Goal: Task Accomplishment & Management: Use online tool/utility

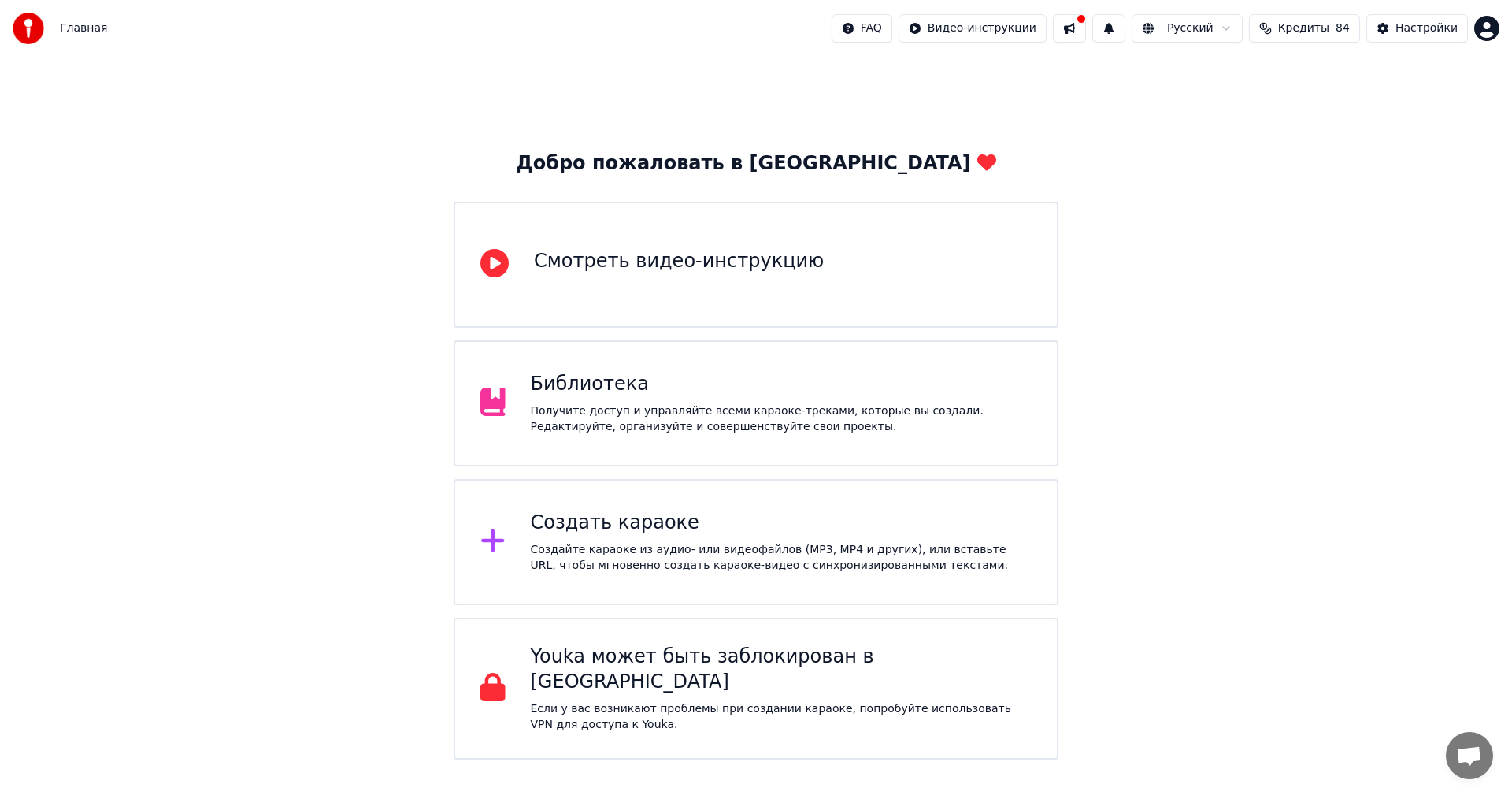
click at [637, 529] on div "Создать караоке" at bounding box center [782, 523] width 502 height 25
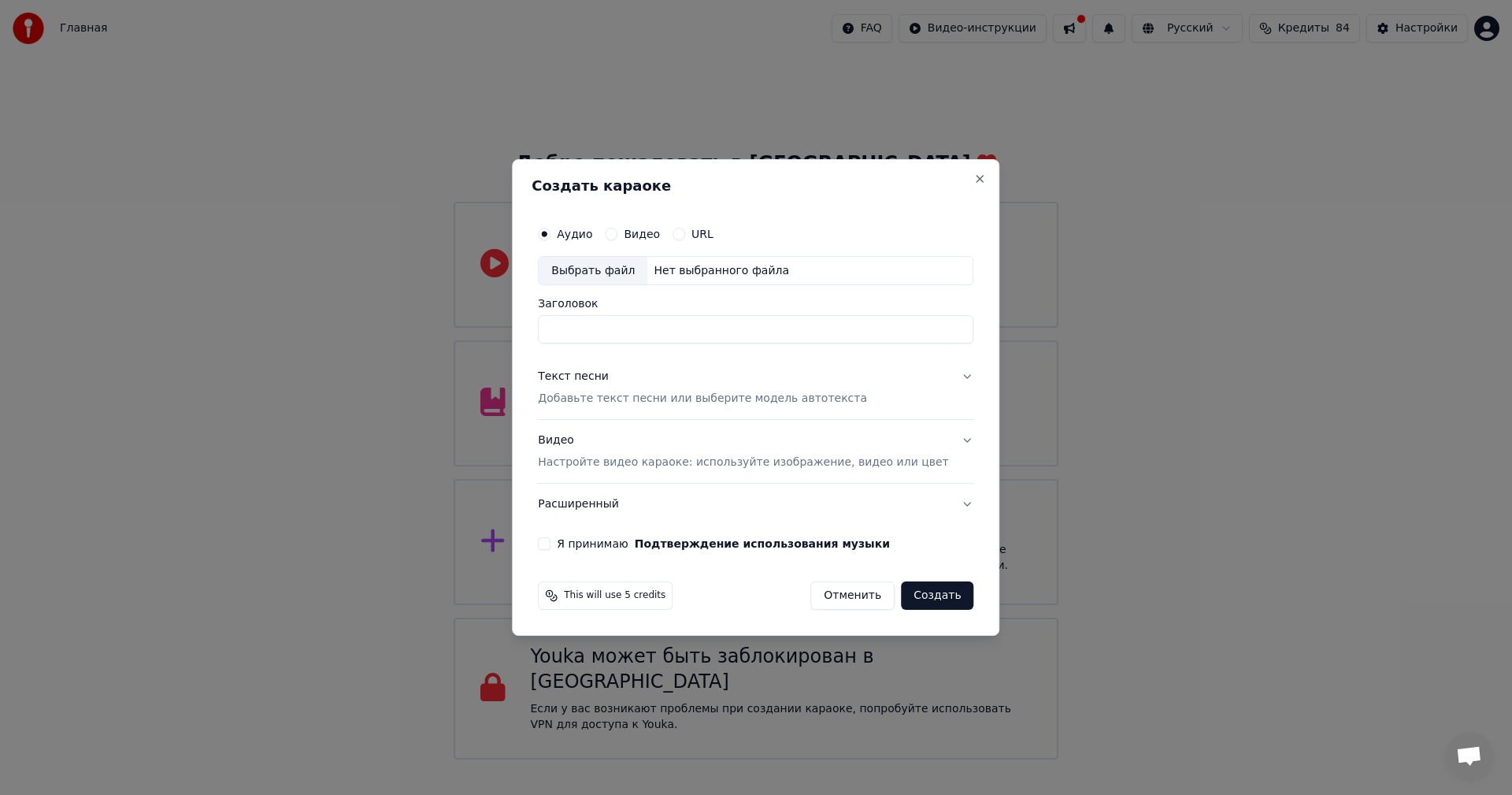
click at [633, 272] on div "Выбрать файл" at bounding box center [593, 271] width 109 height 29
type input "**********"
click at [665, 397] on p "Добавьте текст песни или выберите модель автотекста" at bounding box center [703, 399] width 329 height 16
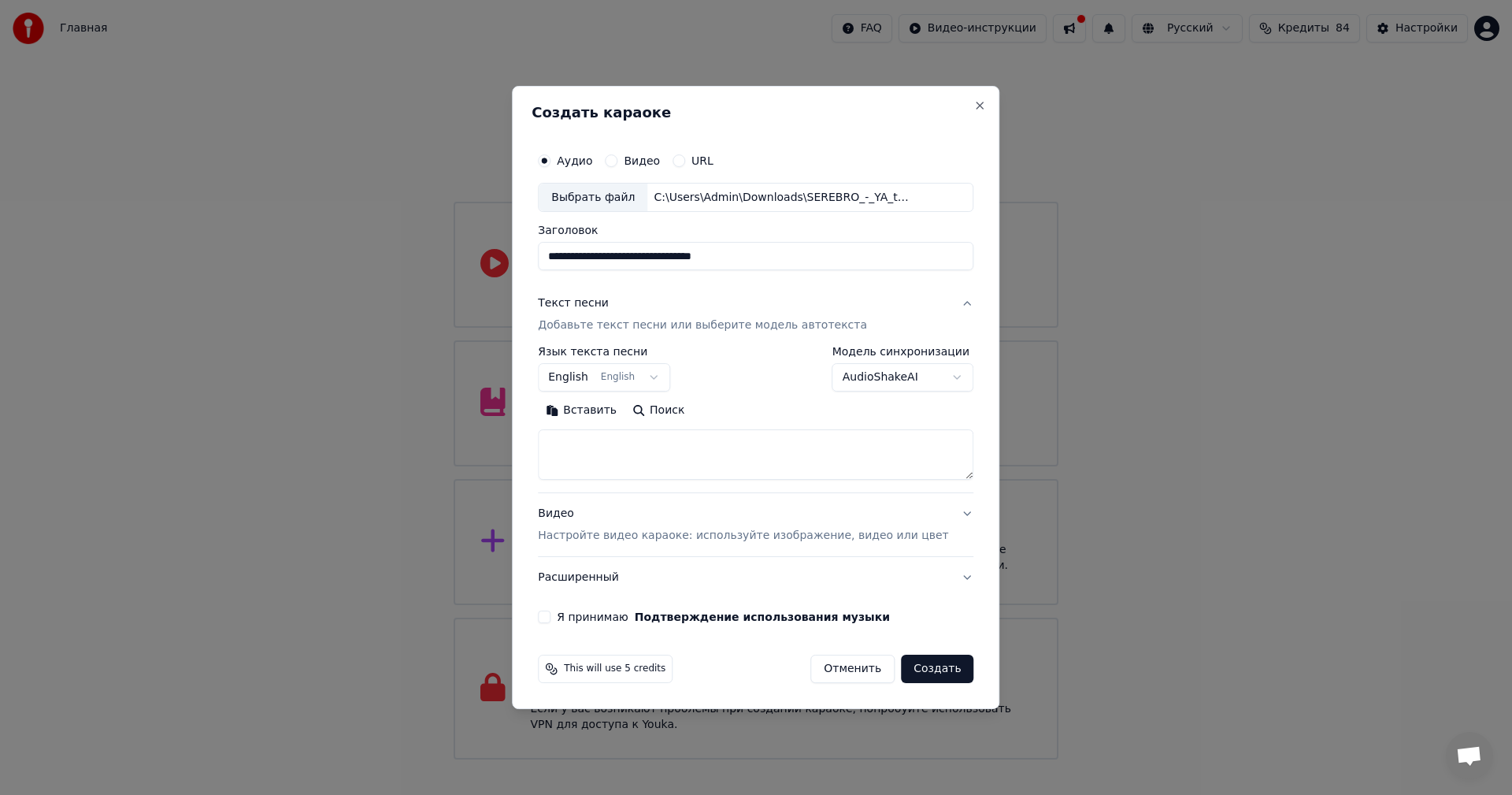
click at [679, 463] on textarea at bounding box center [756, 456] width 436 height 50
paste textarea "**********"
type textarea "**********"
click at [653, 530] on p "Настройте видео караоке: используйте изображение, видео или цвет" at bounding box center [743, 536] width 411 height 16
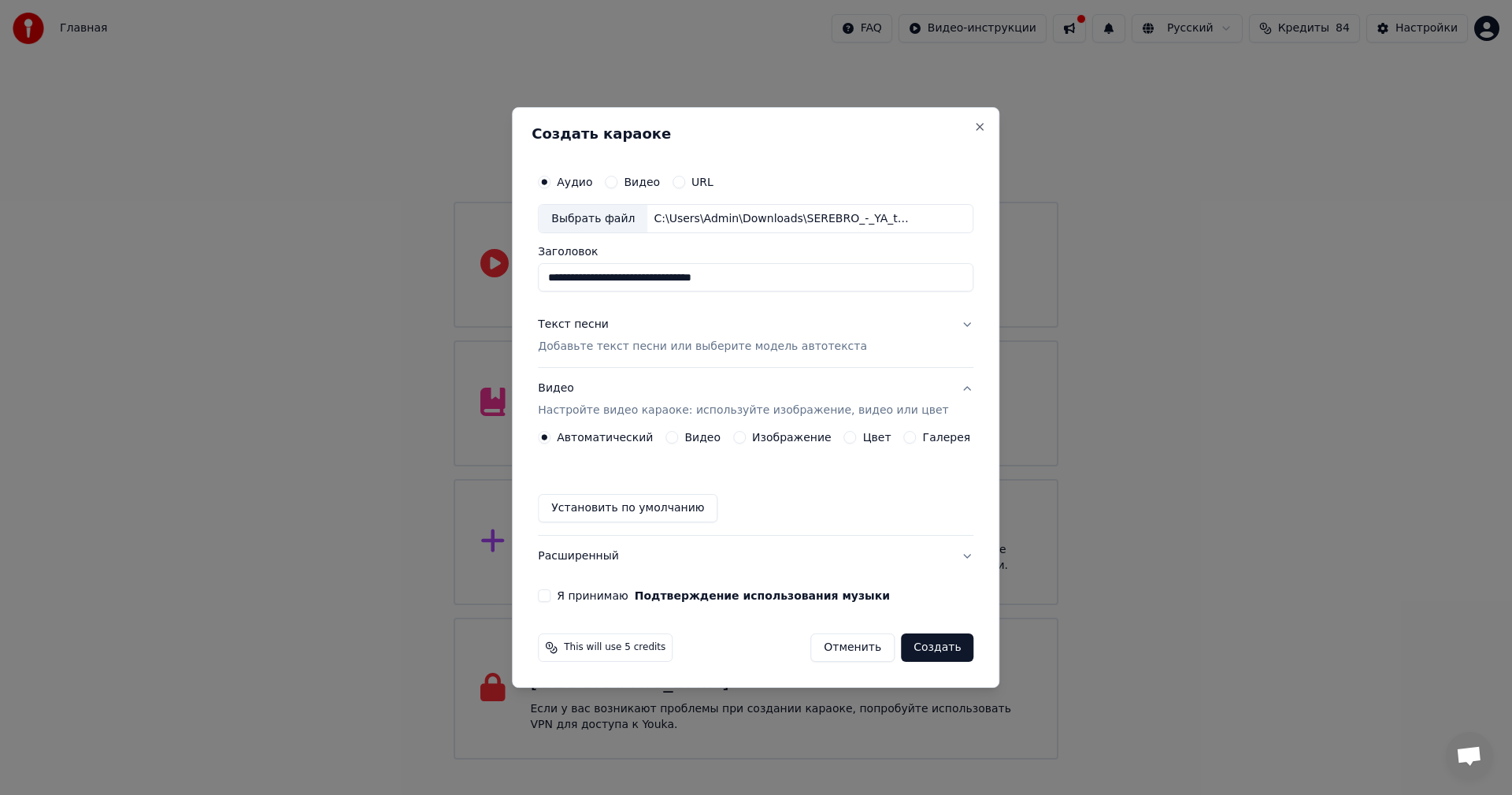
click at [746, 433] on button "Изображение" at bounding box center [740, 438] width 13 height 13
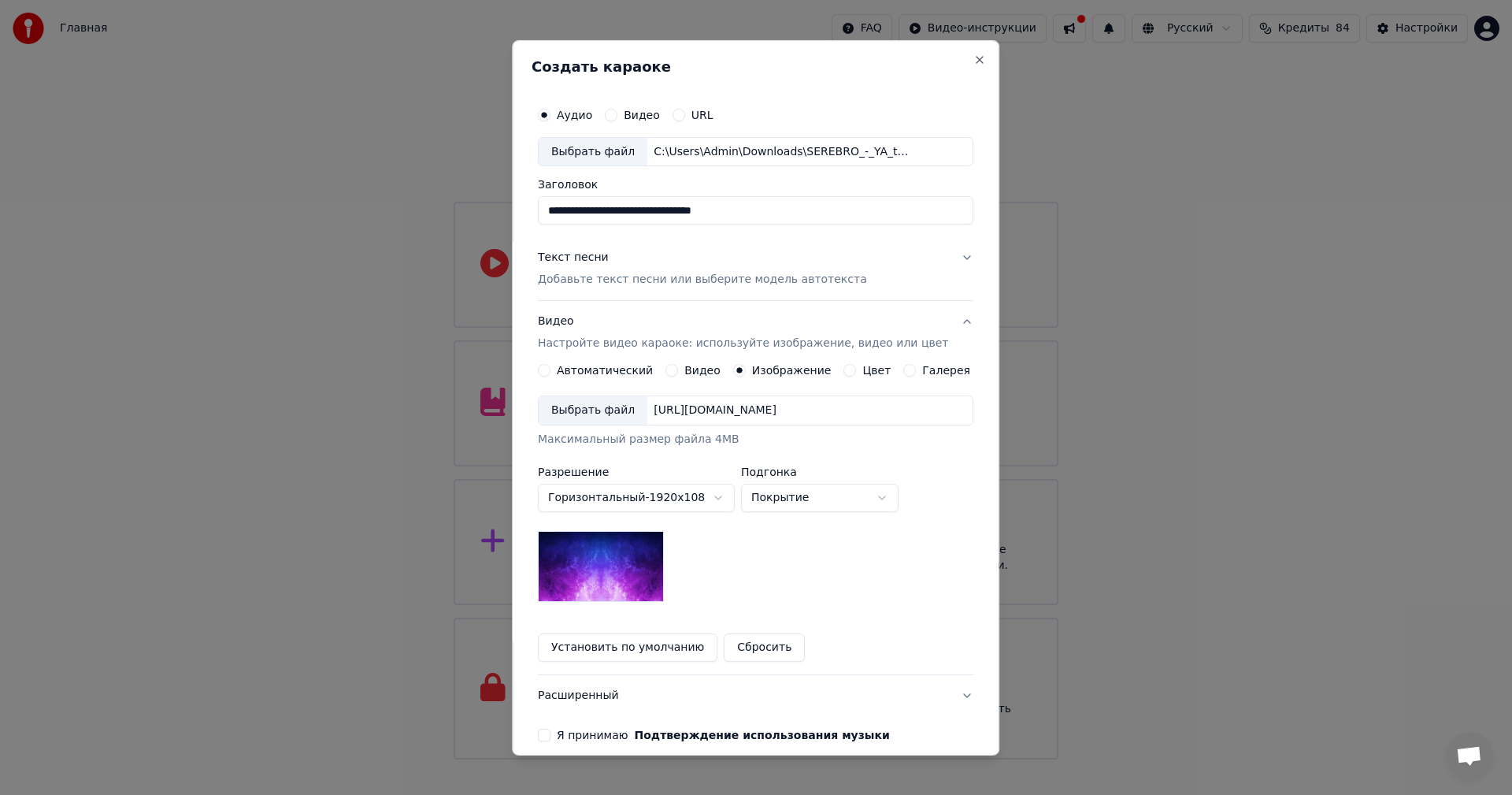
click at [586, 414] on div "Выбрать файл" at bounding box center [593, 410] width 109 height 29
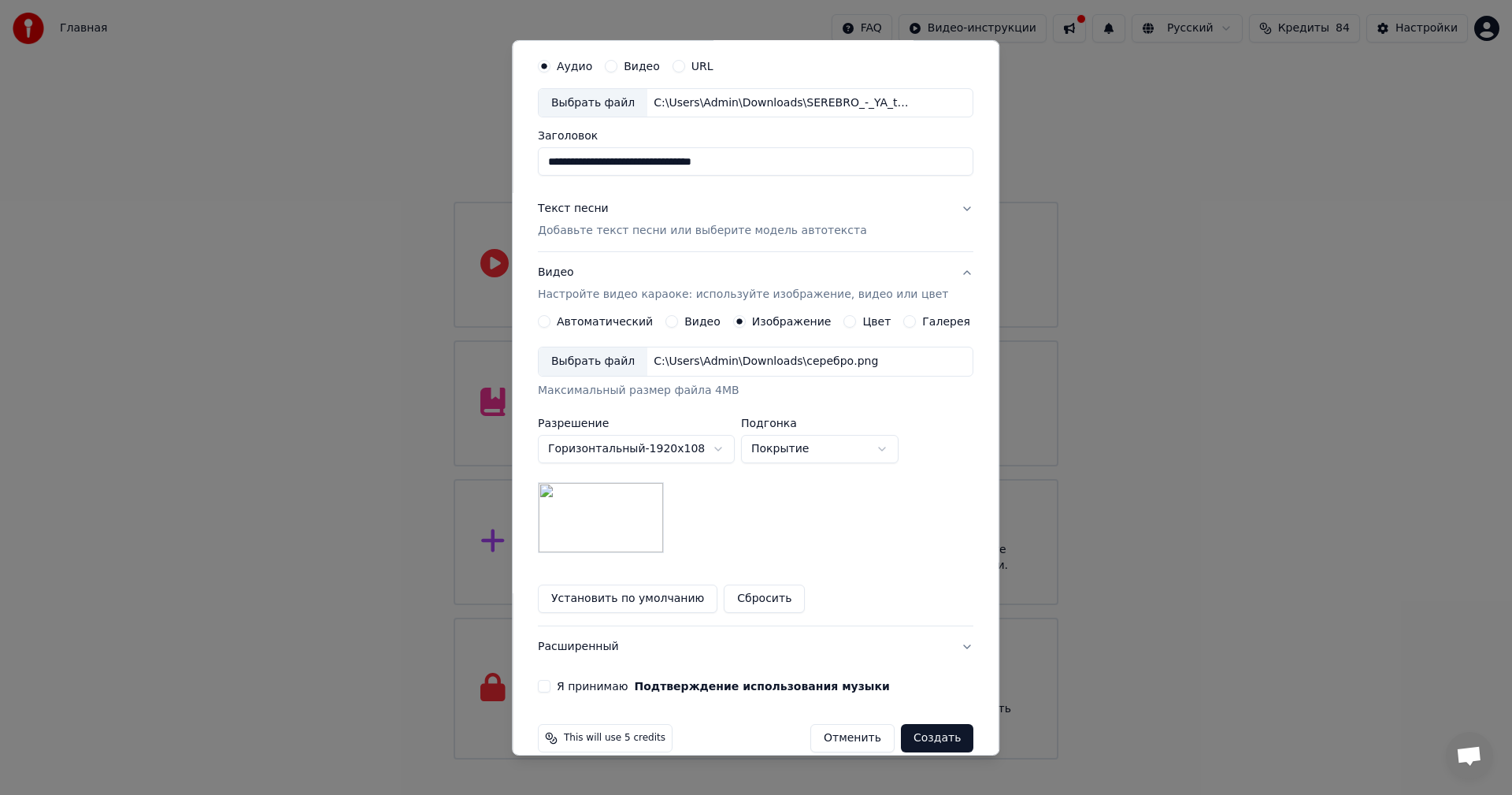
scroll to position [72, 0]
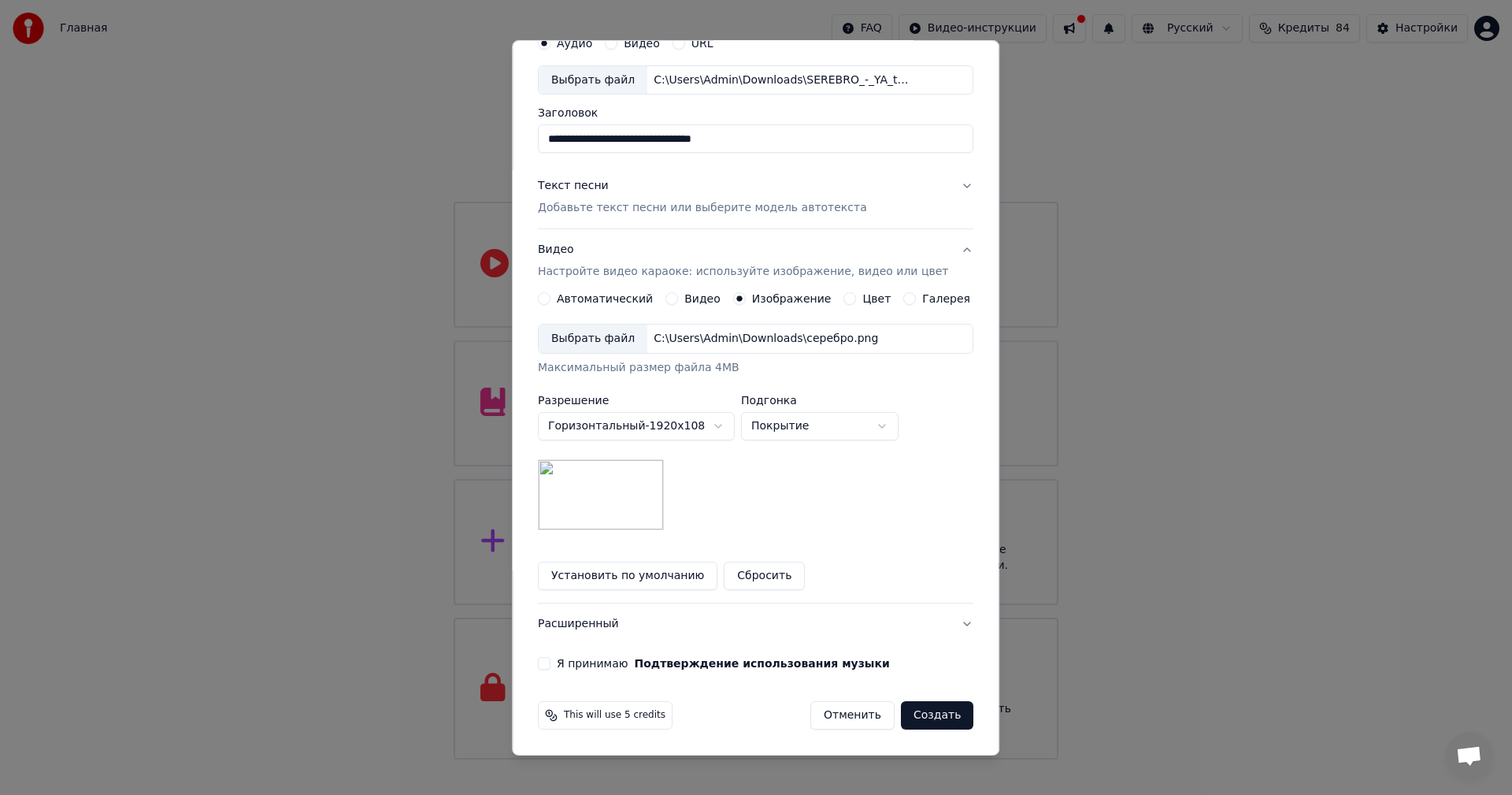
click at [550, 662] on button "Я принимаю Подтверждение использования музыки" at bounding box center [545, 664] width 13 height 13
click at [915, 715] on button "Создать" at bounding box center [938, 715] width 72 height 29
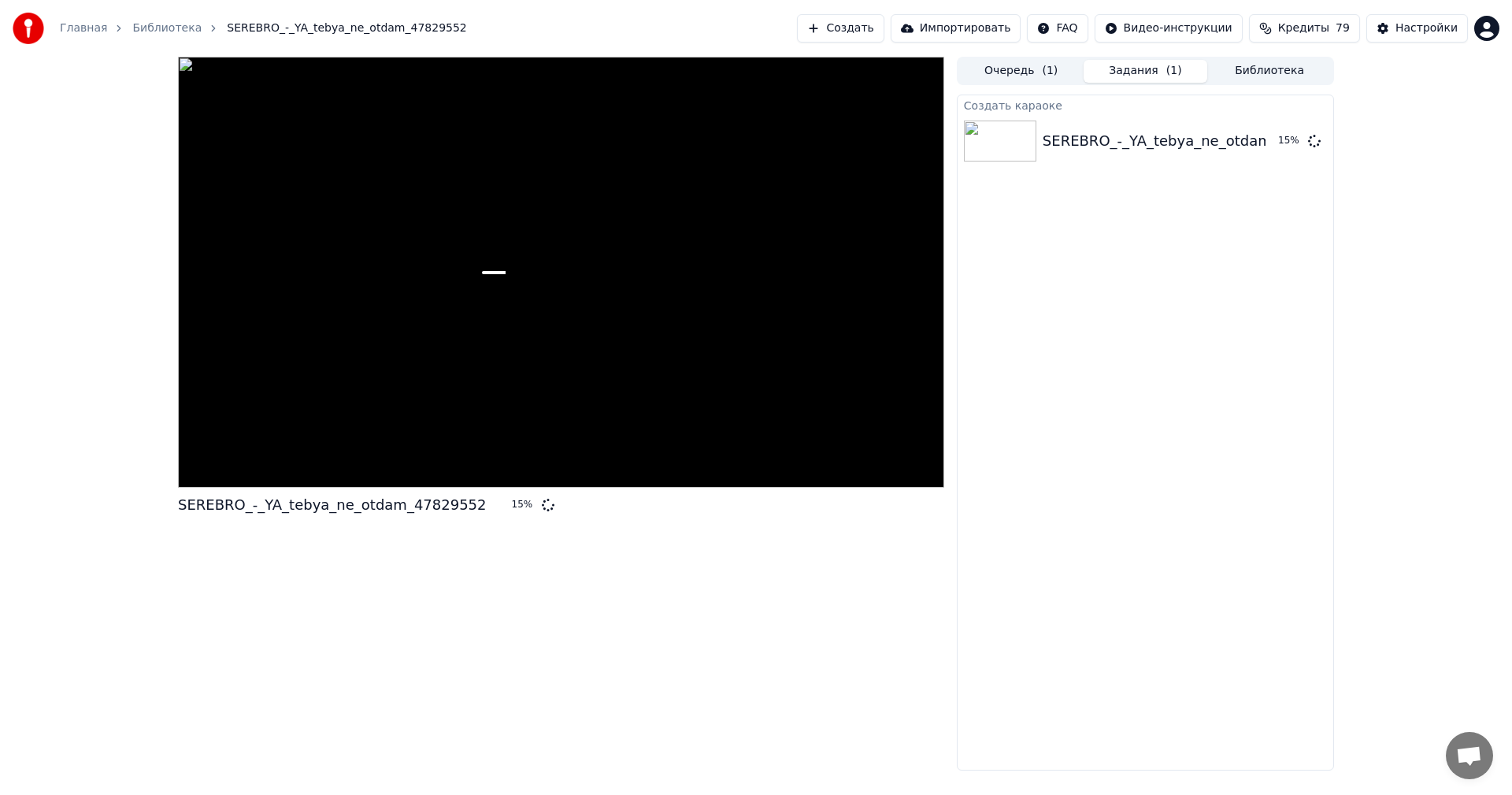
click at [884, 17] on button "Создать" at bounding box center [840, 28] width 86 height 29
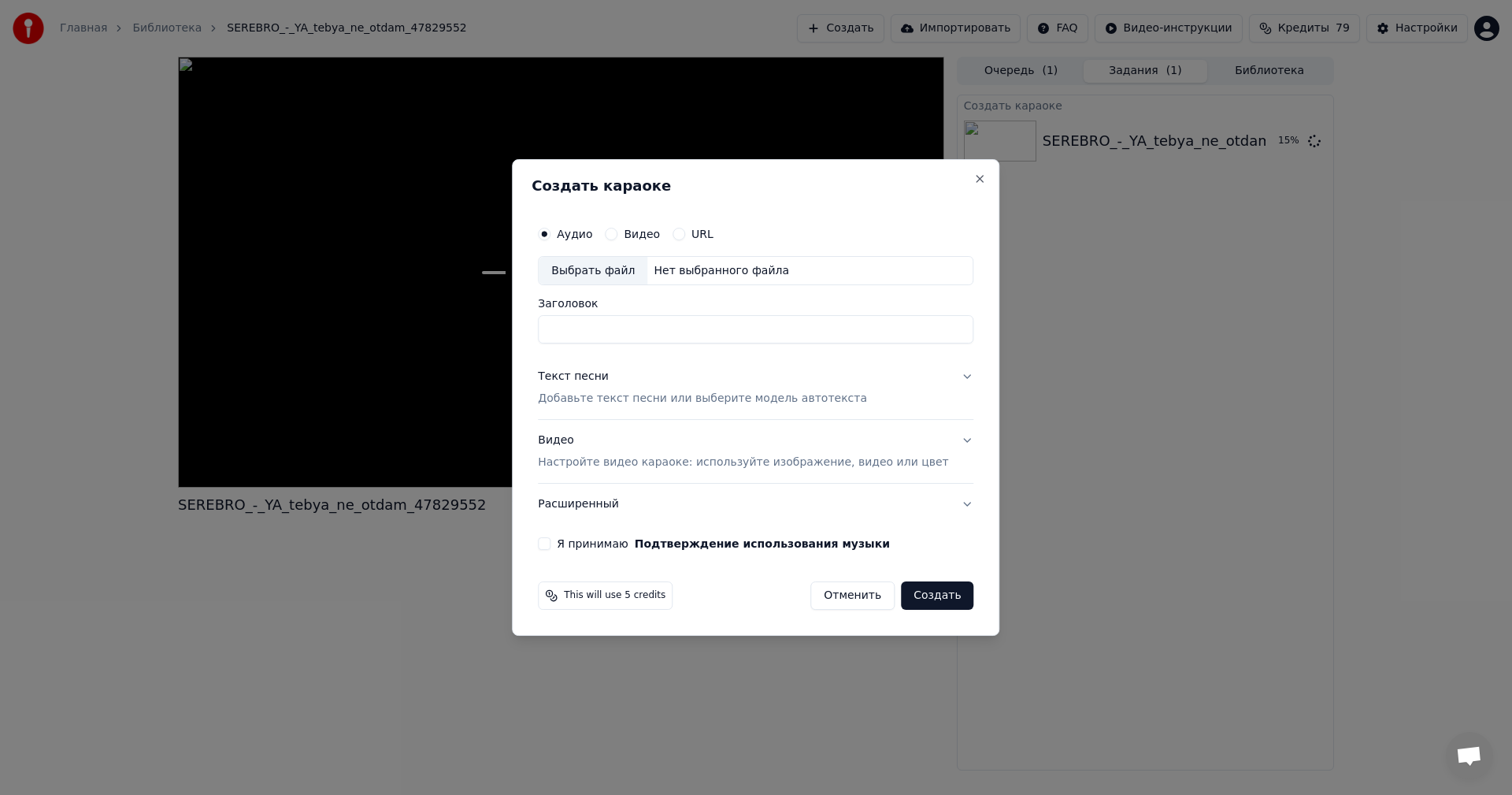
click at [629, 274] on div "Выбрать файл" at bounding box center [593, 271] width 109 height 29
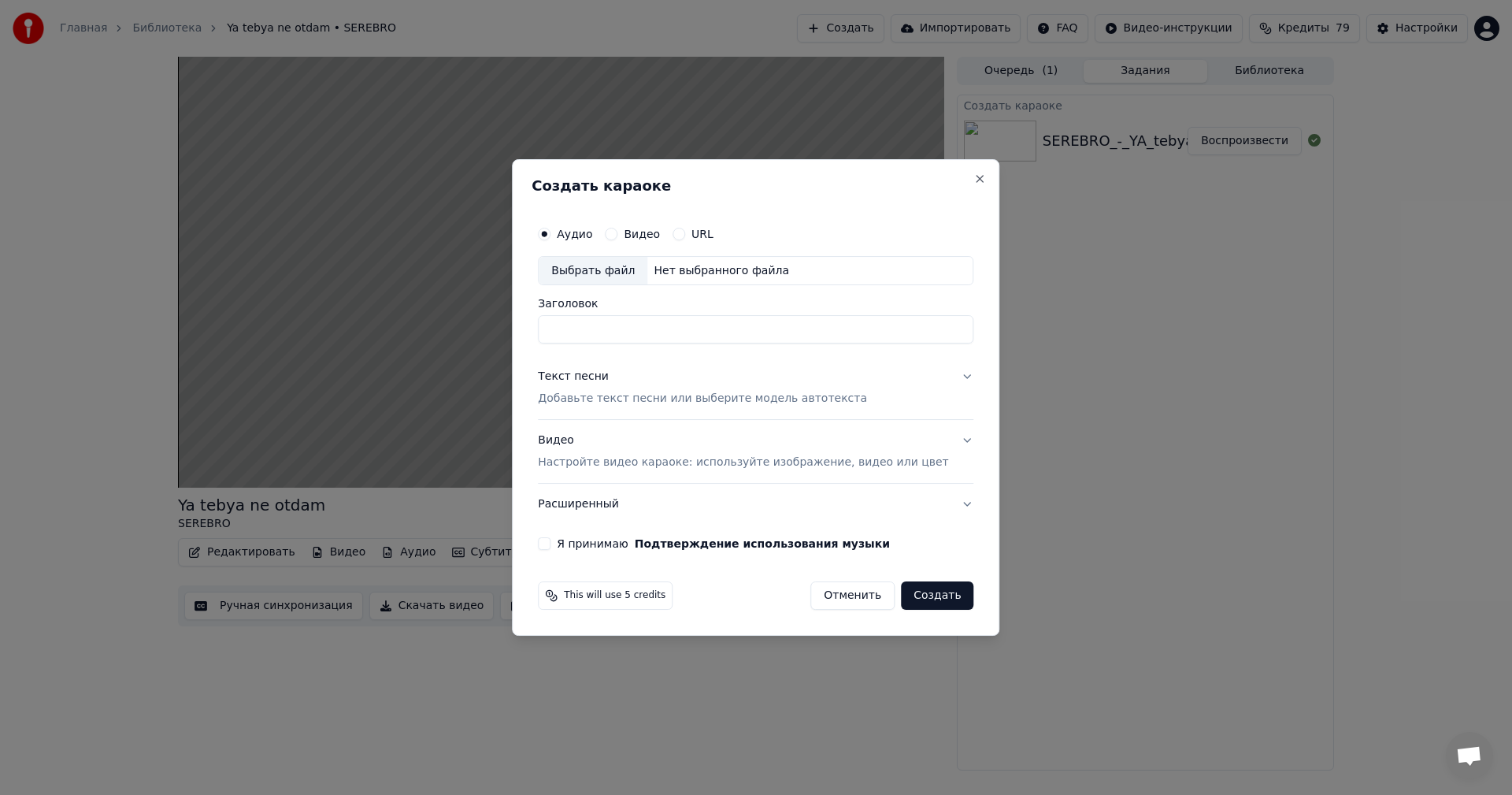
click at [596, 272] on div "Выбрать файл" at bounding box center [593, 271] width 109 height 29
type input "**********"
click at [658, 399] on p "Добавьте текст песни или выберите модель автотекста" at bounding box center [703, 399] width 329 height 16
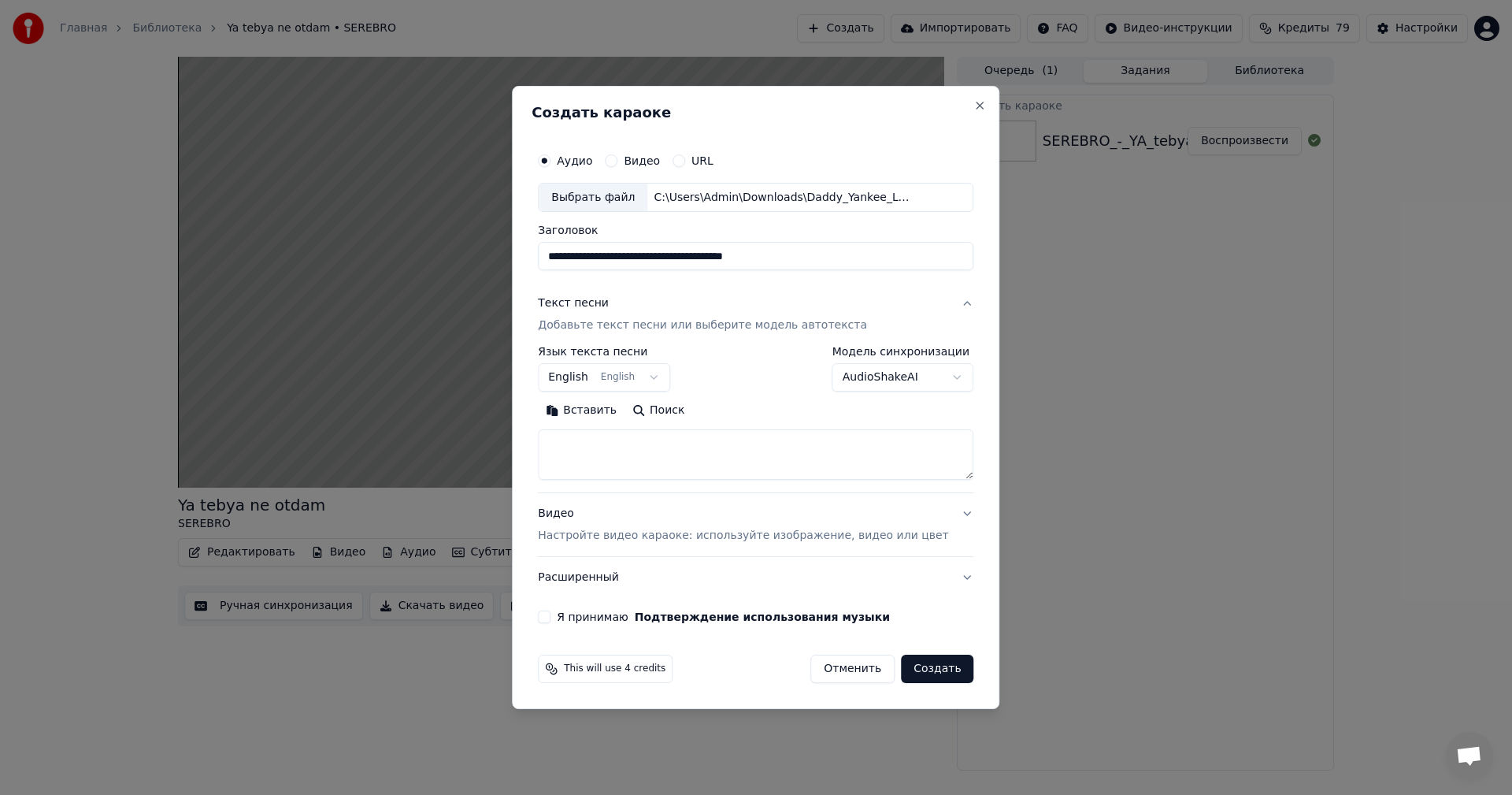
click at [714, 466] on textarea at bounding box center [756, 456] width 436 height 50
paste textarea "**********"
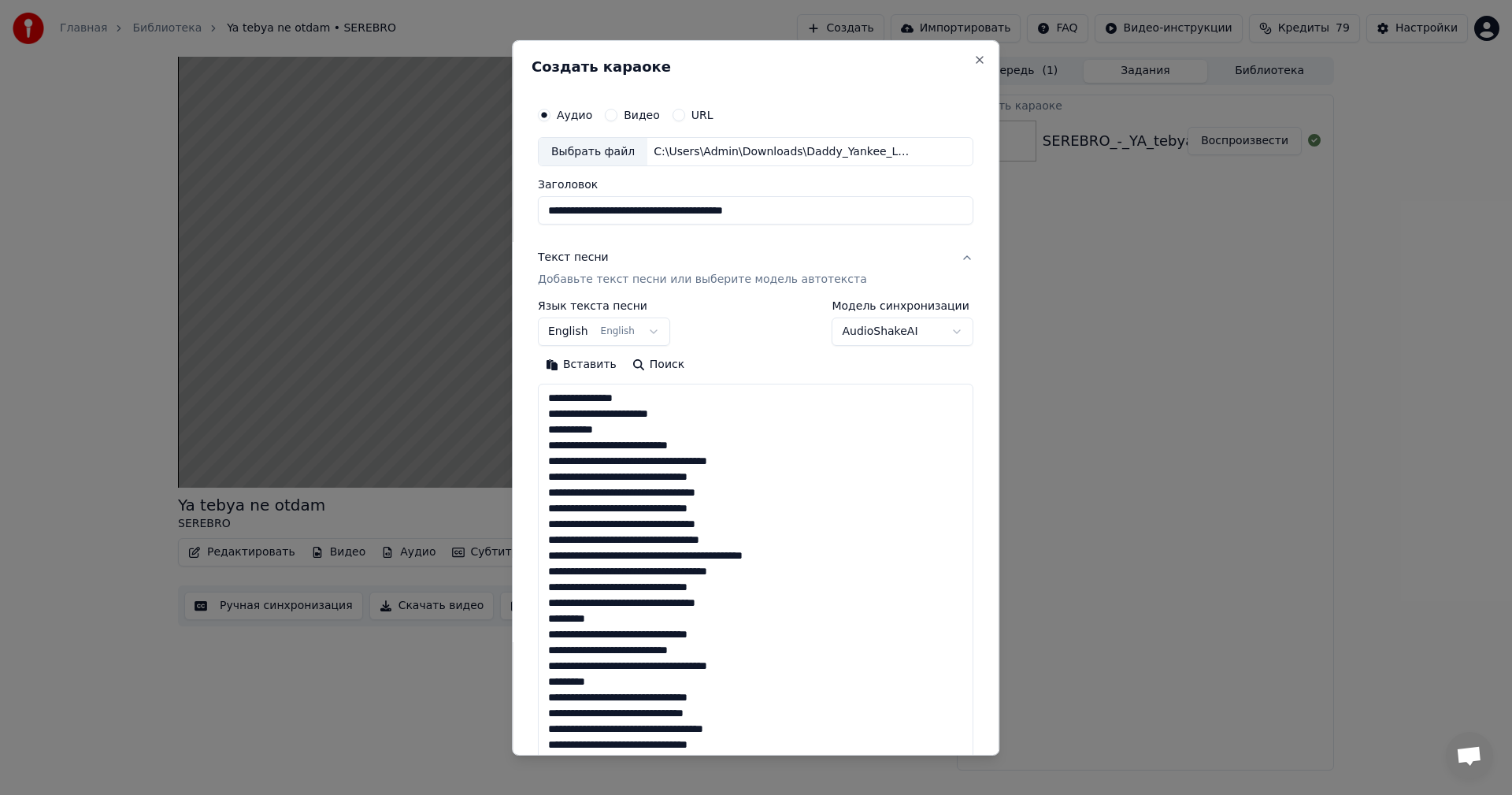
scroll to position [1139, 0]
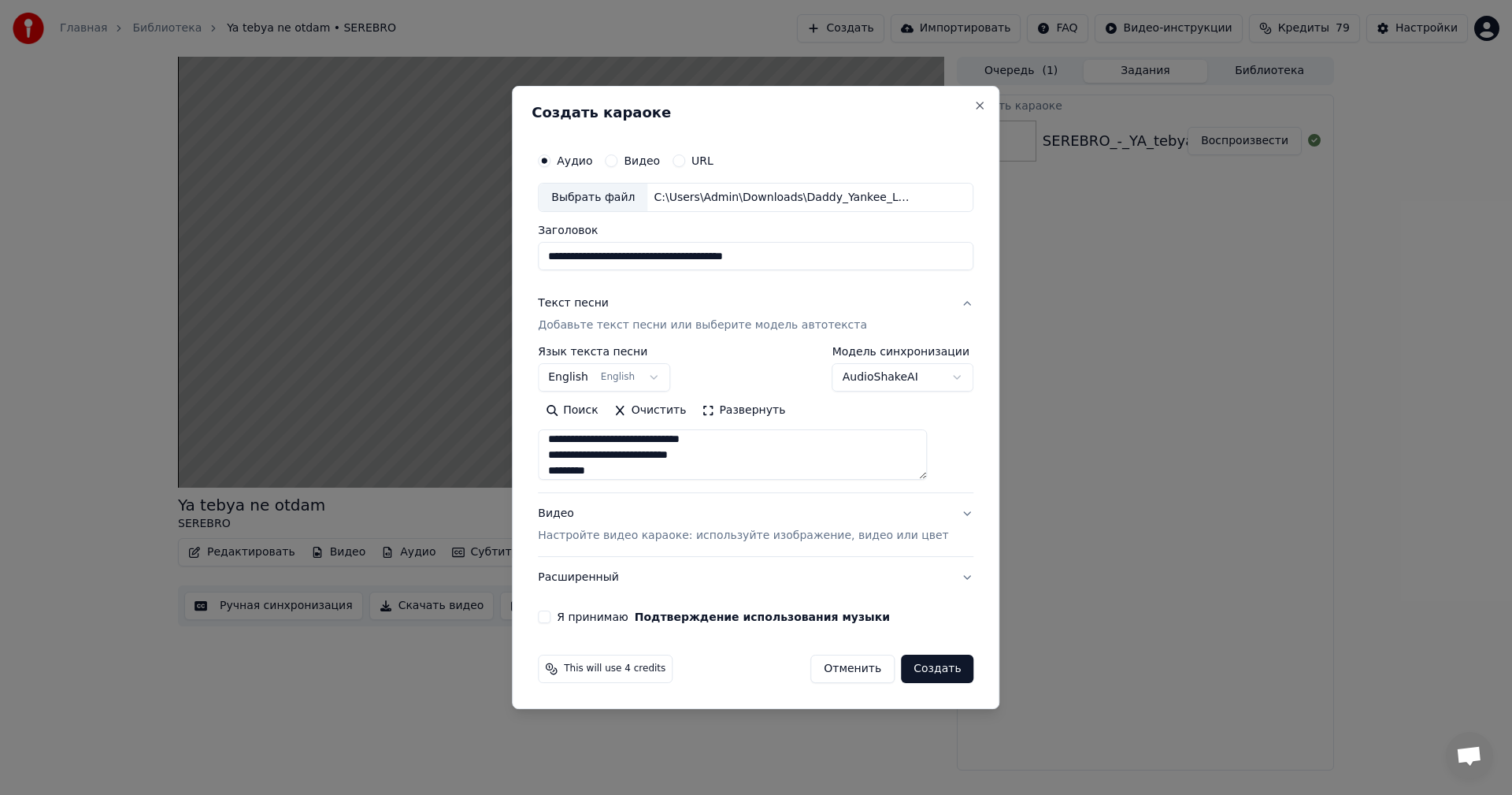
type textarea "**********"
click at [704, 532] on p "Настройте видео караоке: используйте изображение, видео или цвет" at bounding box center [743, 536] width 411 height 16
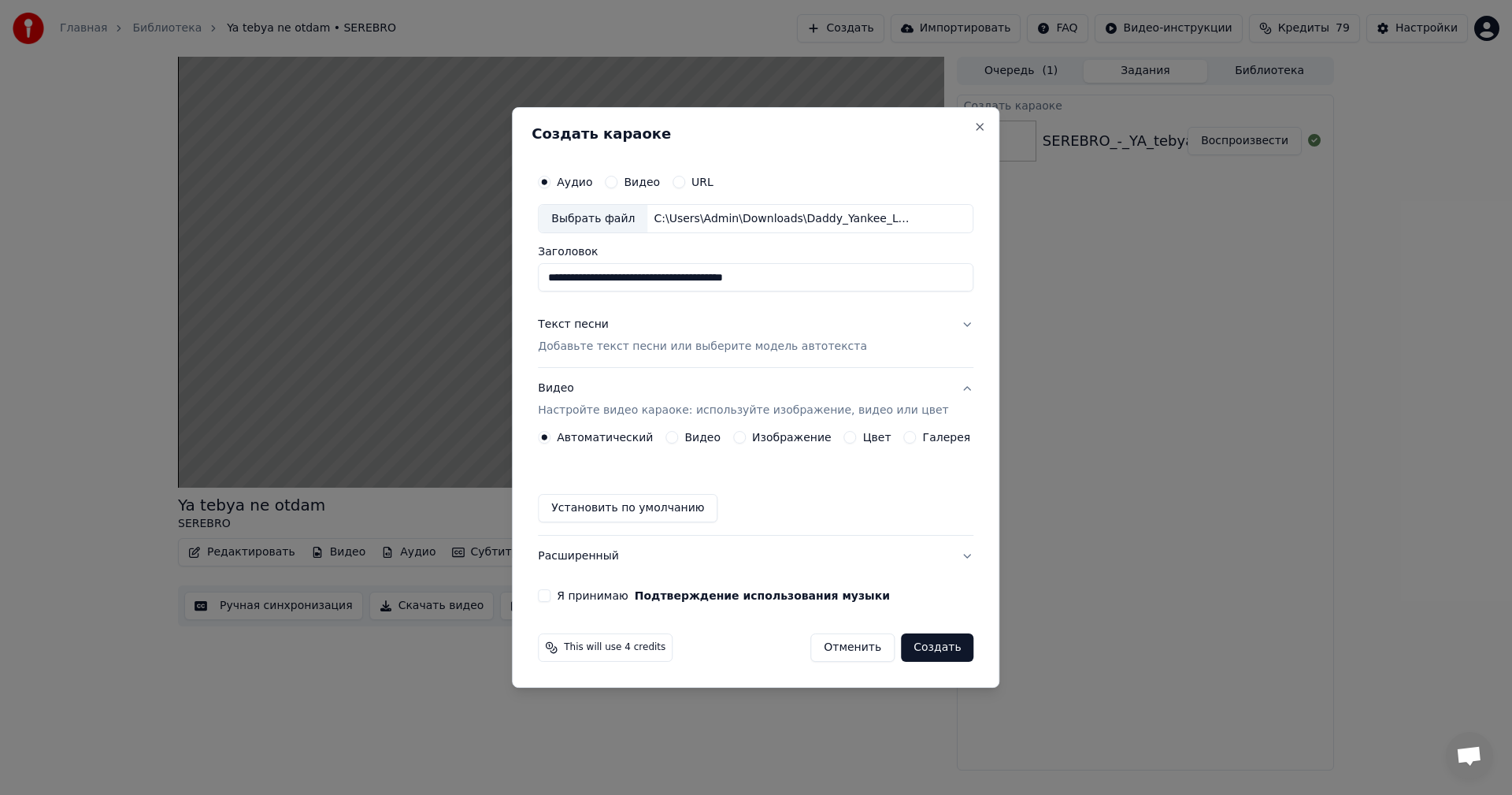
click at [649, 360] on button "Текст песни Добавьте текст песни или выберите модель автотекста" at bounding box center [756, 337] width 436 height 63
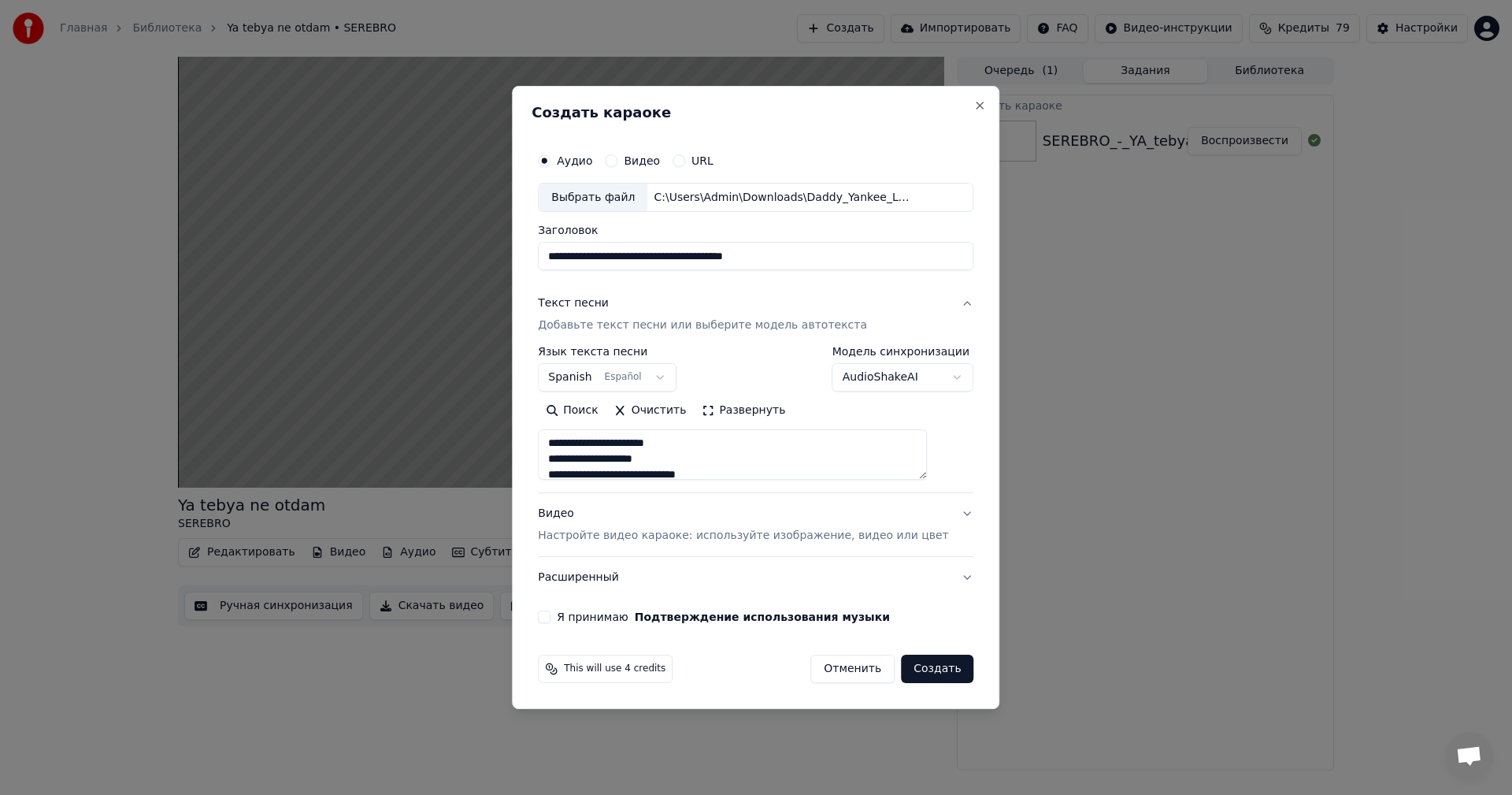
scroll to position [1146, 0]
click at [632, 538] on p "Настройте видео караоке: используйте изображение, видео или цвет" at bounding box center [743, 536] width 411 height 16
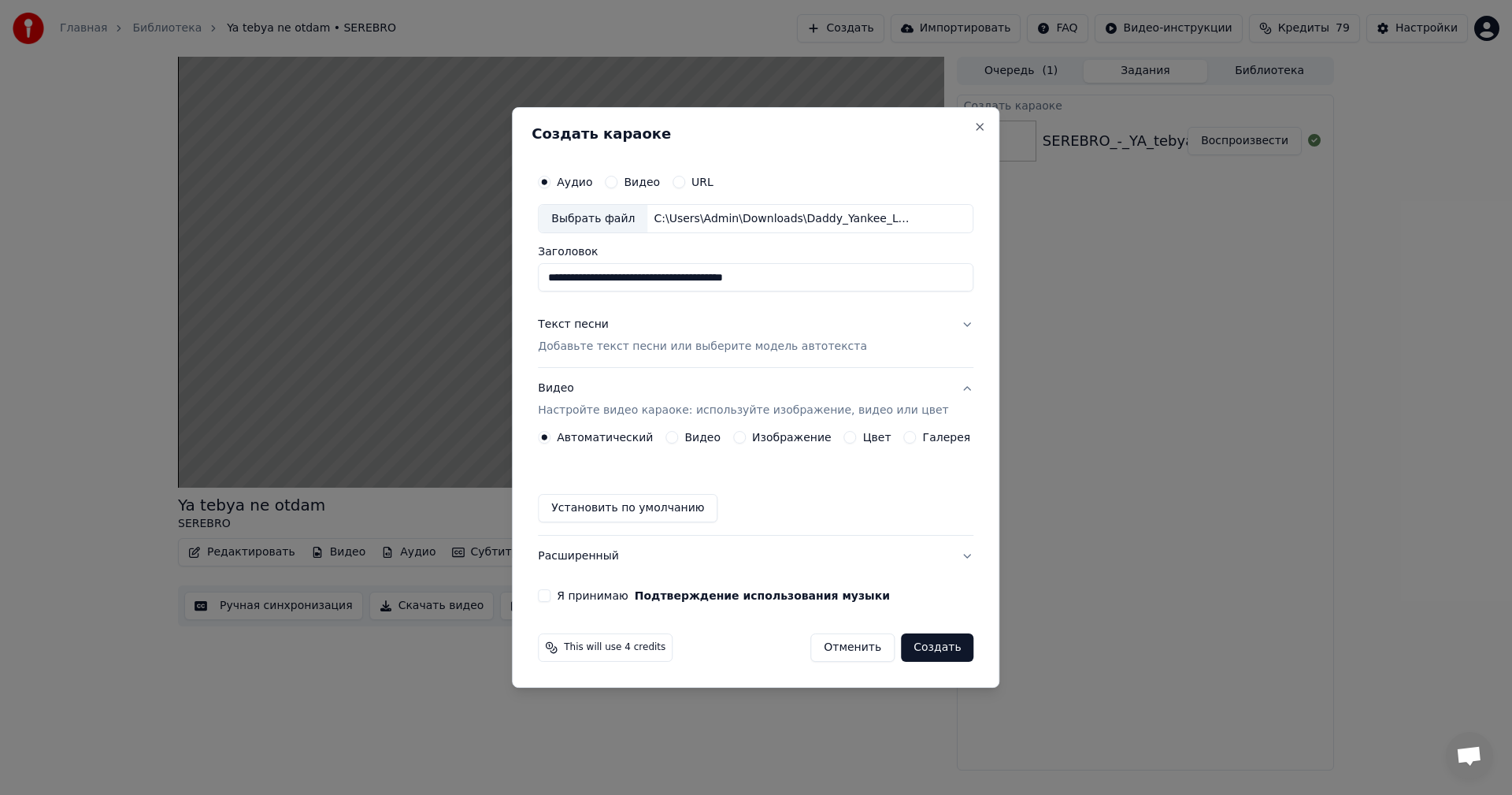
click at [742, 434] on button "Изображение" at bounding box center [740, 438] width 13 height 13
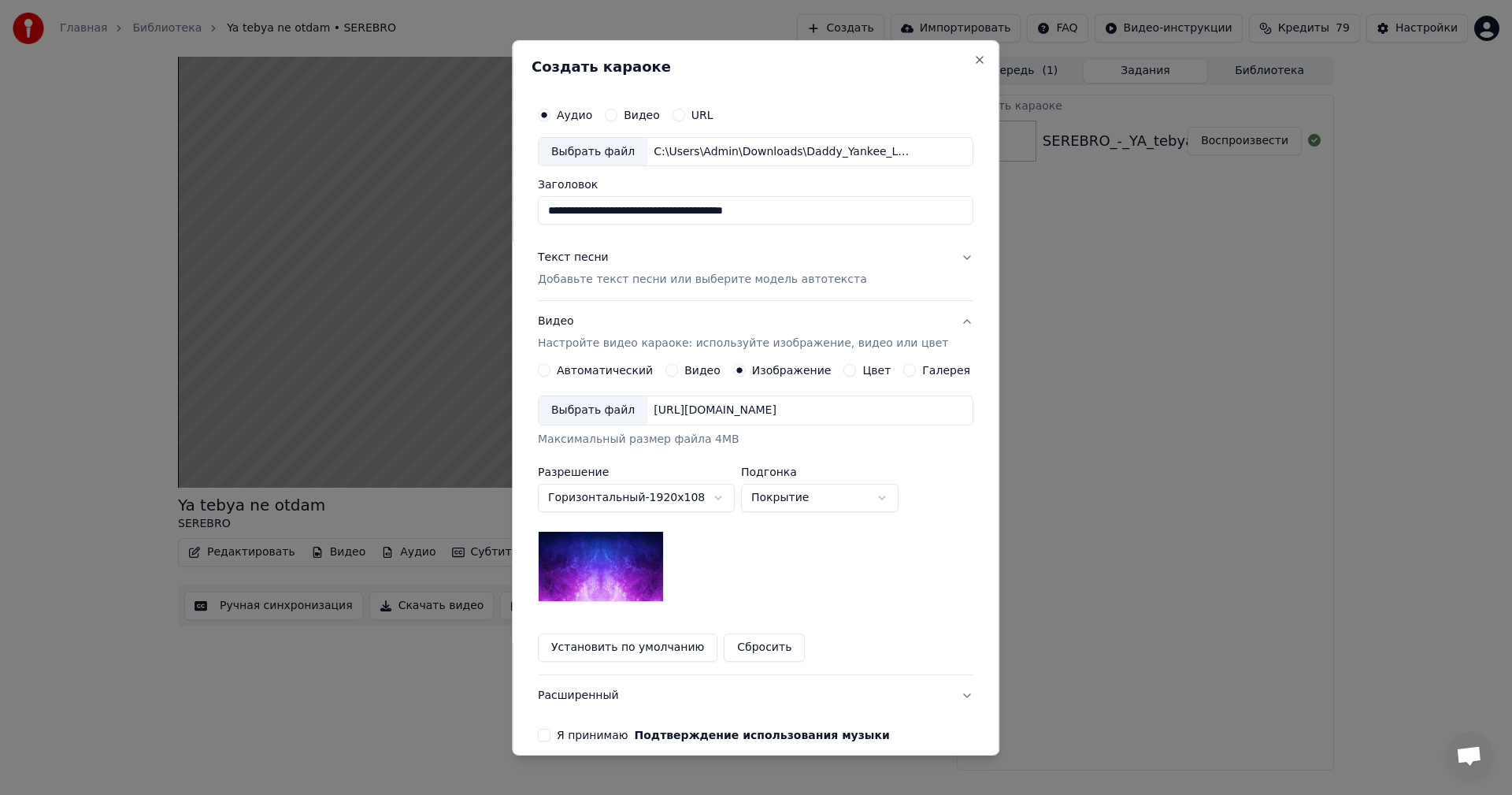
click at [588, 420] on div "Выбрать файл" at bounding box center [593, 410] width 109 height 29
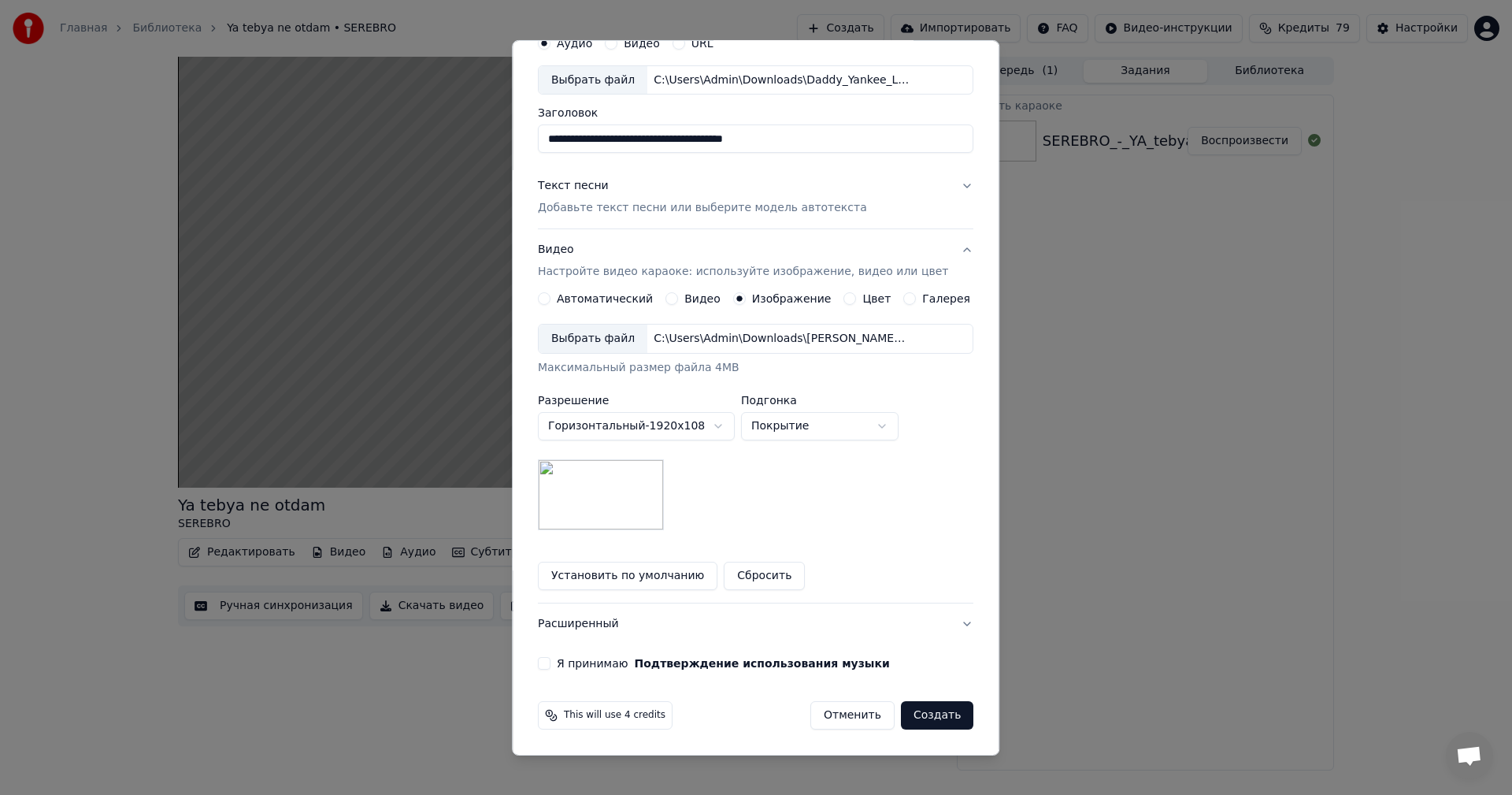
click at [550, 665] on button "Я принимаю Подтверждение использования музыки" at bounding box center [545, 664] width 13 height 13
click at [923, 713] on button "Создать" at bounding box center [938, 715] width 72 height 29
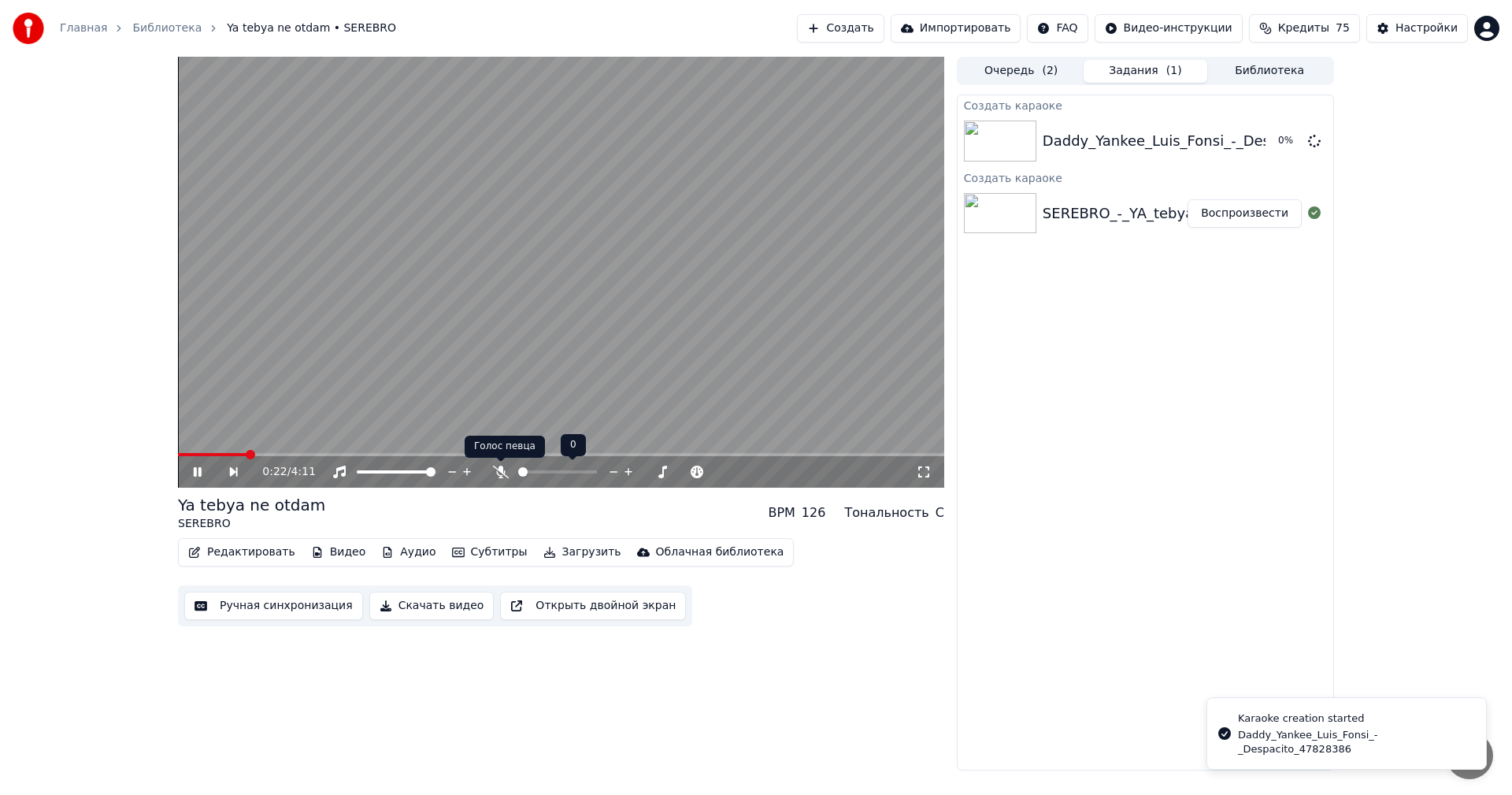
click at [504, 469] on icon at bounding box center [501, 472] width 16 height 13
click at [275, 371] on video at bounding box center [561, 272] width 767 height 431
click at [271, 617] on button "Ручная синхронизация" at bounding box center [273, 606] width 178 height 29
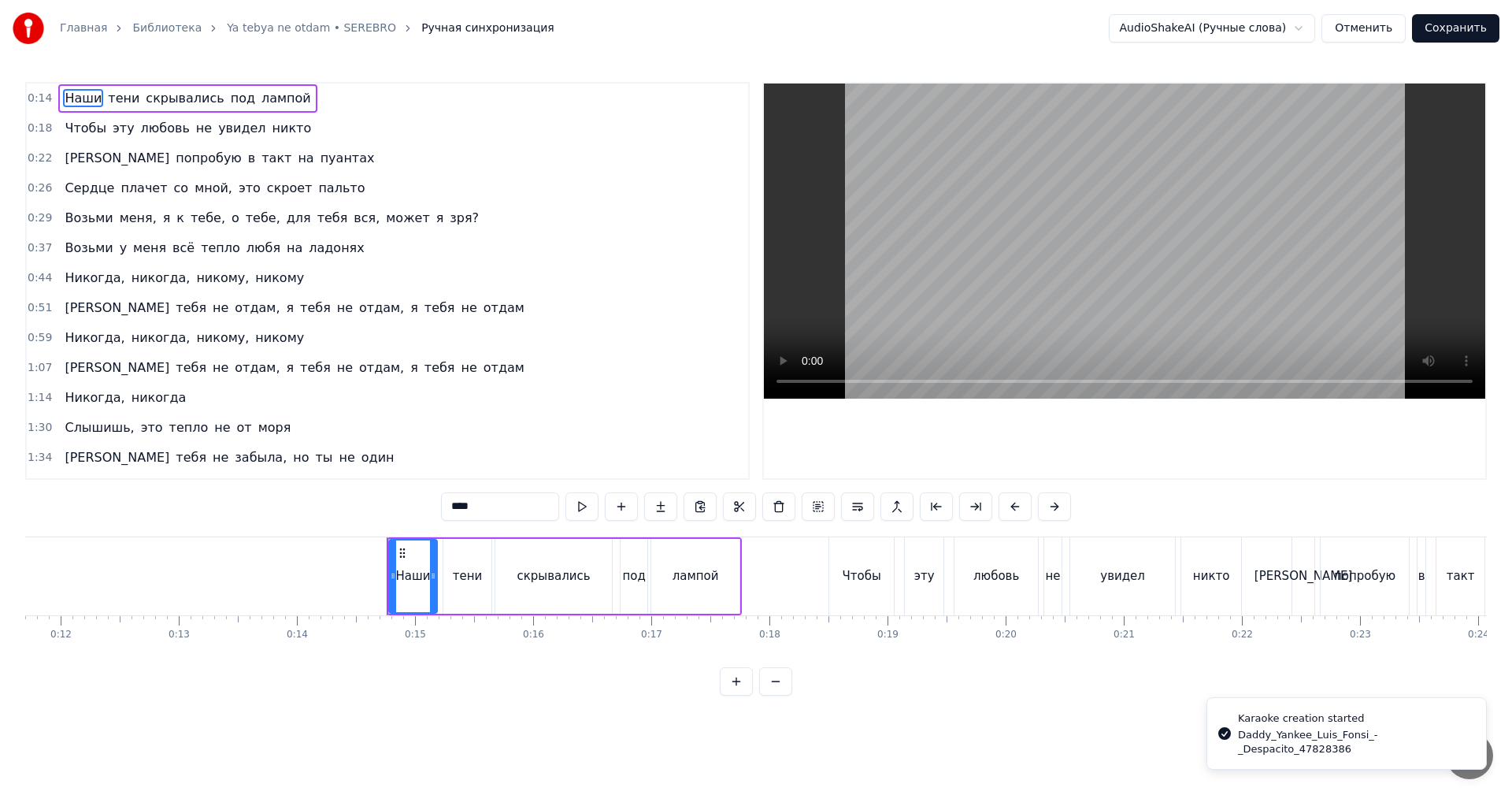
click at [862, 295] on video at bounding box center [1124, 241] width 721 height 315
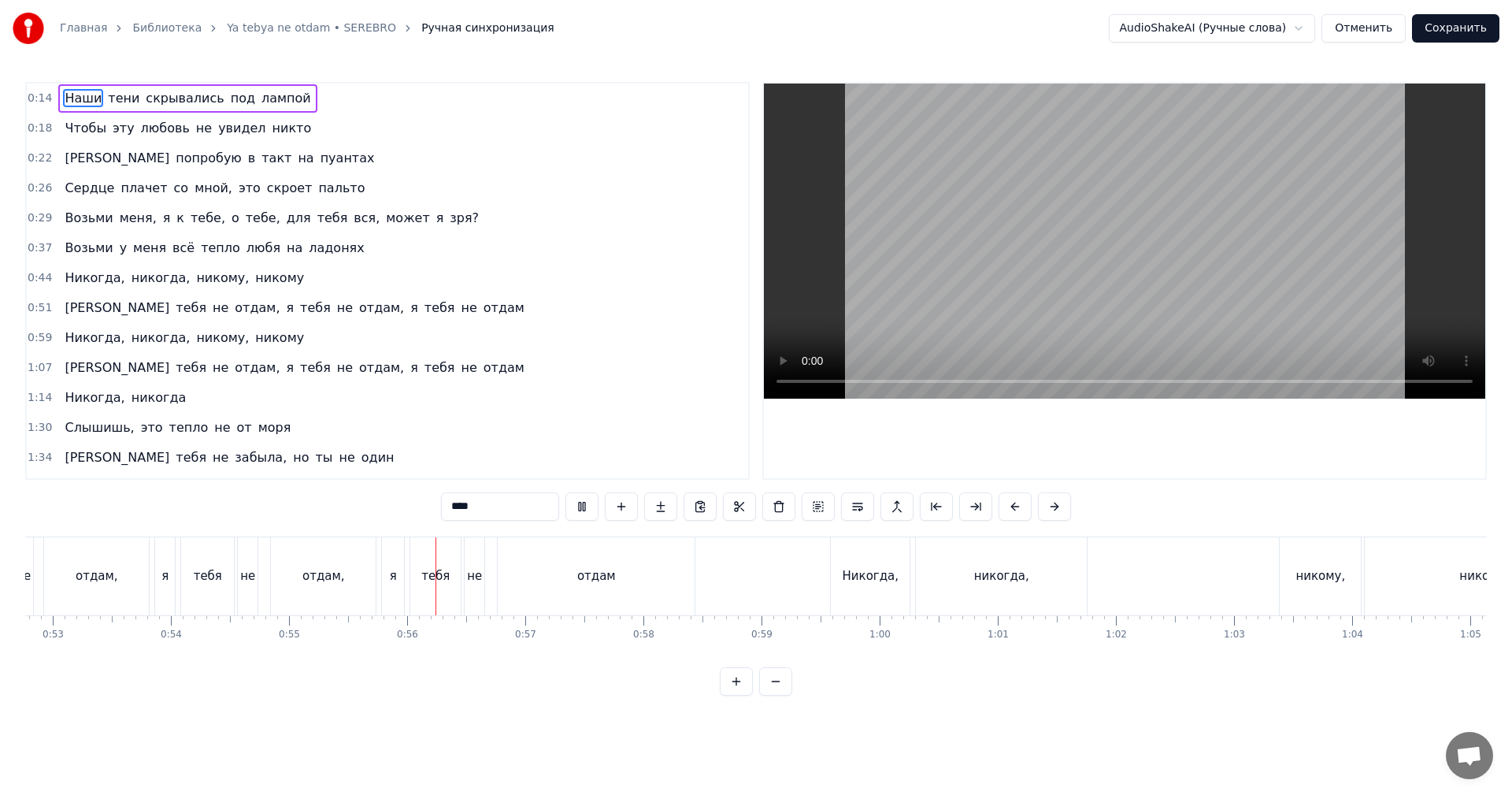
scroll to position [0, 6267]
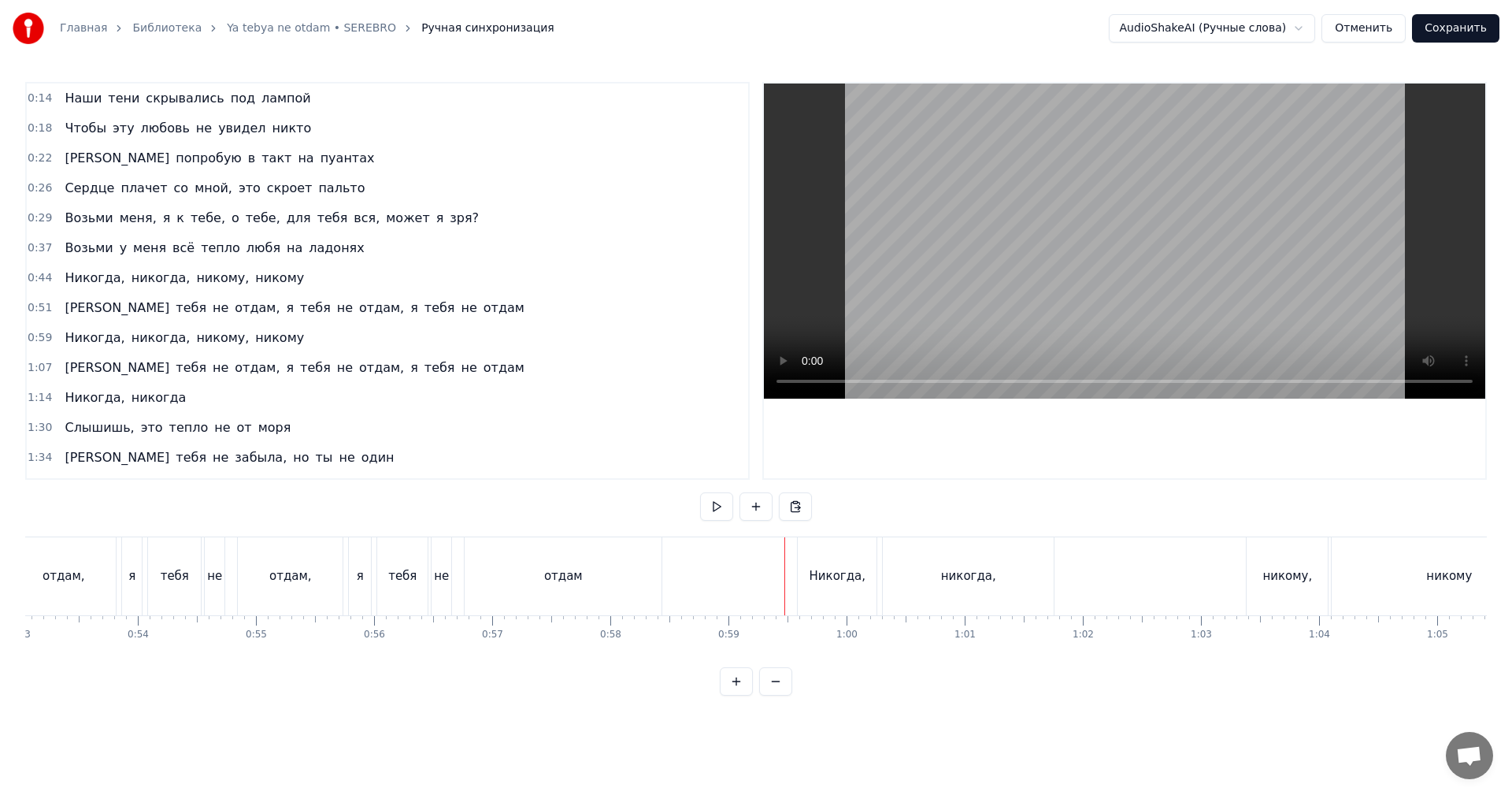
click at [1004, 179] on video at bounding box center [1124, 241] width 721 height 315
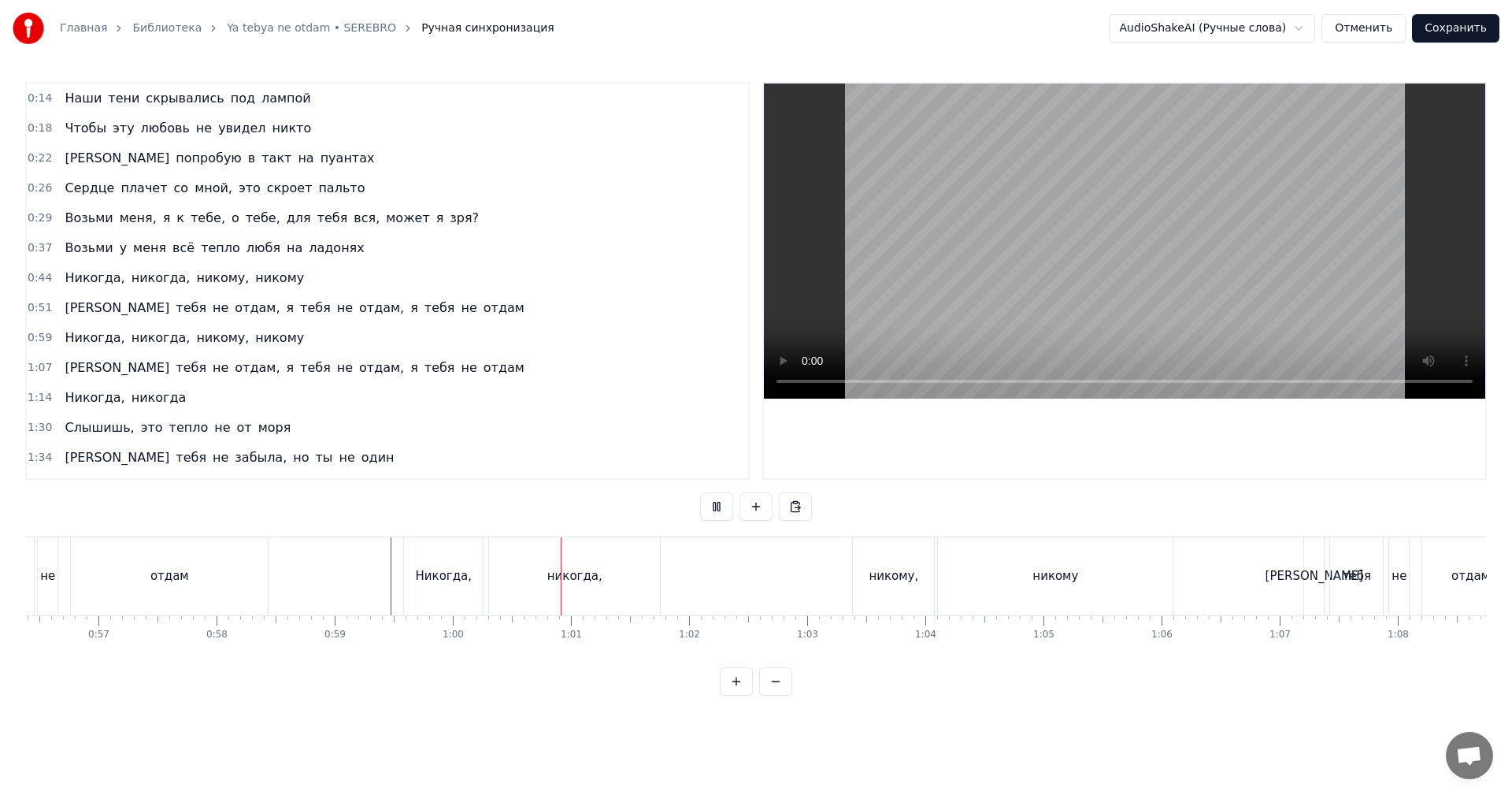
click at [825, 572] on div "Никогда, никогда, никому, никому" at bounding box center [790, 576] width 773 height 78
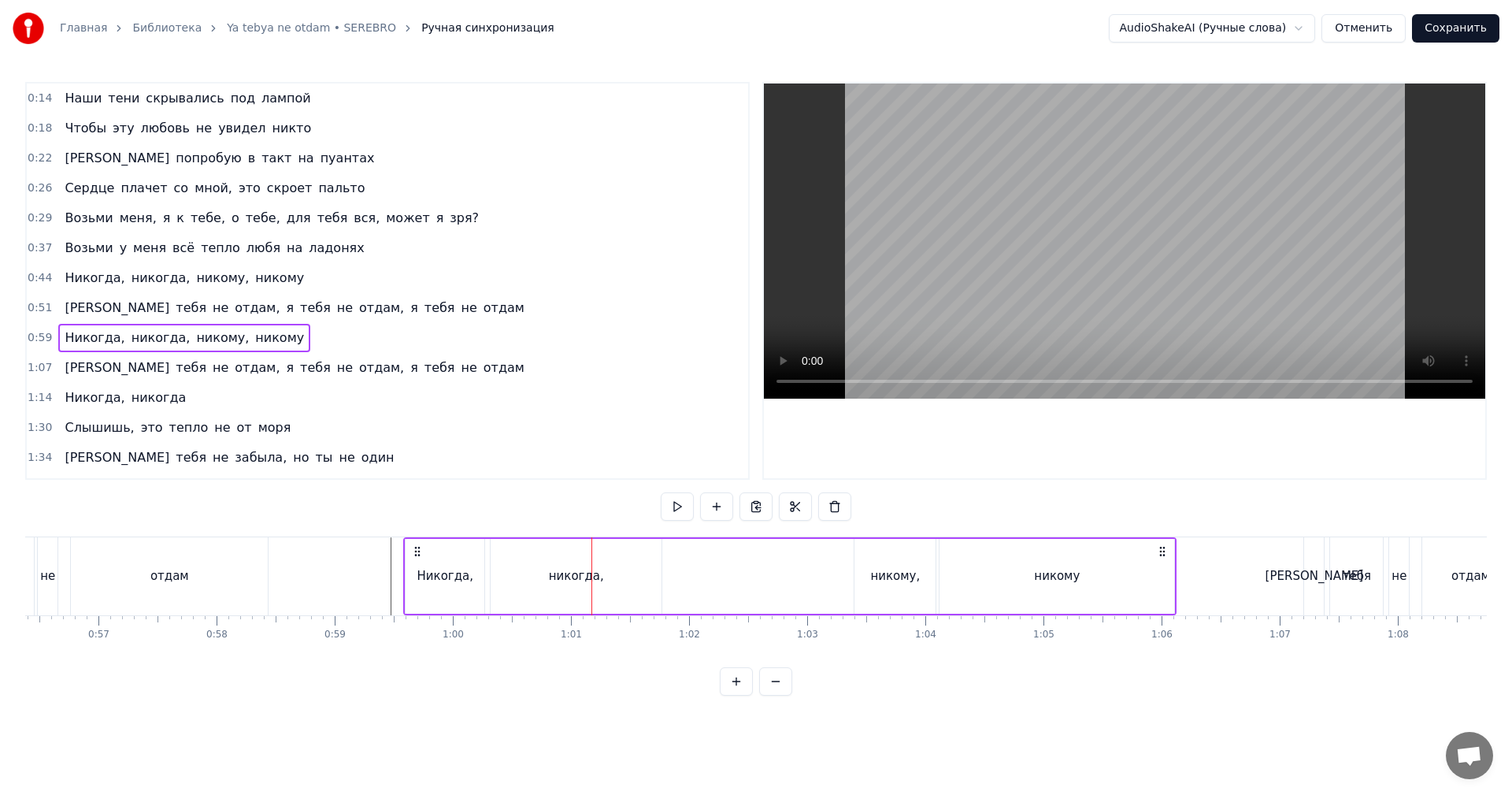
click at [993, 240] on video at bounding box center [1124, 241] width 721 height 315
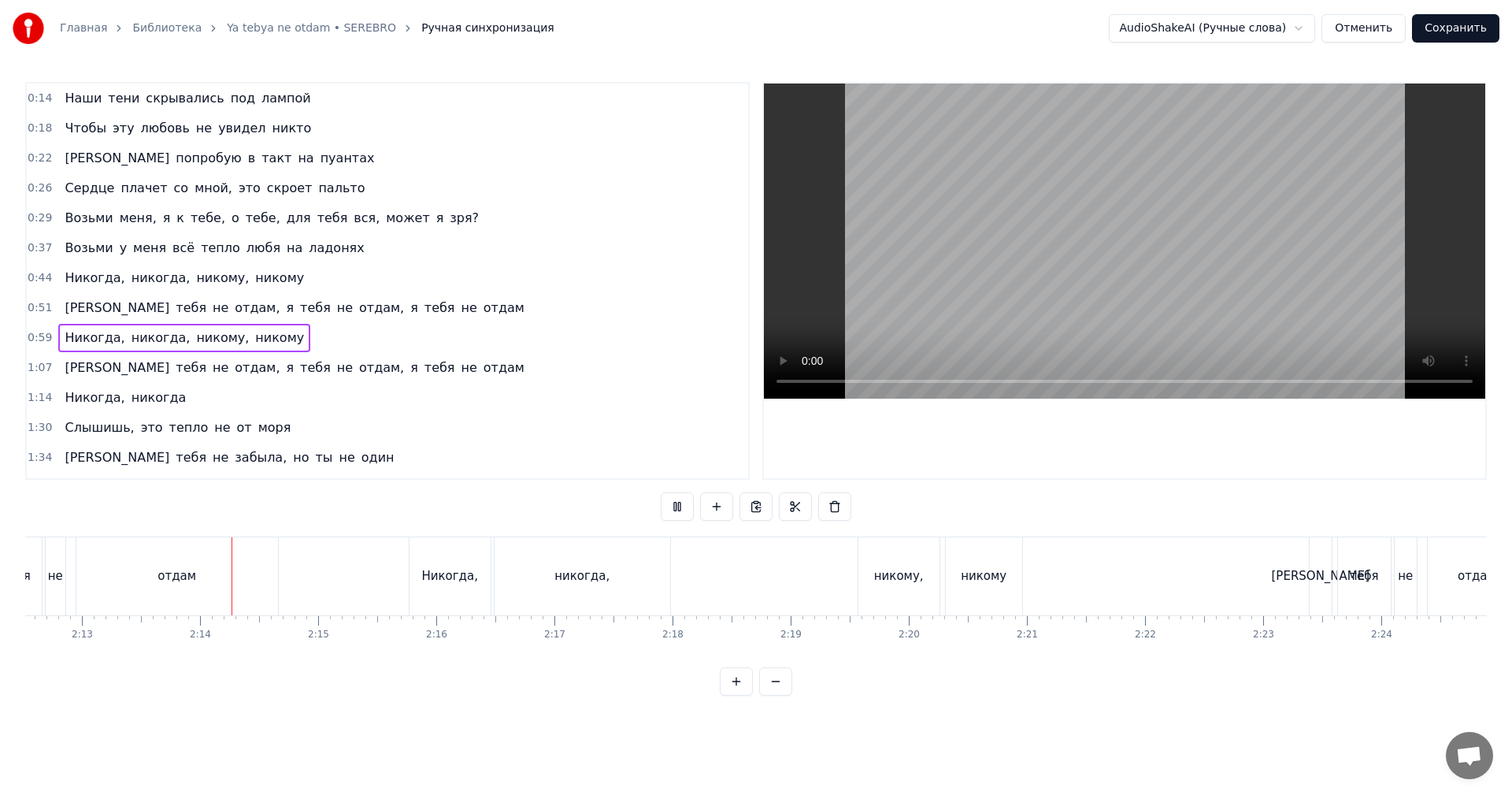
scroll to position [0, 15697]
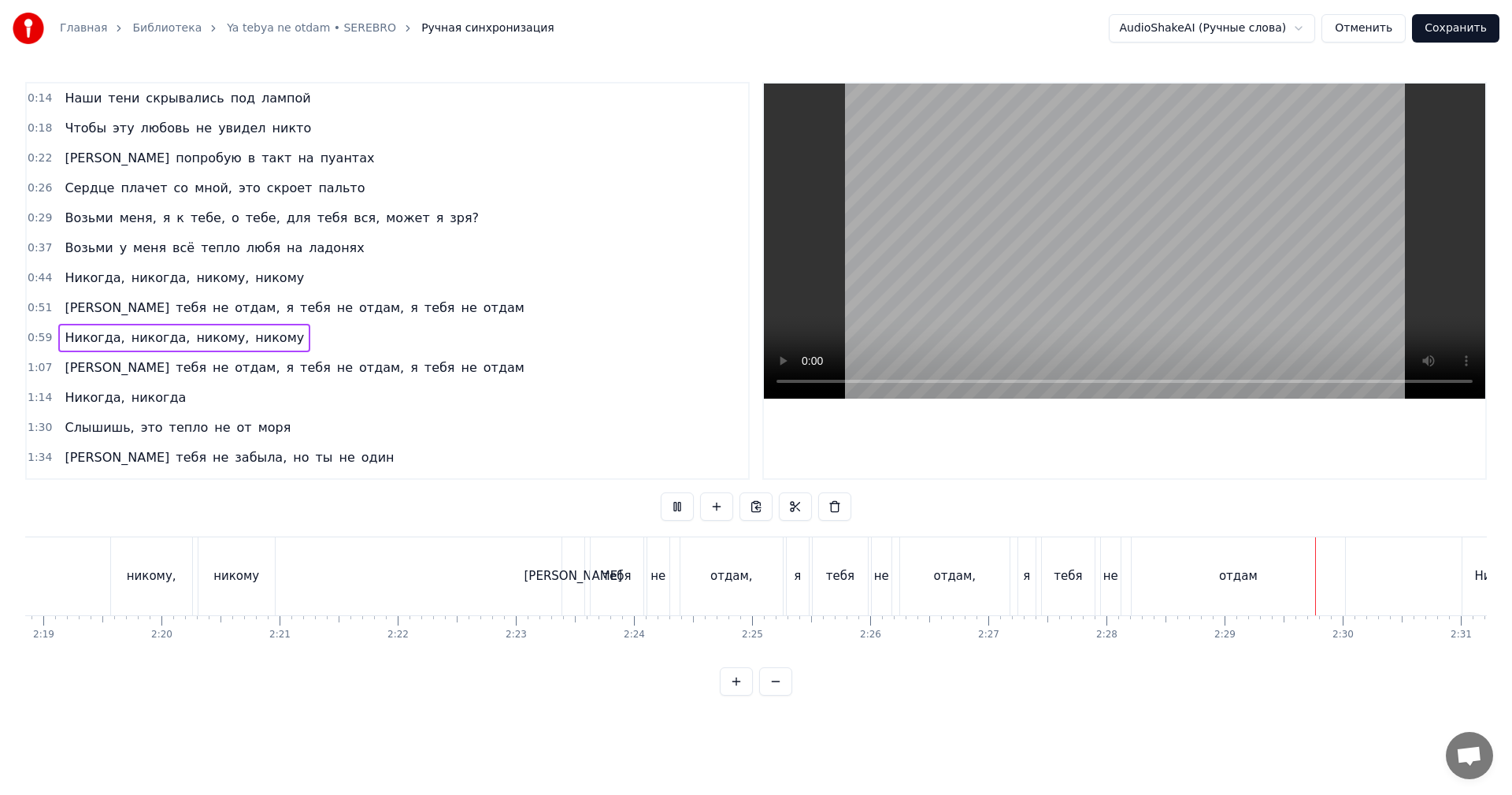
click at [1083, 260] on video at bounding box center [1124, 241] width 721 height 315
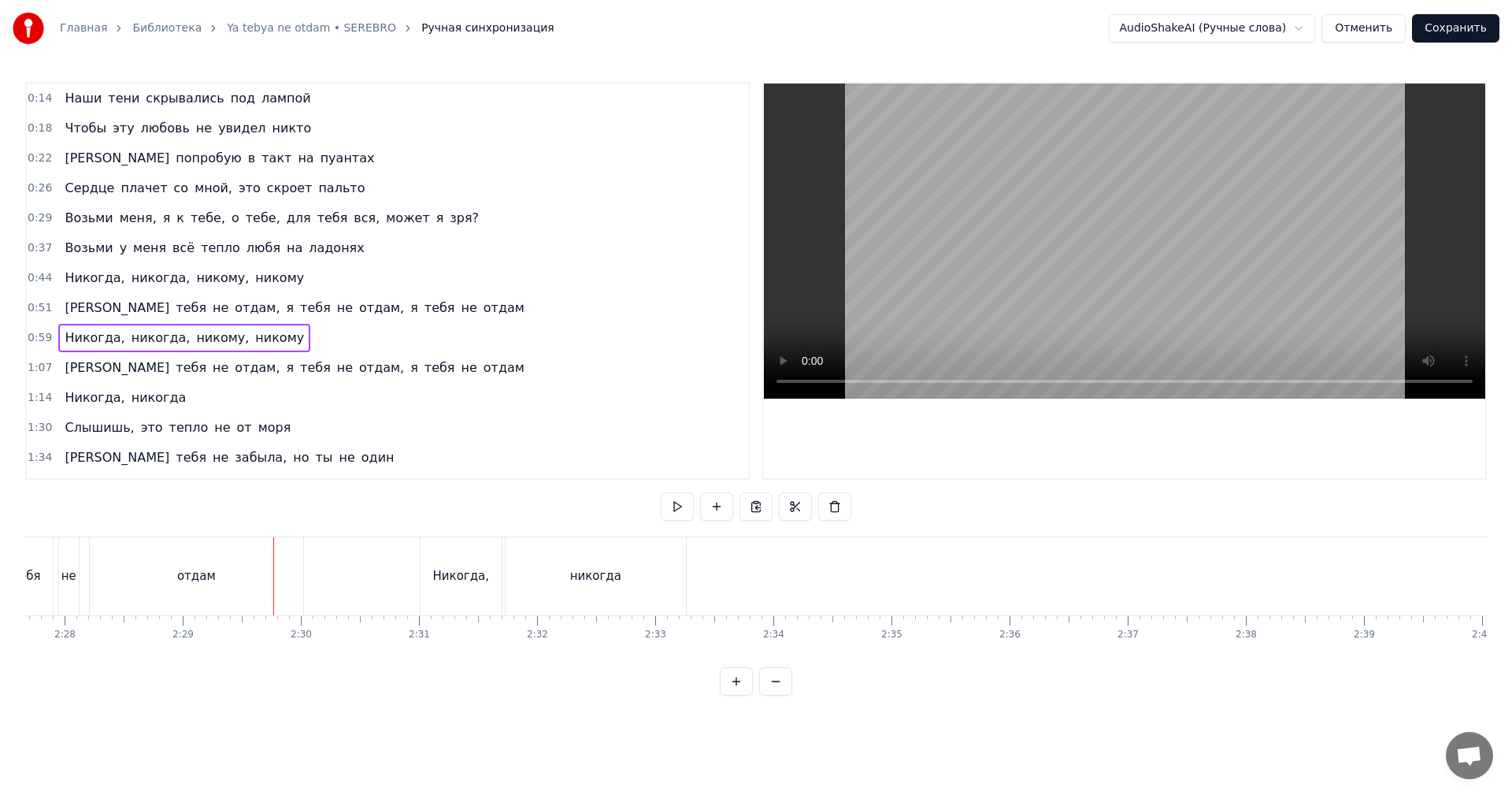
scroll to position [0, 17580]
click at [1073, 232] on video at bounding box center [1124, 241] width 721 height 315
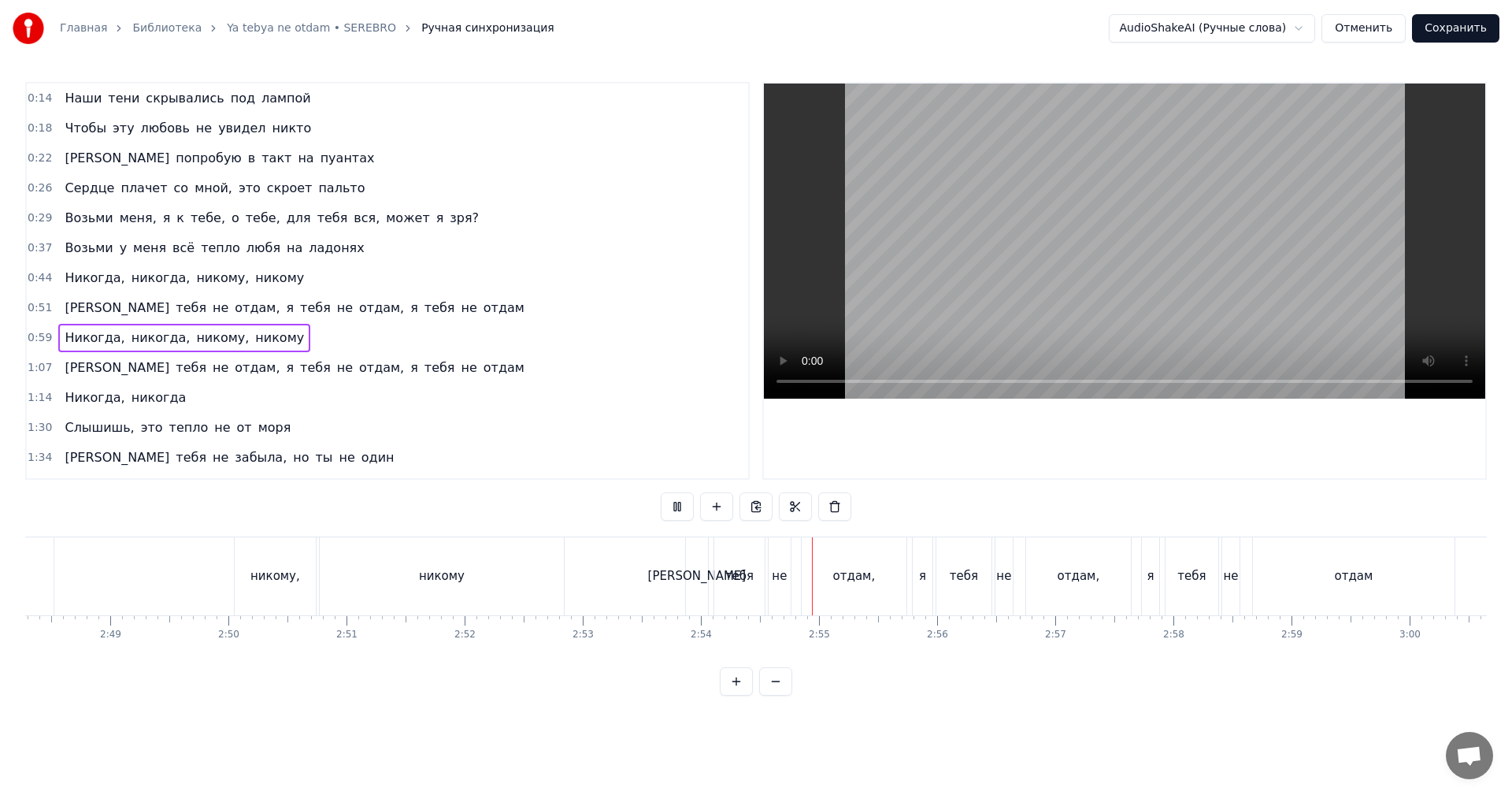
scroll to position [0, 20578]
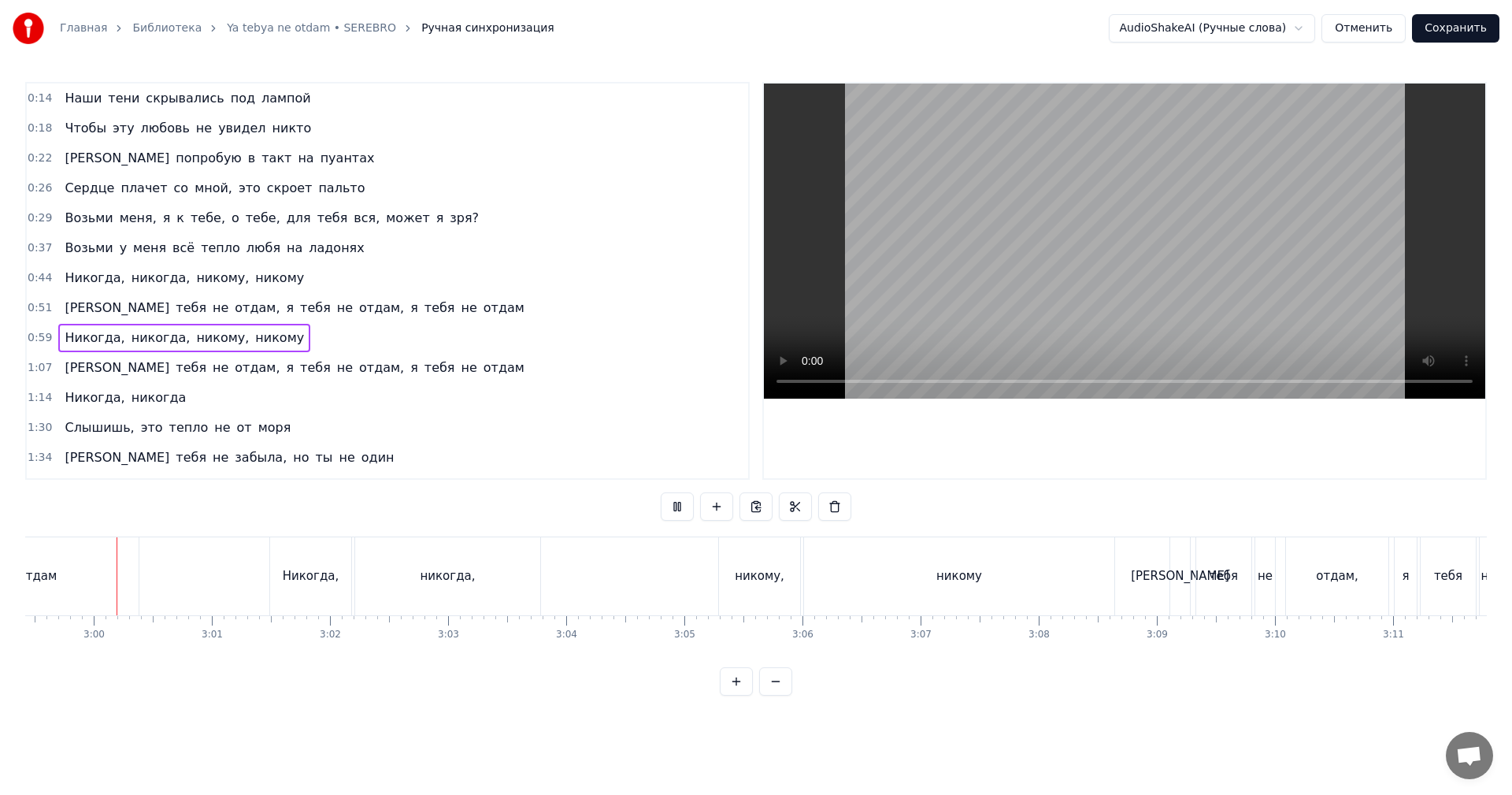
click at [1093, 204] on video at bounding box center [1124, 241] width 721 height 315
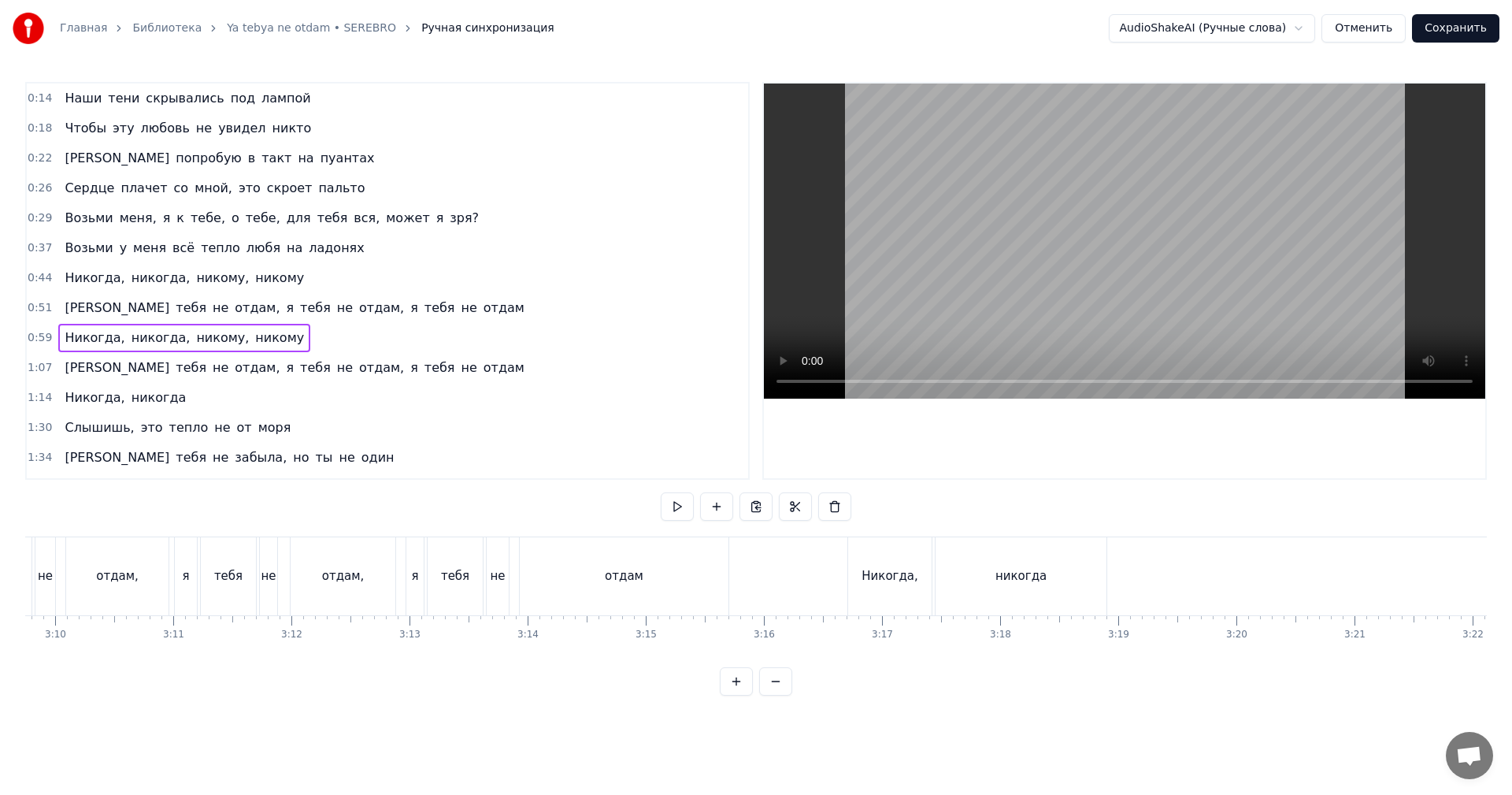
scroll to position [0, 22617]
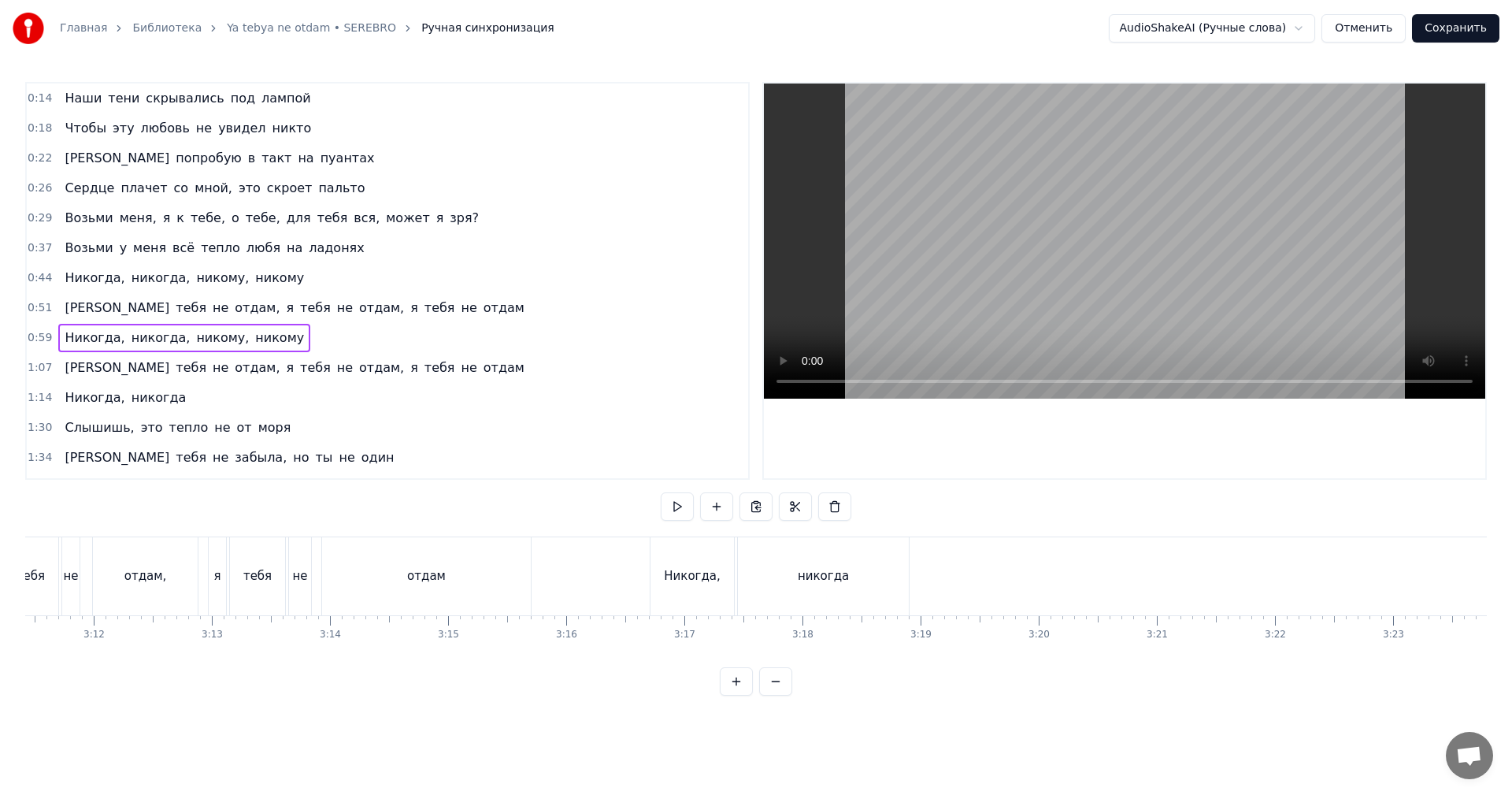
drag, startPoint x: 759, startPoint y: 573, endPoint x: 1024, endPoint y: 404, distance: 314.3
click at [760, 573] on div "никогда" at bounding box center [823, 576] width 171 height 78
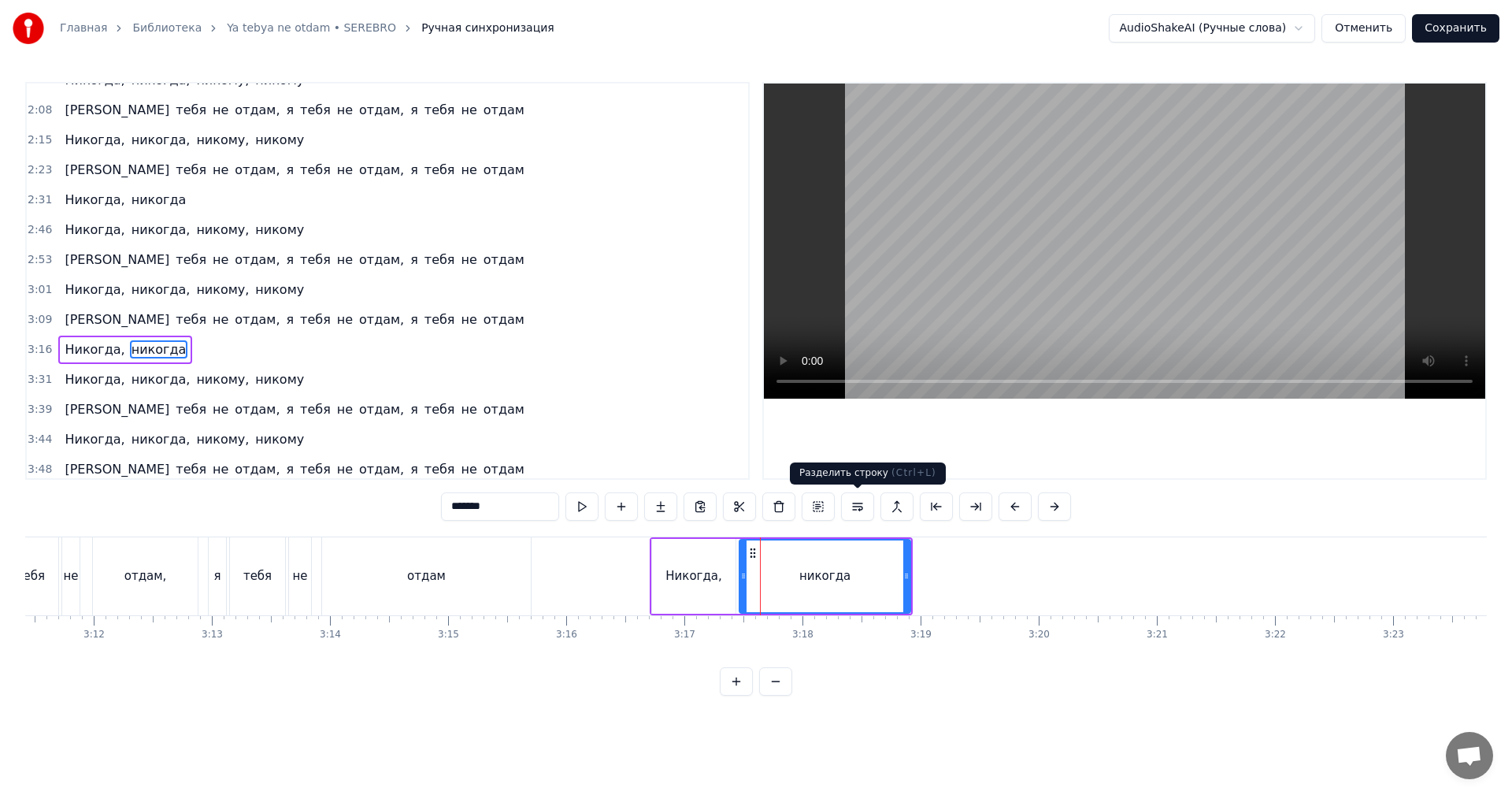
click at [1168, 209] on video at bounding box center [1124, 241] width 721 height 315
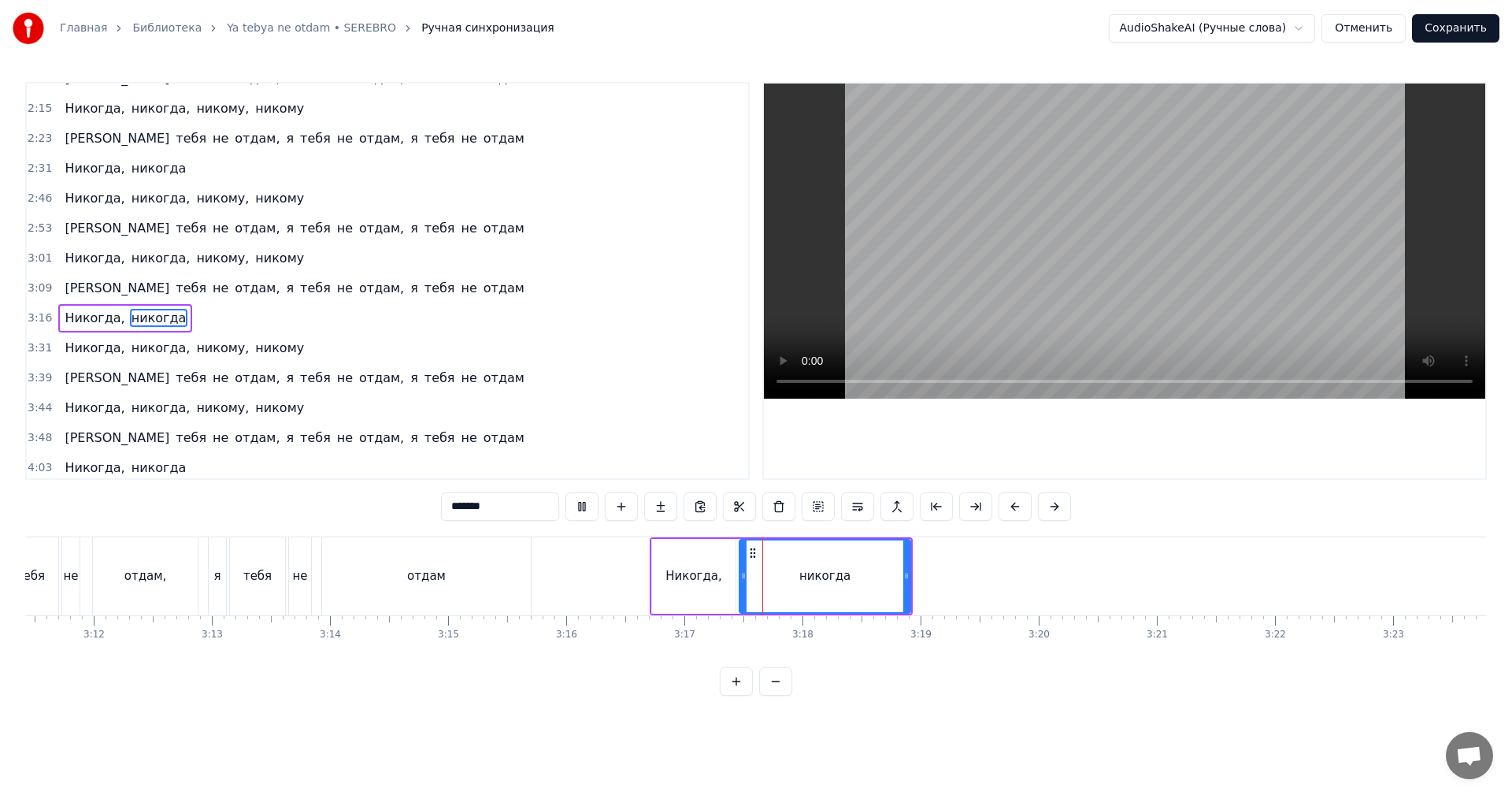
scroll to position [563, 0]
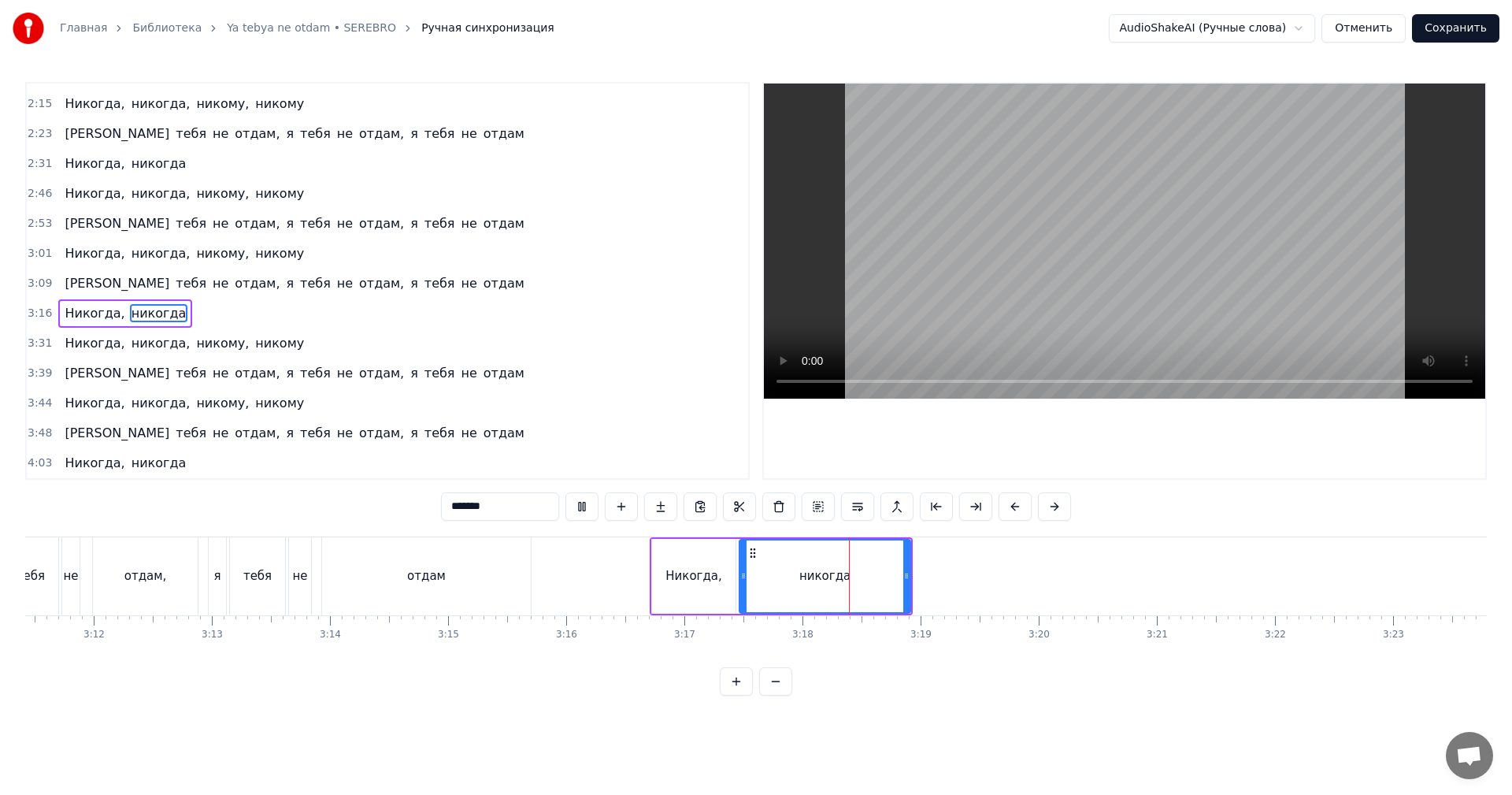
drag, startPoint x: 1275, startPoint y: 272, endPoint x: 1285, endPoint y: 282, distance: 14.1
click at [1283, 278] on video at bounding box center [1124, 241] width 721 height 315
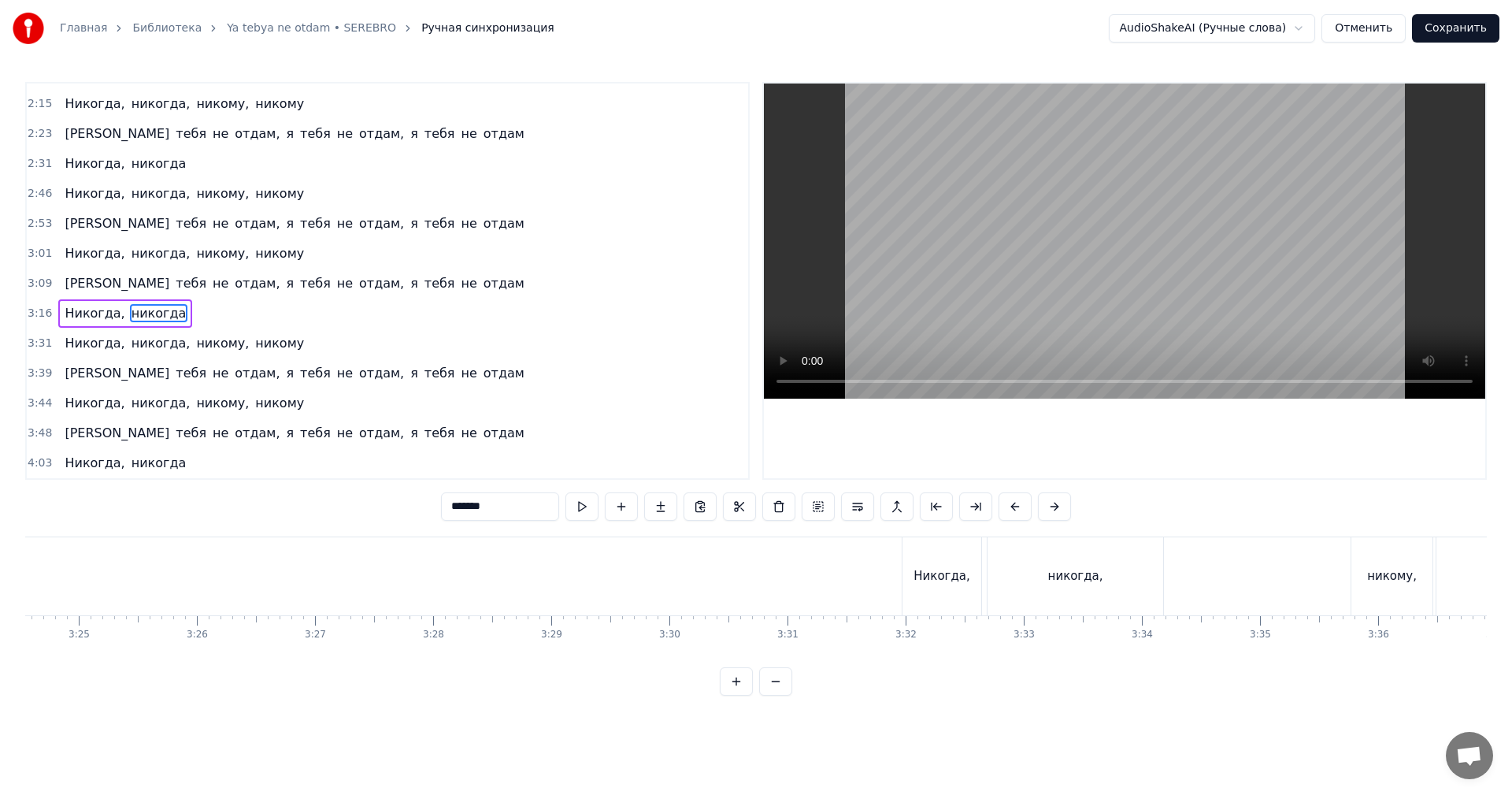
scroll to position [0, 24428]
drag, startPoint x: 690, startPoint y: 574, endPoint x: 1002, endPoint y: 417, distance: 349.3
click at [690, 574] on div "Никогда," at bounding box center [681, 576] width 56 height 18
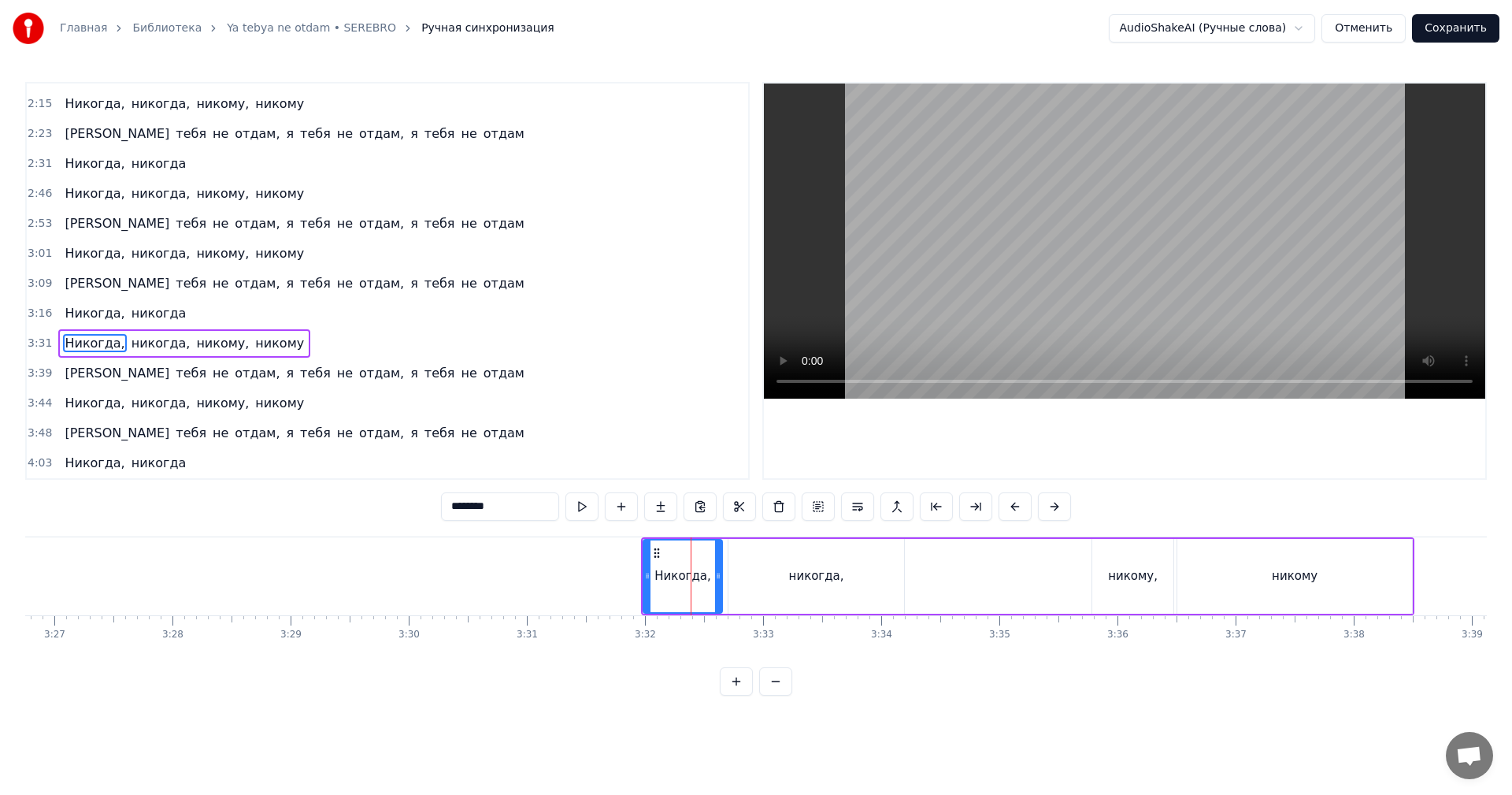
click at [1197, 255] on video at bounding box center [1124, 241] width 721 height 315
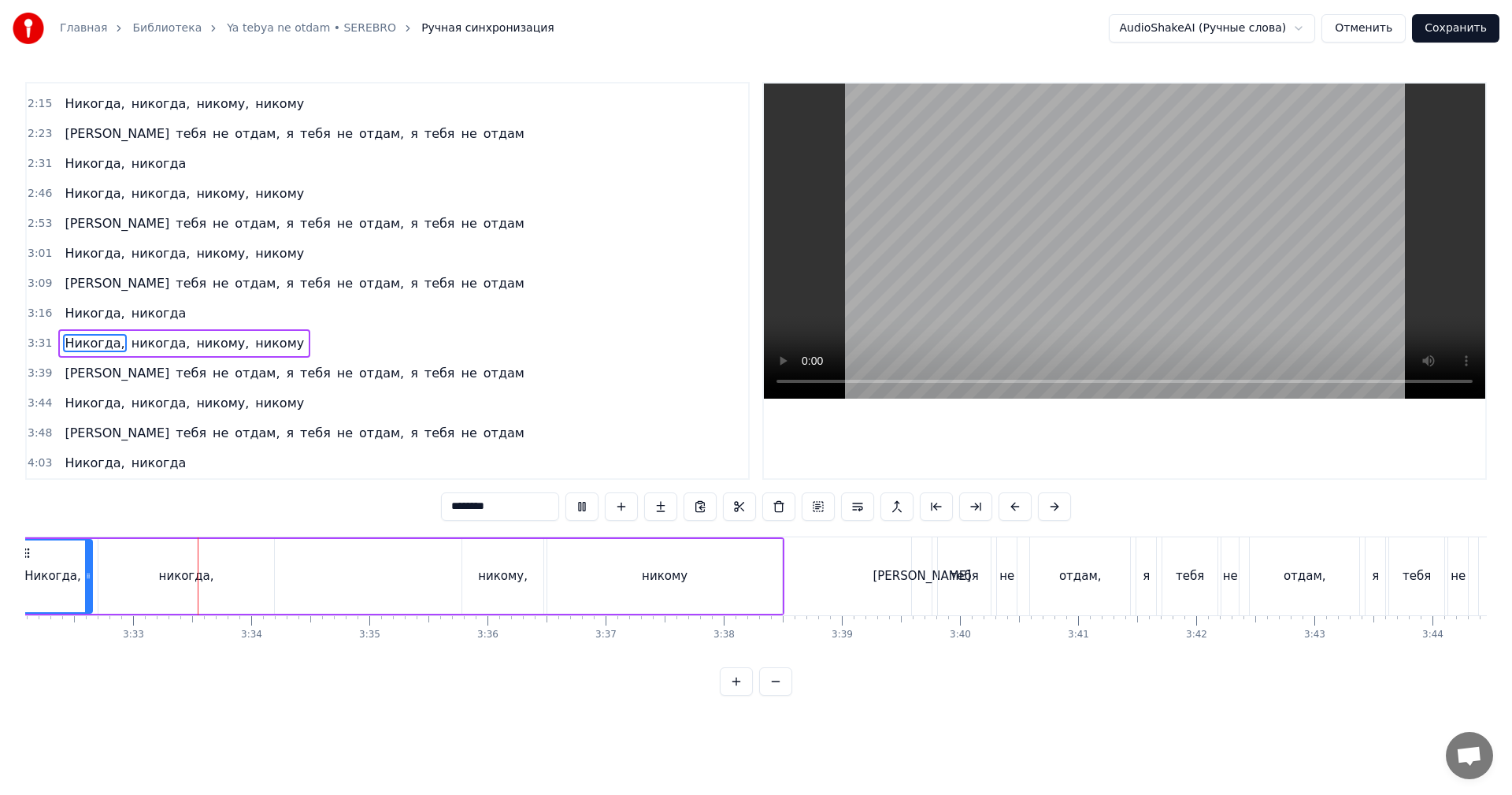
click at [1134, 270] on video at bounding box center [1124, 241] width 721 height 315
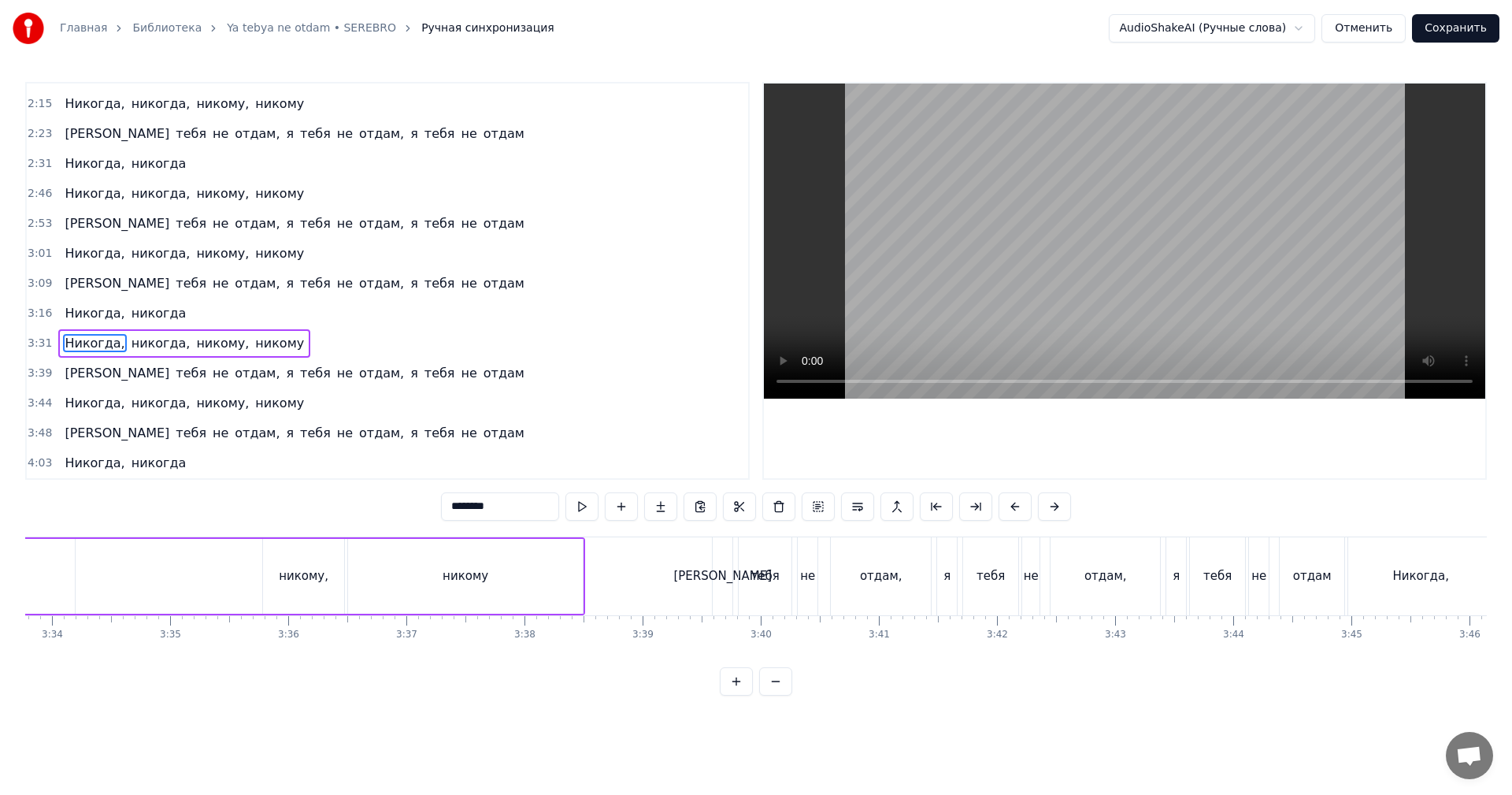
scroll to position [0, 25531]
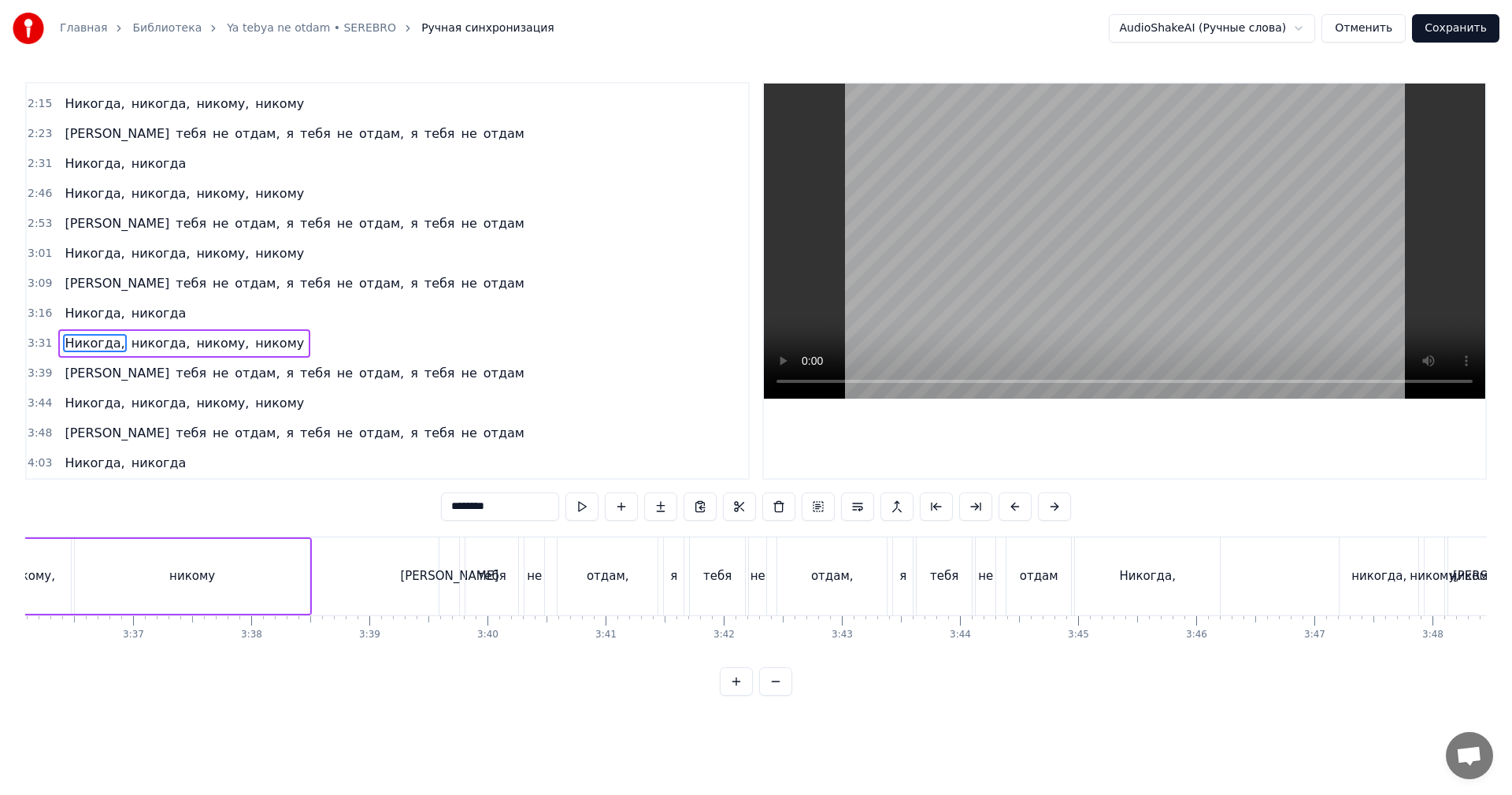
click at [1070, 598] on div "отдам" at bounding box center [1039, 576] width 65 height 78
type input "*****"
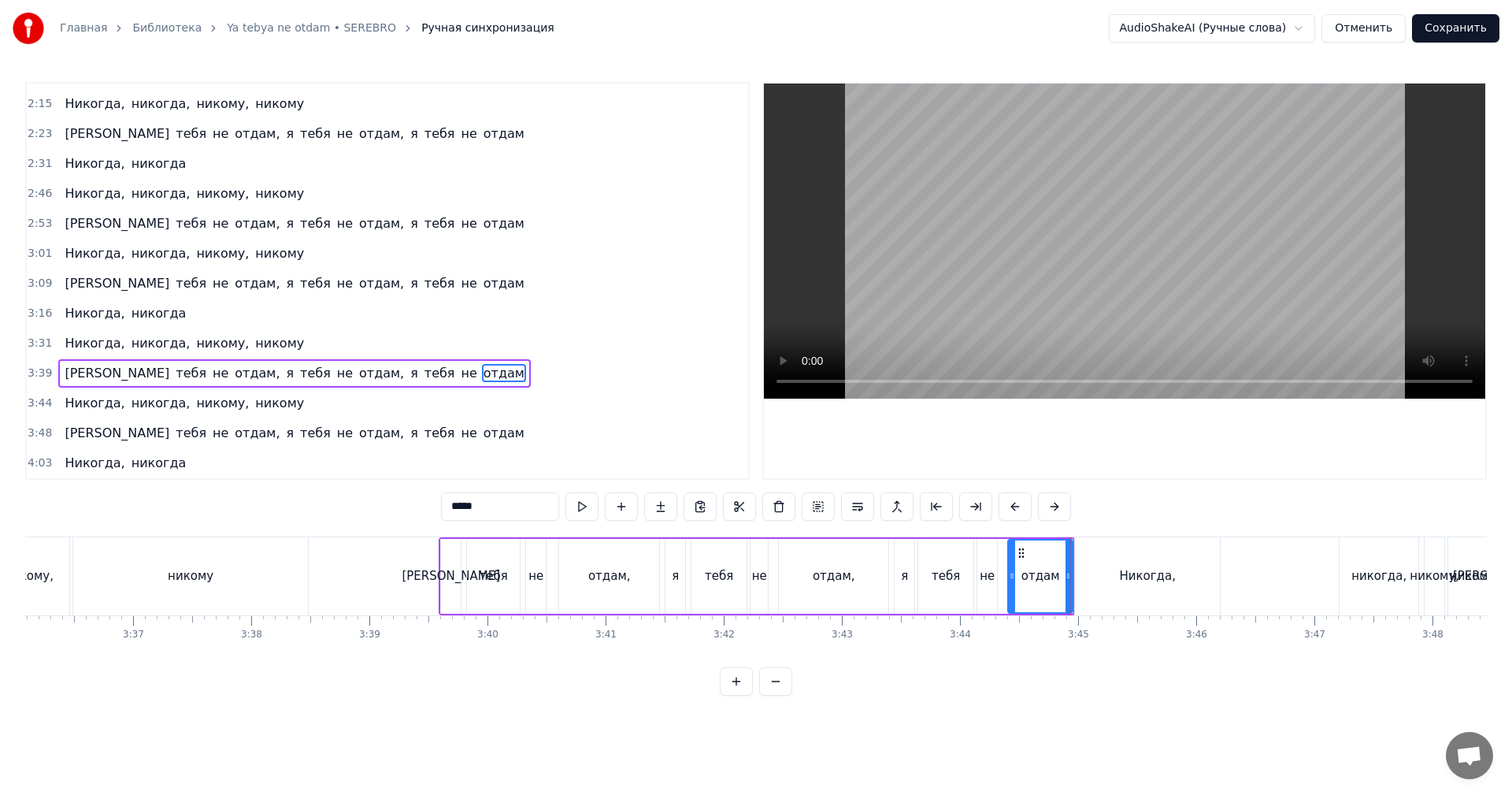
click at [1162, 158] on video at bounding box center [1124, 241] width 721 height 315
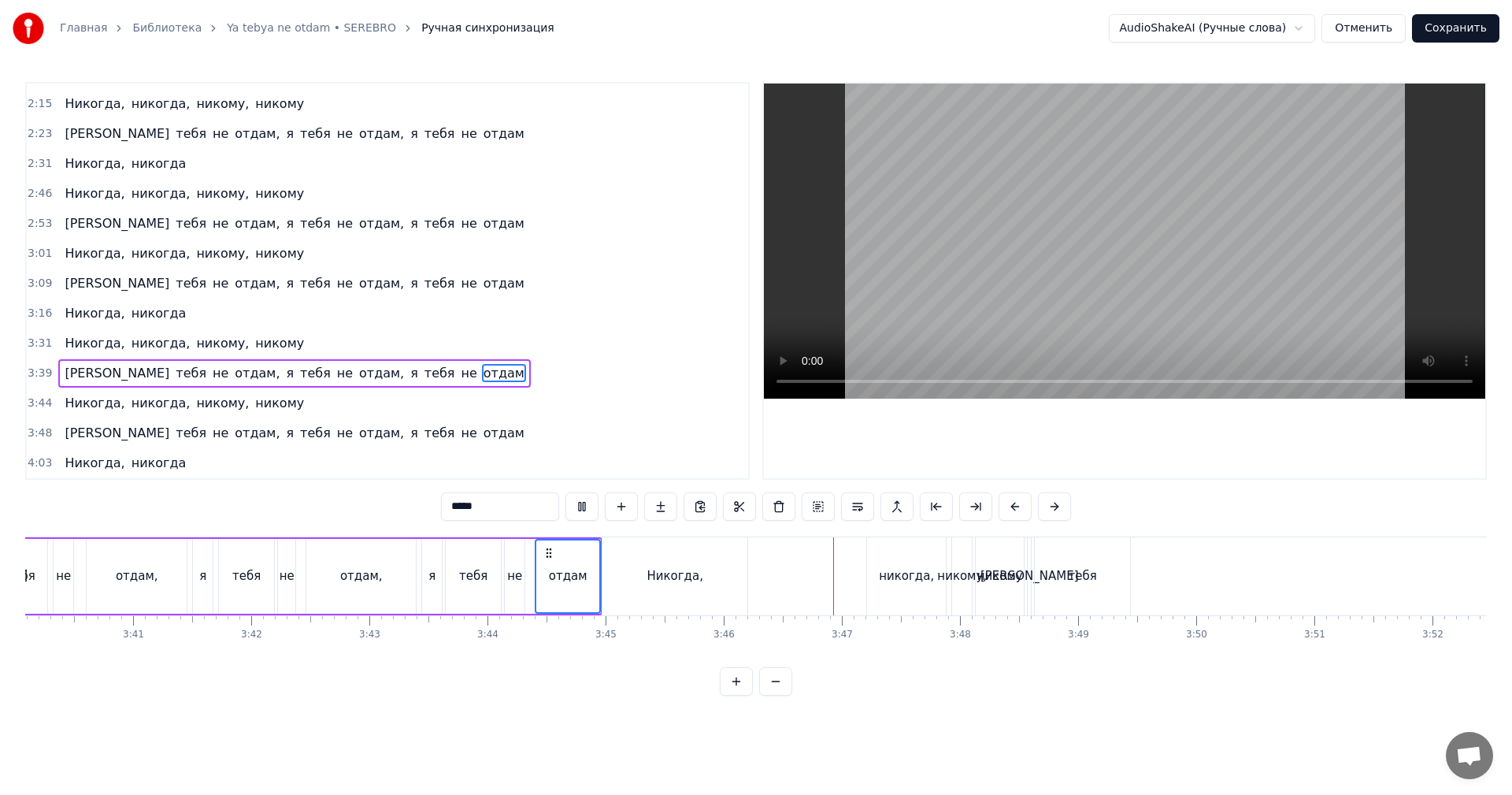
scroll to position [0, 26319]
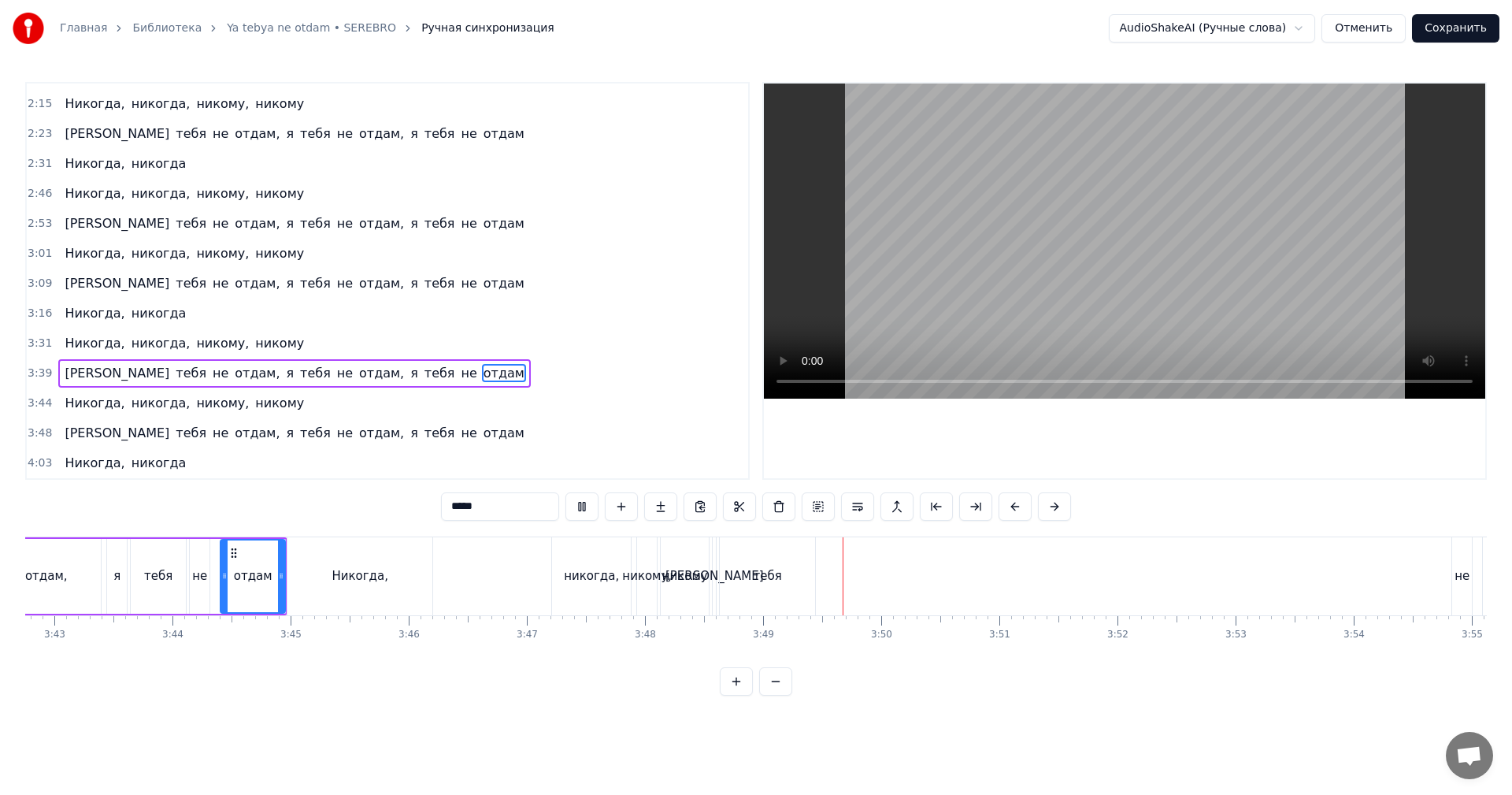
click at [1207, 219] on video at bounding box center [1124, 241] width 721 height 315
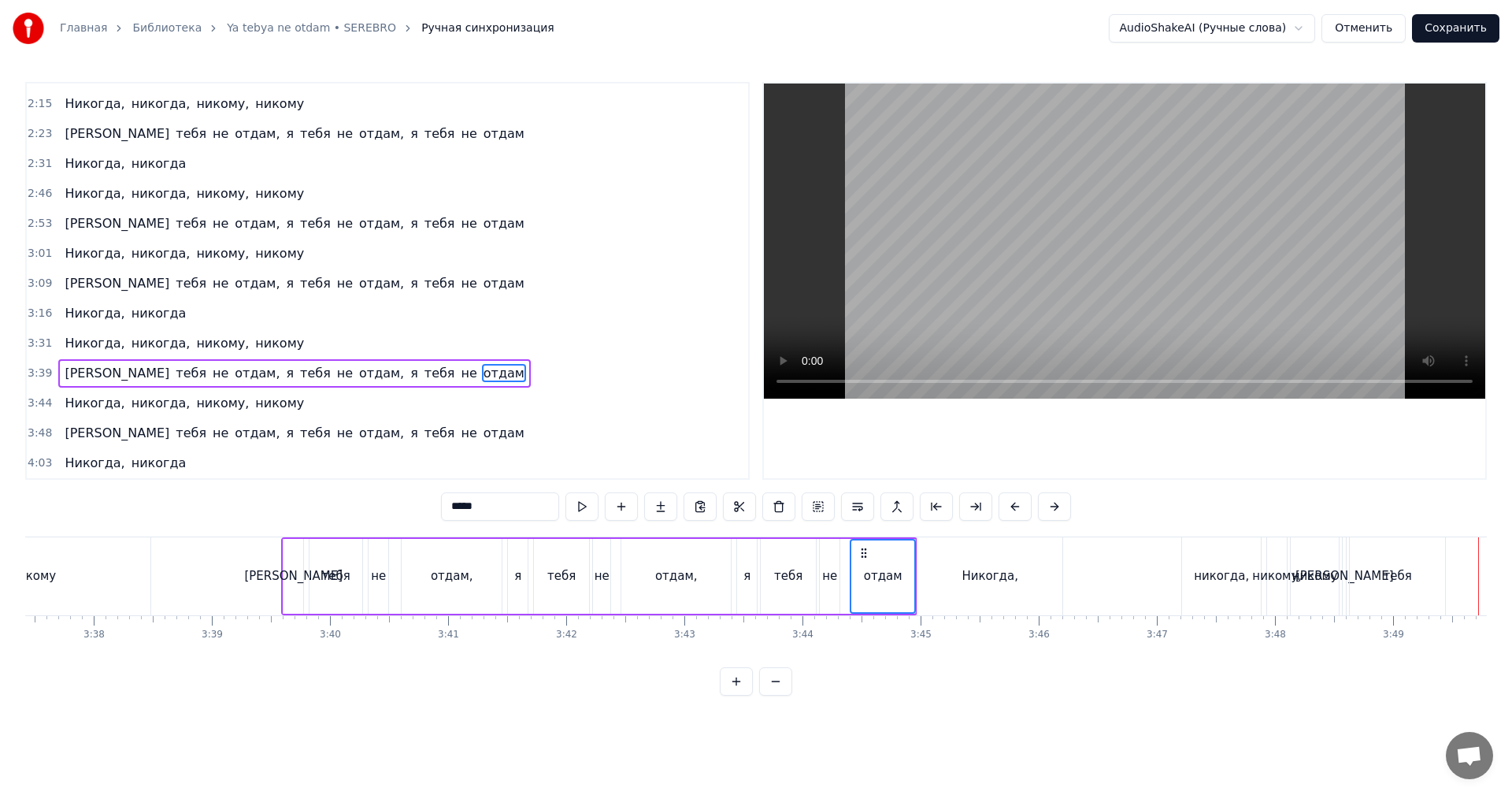
scroll to position [0, 25295]
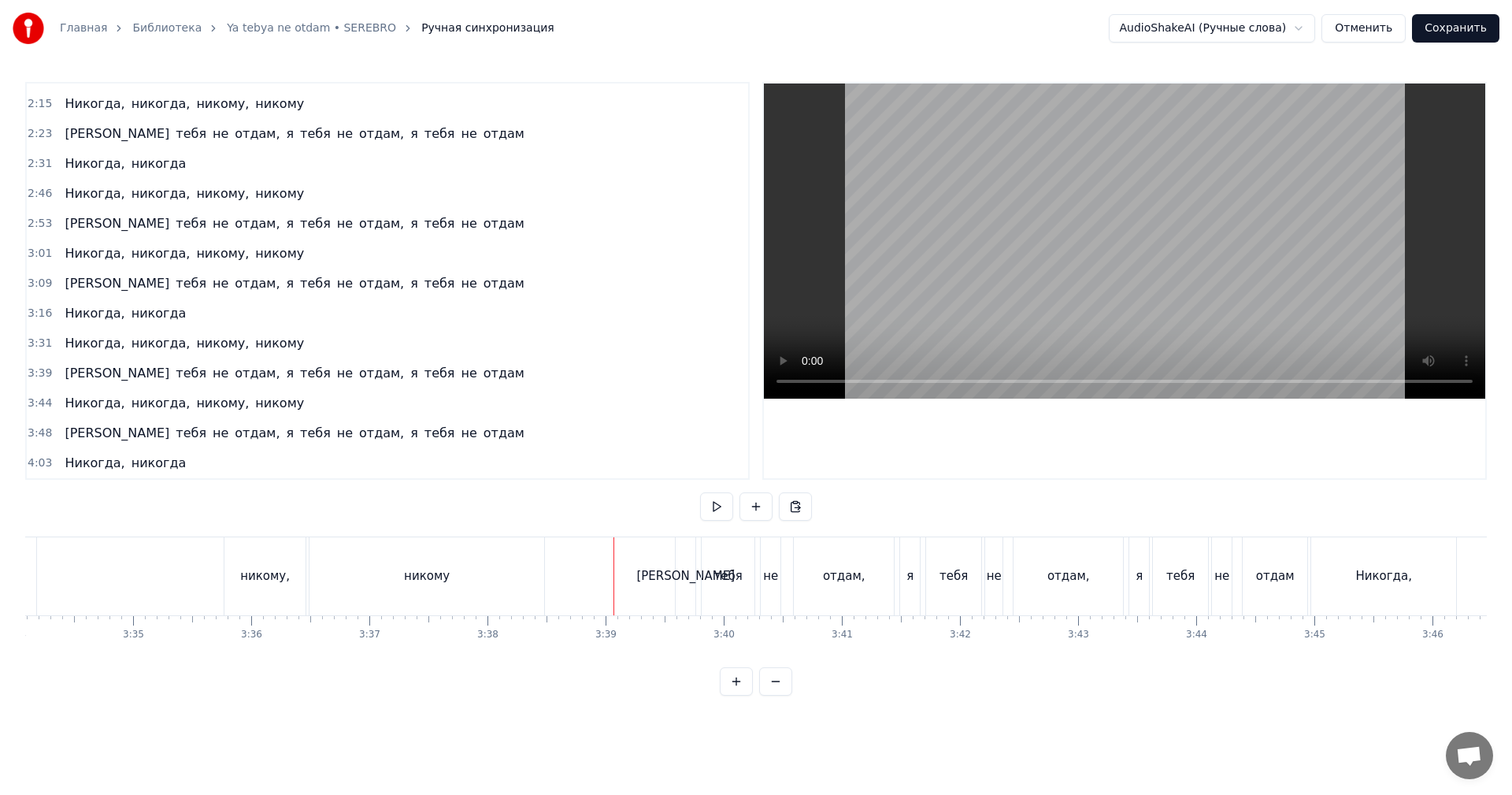
click at [1078, 267] on video at bounding box center [1124, 241] width 721 height 315
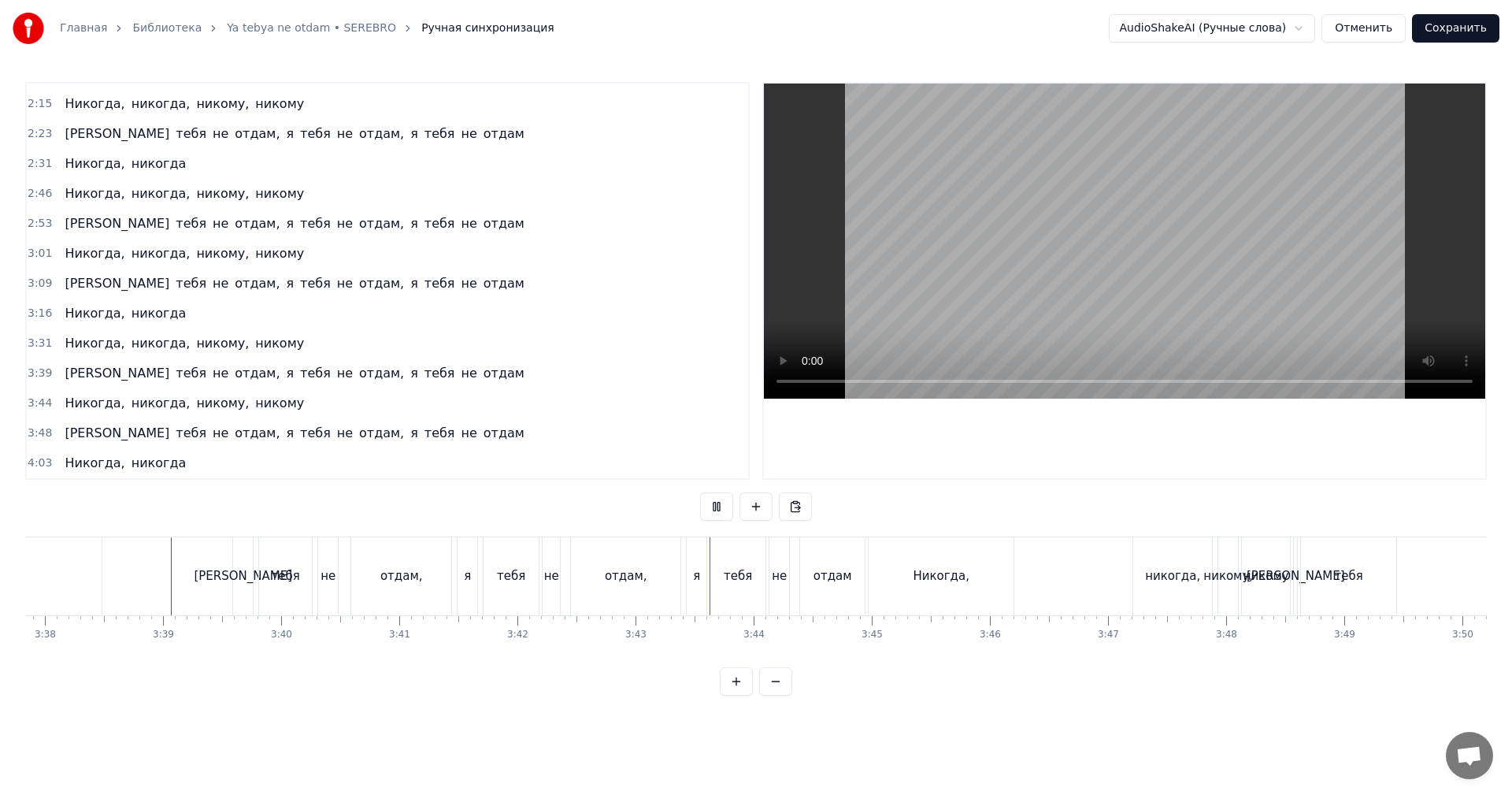
scroll to position [0, 25767]
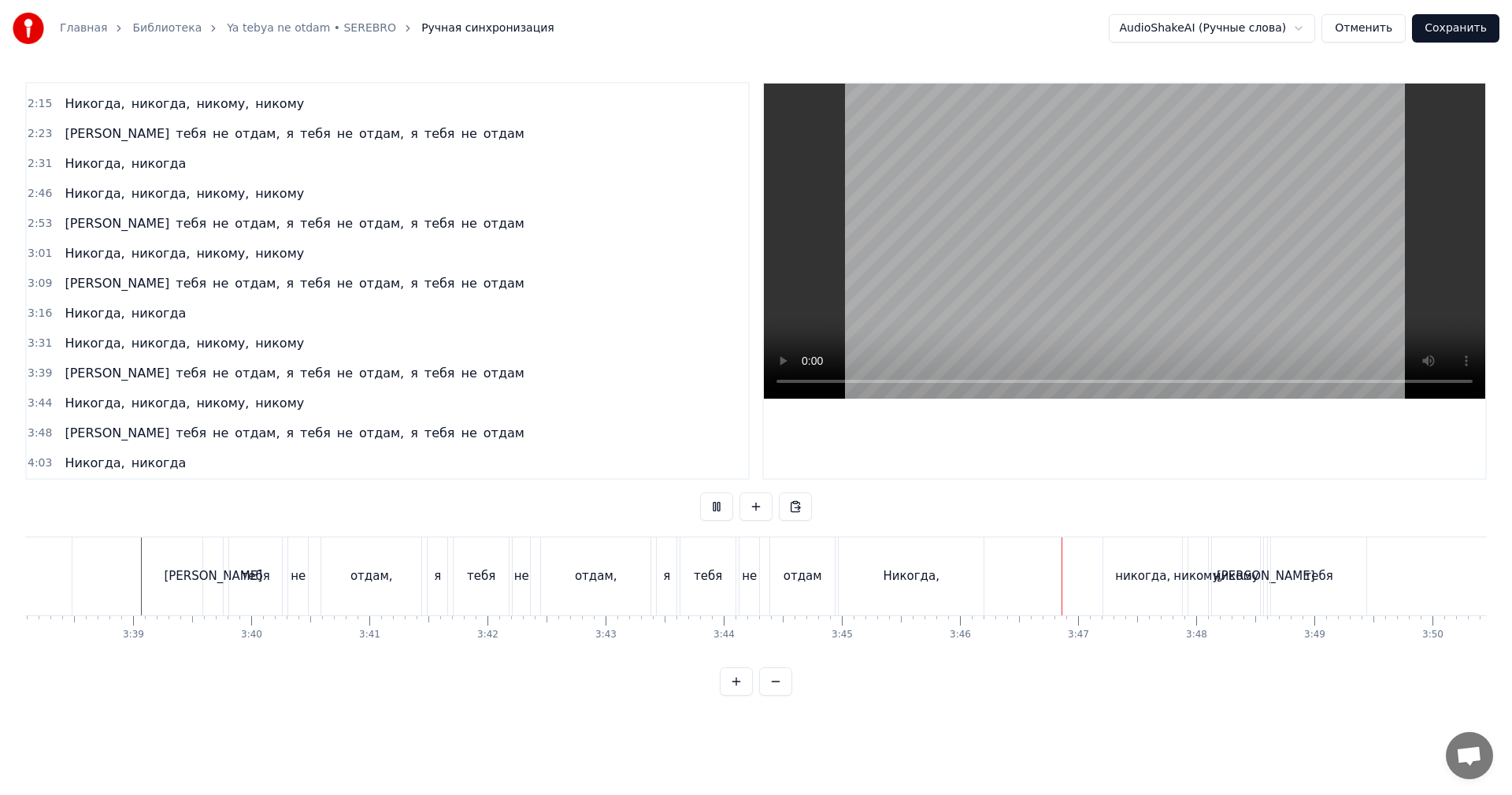
click at [949, 248] on video at bounding box center [1124, 241] width 721 height 315
click at [1018, 298] on video at bounding box center [1124, 241] width 721 height 315
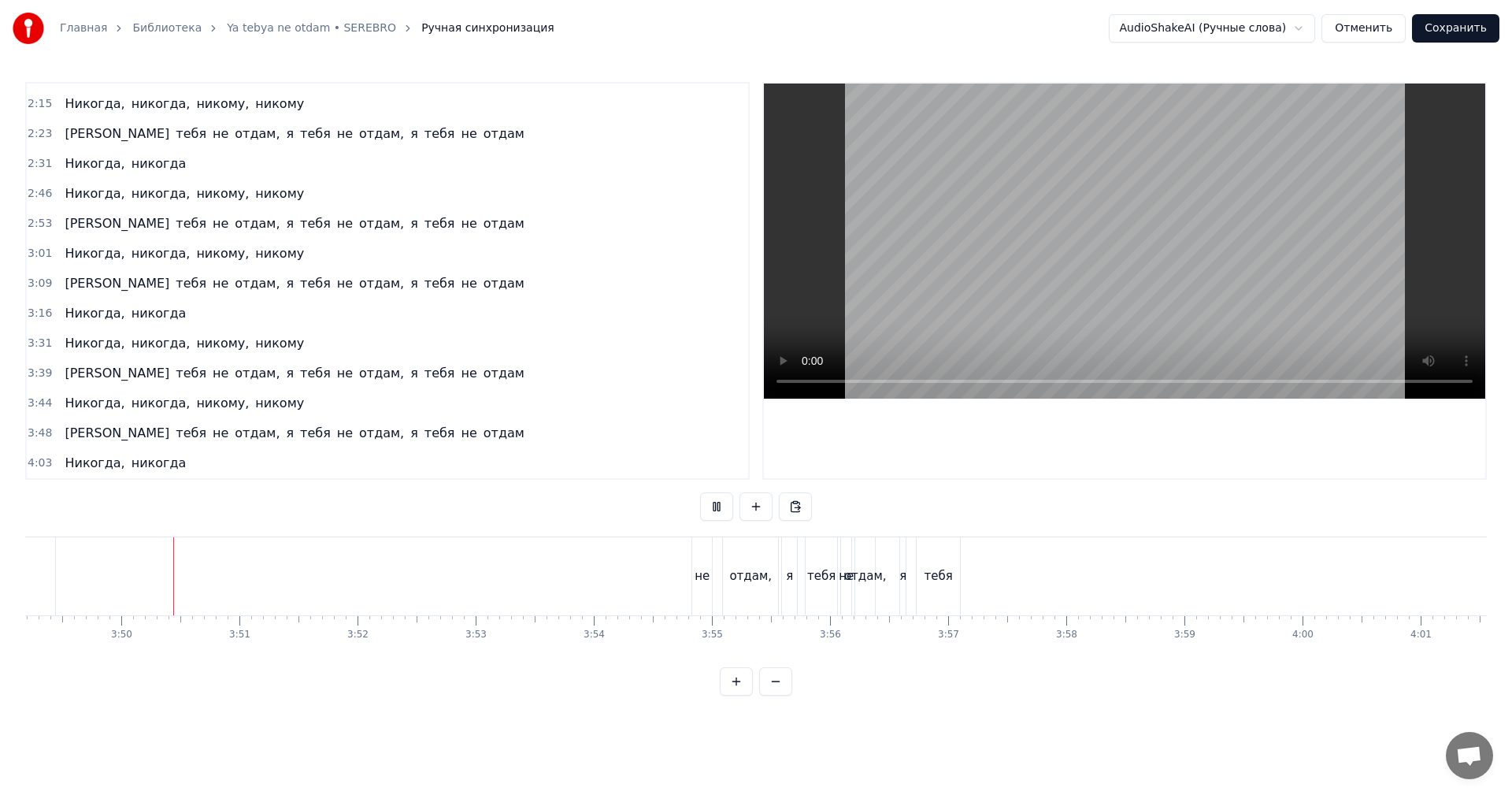
scroll to position [0, 27079]
drag, startPoint x: 614, startPoint y: 586, endPoint x: 966, endPoint y: 377, distance: 409.4
click at [616, 584] on div "Я тебя не отдам, я тебя не отдам, я тебя не отдам" at bounding box center [812, 576] width 1724 height 78
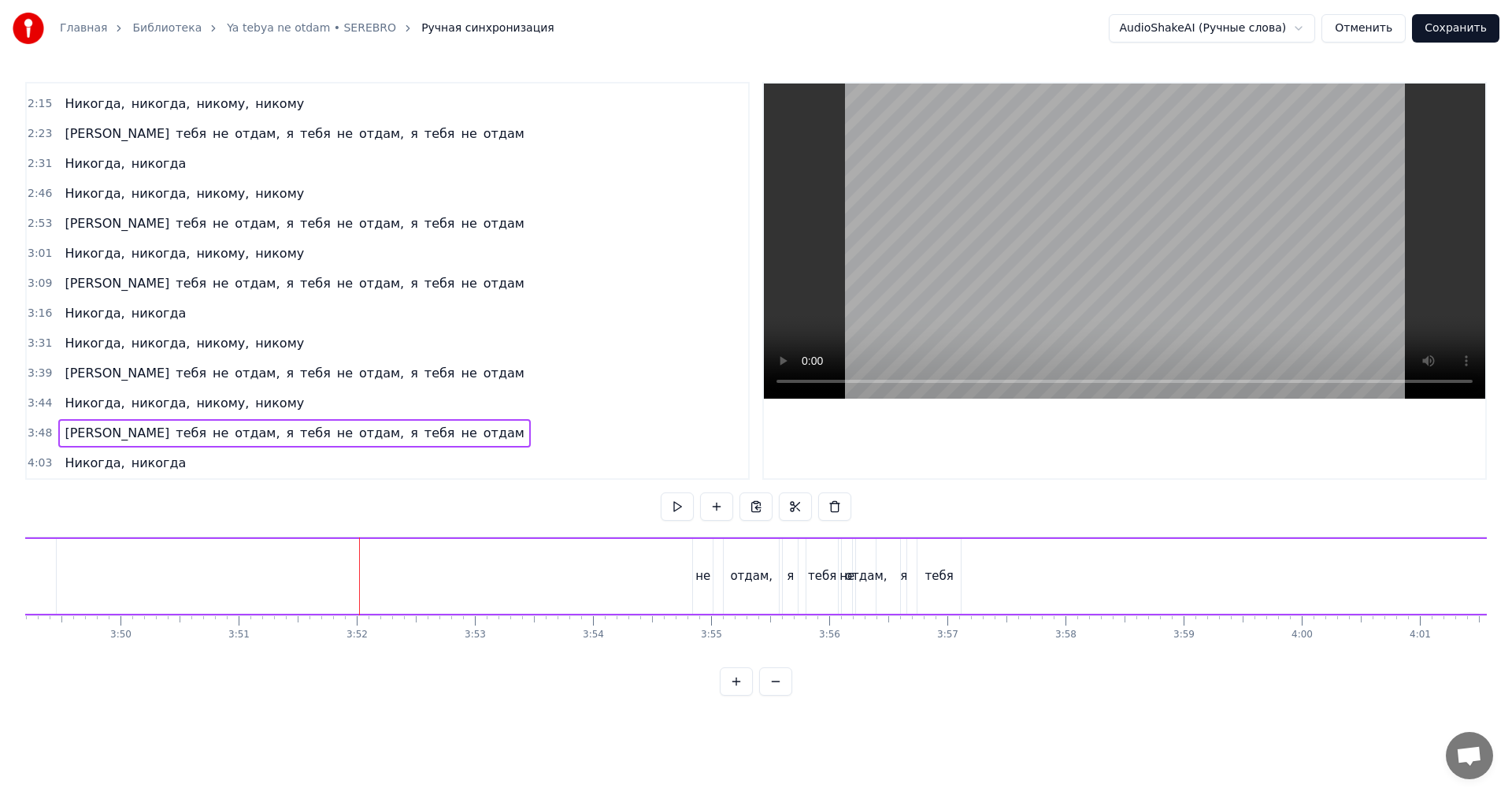
click at [1174, 268] on video at bounding box center [1124, 241] width 721 height 315
click at [1127, 306] on video at bounding box center [1124, 241] width 721 height 315
click at [1043, 260] on video at bounding box center [1124, 241] width 721 height 315
click at [1075, 236] on video at bounding box center [1124, 241] width 721 height 315
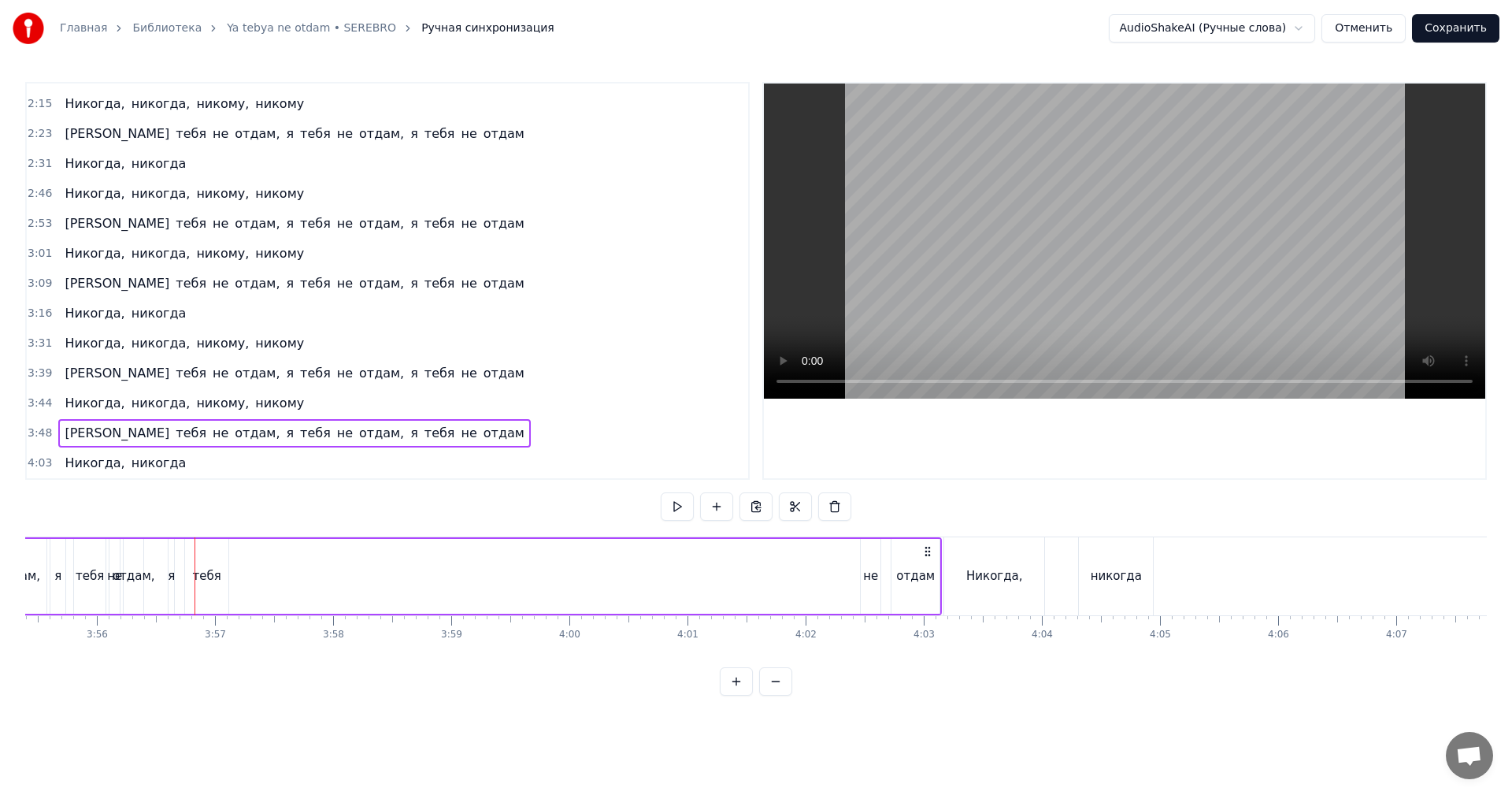
scroll to position [0, 27946]
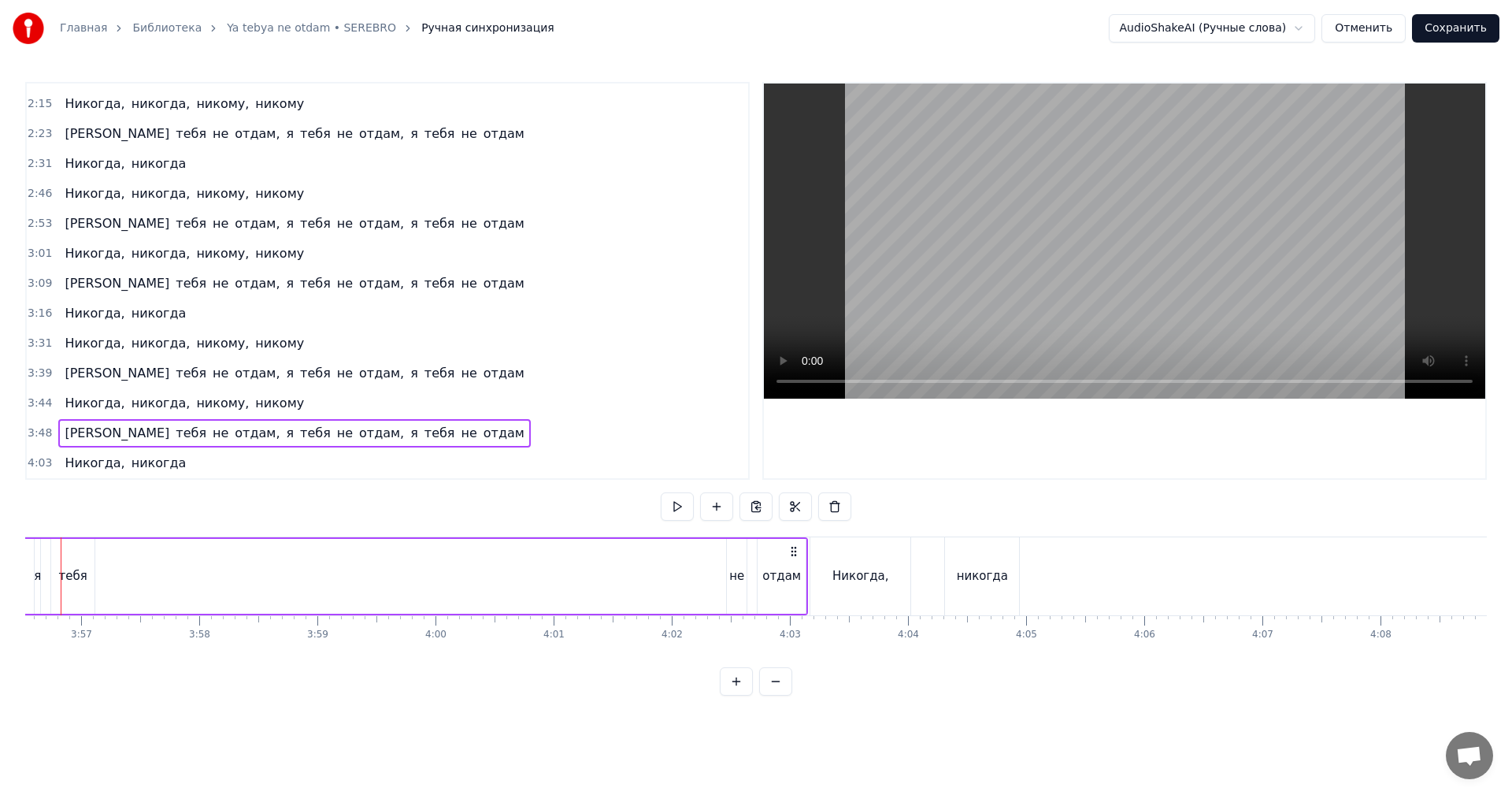
click at [995, 308] on video at bounding box center [1124, 241] width 721 height 315
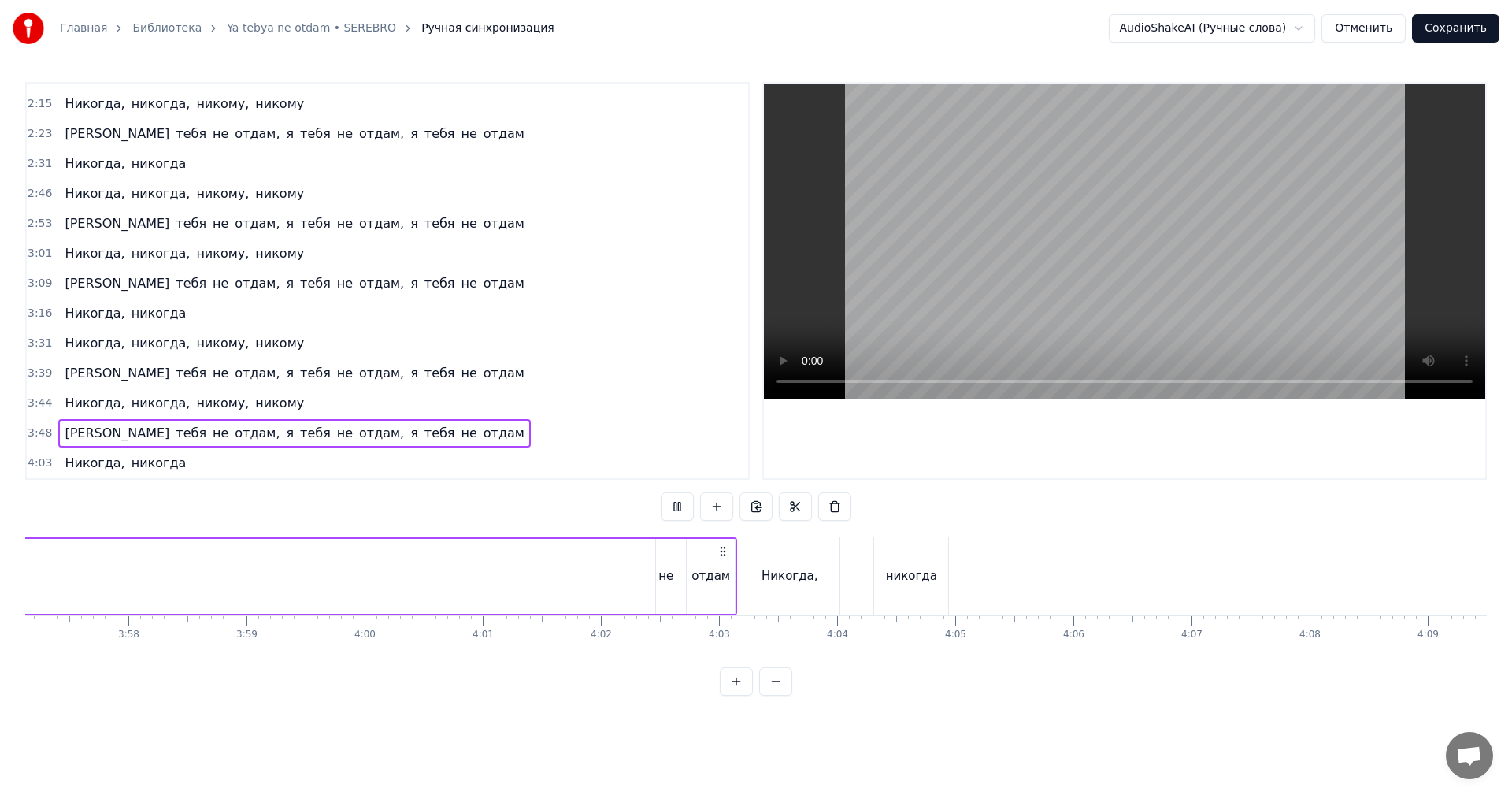
scroll to position [0, 28261]
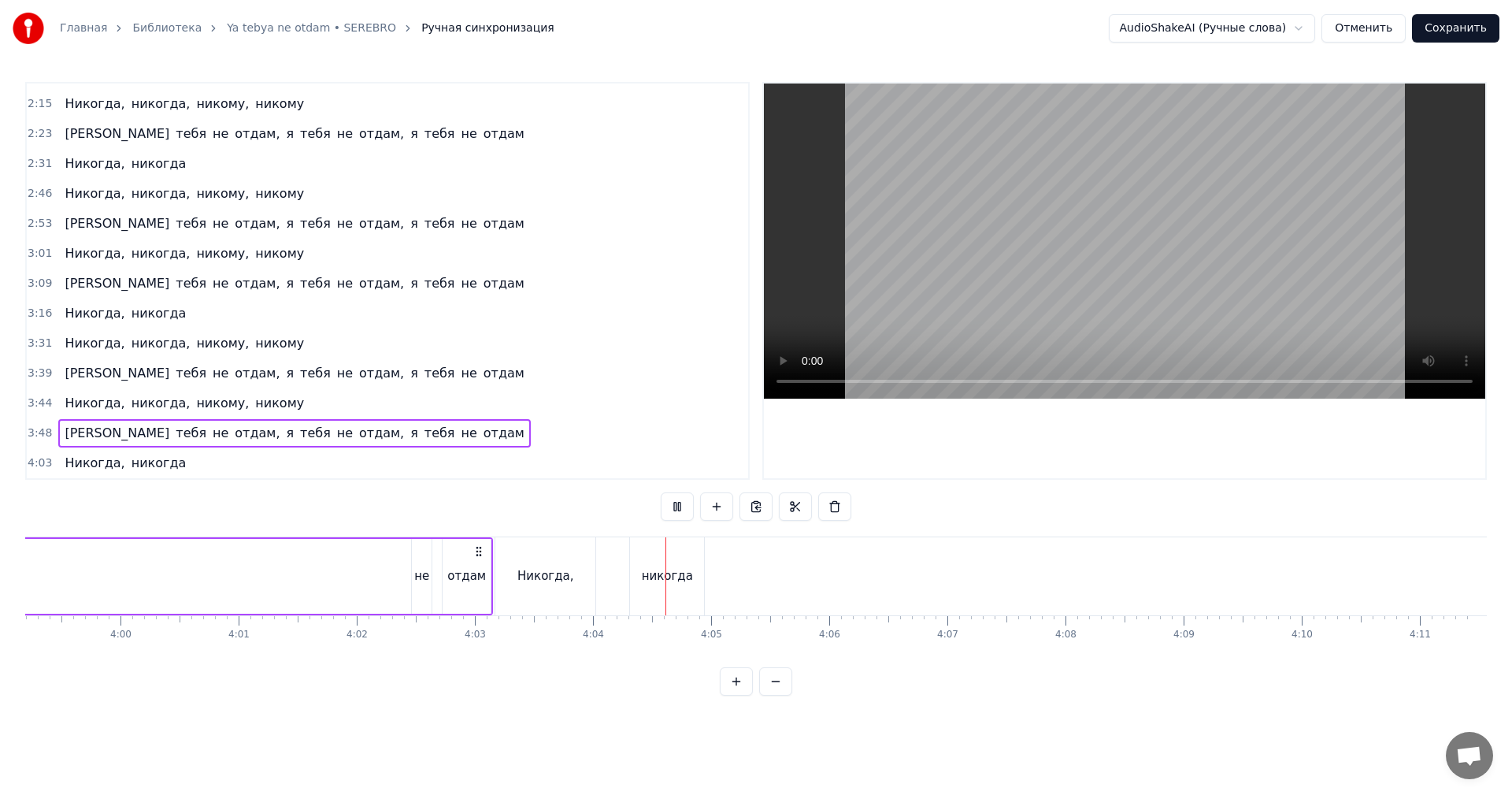
click at [1012, 218] on video at bounding box center [1124, 241] width 721 height 315
click at [44, 431] on span "3:48" at bounding box center [40, 433] width 24 height 16
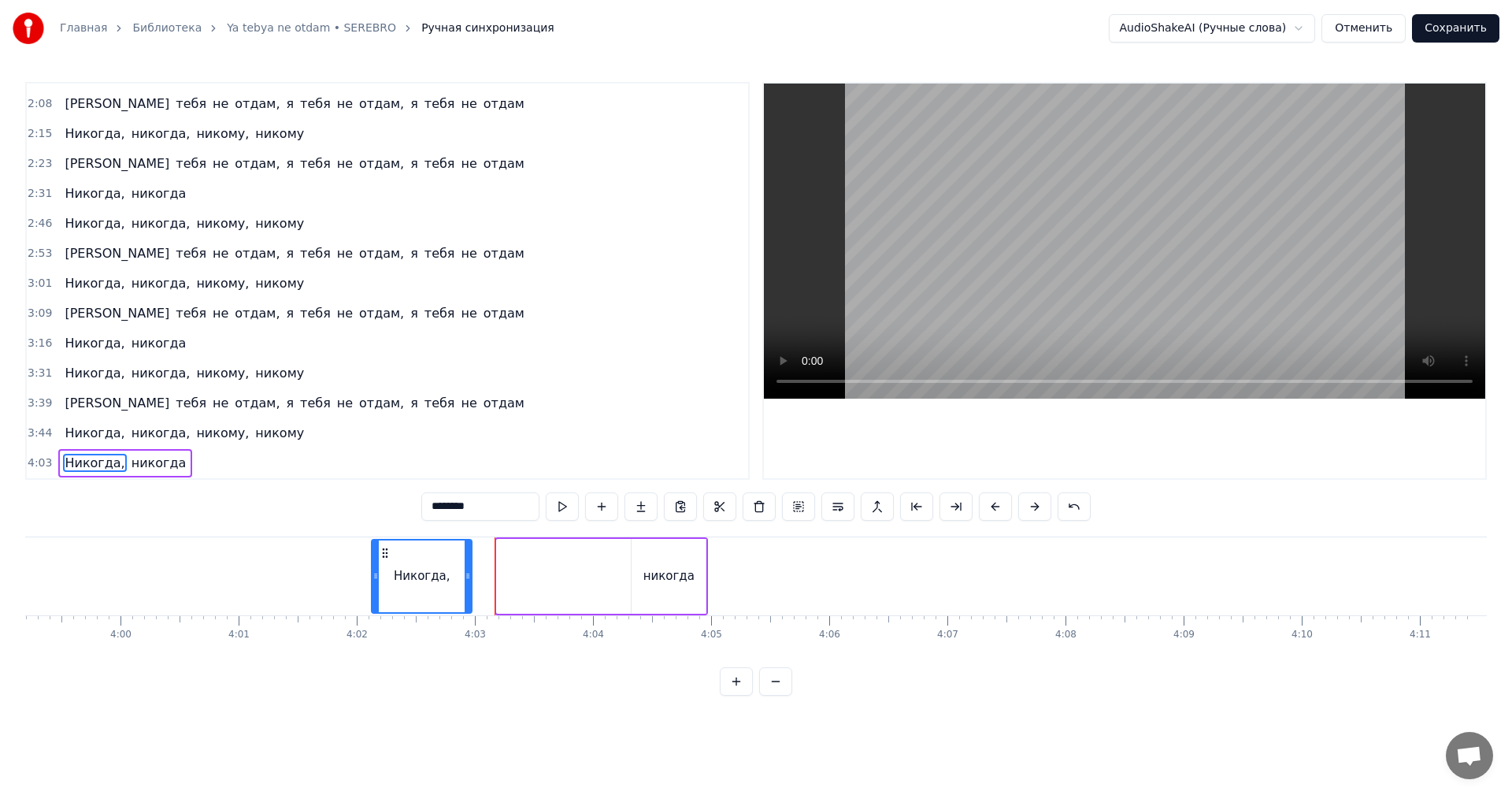
drag, startPoint x: 511, startPoint y: 548, endPoint x: 378, endPoint y: 554, distance: 133.1
click at [379, 554] on icon at bounding box center [386, 553] width 13 height 13
drag, startPoint x: 458, startPoint y: 571, endPoint x: 572, endPoint y: 572, distance: 114.0
click at [569, 572] on icon at bounding box center [565, 576] width 7 height 13
drag, startPoint x: 628, startPoint y: 573, endPoint x: 618, endPoint y: 572, distance: 10.0
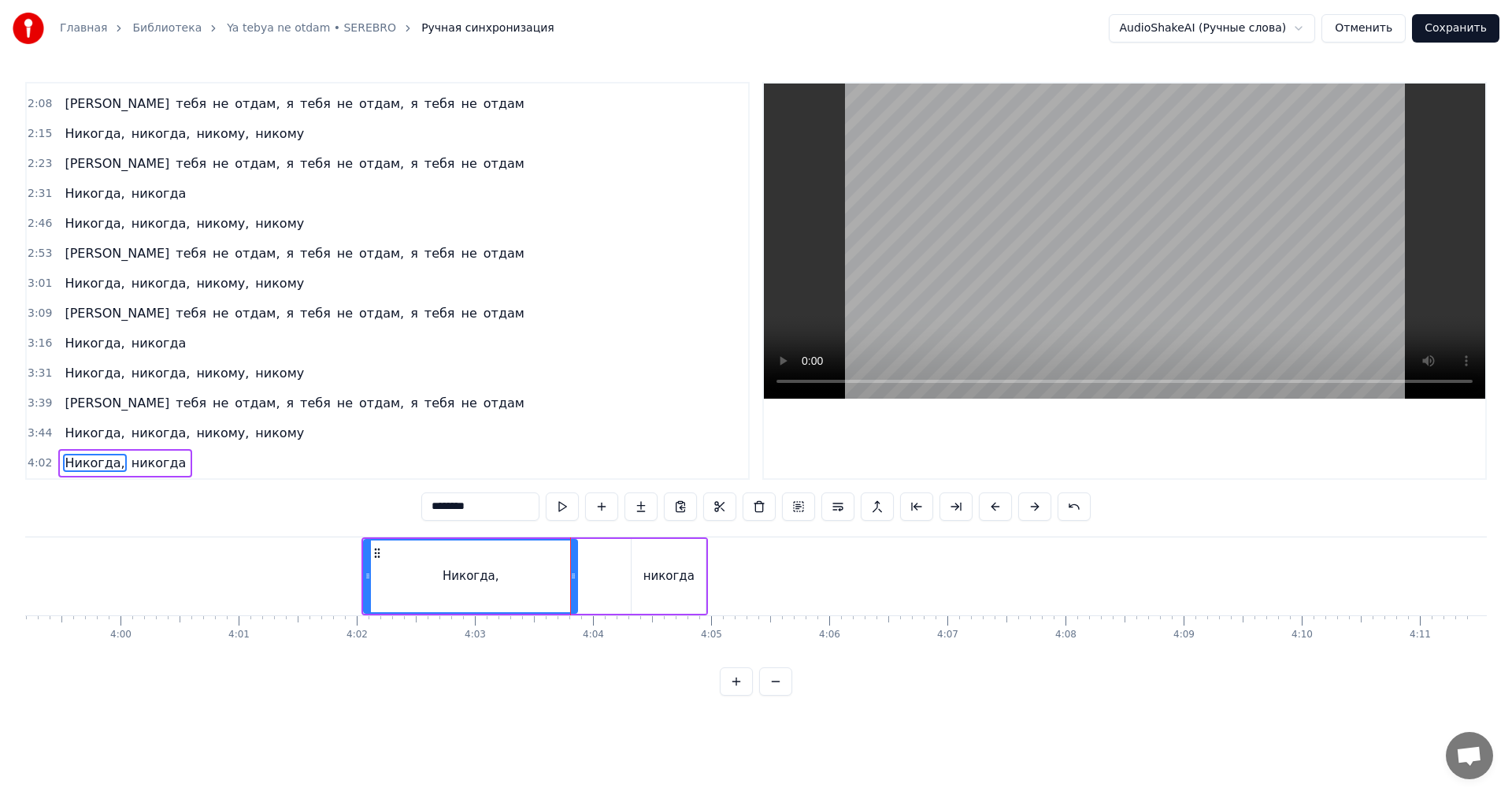
click at [628, 573] on div "Никогда, никогда" at bounding box center [534, 576] width 347 height 78
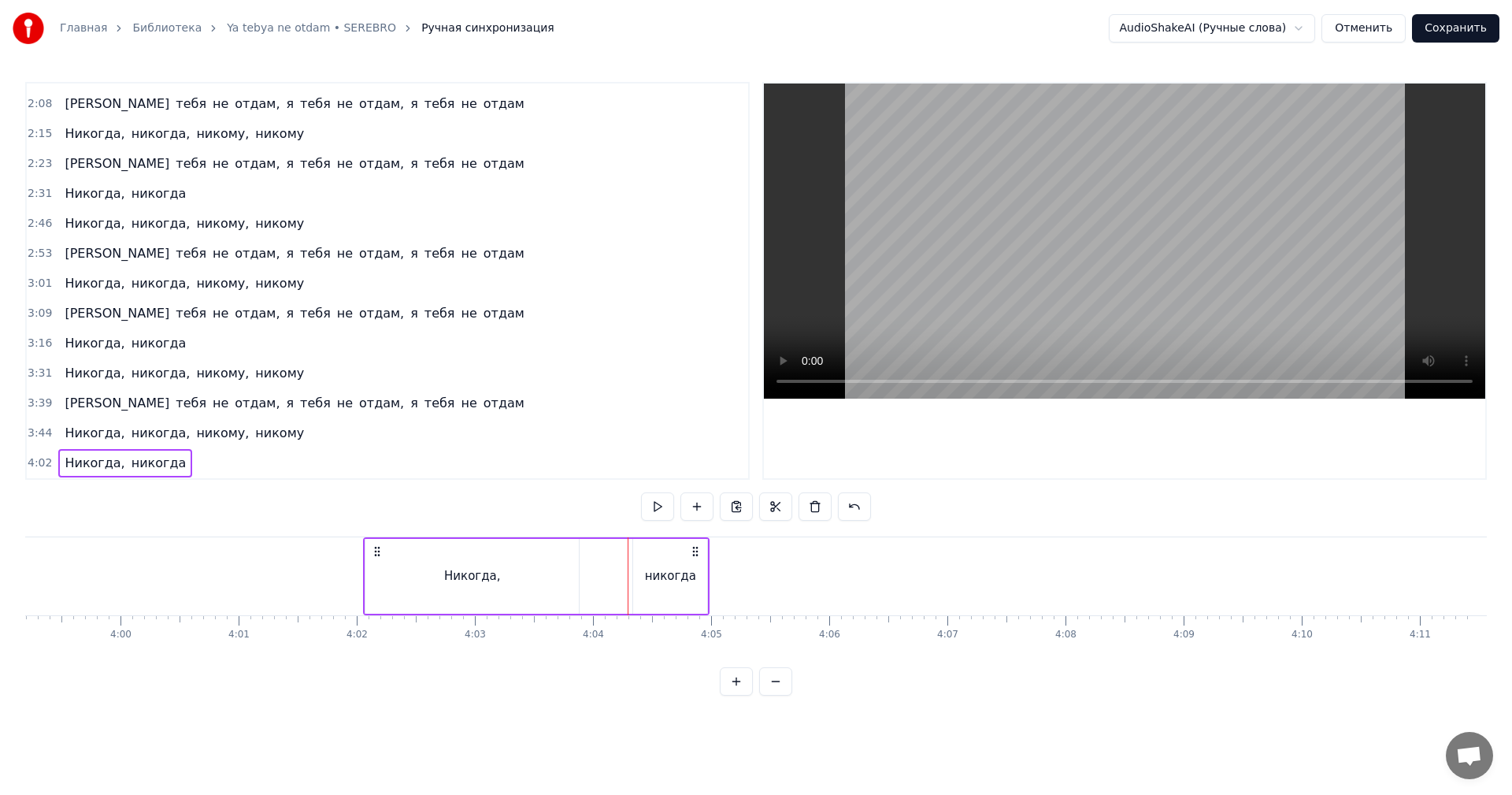
click at [696, 550] on icon at bounding box center [696, 552] width 13 height 13
click at [689, 576] on div "никогда" at bounding box center [670, 576] width 51 height 18
drag, startPoint x: 641, startPoint y: 574, endPoint x: 617, endPoint y: 577, distance: 24.2
click at [617, 577] on div "Никогда, никогда" at bounding box center [536, 576] width 347 height 78
click at [647, 566] on div "никогда" at bounding box center [670, 576] width 74 height 75
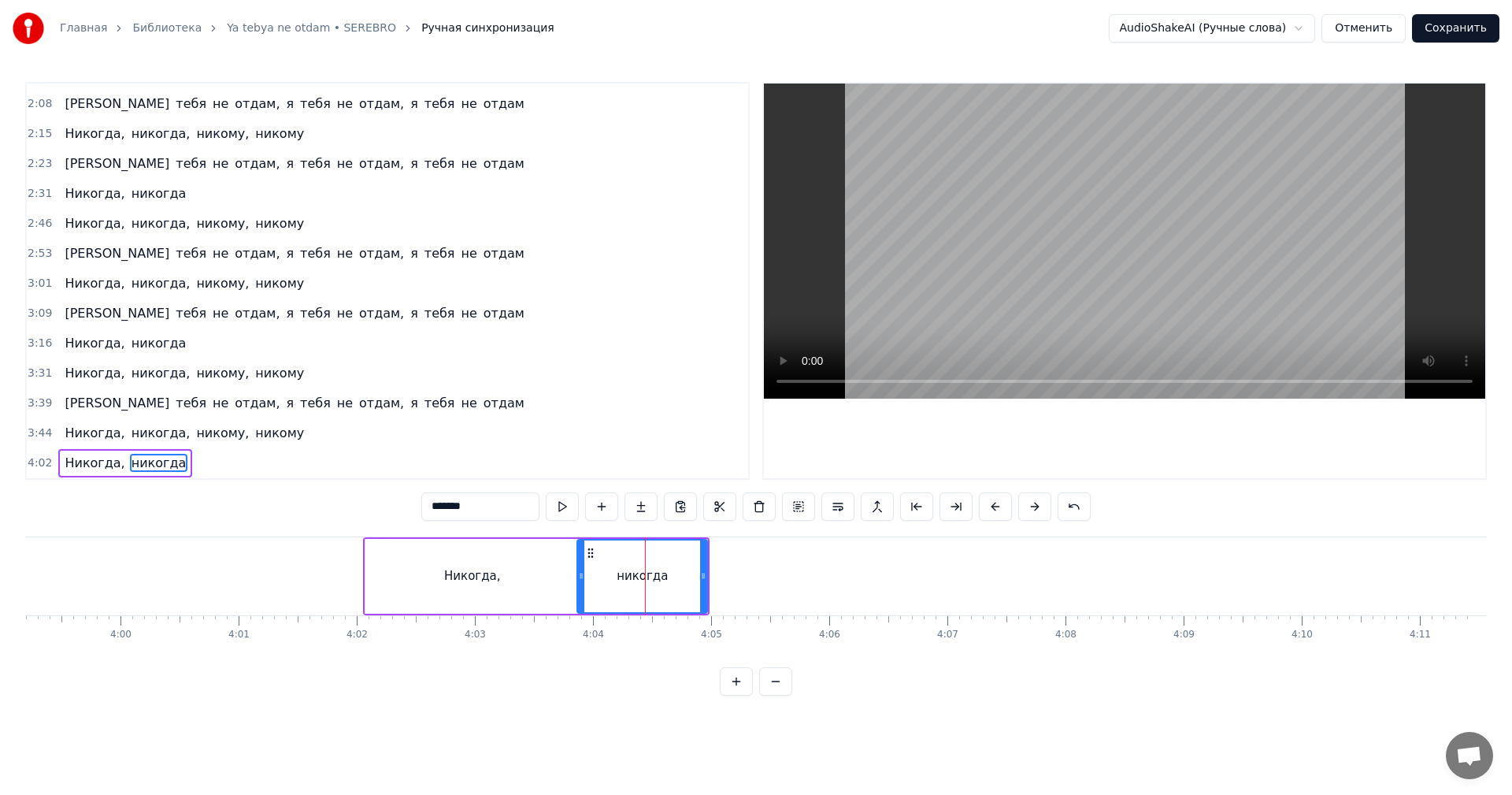
drag, startPoint x: 638, startPoint y: 567, endPoint x: 583, endPoint y: 569, distance: 55.0
click at [583, 569] on div at bounding box center [581, 576] width 7 height 72
drag, startPoint x: 549, startPoint y: 572, endPoint x: 560, endPoint y: 572, distance: 11.0
click at [549, 572] on div "Никогда," at bounding box center [472, 576] width 214 height 75
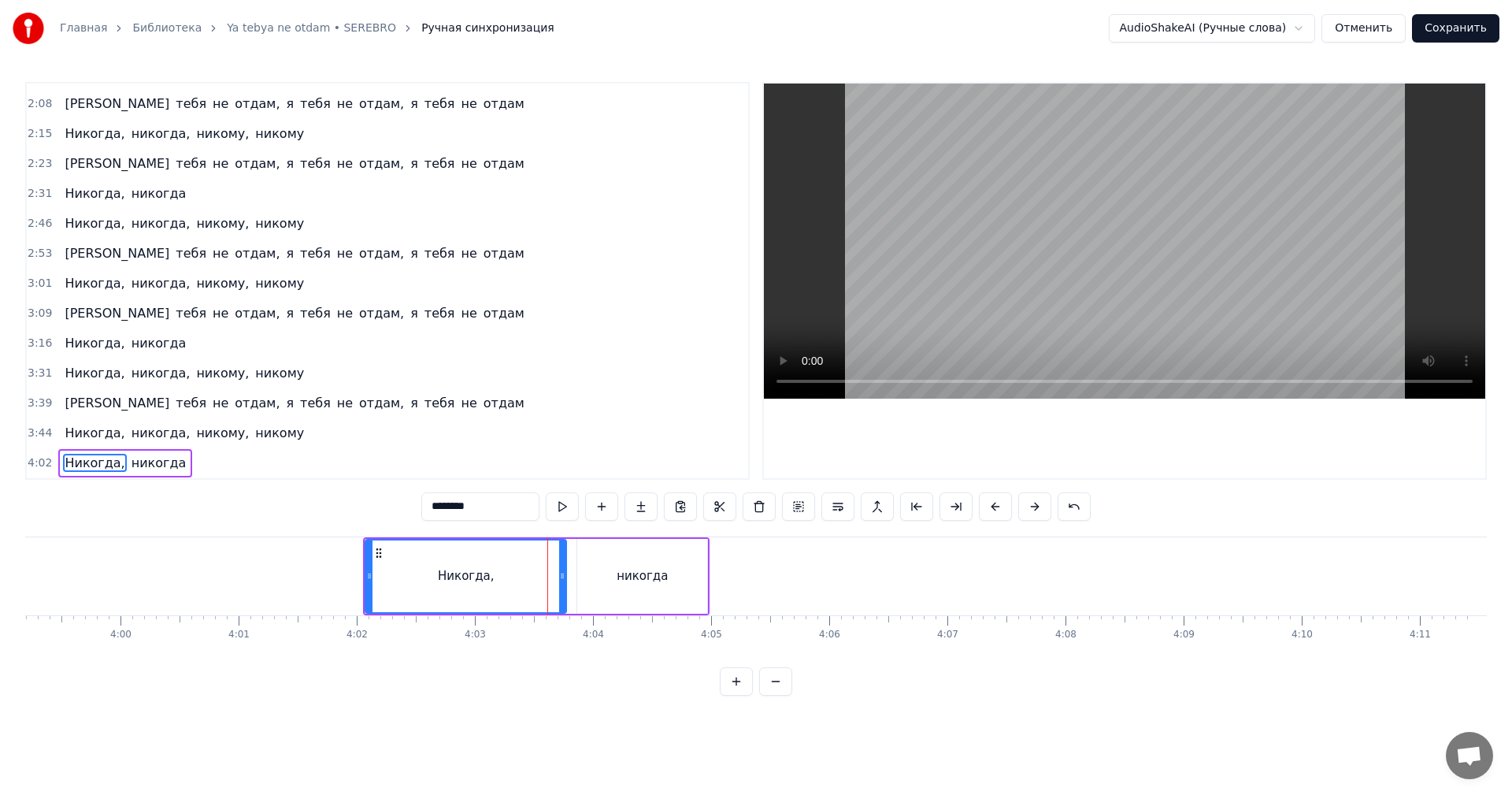
click at [561, 572] on div at bounding box center [562, 576] width 7 height 72
click at [659, 574] on div "никогда" at bounding box center [642, 576] width 51 height 18
type input "*******"
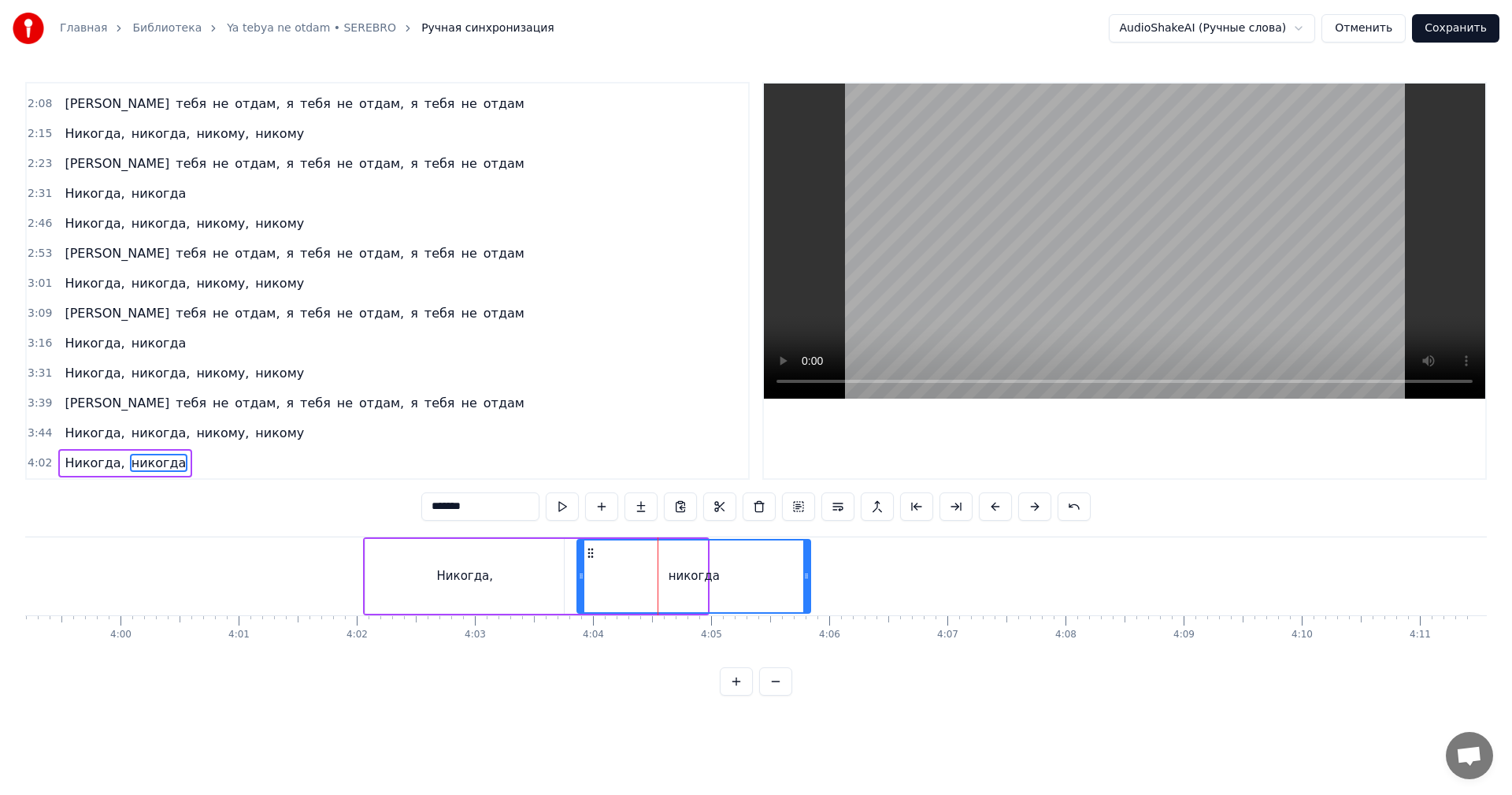
drag, startPoint x: 703, startPoint y: 576, endPoint x: 786, endPoint y: 576, distance: 83.0
click at [804, 575] on icon at bounding box center [807, 576] width 7 height 13
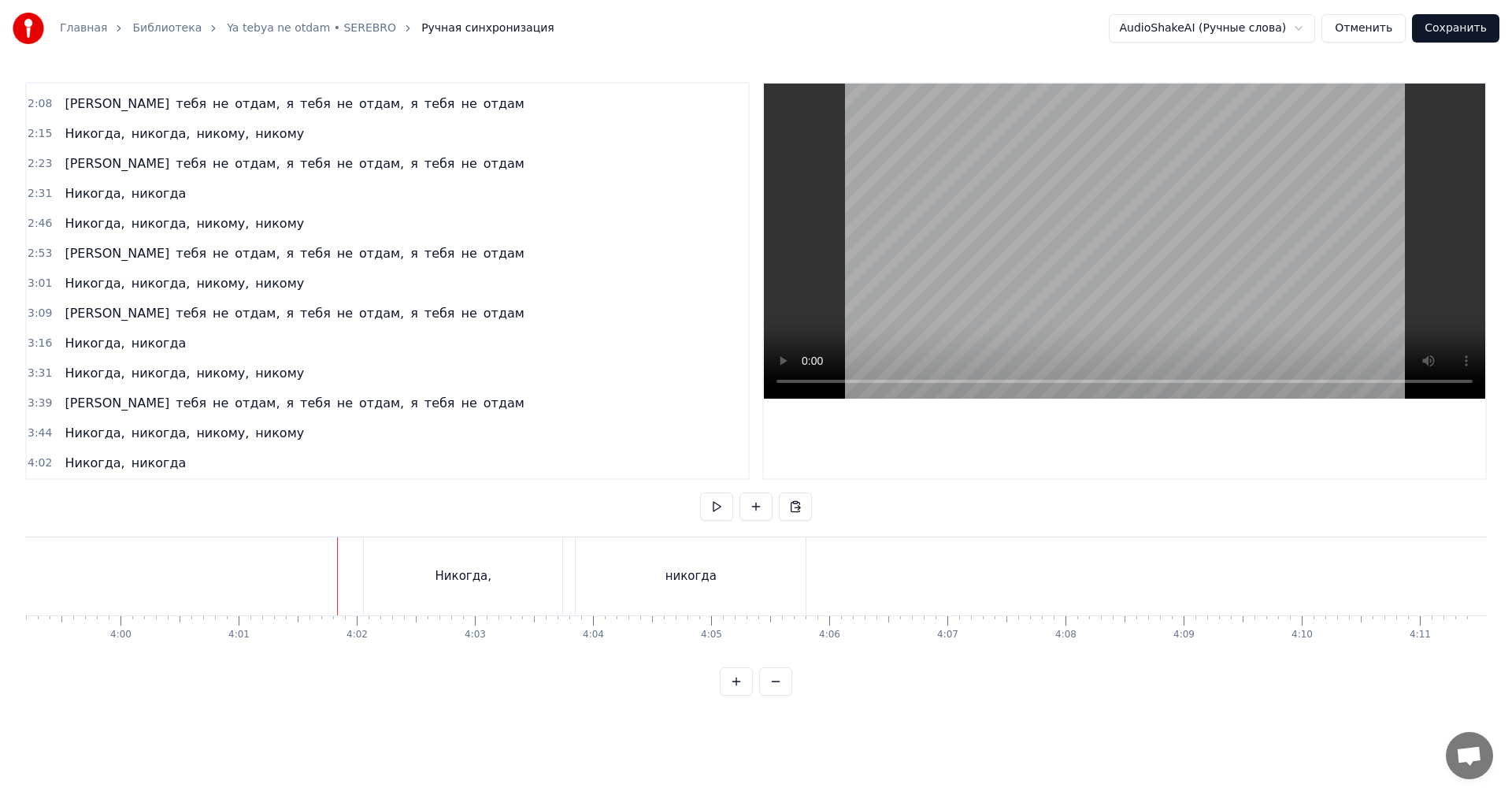
click at [1015, 303] on video at bounding box center [1124, 241] width 721 height 315
click at [993, 307] on video at bounding box center [1124, 241] width 721 height 315
click at [411, 568] on div "Никогда," at bounding box center [464, 576] width 199 height 78
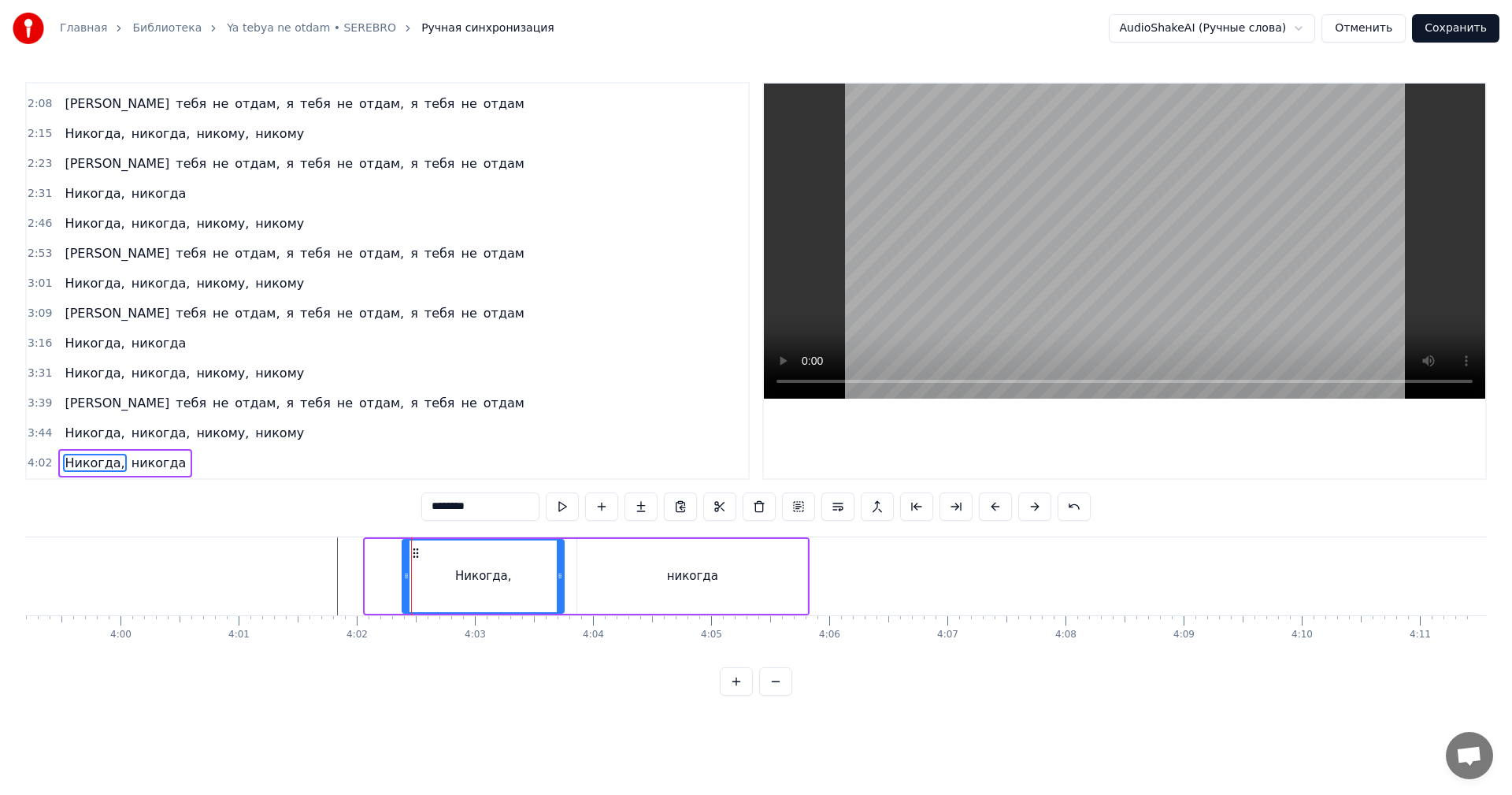
drag, startPoint x: 371, startPoint y: 582, endPoint x: 405, endPoint y: 578, distance: 34.2
click at [405, 578] on icon at bounding box center [406, 576] width 7 height 13
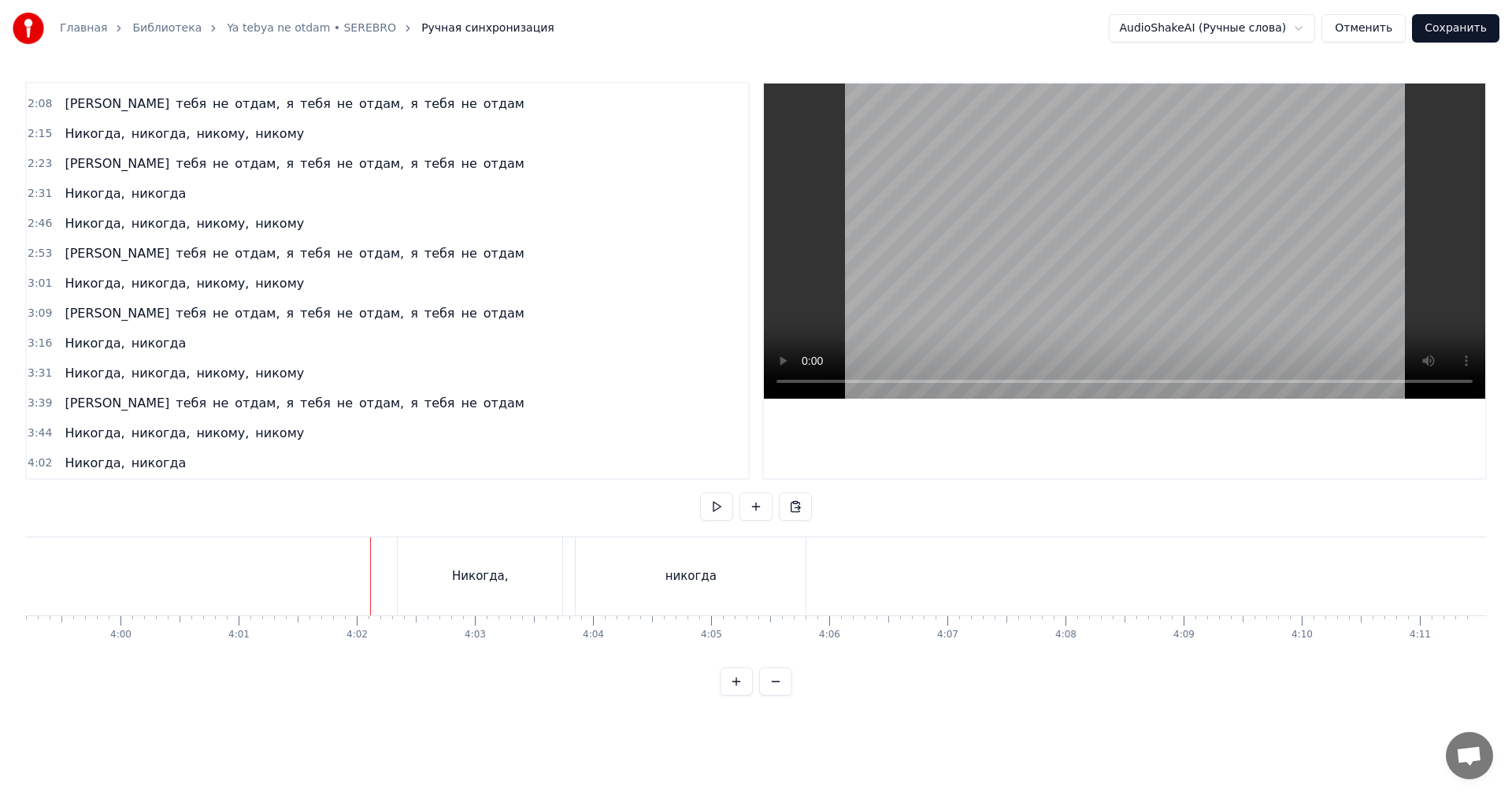
click at [966, 258] on video at bounding box center [1124, 241] width 721 height 315
click at [1060, 270] on video at bounding box center [1124, 241] width 721 height 315
click at [535, 556] on div "Никогда," at bounding box center [480, 576] width 164 height 78
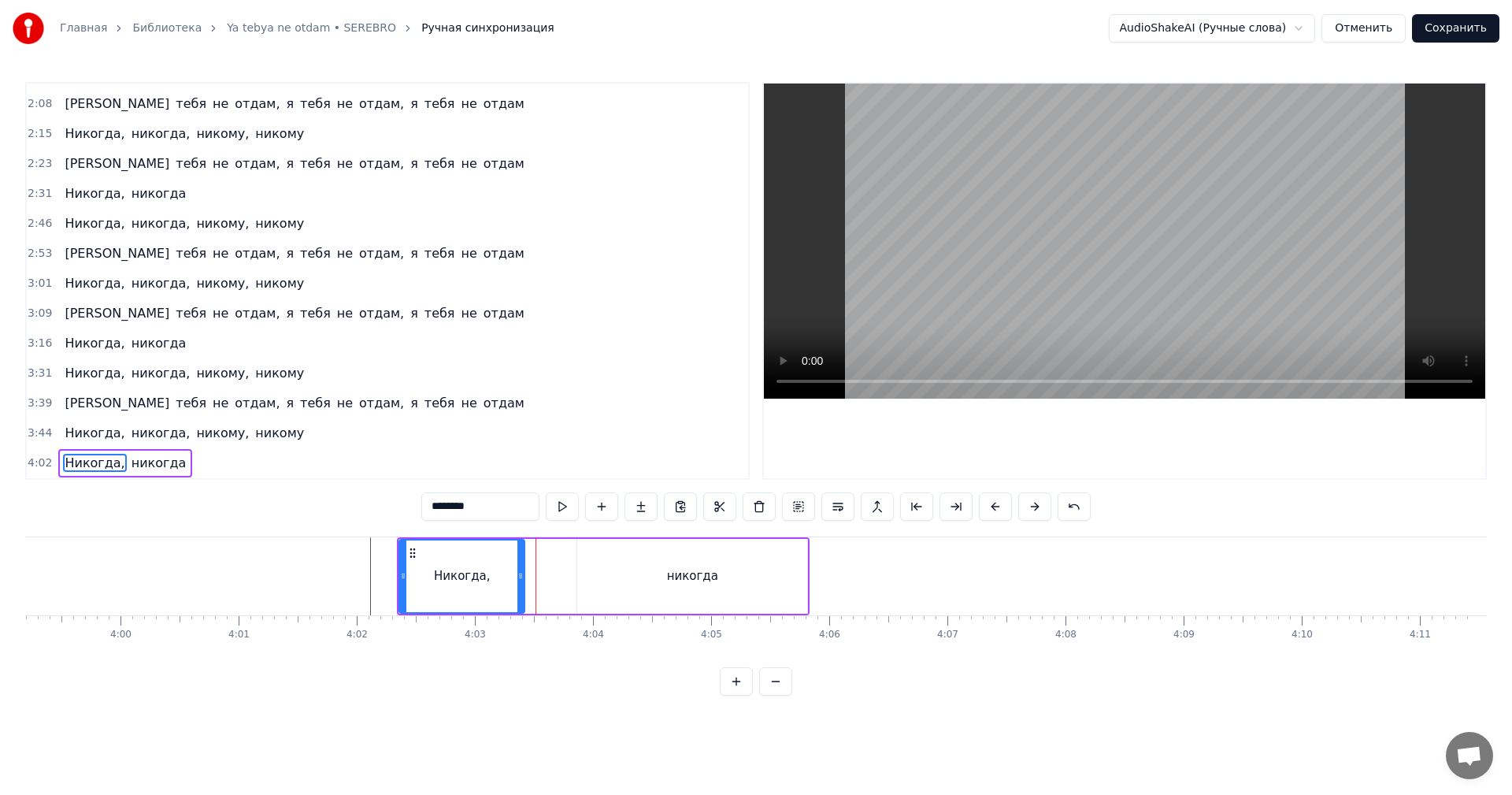
drag, startPoint x: 560, startPoint y: 561, endPoint x: 514, endPoint y: 569, distance: 46.7
click at [518, 569] on div at bounding box center [520, 576] width 7 height 72
drag, startPoint x: 619, startPoint y: 571, endPoint x: 611, endPoint y: 572, distance: 8.1
click at [617, 571] on div "никогда" at bounding box center [691, 576] width 230 height 75
type input "*******"
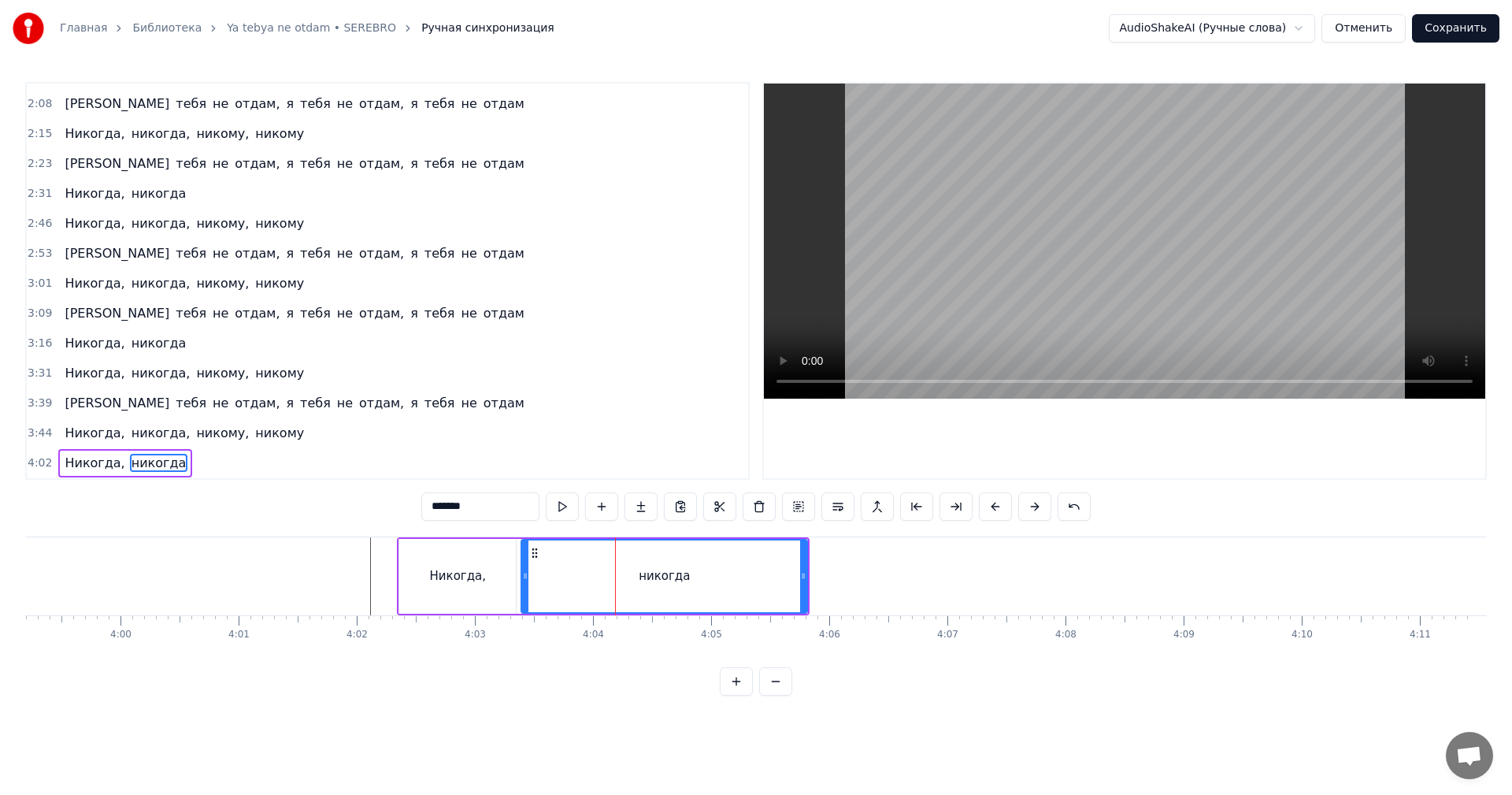
drag, startPoint x: 578, startPoint y: 576, endPoint x: 516, endPoint y: 576, distance: 62.0
click at [524, 575] on icon at bounding box center [525, 576] width 7 height 13
drag, startPoint x: 292, startPoint y: 560, endPoint x: 307, endPoint y: 560, distance: 15.0
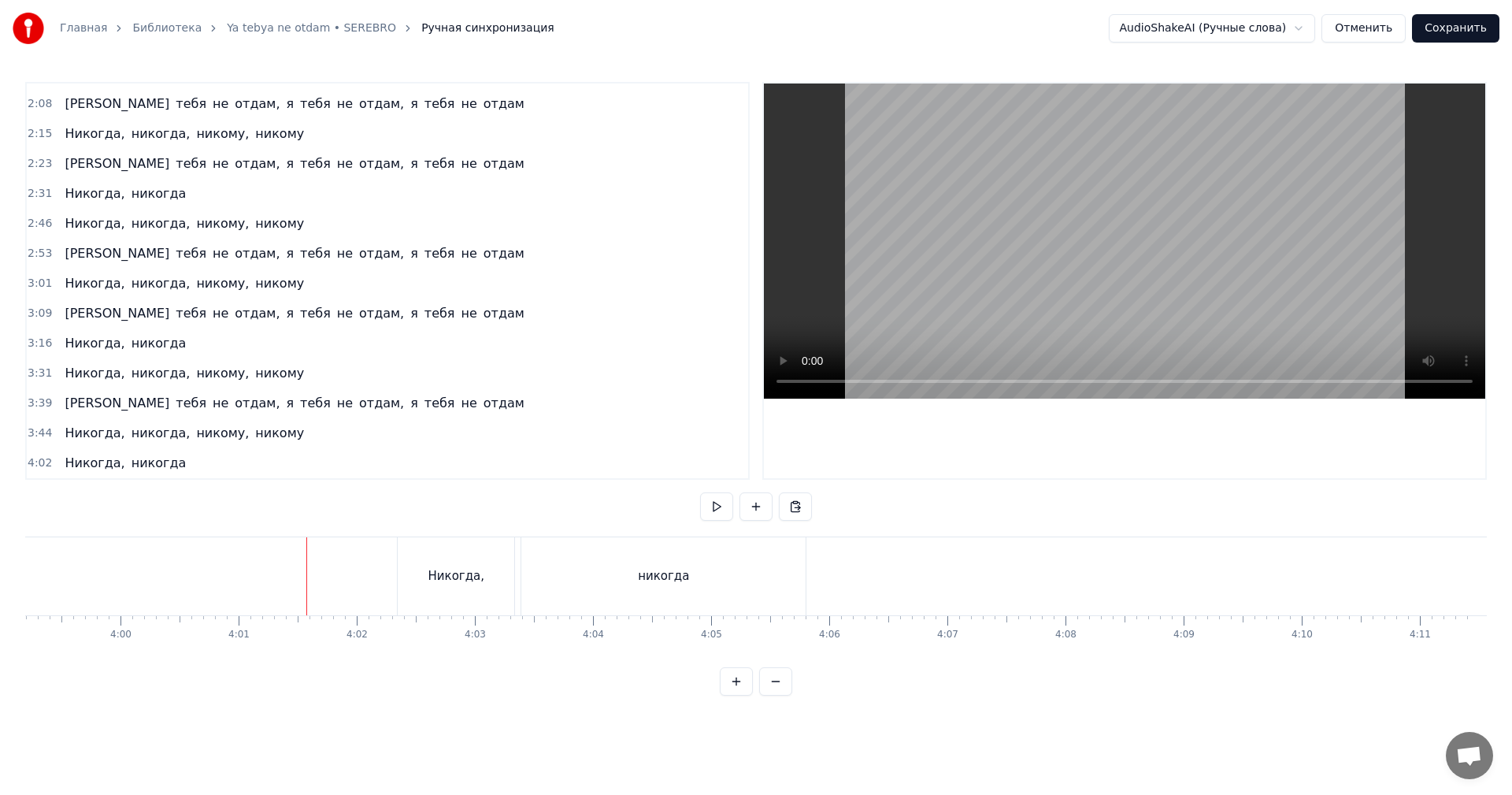
click at [1051, 298] on video at bounding box center [1124, 241] width 721 height 315
drag, startPoint x: 1106, startPoint y: 302, endPoint x: 1036, endPoint y: 394, distance: 115.6
click at [1105, 302] on video at bounding box center [1124, 241] width 721 height 315
drag, startPoint x: 754, startPoint y: 589, endPoint x: 799, endPoint y: 584, distance: 45.3
click at [756, 589] on div "никогда" at bounding box center [664, 576] width 284 height 78
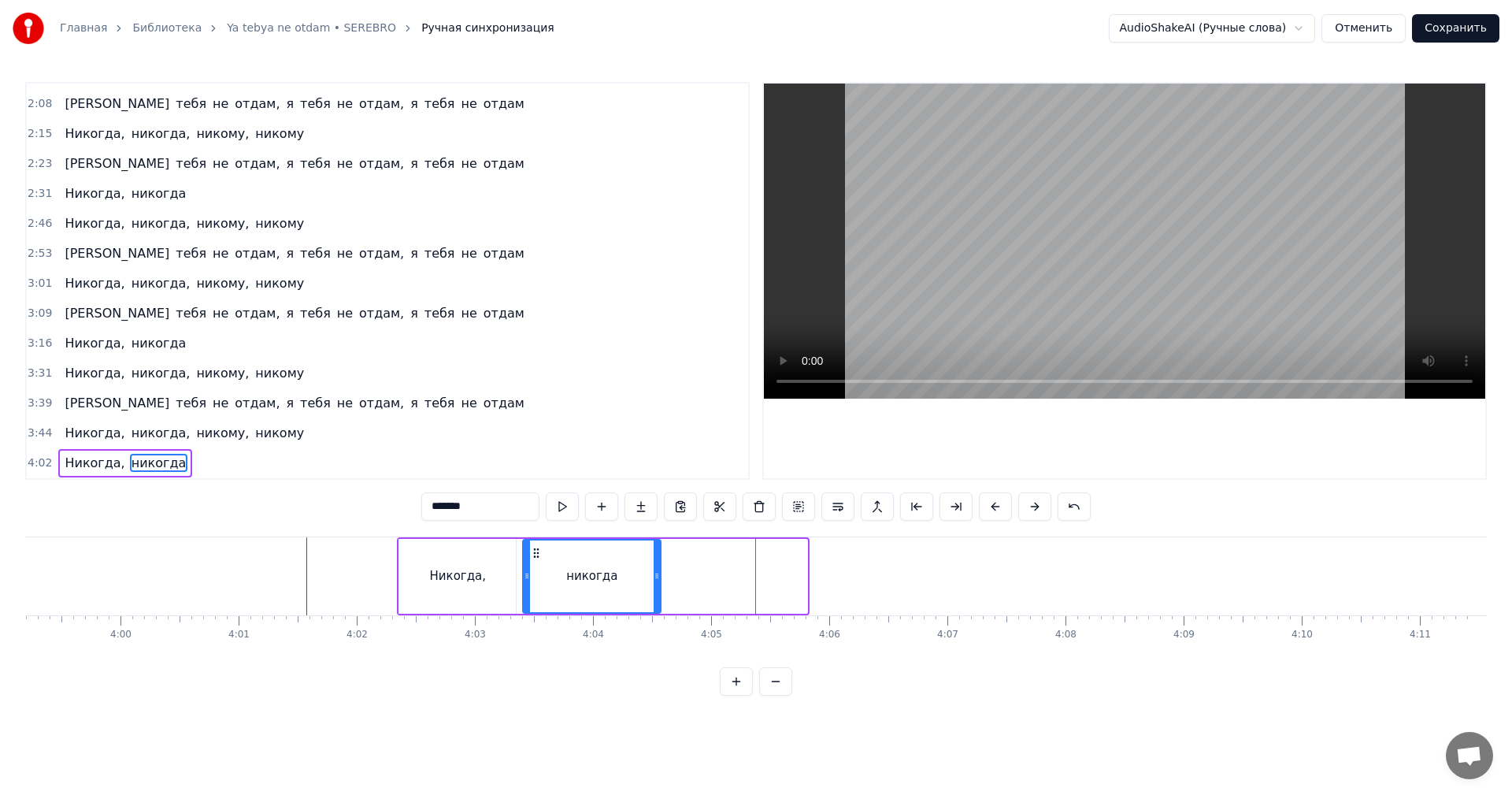
drag, startPoint x: 804, startPoint y: 582, endPoint x: 657, endPoint y: 585, distance: 147.0
click at [657, 585] on div at bounding box center [657, 576] width 7 height 72
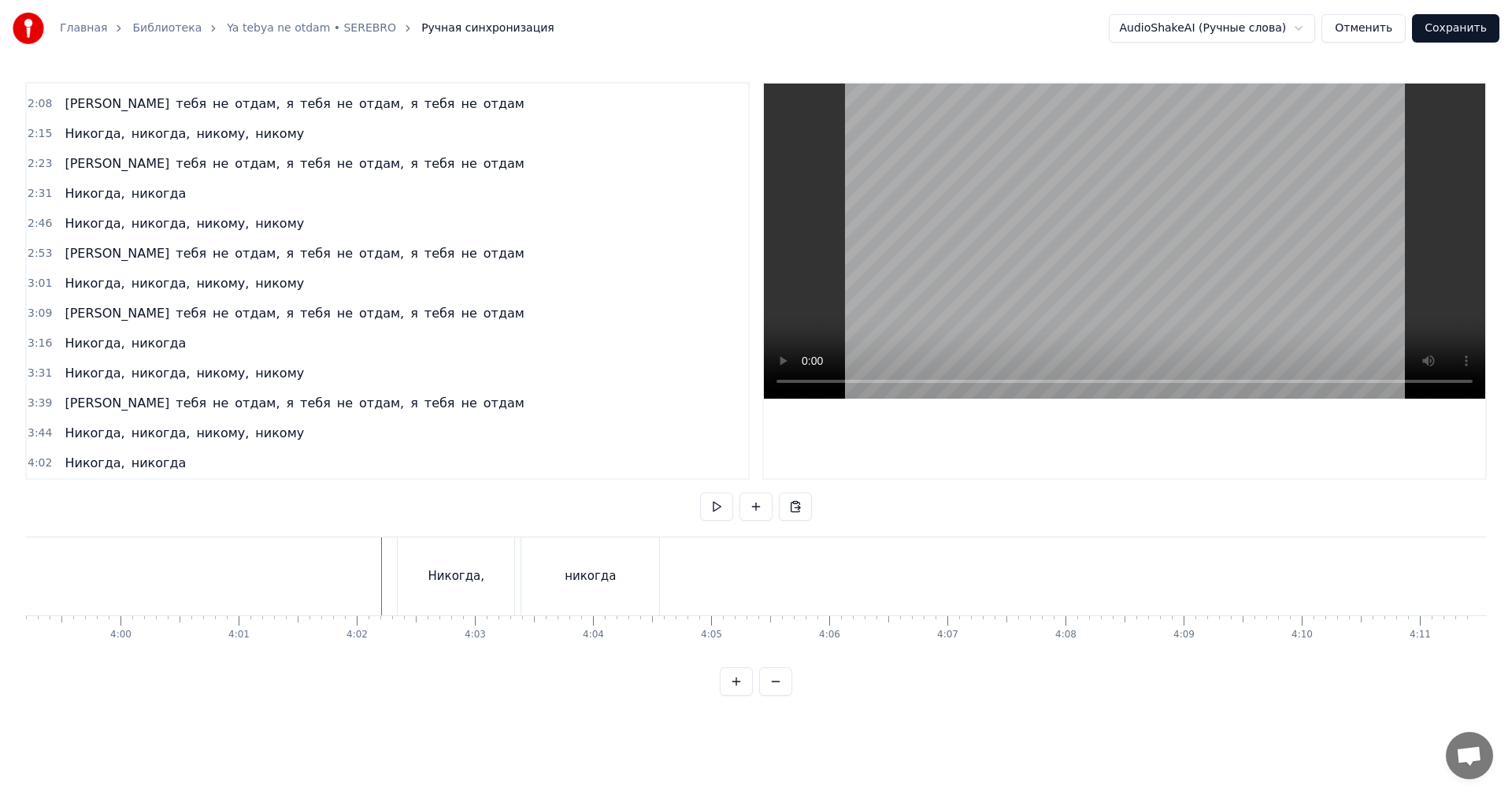
click at [1275, 275] on video at bounding box center [1124, 241] width 721 height 315
drag, startPoint x: 1270, startPoint y: 274, endPoint x: 897, endPoint y: 409, distance: 396.7
click at [1266, 274] on video at bounding box center [1124, 241] width 721 height 315
click at [1073, 193] on video at bounding box center [1124, 241] width 721 height 315
click at [995, 326] on video at bounding box center [1124, 241] width 721 height 315
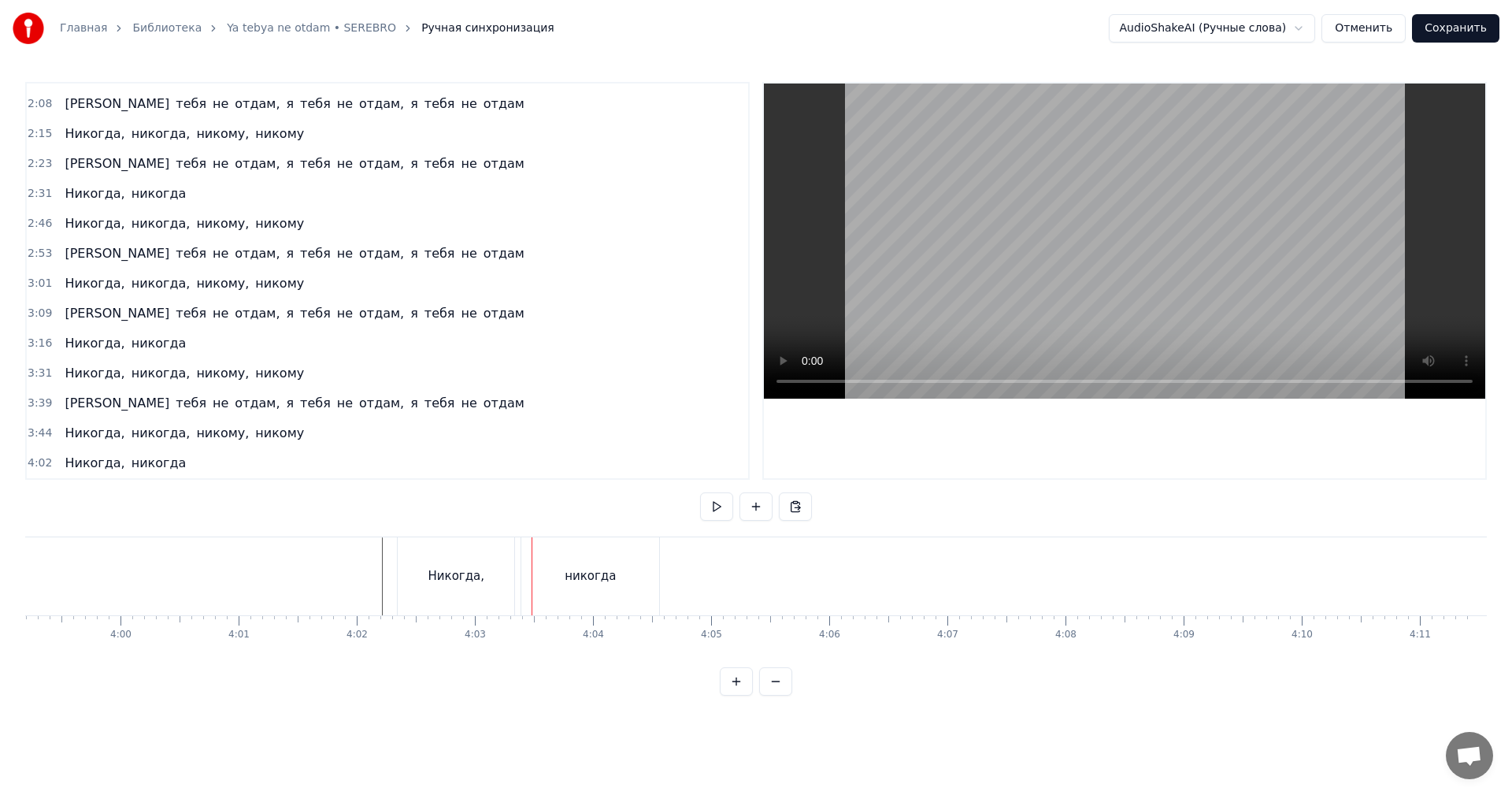
click at [486, 579] on div "Никогда," at bounding box center [455, 576] width 116 height 78
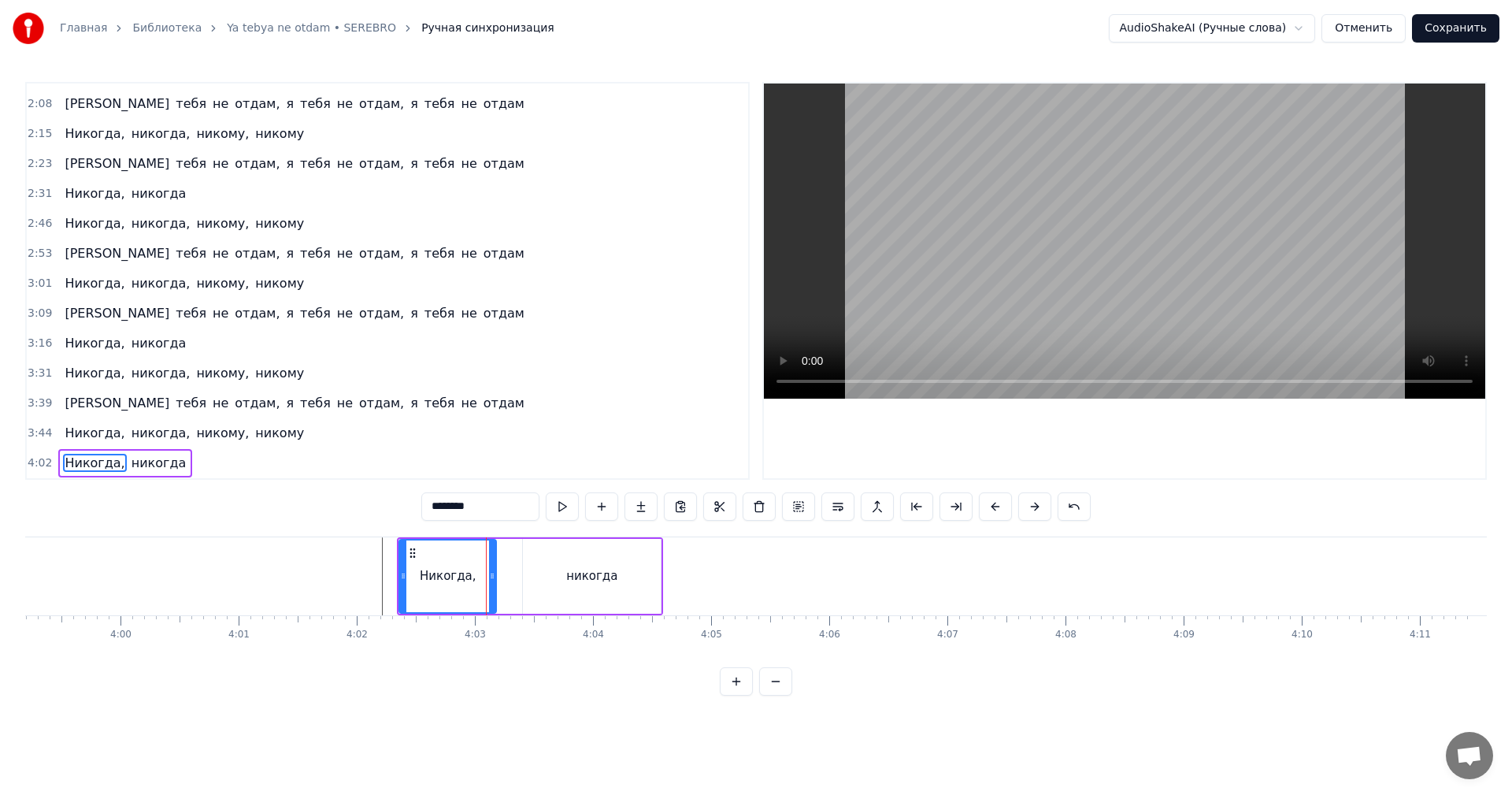
drag, startPoint x: 509, startPoint y: 574, endPoint x: 490, endPoint y: 584, distance: 21.5
click at [490, 584] on div at bounding box center [492, 576] width 7 height 72
drag, startPoint x: 558, startPoint y: 574, endPoint x: 535, endPoint y: 576, distance: 23.1
click at [556, 574] on div "никогда" at bounding box center [592, 576] width 138 height 75
type input "*******"
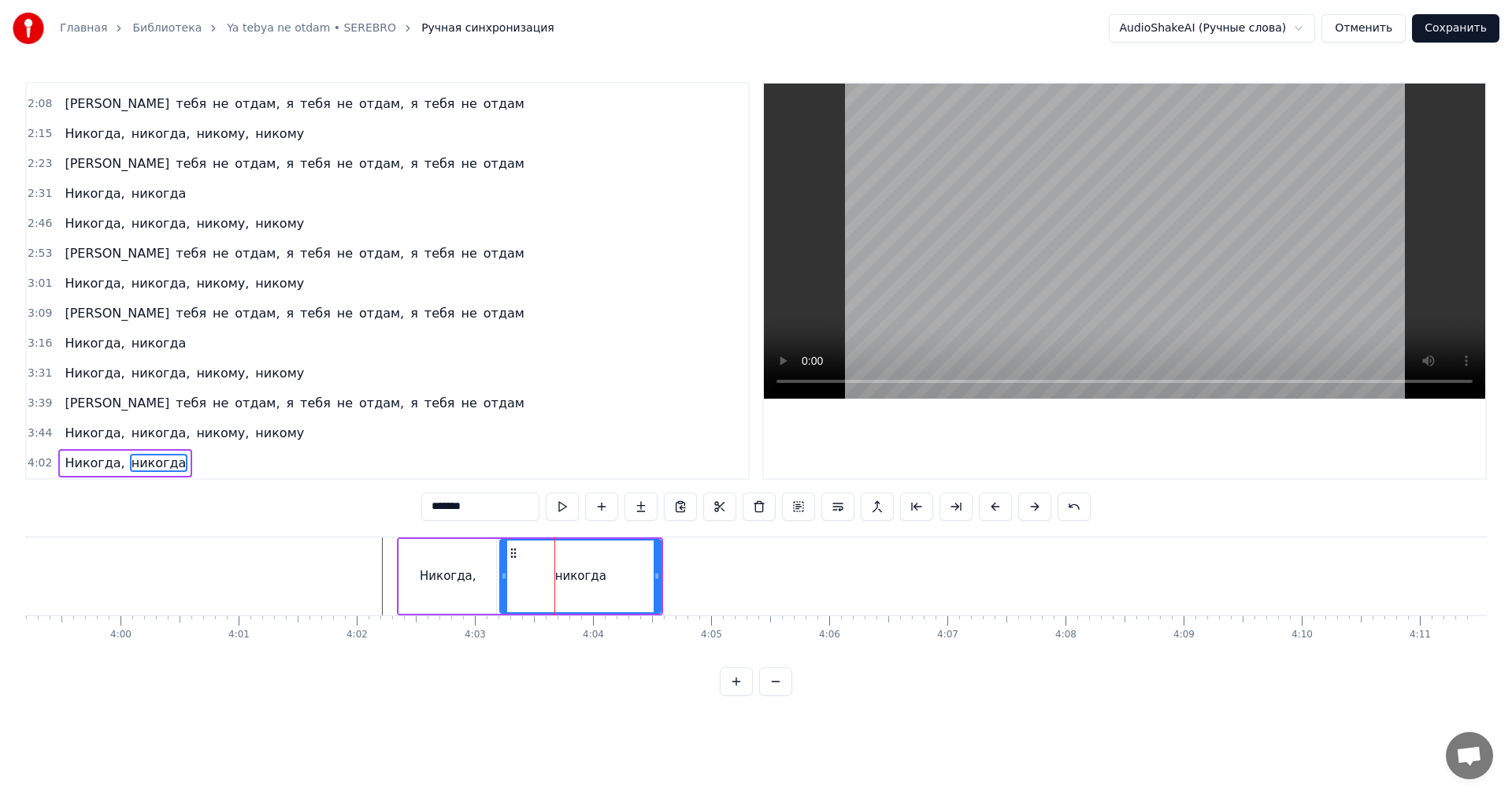
drag, startPoint x: 526, startPoint y: 577, endPoint x: 488, endPoint y: 587, distance: 39.3
click at [501, 586] on div at bounding box center [504, 576] width 7 height 72
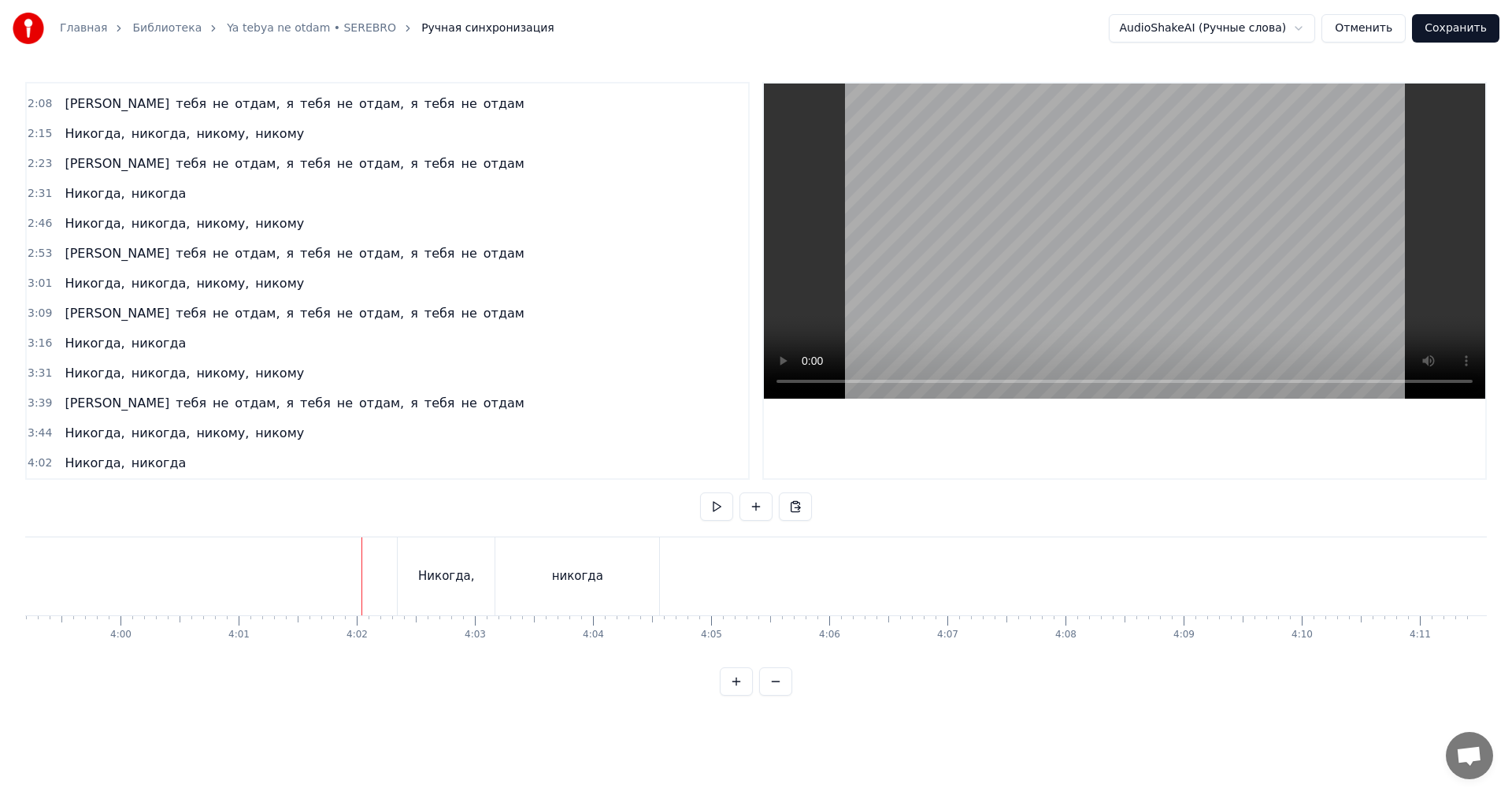
click at [1041, 268] on video at bounding box center [1124, 241] width 721 height 315
click at [1043, 266] on video at bounding box center [1124, 241] width 721 height 315
click at [34, 458] on span "4:02" at bounding box center [40, 463] width 24 height 16
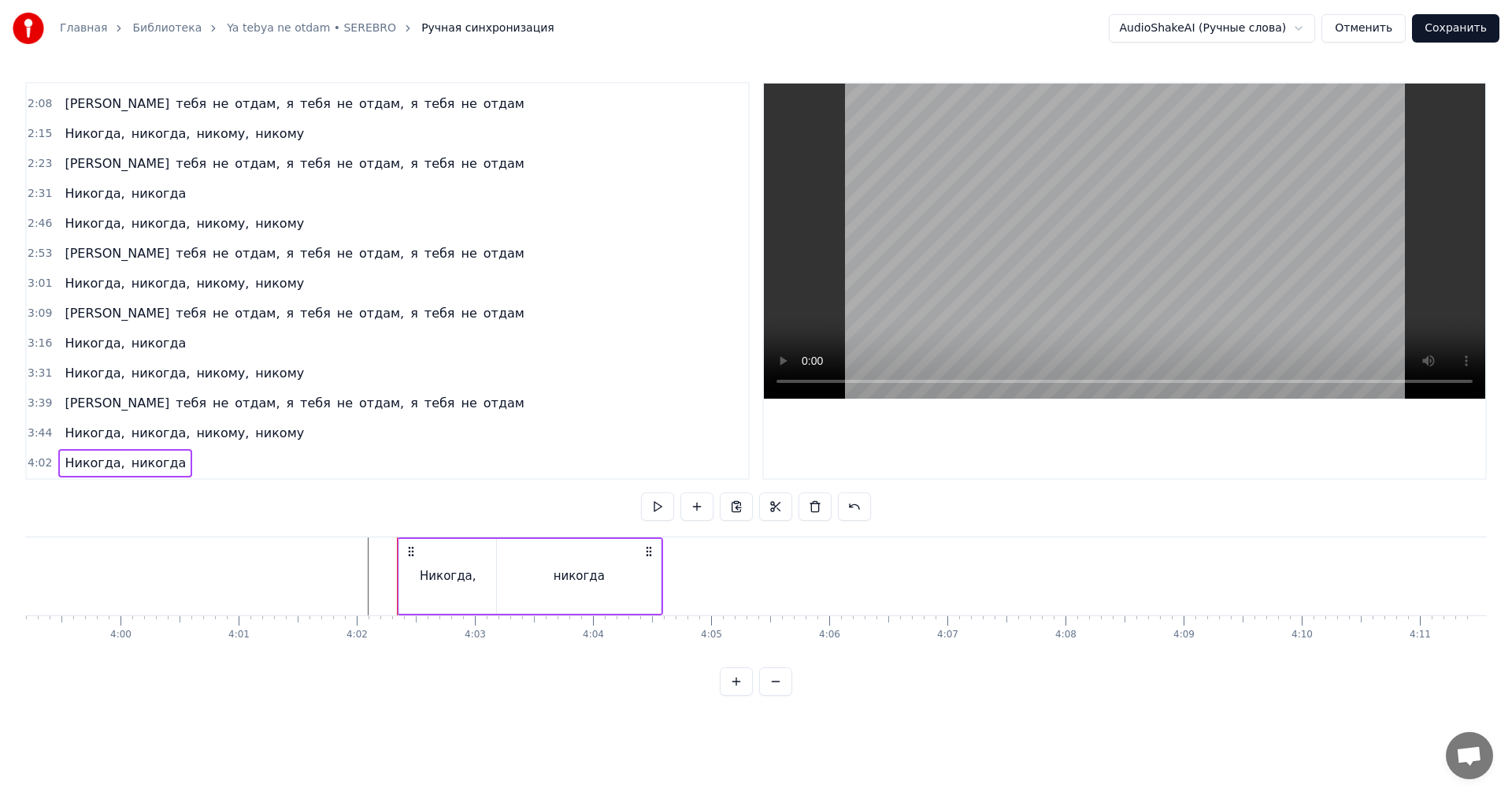
click at [34, 459] on span "4:02" at bounding box center [40, 463] width 24 height 16
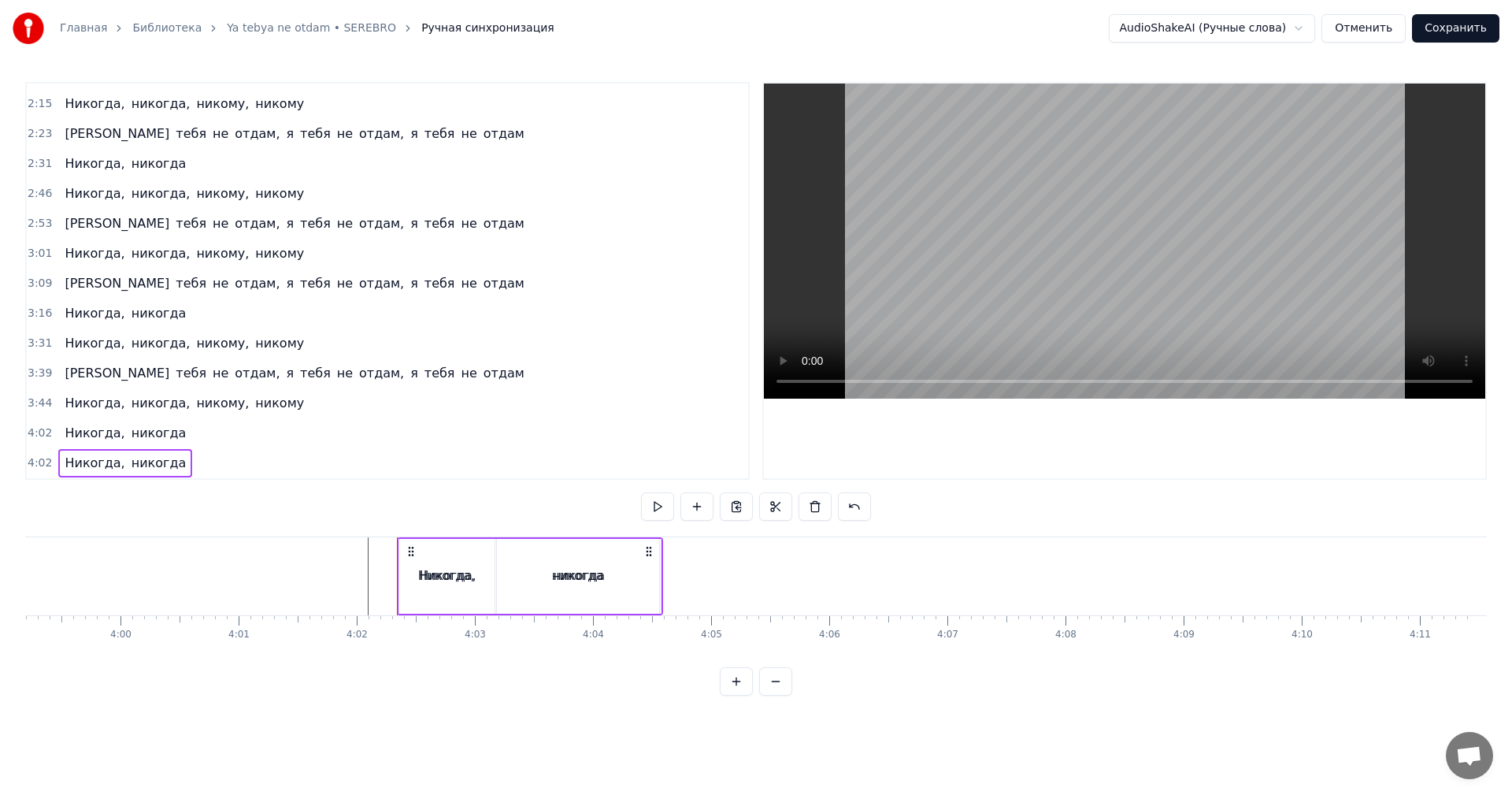
click at [35, 429] on span "4:02" at bounding box center [40, 433] width 24 height 16
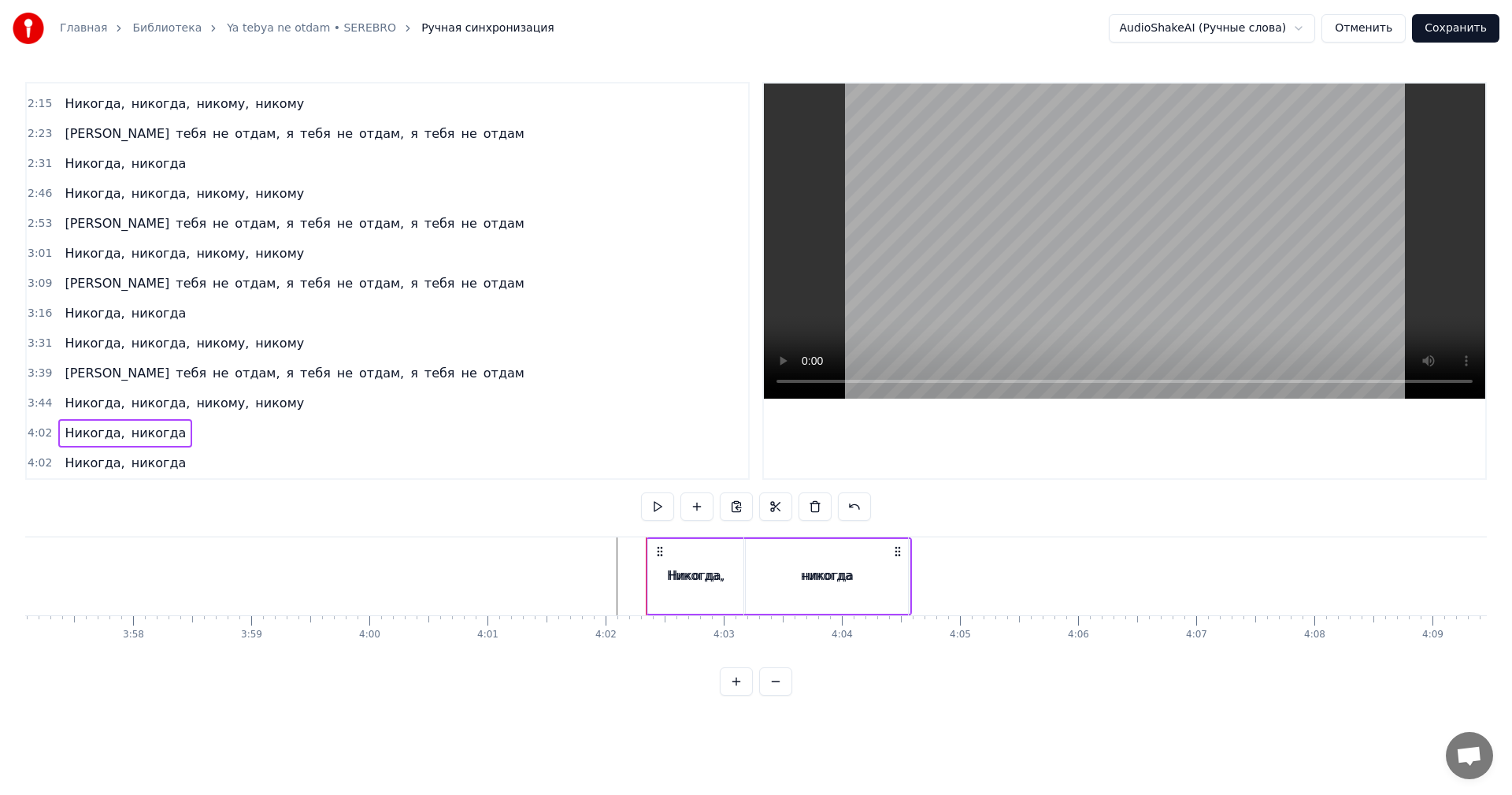
drag, startPoint x: 398, startPoint y: 550, endPoint x: 169, endPoint y: 562, distance: 229.3
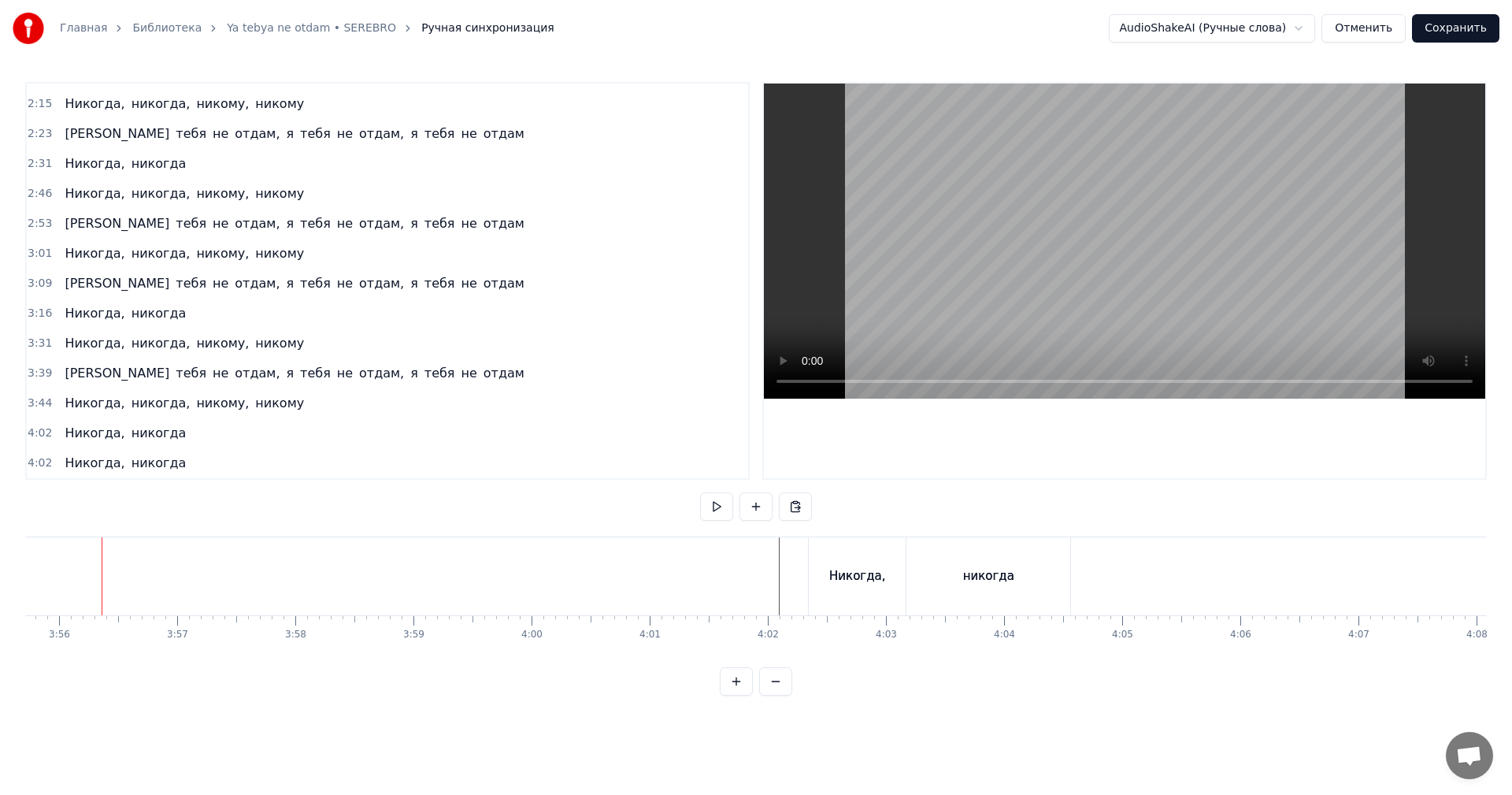
scroll to position [0, 27848]
click at [39, 431] on span "4:02" at bounding box center [40, 433] width 24 height 16
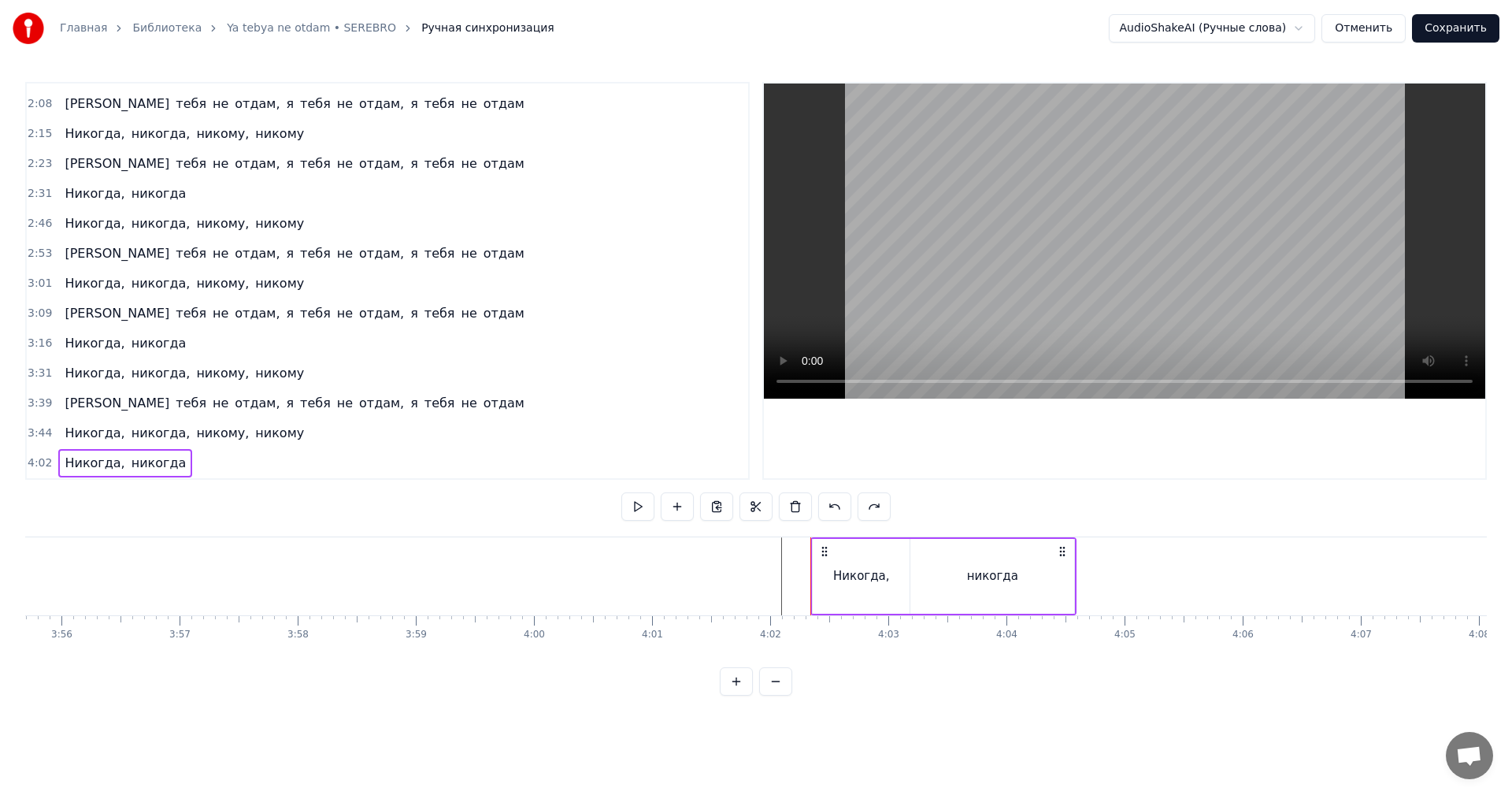
scroll to position [534, 0]
click at [38, 432] on span "3:44" at bounding box center [40, 433] width 24 height 16
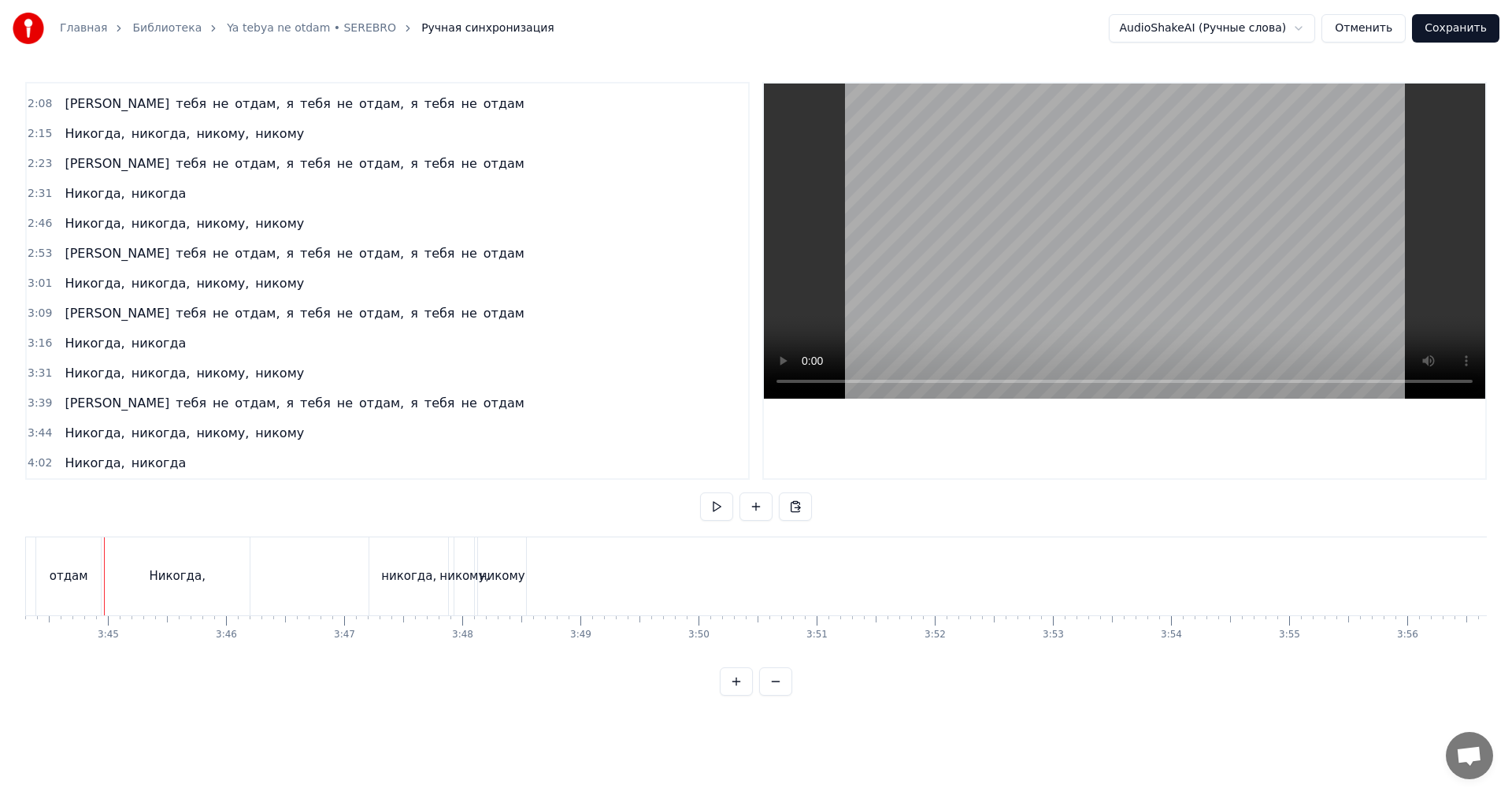
click at [120, 570] on div "Никогда," at bounding box center [177, 576] width 145 height 78
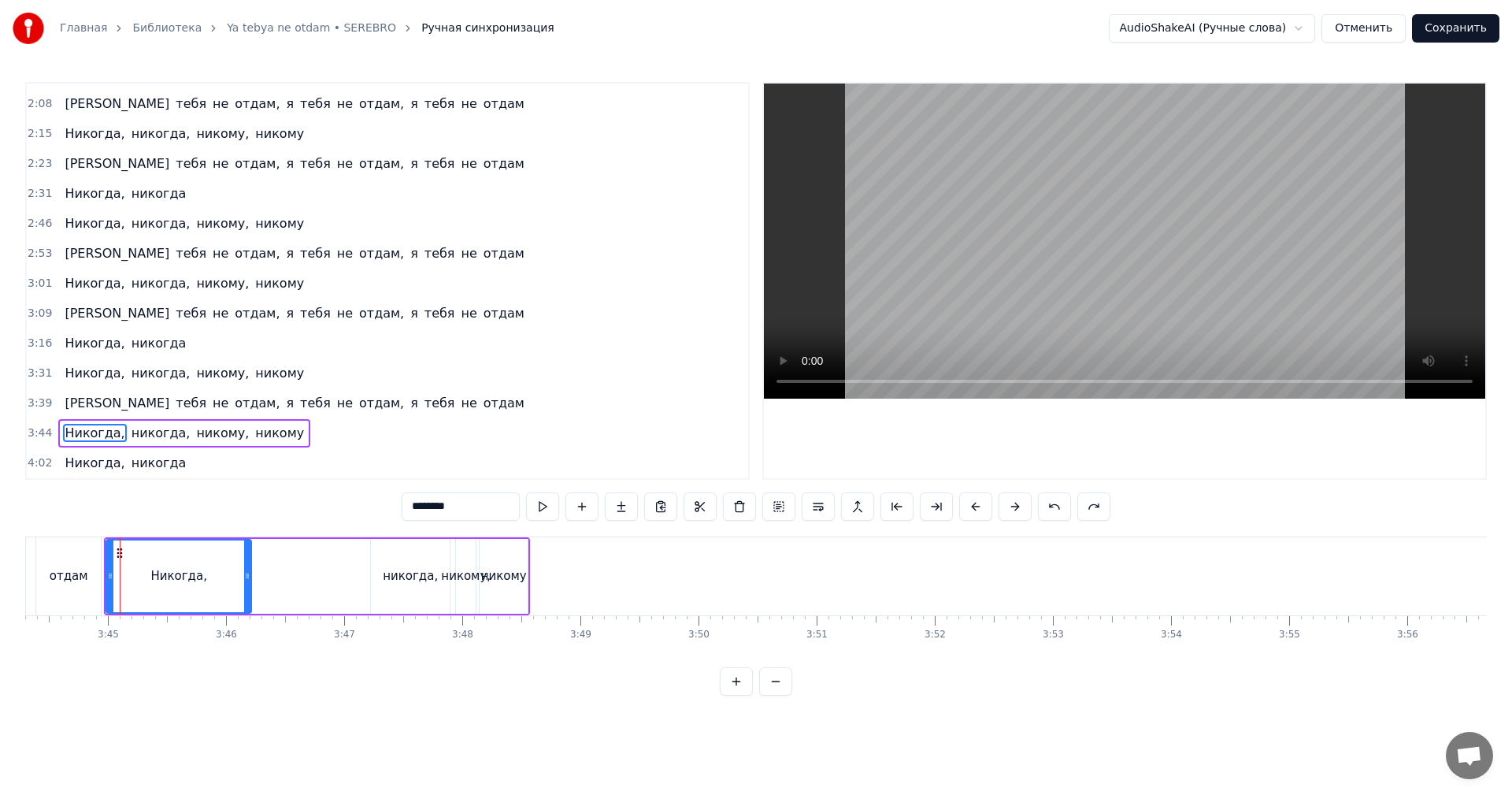
click at [1082, 275] on video at bounding box center [1124, 241] width 721 height 315
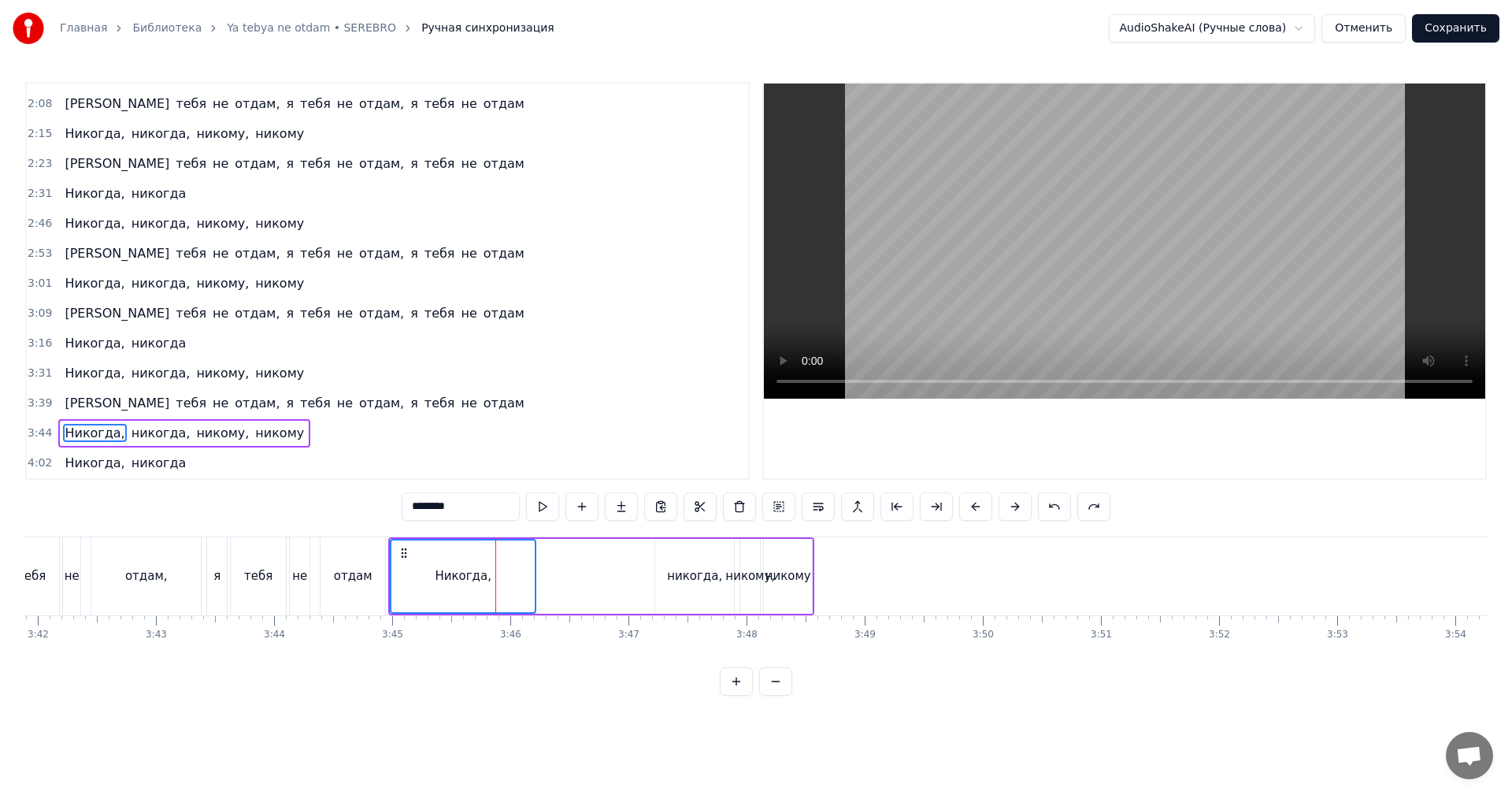
scroll to position [0, 26108]
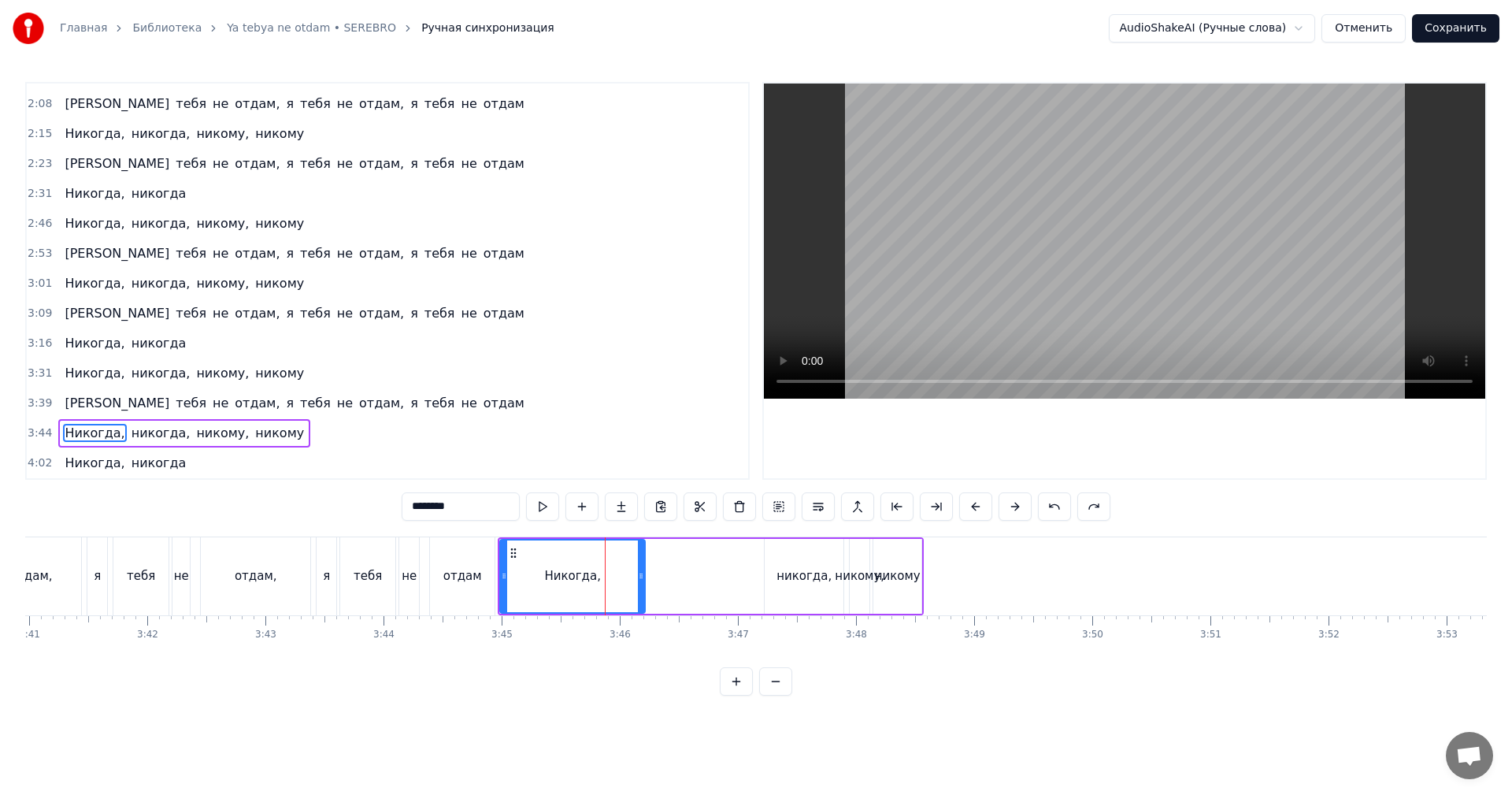
click at [312, 566] on div "Я тебя не отдам, я тебя не отдам, я тебя не отдам" at bounding box center [180, 576] width 637 height 78
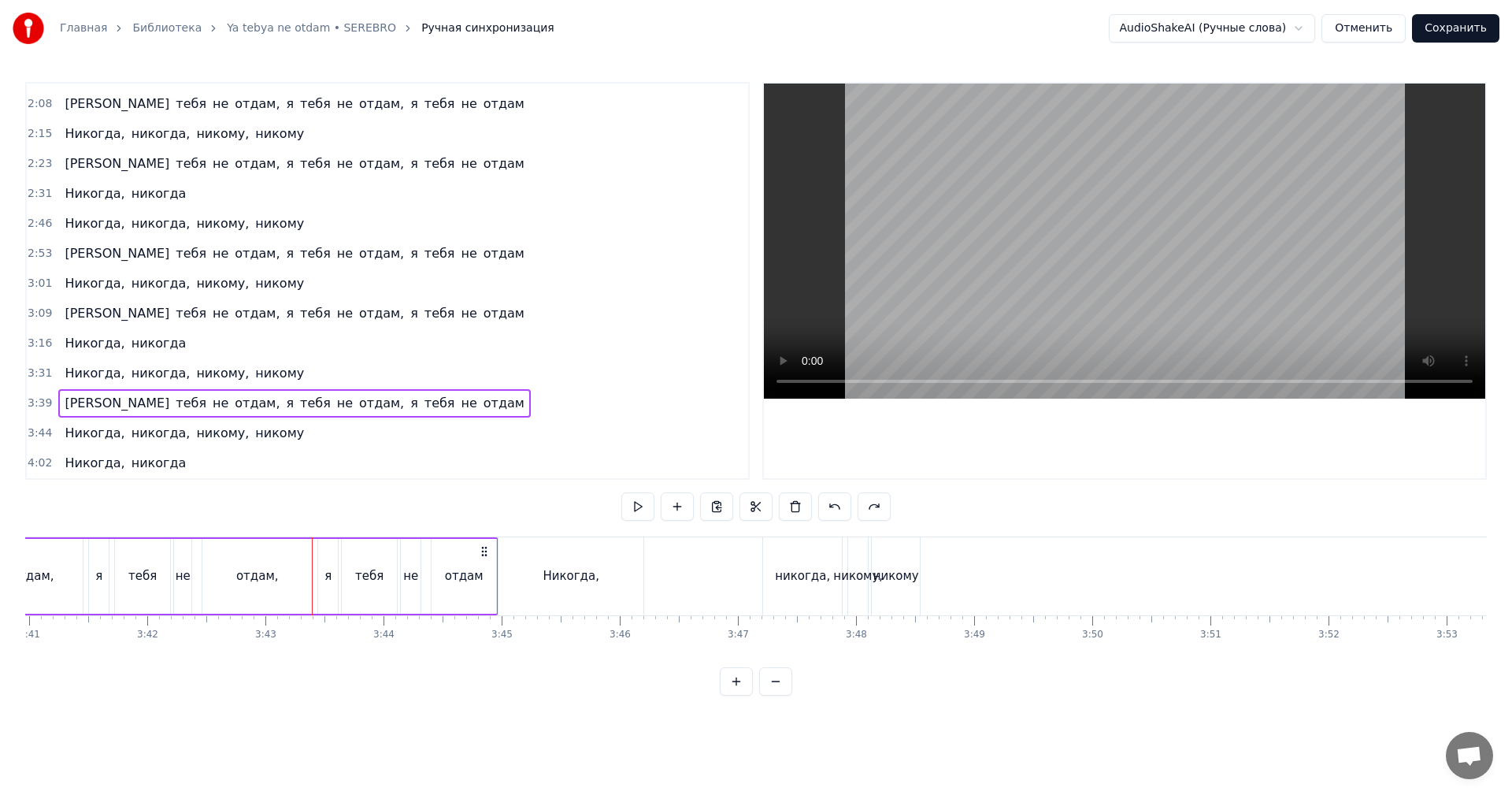
click at [1151, 249] on video at bounding box center [1124, 241] width 721 height 315
click at [1131, 259] on video at bounding box center [1124, 241] width 721 height 315
click at [1107, 285] on video at bounding box center [1124, 241] width 721 height 315
drag, startPoint x: 1119, startPoint y: 256, endPoint x: 1104, endPoint y: 263, distance: 16.6
click at [1104, 263] on video at bounding box center [1124, 241] width 721 height 315
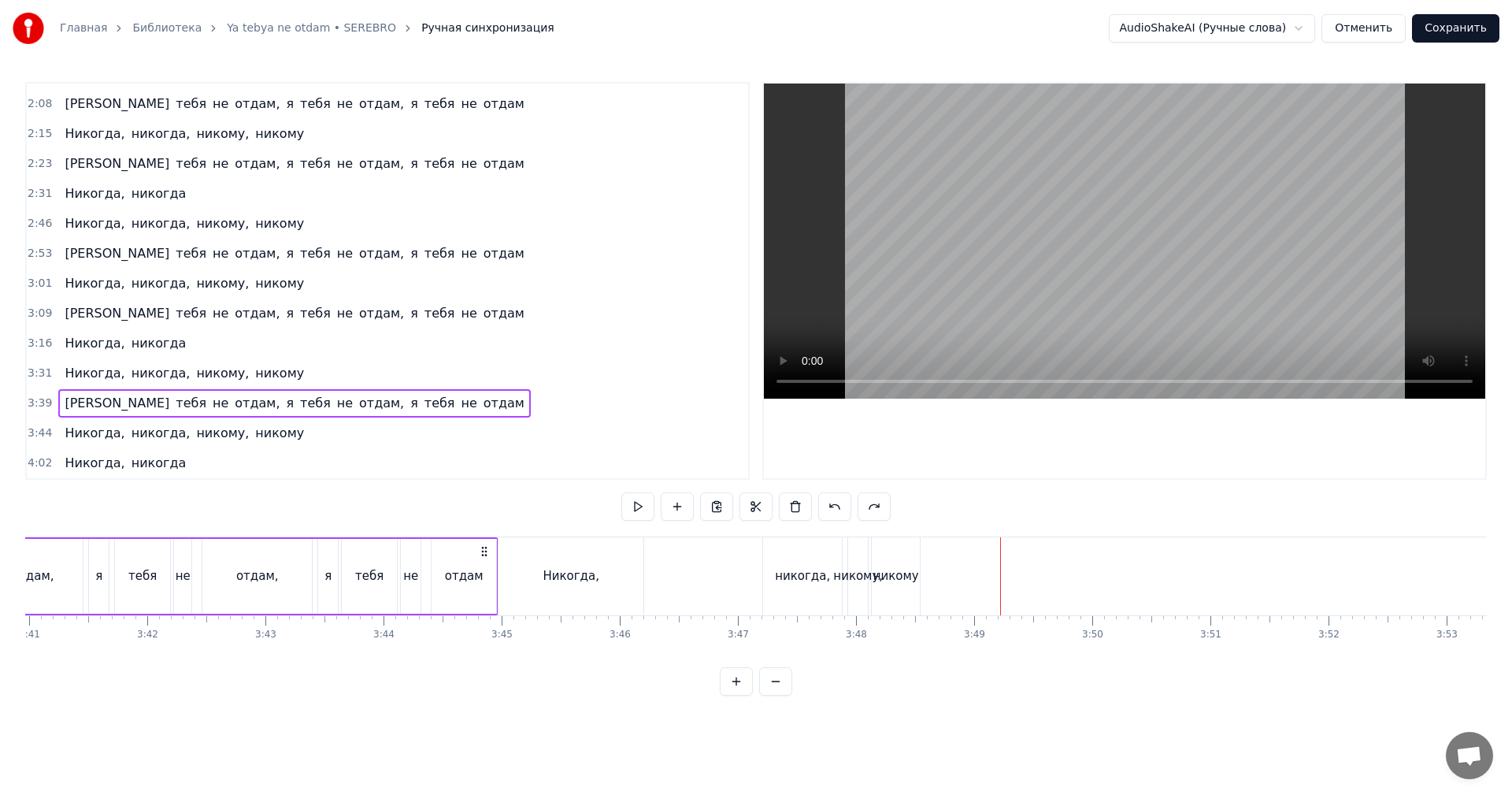
drag, startPoint x: 769, startPoint y: 572, endPoint x: 746, endPoint y: 568, distance: 23.3
click at [768, 572] on div "никогда," at bounding box center [802, 576] width 79 height 78
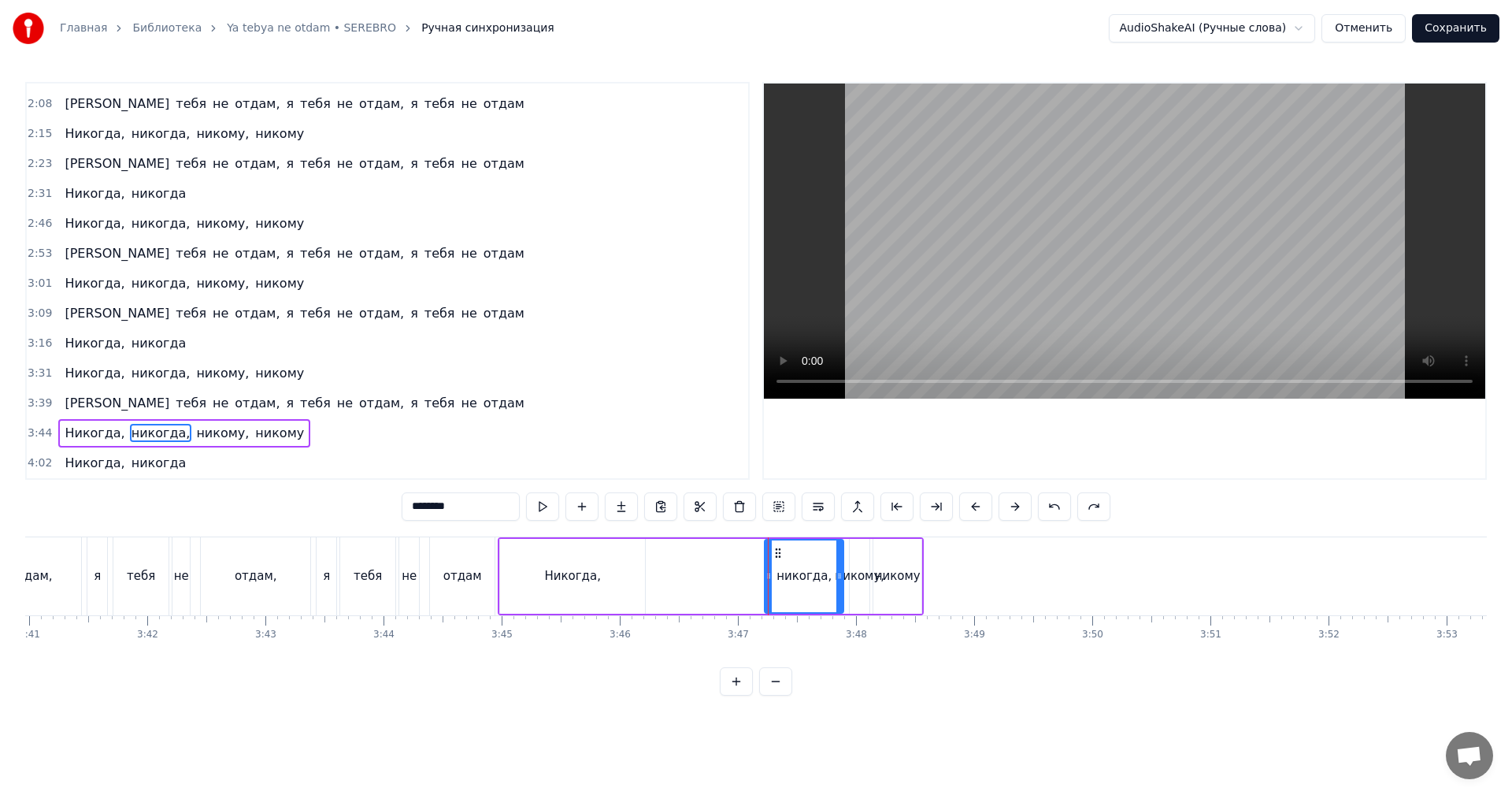
click at [553, 573] on div "Никогда," at bounding box center [572, 576] width 56 height 18
type input "********"
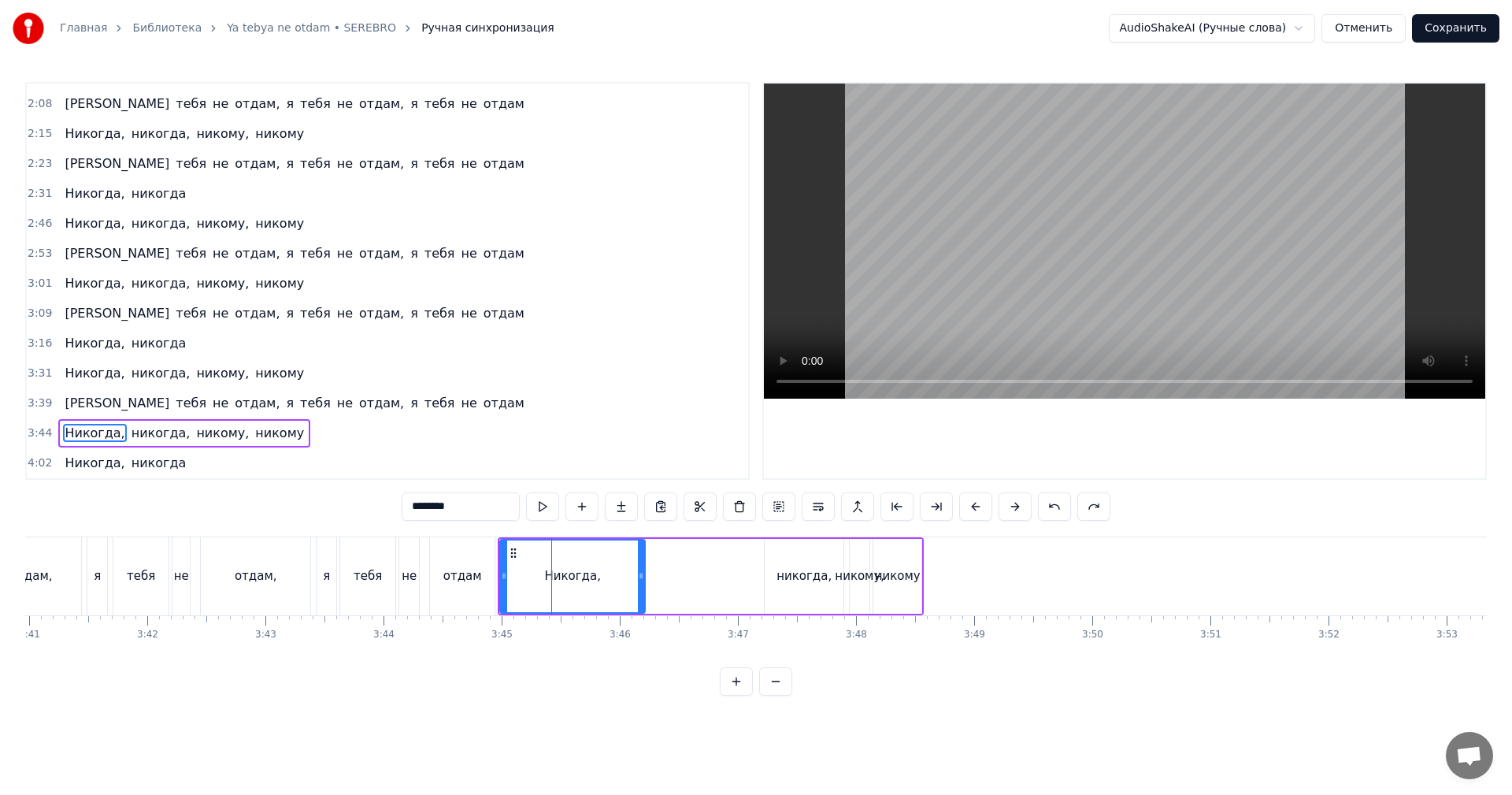
click at [40, 433] on span "3:44" at bounding box center [40, 433] width 24 height 16
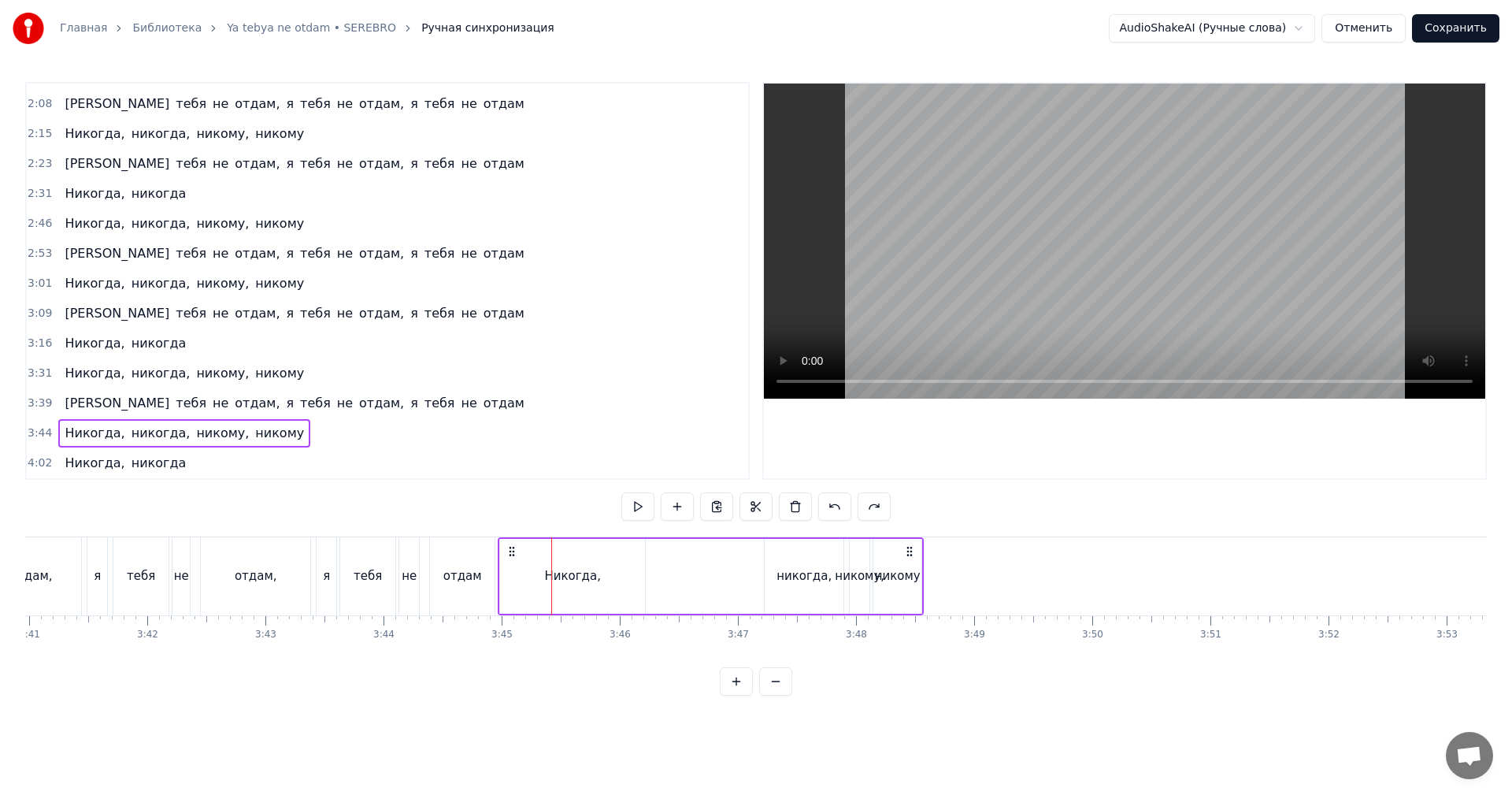
scroll to position [504, 0]
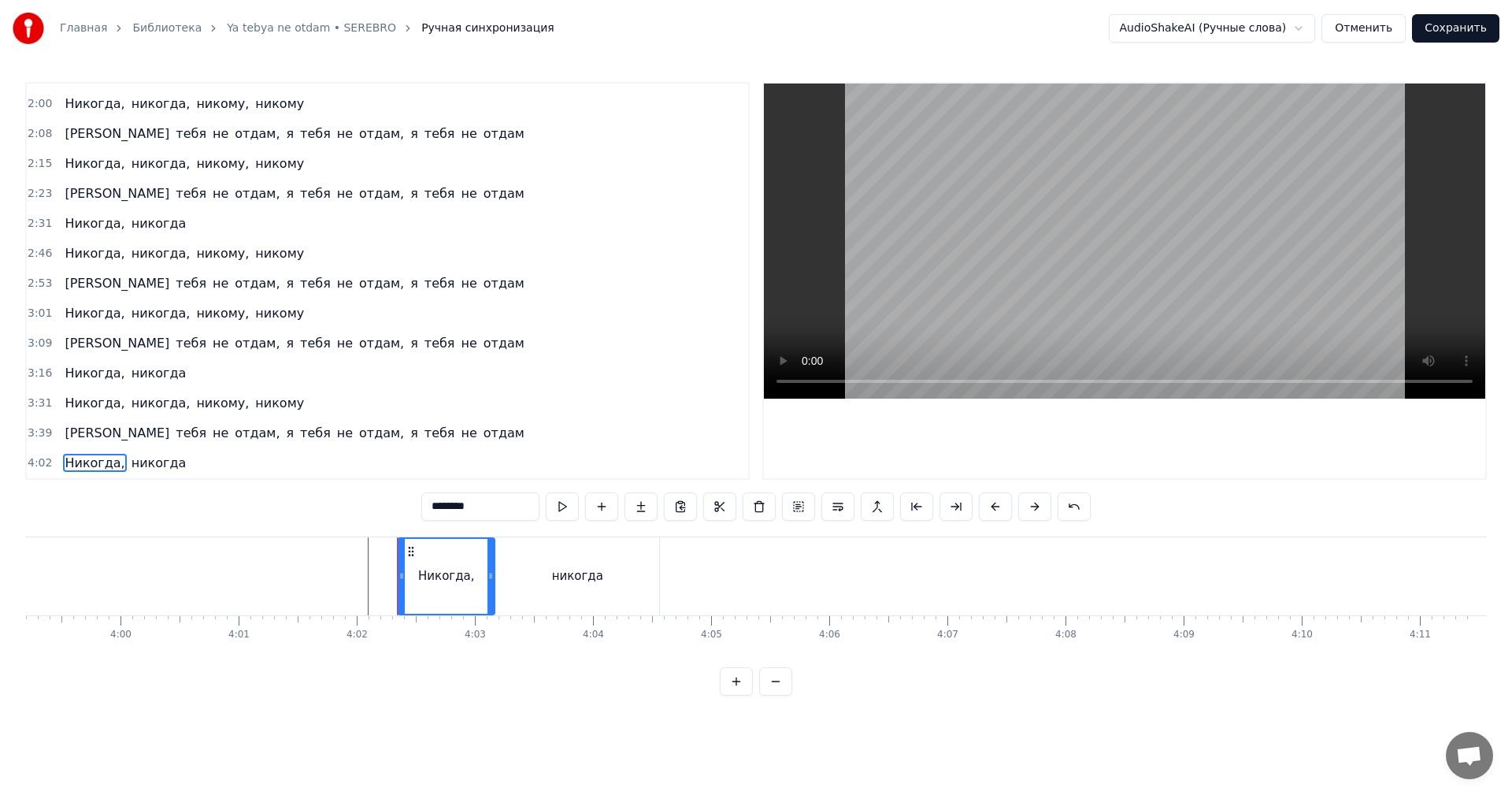
click at [33, 440] on span "3:39" at bounding box center [40, 433] width 24 height 16
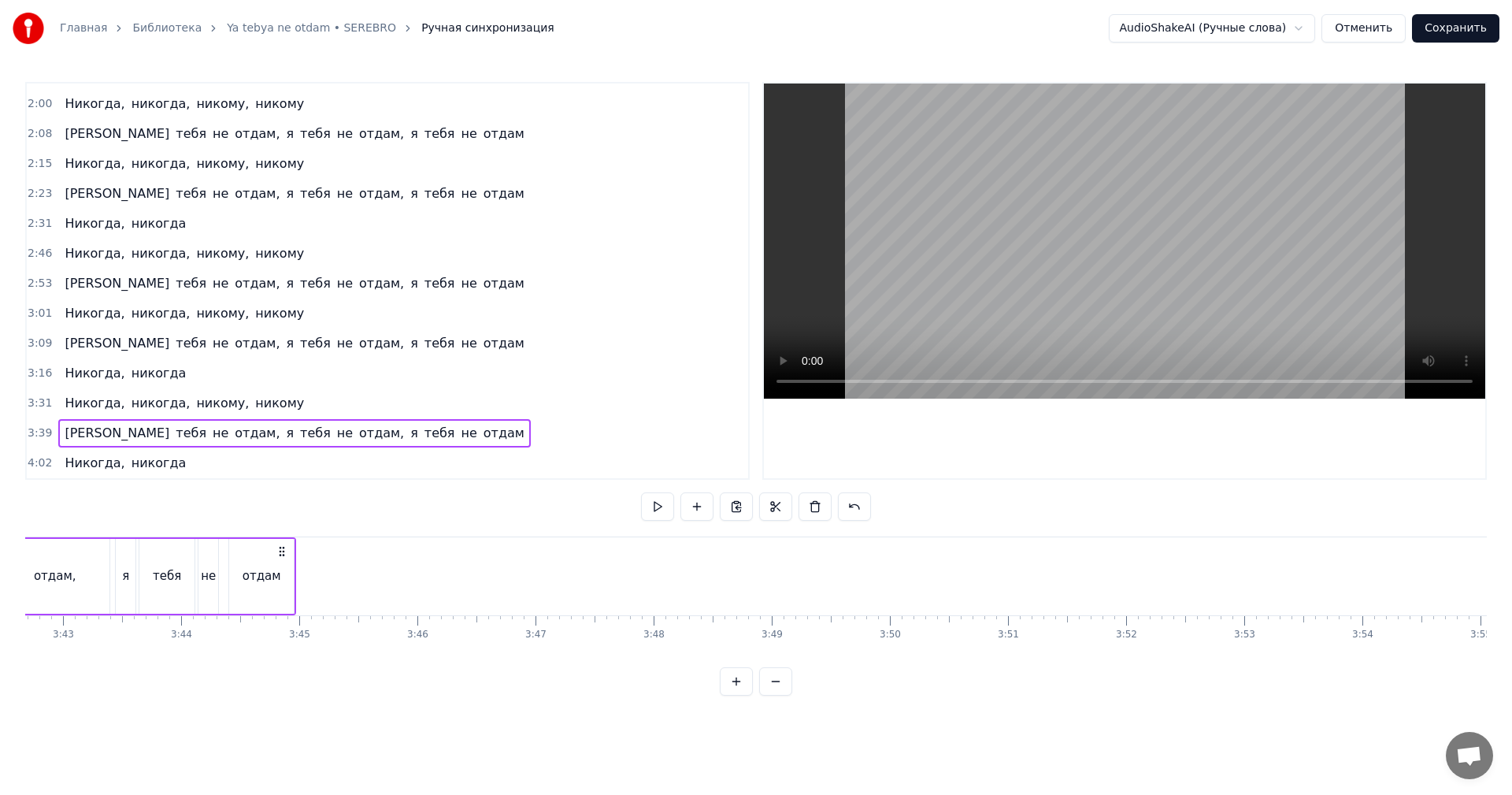
scroll to position [0, 25866]
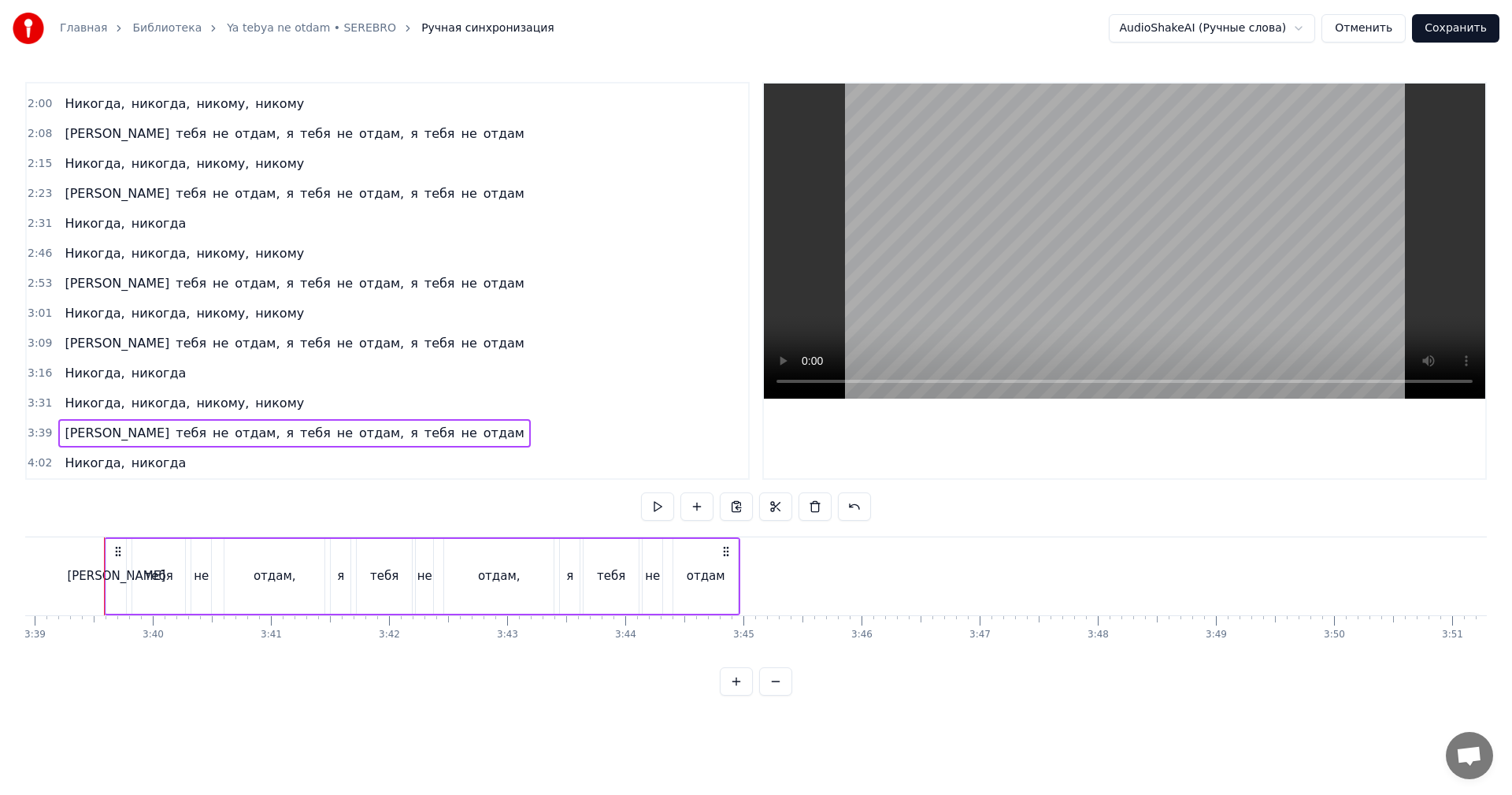
click at [18, 470] on div "Главная Библиотека Ya tebya ne otdam • SEREBRO Ручная синхронизация AudioShakeA…" at bounding box center [756, 348] width 1512 height 696
click at [28, 461] on span "4:02" at bounding box center [40, 463] width 24 height 16
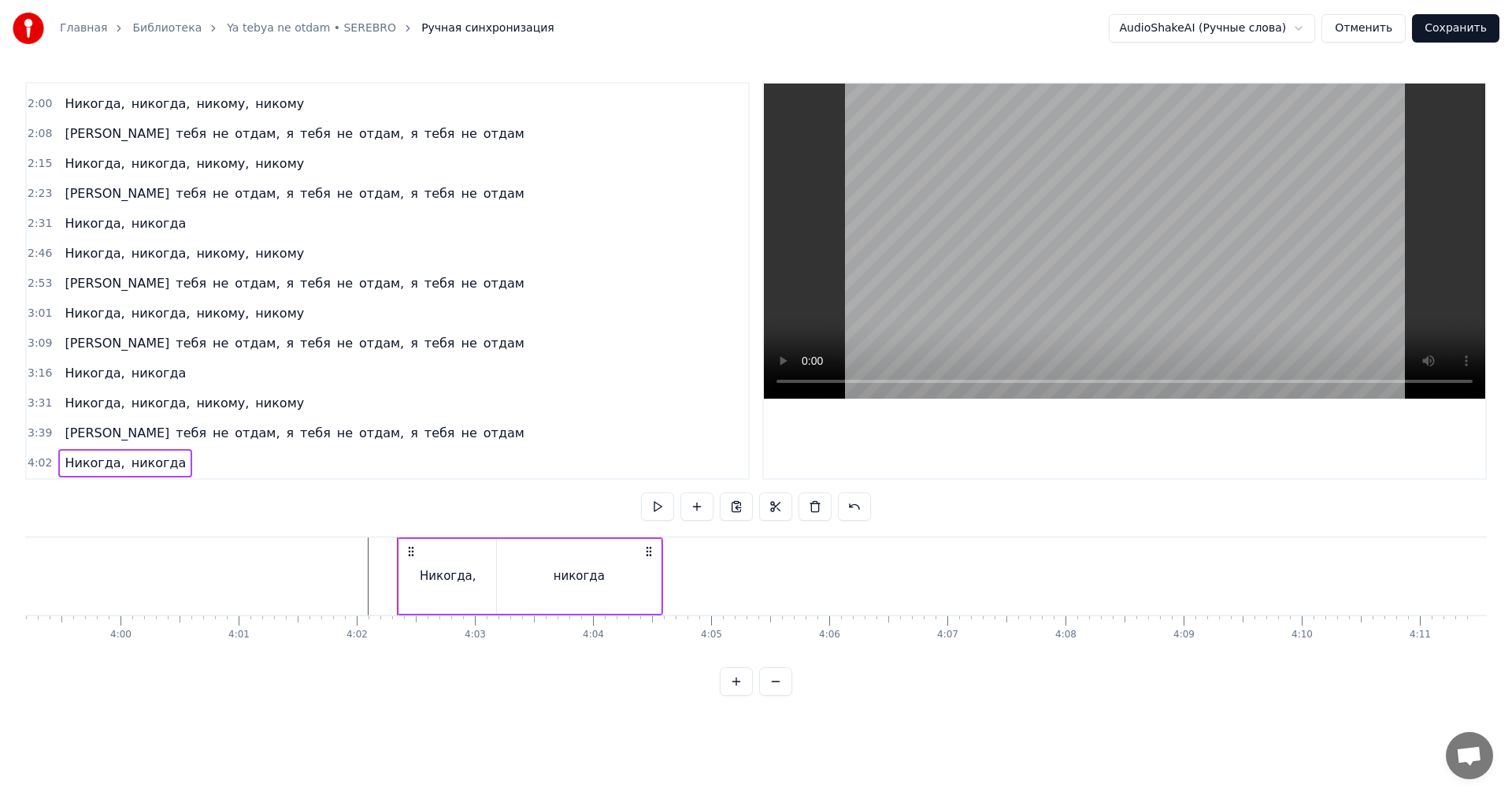
click at [43, 437] on span "3:39" at bounding box center [40, 433] width 24 height 16
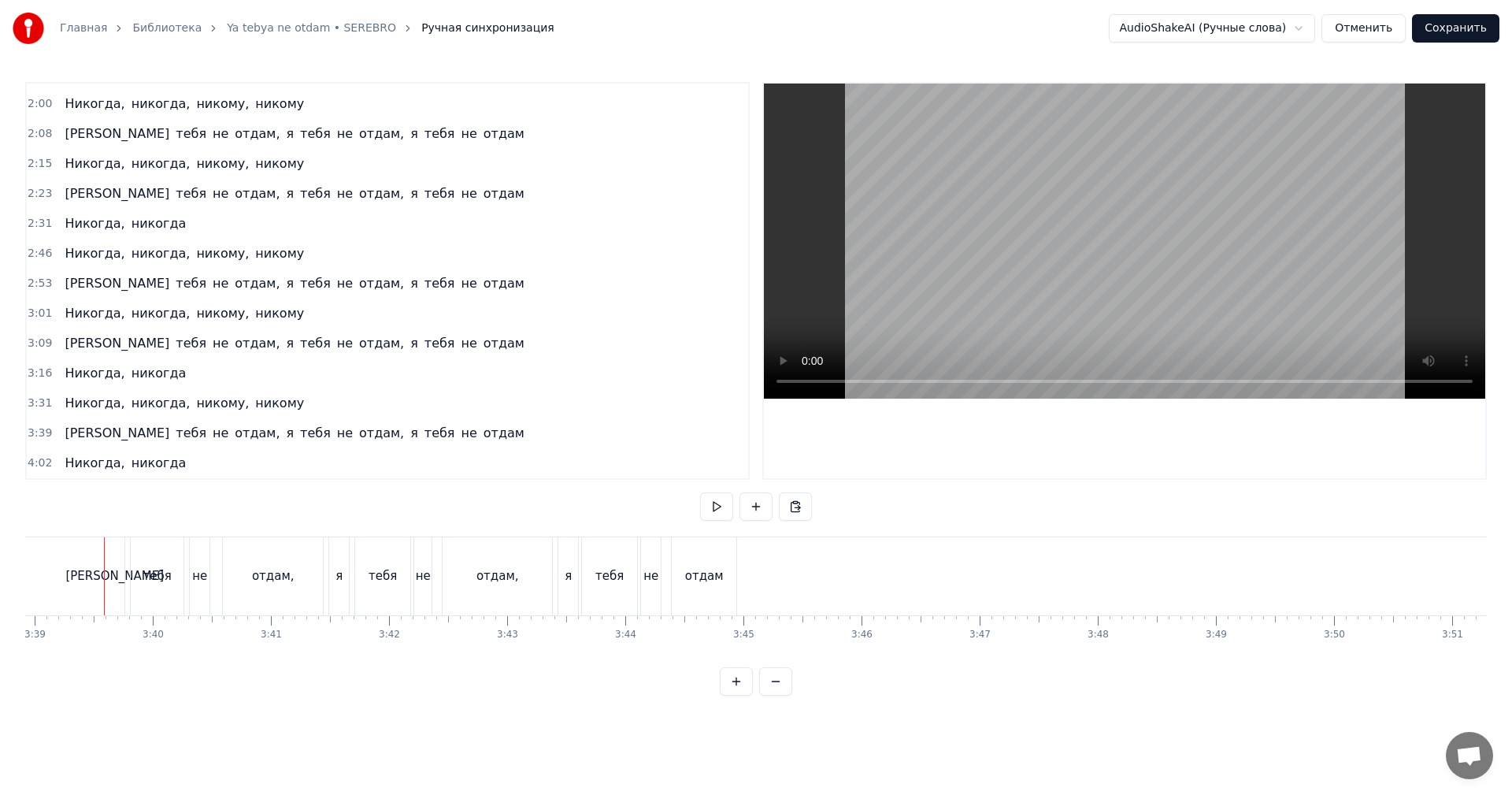
click at [42, 435] on span "3:39" at bounding box center [40, 433] width 24 height 16
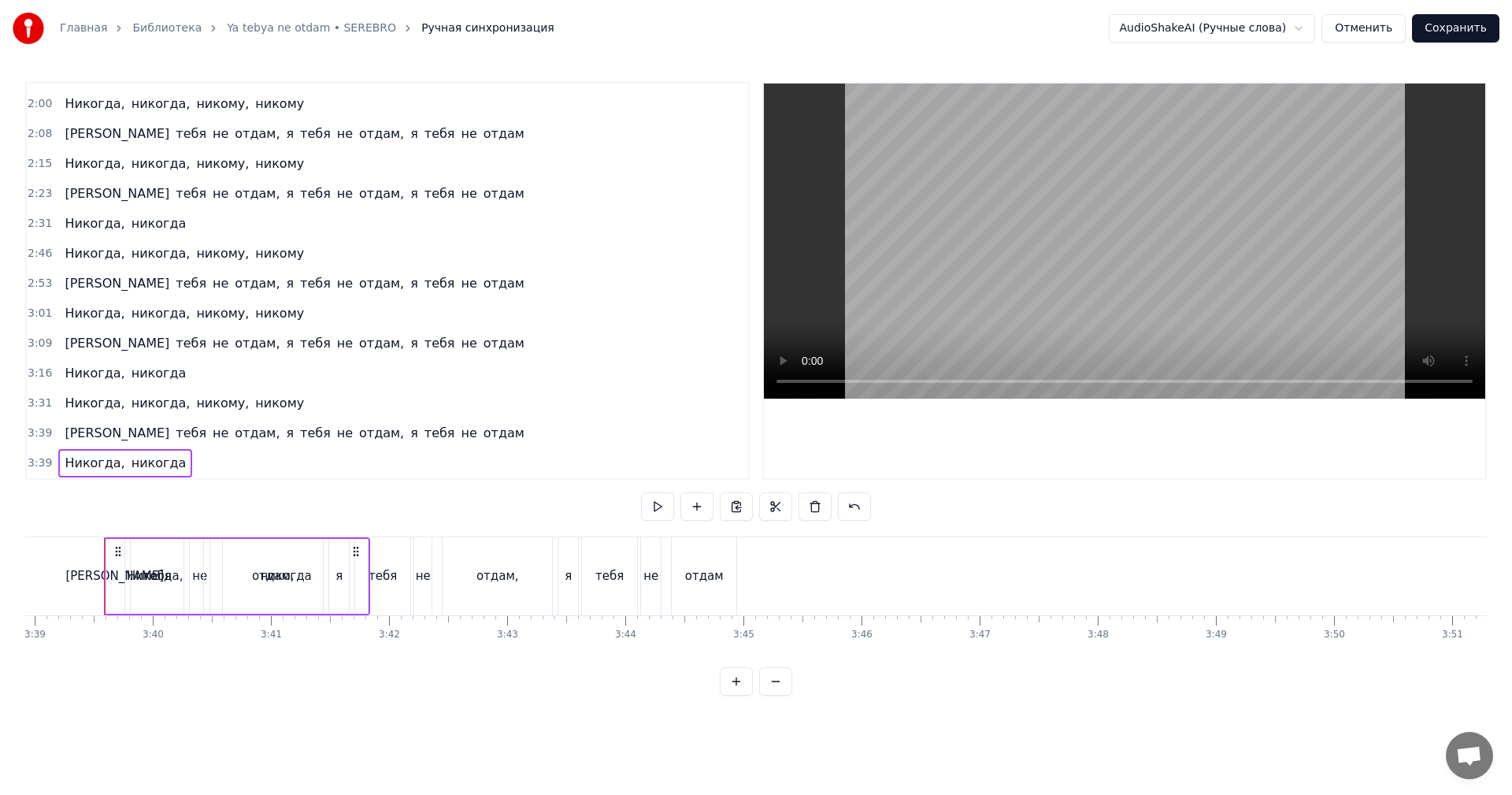
scroll to position [534, 0]
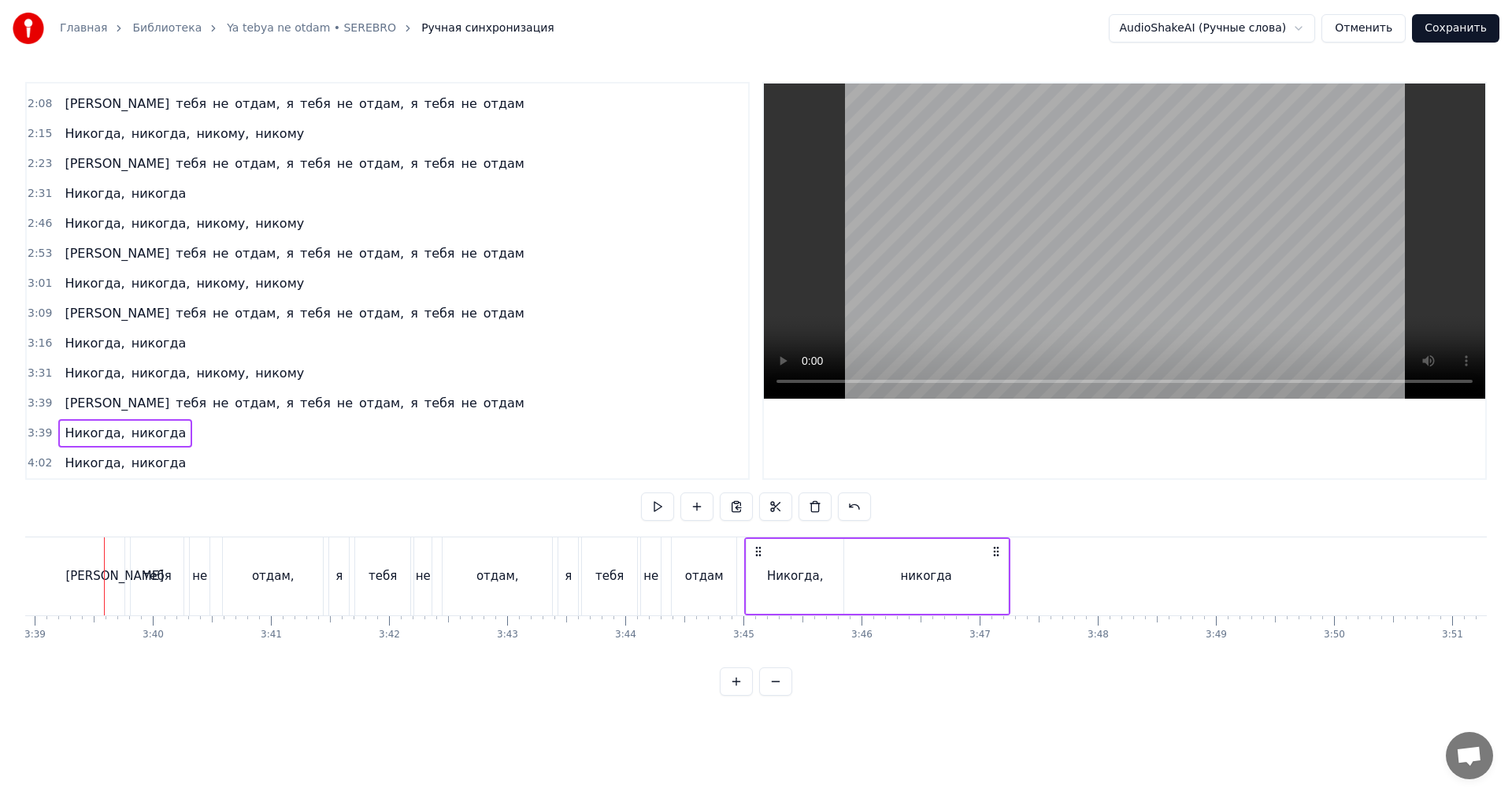
drag, startPoint x: 112, startPoint y: 546, endPoint x: 753, endPoint y: 563, distance: 641.2
click at [753, 563] on div "Никогда, никогда" at bounding box center [877, 576] width 266 height 78
drag, startPoint x: 675, startPoint y: 578, endPoint x: 797, endPoint y: 453, distance: 174.7
click at [676, 578] on div "отдам" at bounding box center [704, 576] width 65 height 78
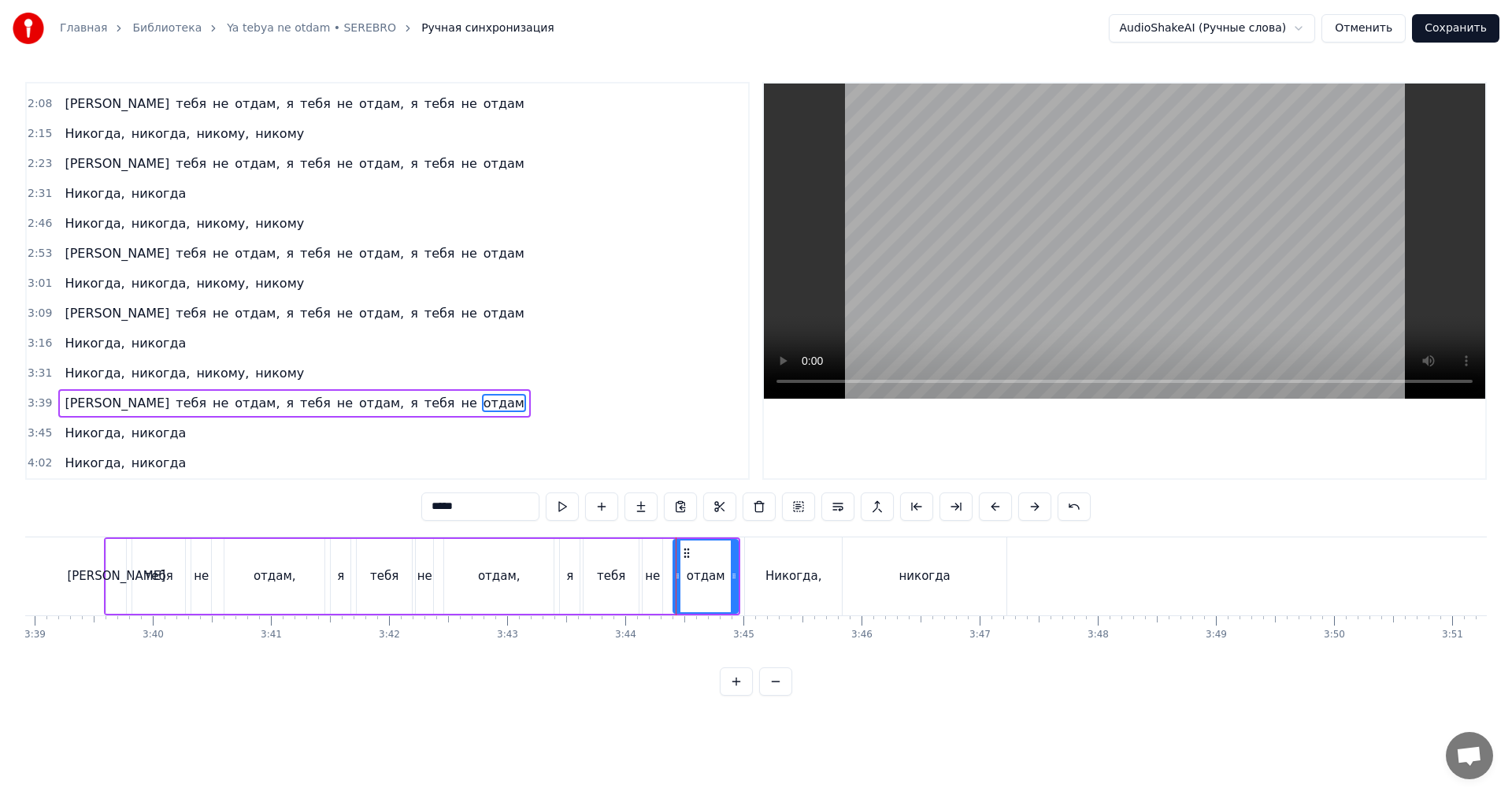
click at [1046, 302] on video at bounding box center [1124, 241] width 721 height 315
click at [975, 329] on video at bounding box center [1124, 241] width 721 height 315
click at [762, 558] on div "Никогда," at bounding box center [794, 576] width 97 height 78
type input "********"
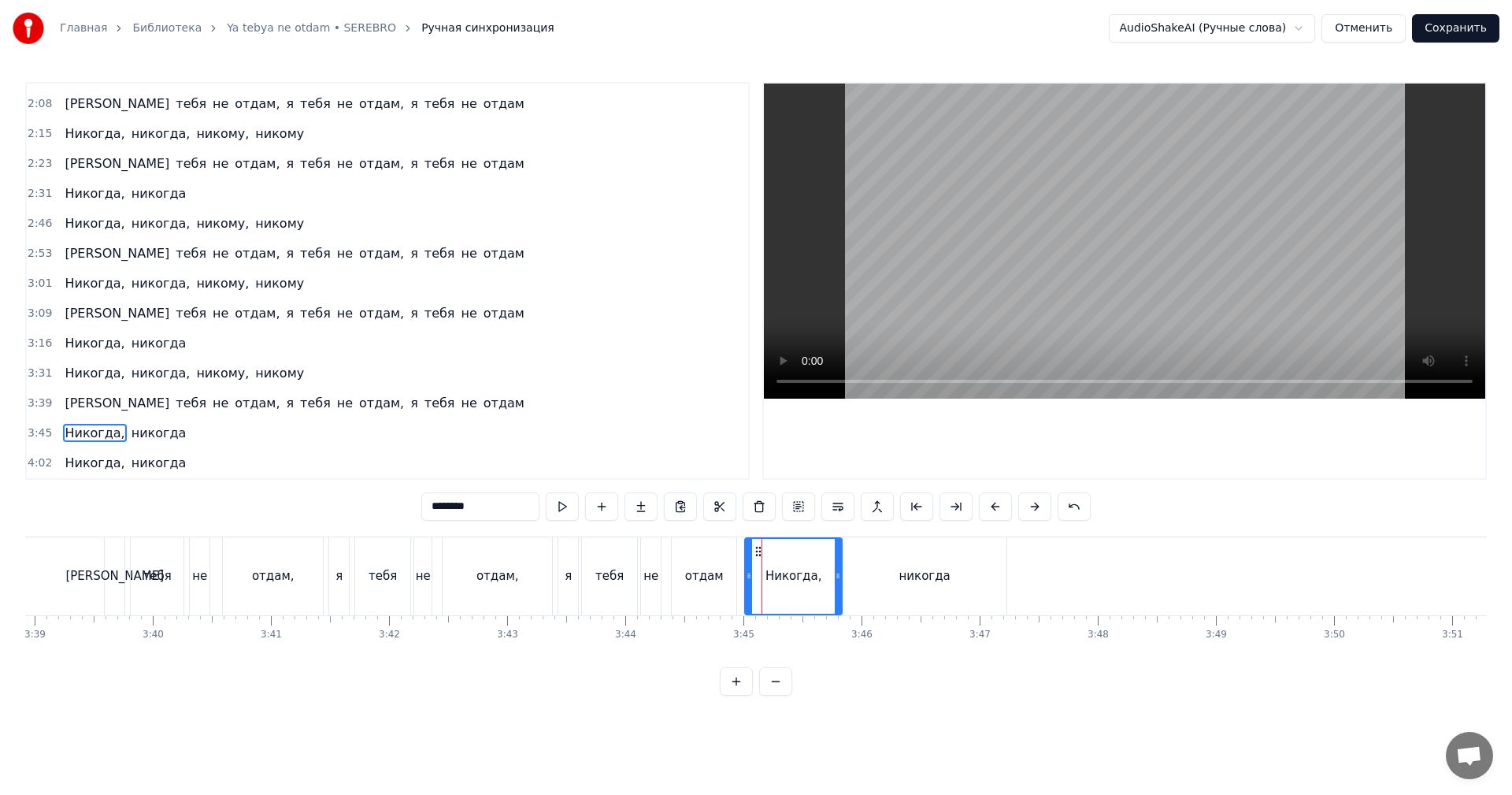
click at [33, 429] on span "3:45" at bounding box center [40, 433] width 24 height 16
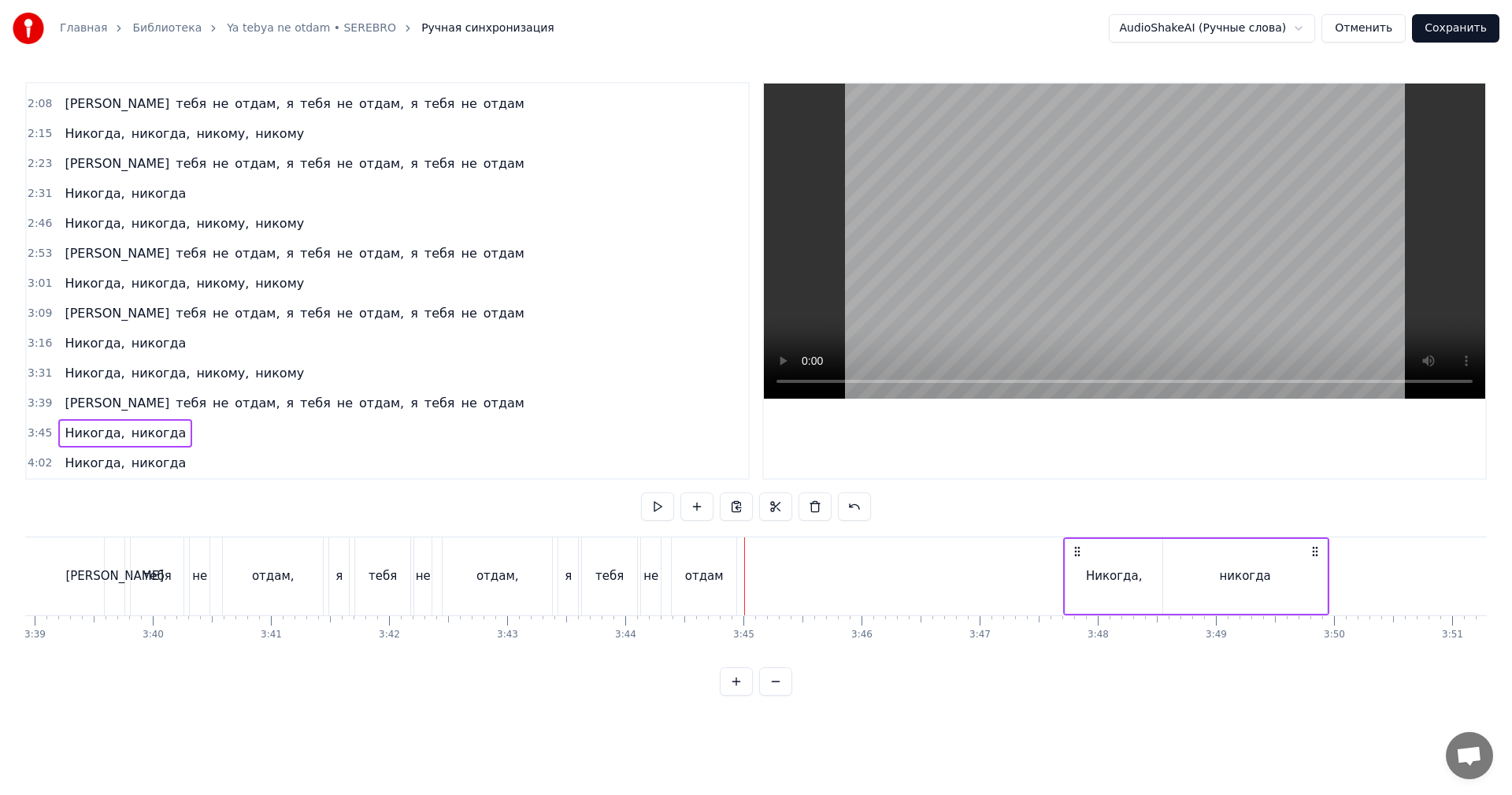
drag, startPoint x: 772, startPoint y: 549, endPoint x: 961, endPoint y: 573, distance: 190.5
click at [1079, 548] on circle at bounding box center [1079, 547] width 1 height 1
drag, startPoint x: 720, startPoint y: 573, endPoint x: 748, endPoint y: 576, distance: 28.2
click at [721, 573] on div "отдам" at bounding box center [704, 576] width 65 height 78
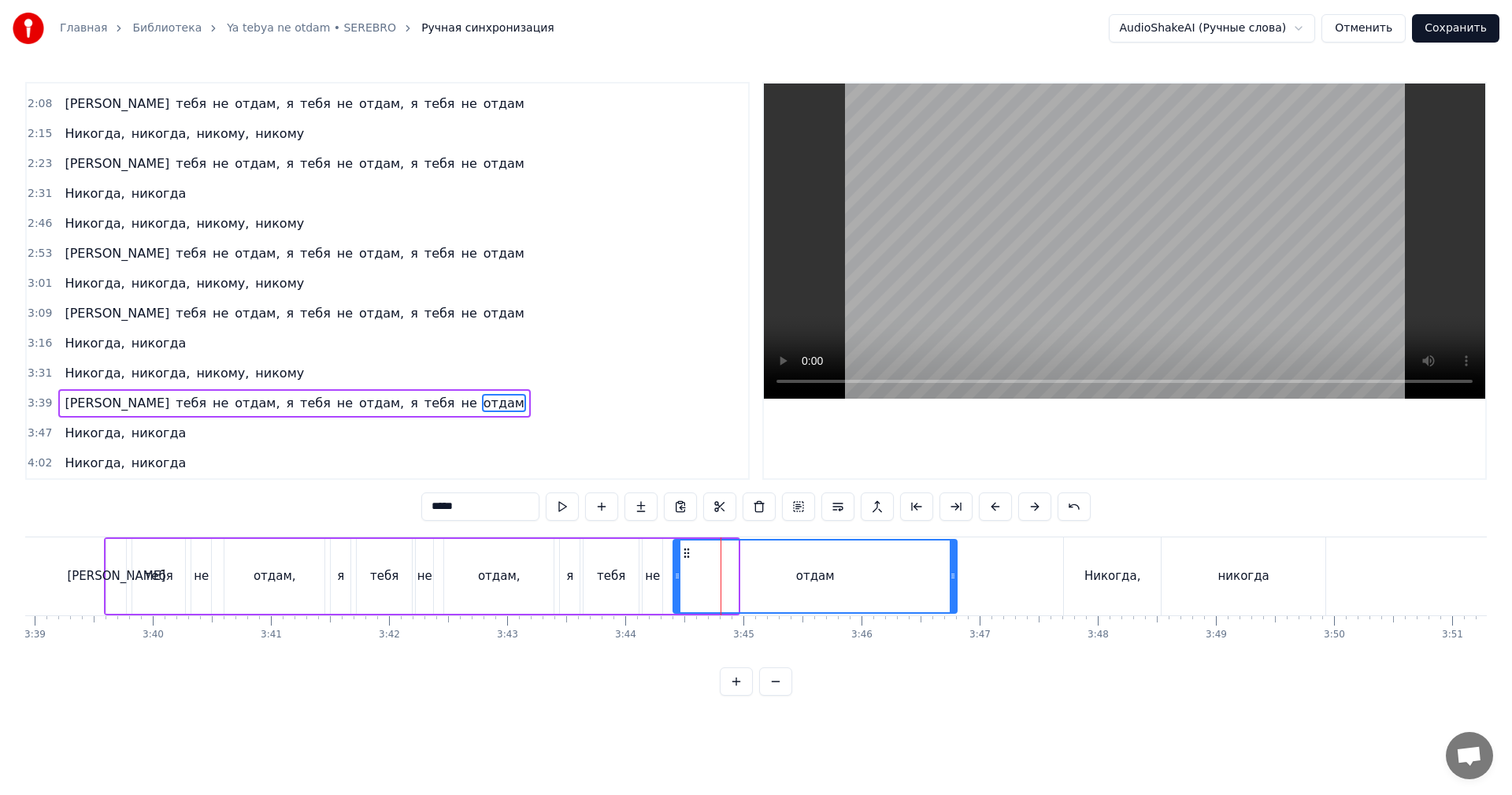
drag, startPoint x: 736, startPoint y: 580, endPoint x: 950, endPoint y: 582, distance: 214.0
click at [951, 581] on icon at bounding box center [953, 576] width 7 height 13
click at [588, 576] on div "тебя" at bounding box center [611, 576] width 55 height 75
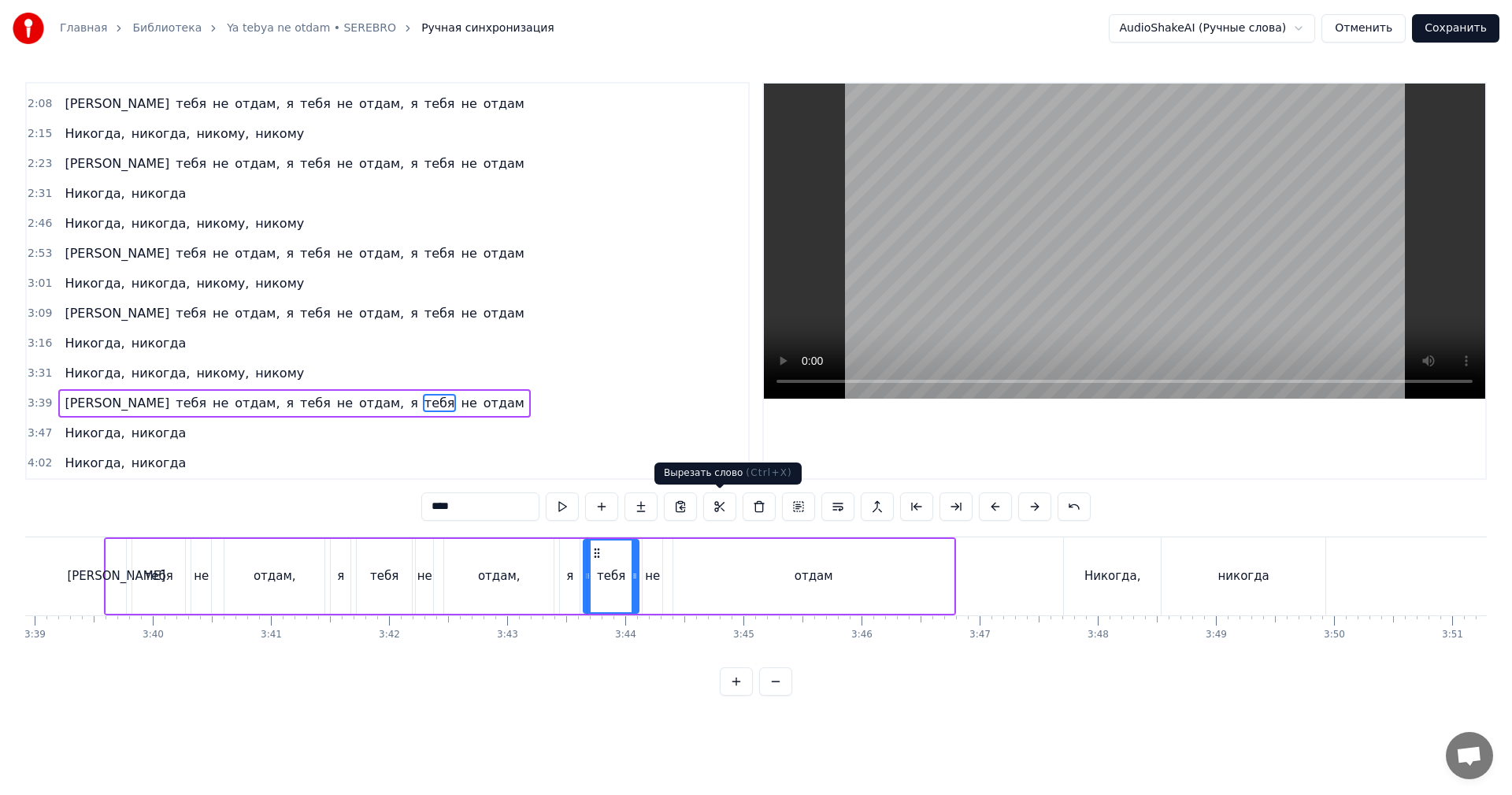
click at [1136, 279] on video at bounding box center [1124, 241] width 721 height 315
click at [1136, 283] on video at bounding box center [1124, 241] width 721 height 315
click at [916, 583] on div "отдам" at bounding box center [814, 576] width 281 height 75
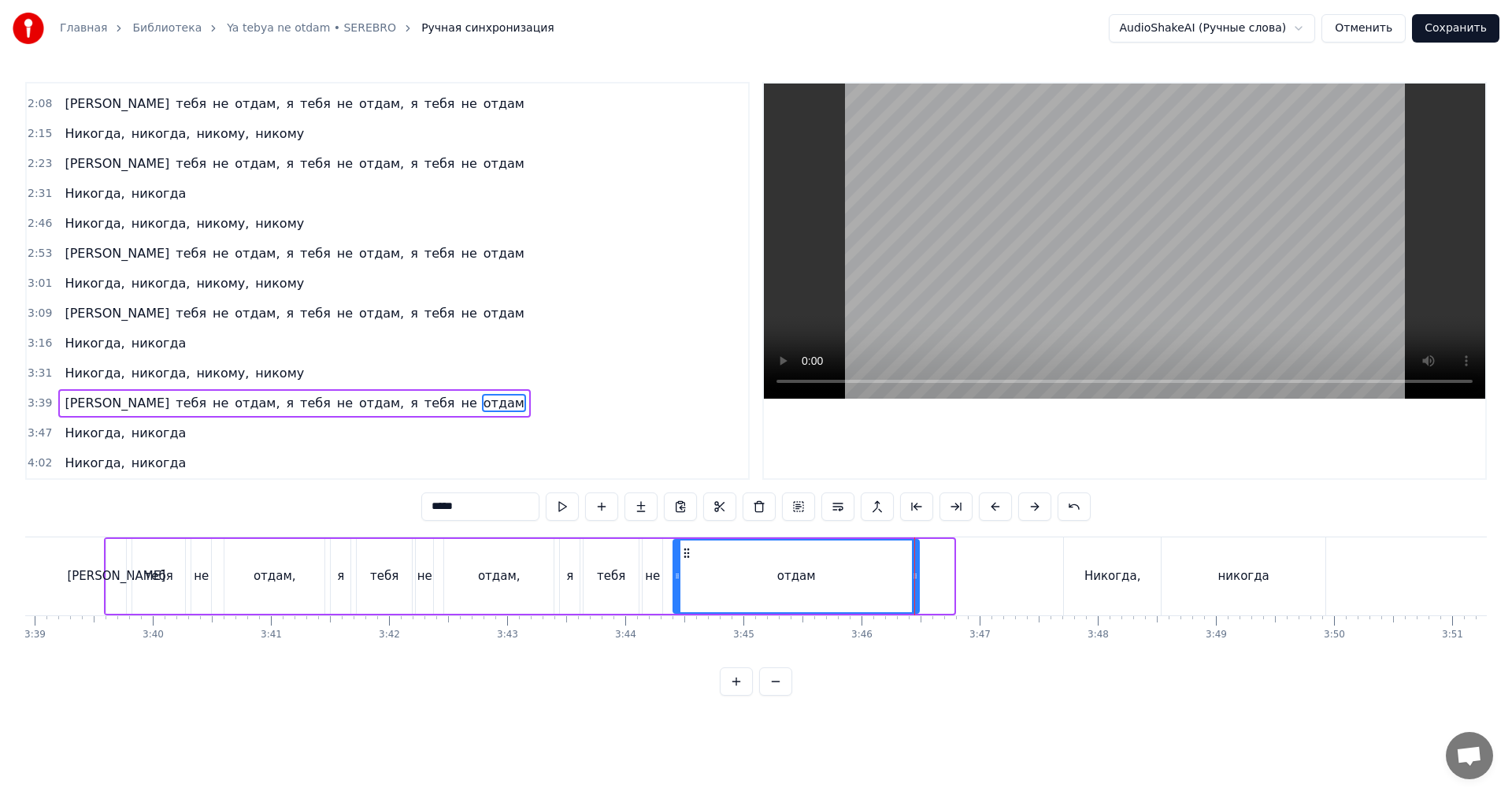
drag, startPoint x: 953, startPoint y: 565, endPoint x: 909, endPoint y: 574, distance: 44.9
click at [913, 574] on div at bounding box center [915, 576] width 7 height 72
drag, startPoint x: 873, startPoint y: 572, endPoint x: 891, endPoint y: 558, distance: 22.8
click at [878, 569] on div "отдам" at bounding box center [792, 576] width 235 height 72
click at [1072, 308] on video at bounding box center [1124, 241] width 721 height 315
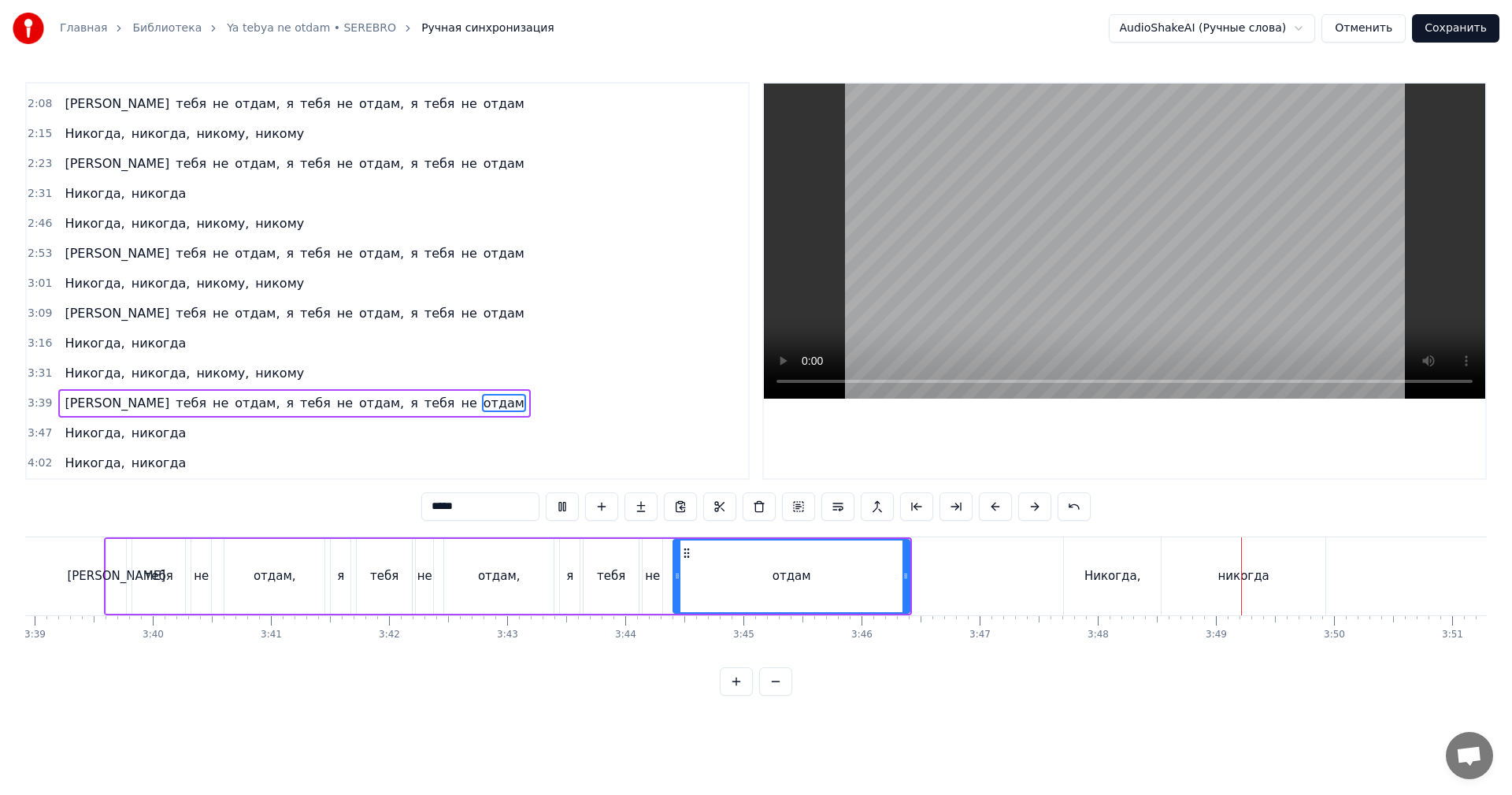
click at [1072, 308] on video at bounding box center [1124, 241] width 721 height 315
click at [1100, 582] on div "Никогда," at bounding box center [1112, 576] width 56 height 18
type input "********"
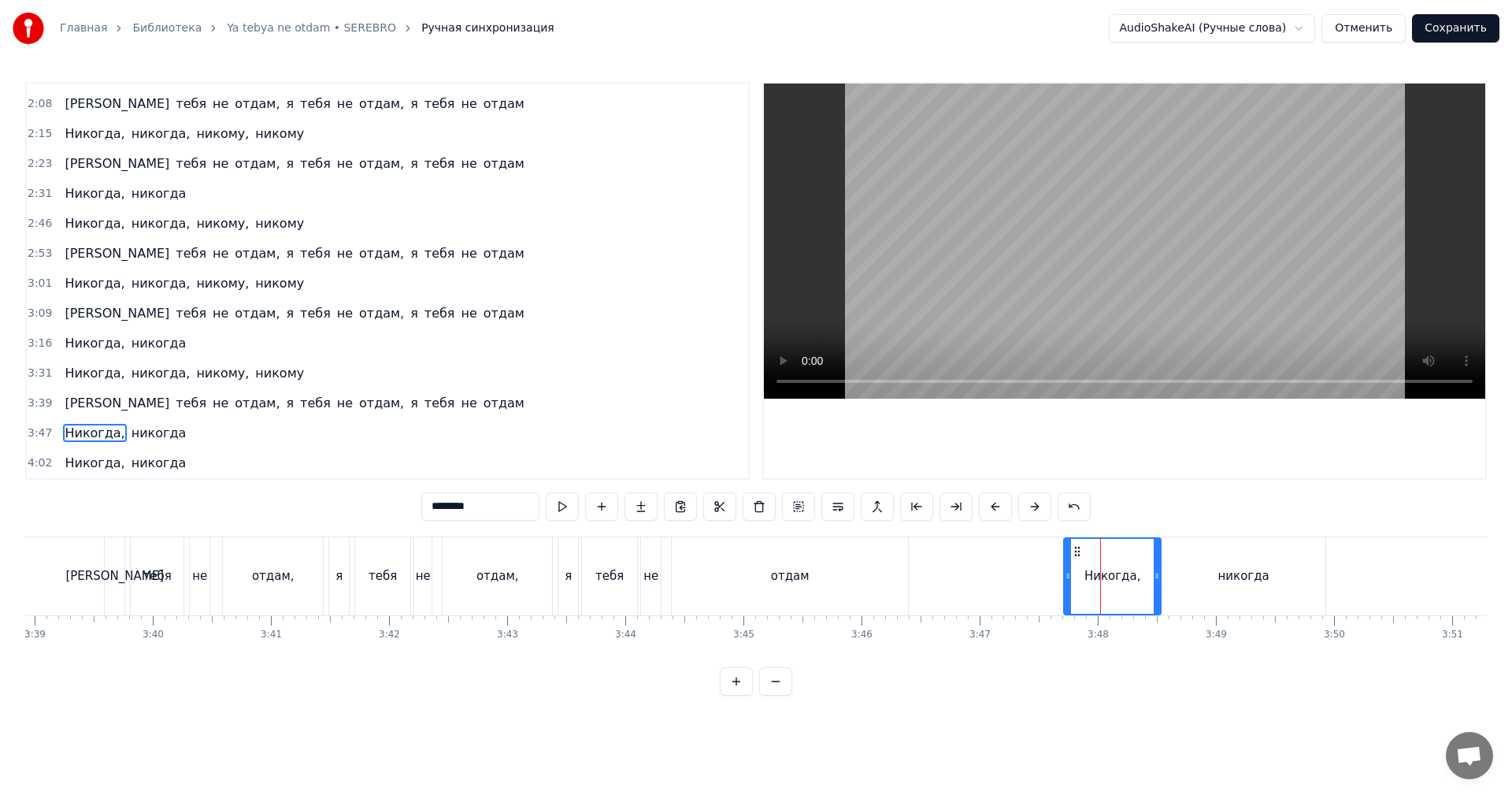
click at [1070, 559] on div "Никогда," at bounding box center [1112, 576] width 97 height 78
drag, startPoint x: 1066, startPoint y: 564, endPoint x: 953, endPoint y: 572, distance: 113.3
click at [965, 576] on div at bounding box center [966, 576] width 7 height 75
drag, startPoint x: 946, startPoint y: 572, endPoint x: 1072, endPoint y: 382, distance: 228.0
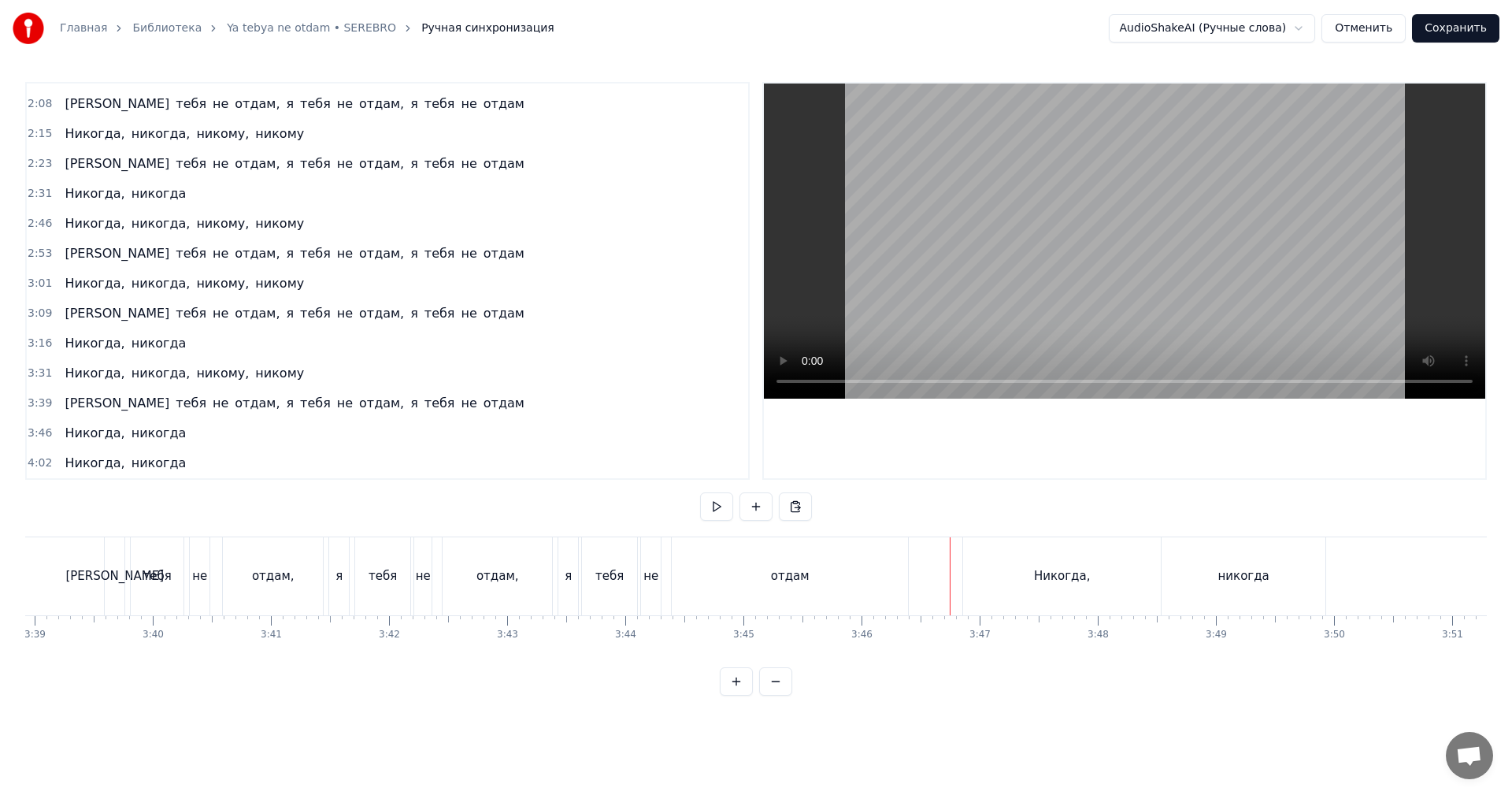
click at [1088, 311] on video at bounding box center [1124, 241] width 721 height 315
click at [1131, 318] on video at bounding box center [1124, 241] width 721 height 315
drag, startPoint x: 1042, startPoint y: 586, endPoint x: 973, endPoint y: 581, distance: 69.2
click at [1042, 586] on div "Никогда," at bounding box center [1062, 576] width 198 height 78
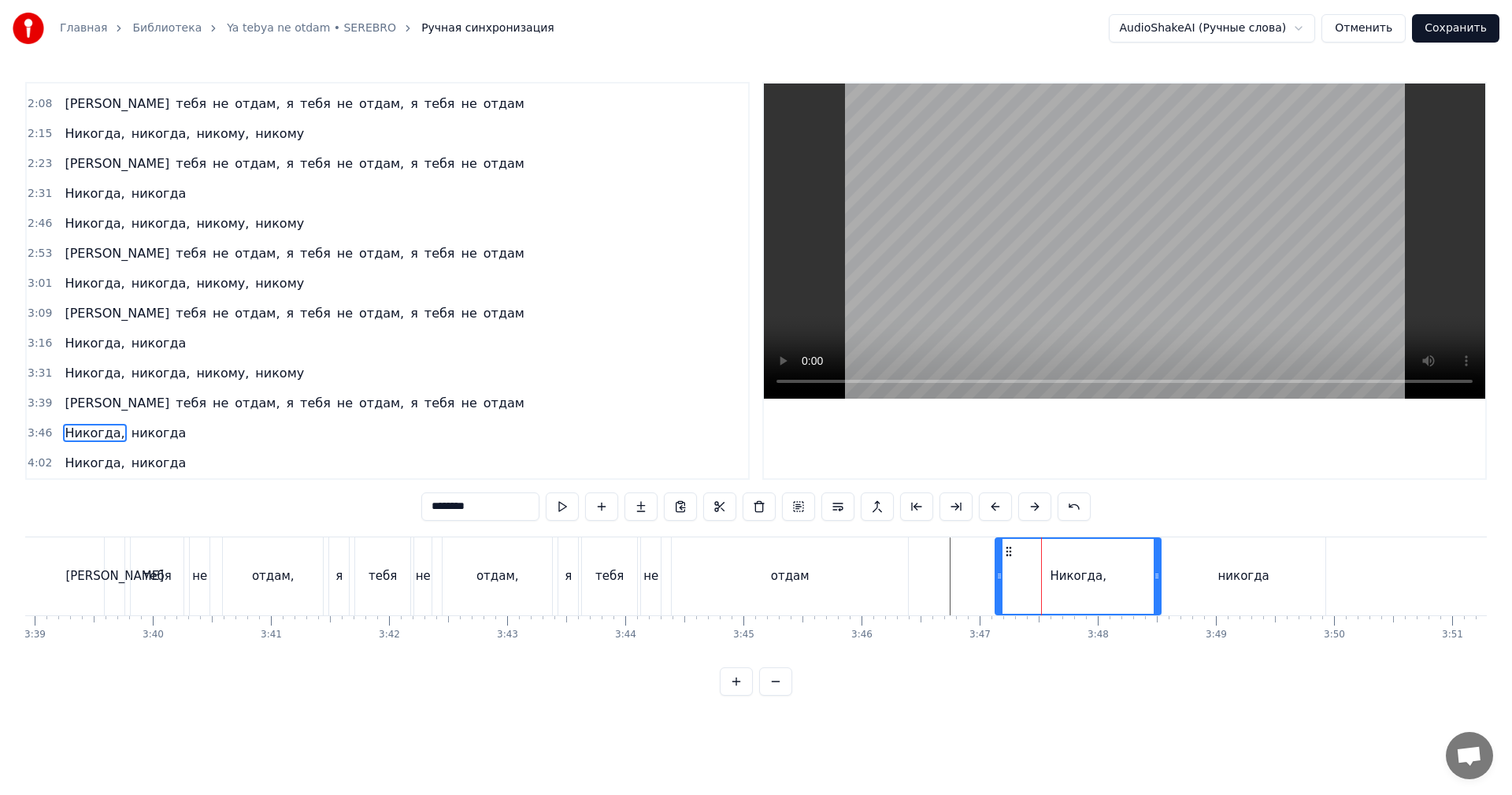
drag, startPoint x: 976, startPoint y: 576, endPoint x: 999, endPoint y: 575, distance: 23.0
click at [999, 575] on icon at bounding box center [999, 576] width 7 height 13
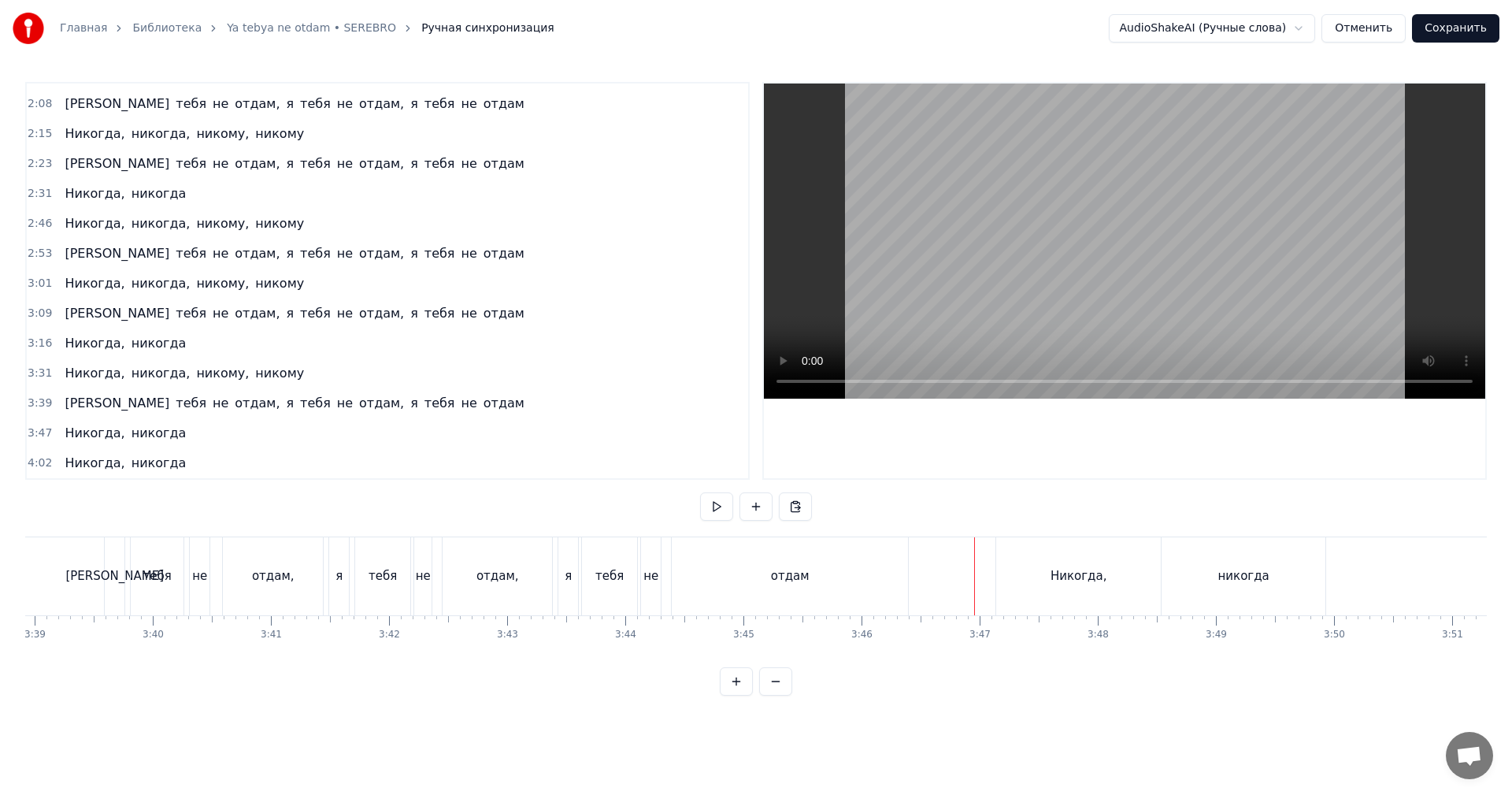
click at [1085, 269] on video at bounding box center [1124, 241] width 721 height 315
click at [1085, 267] on video at bounding box center [1124, 241] width 721 height 315
drag, startPoint x: 1124, startPoint y: 578, endPoint x: 1137, endPoint y: 577, distance: 13.0
click at [1124, 578] on div "Никогда," at bounding box center [1078, 576] width 164 height 78
drag, startPoint x: 1151, startPoint y: 571, endPoint x: 1071, endPoint y: 574, distance: 80.1
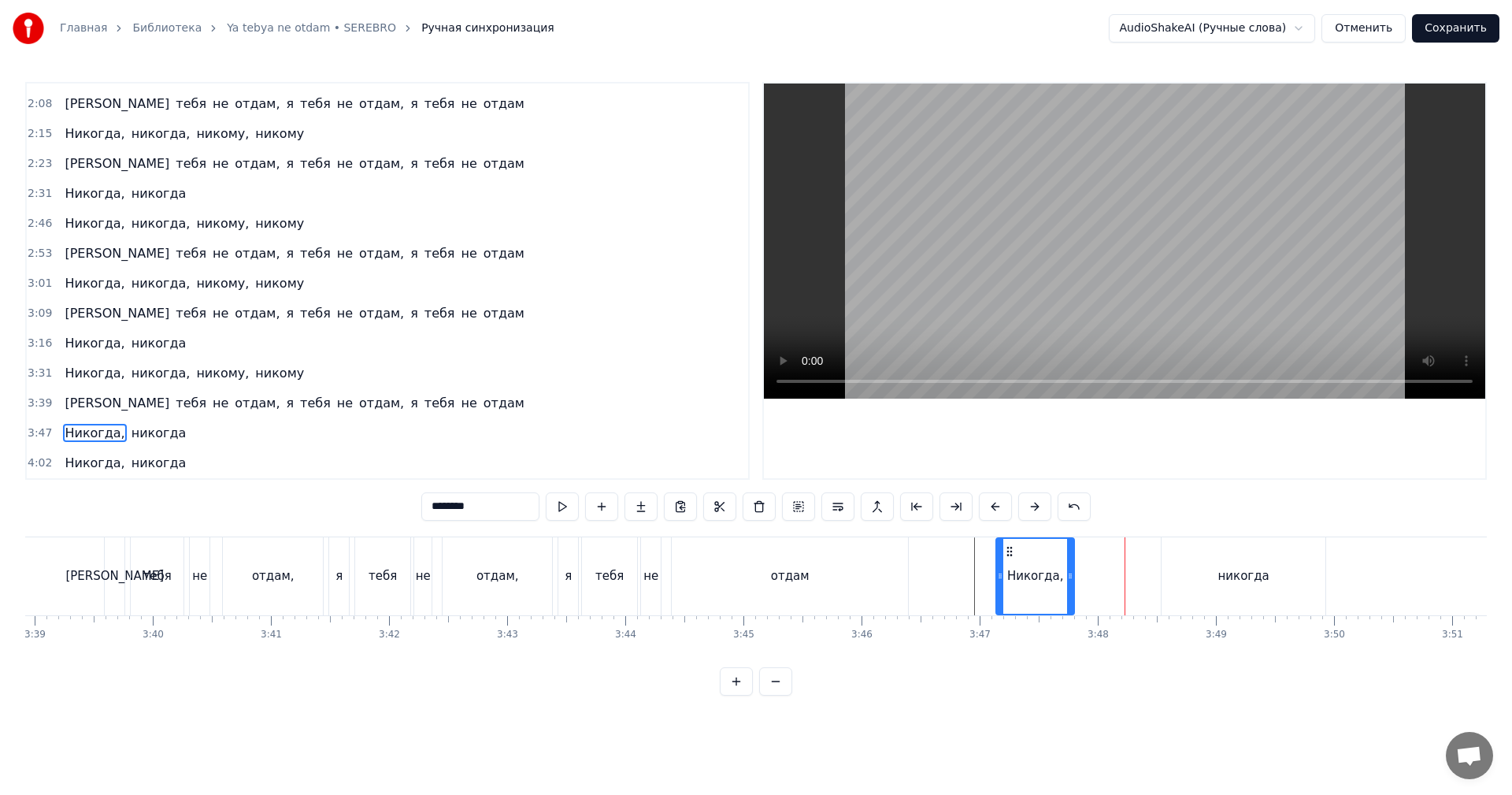
click at [1071, 574] on icon at bounding box center [1070, 576] width 7 height 13
click at [1200, 570] on div "никогда" at bounding box center [1243, 576] width 164 height 78
type input "*******"
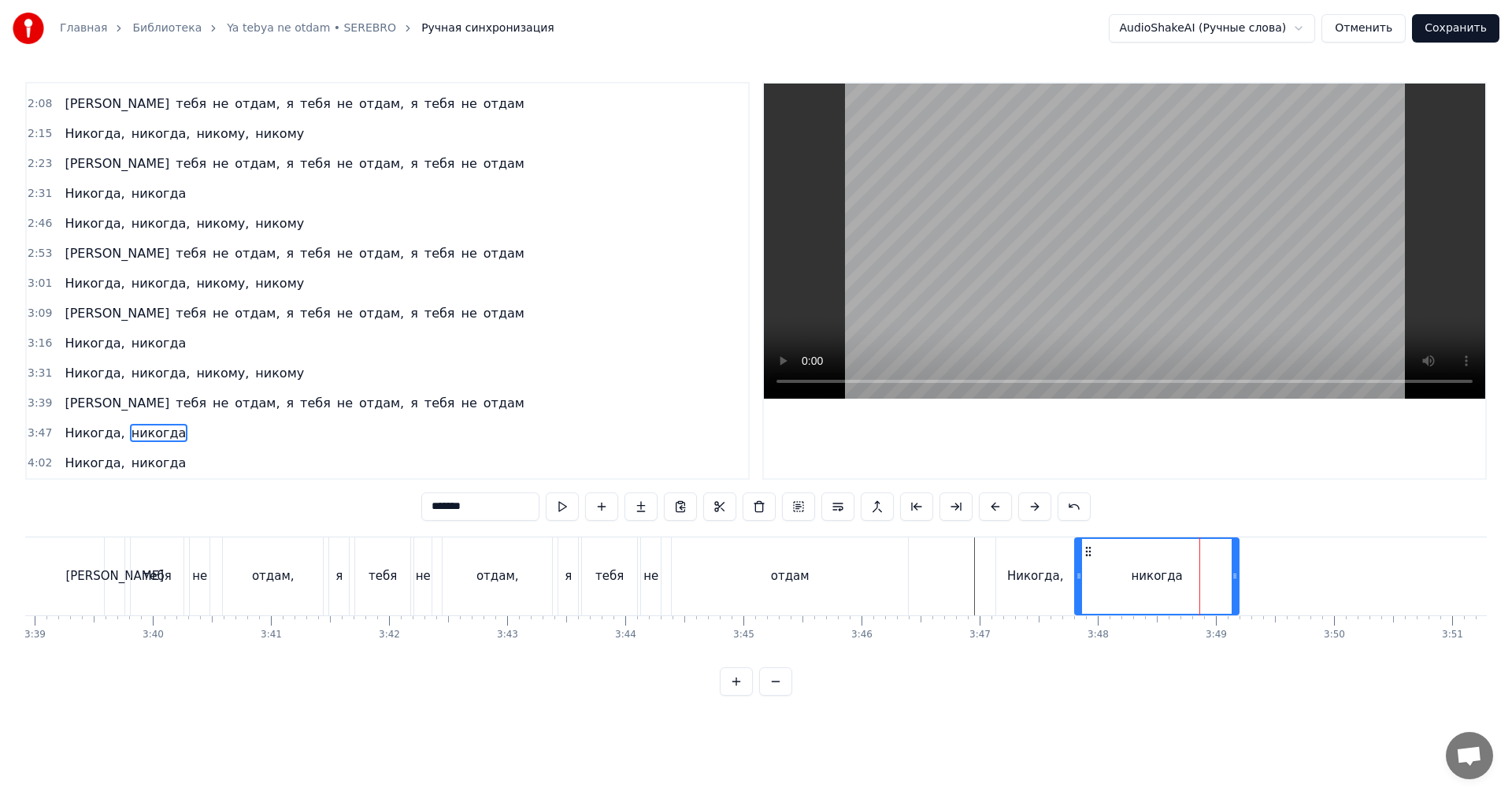
drag, startPoint x: 1175, startPoint y: 548, endPoint x: 1088, endPoint y: 552, distance: 87.1
click at [1088, 552] on icon at bounding box center [1089, 552] width 13 height 13
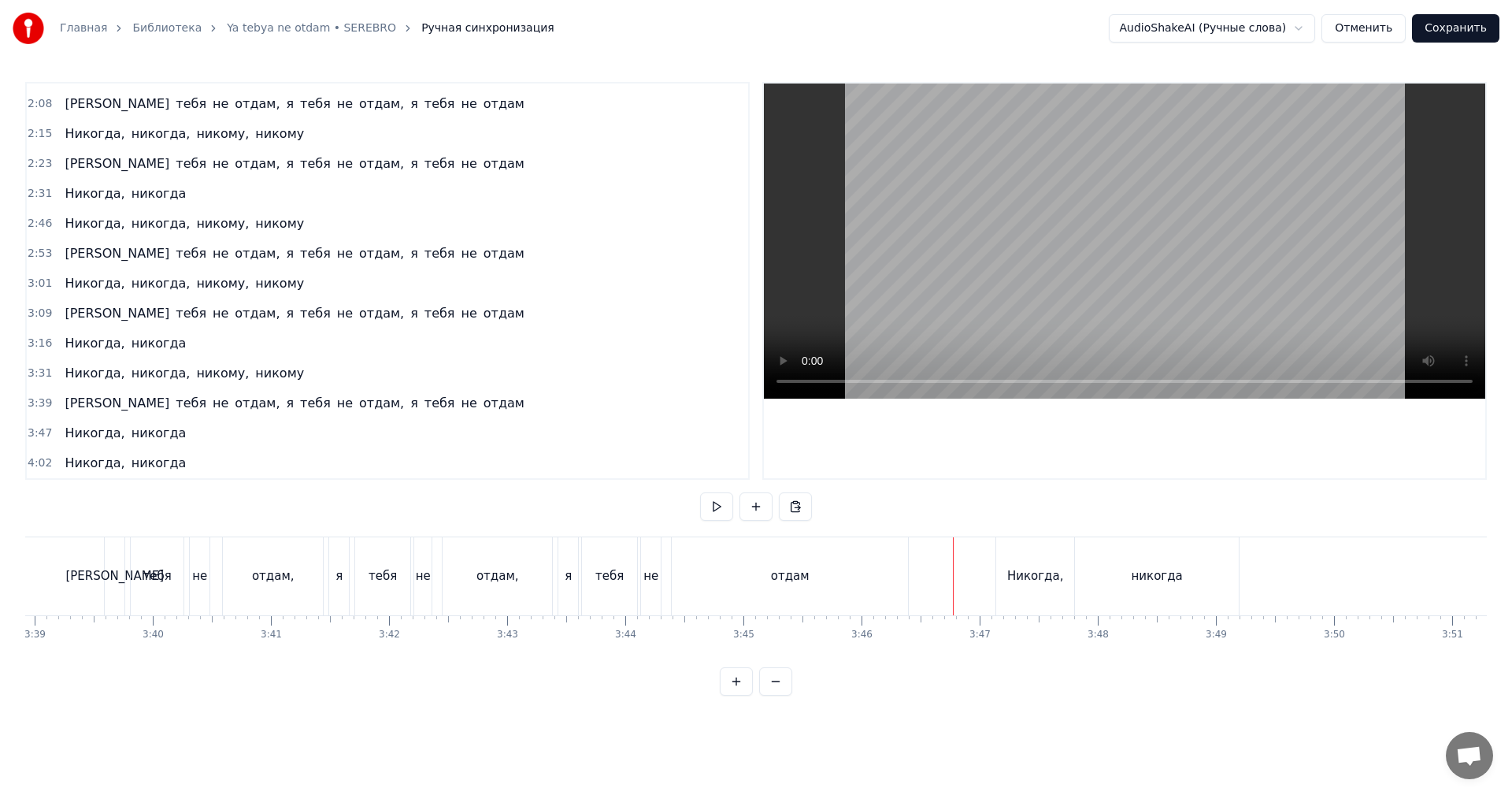
click at [1118, 274] on video at bounding box center [1124, 241] width 721 height 315
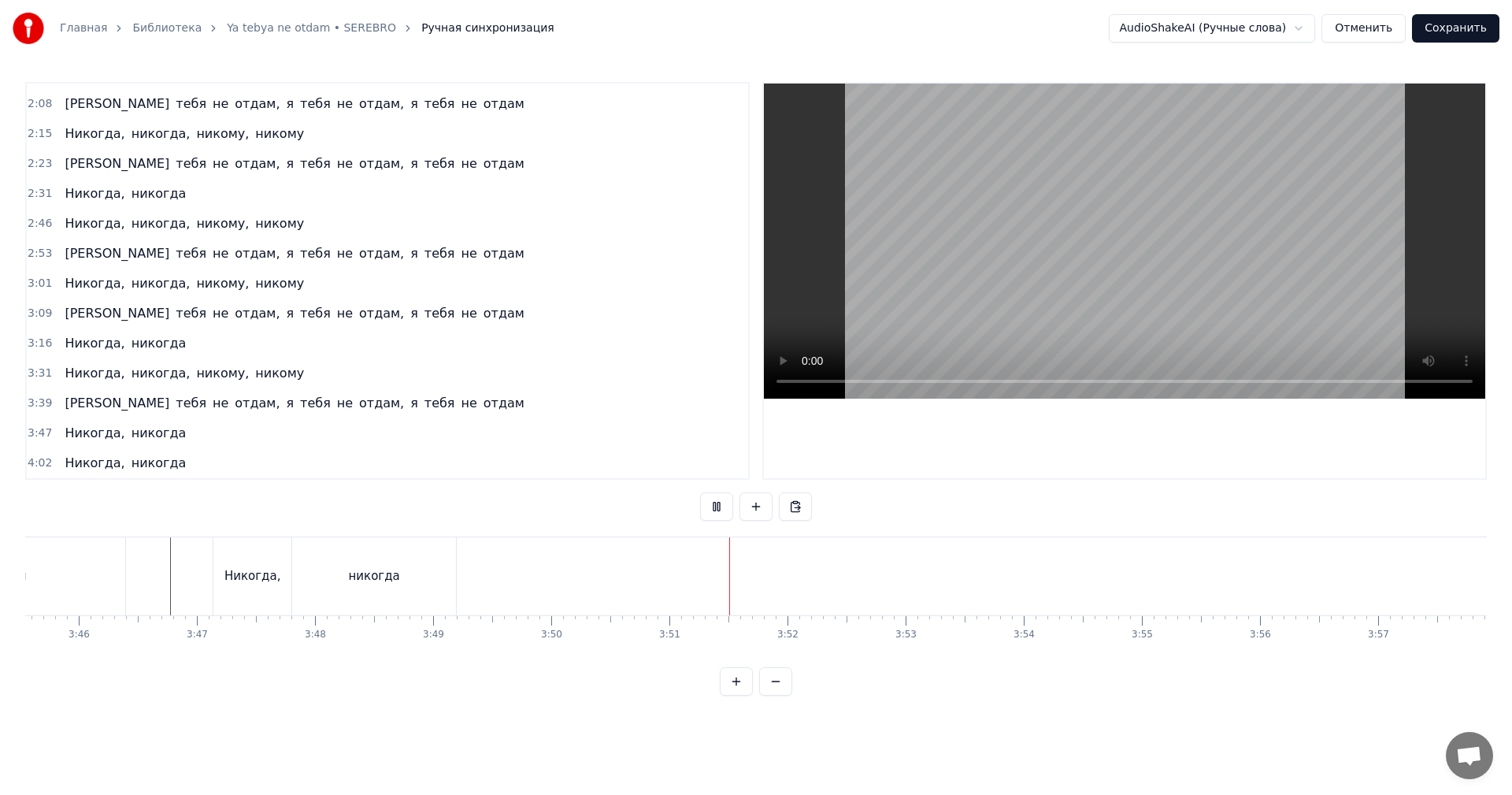
scroll to position [0, 26654]
click at [1039, 244] on video at bounding box center [1124, 241] width 721 height 315
click at [259, 582] on div "Никогда," at bounding box center [247, 576] width 56 height 18
click at [39, 435] on span "3:47" at bounding box center [40, 433] width 24 height 16
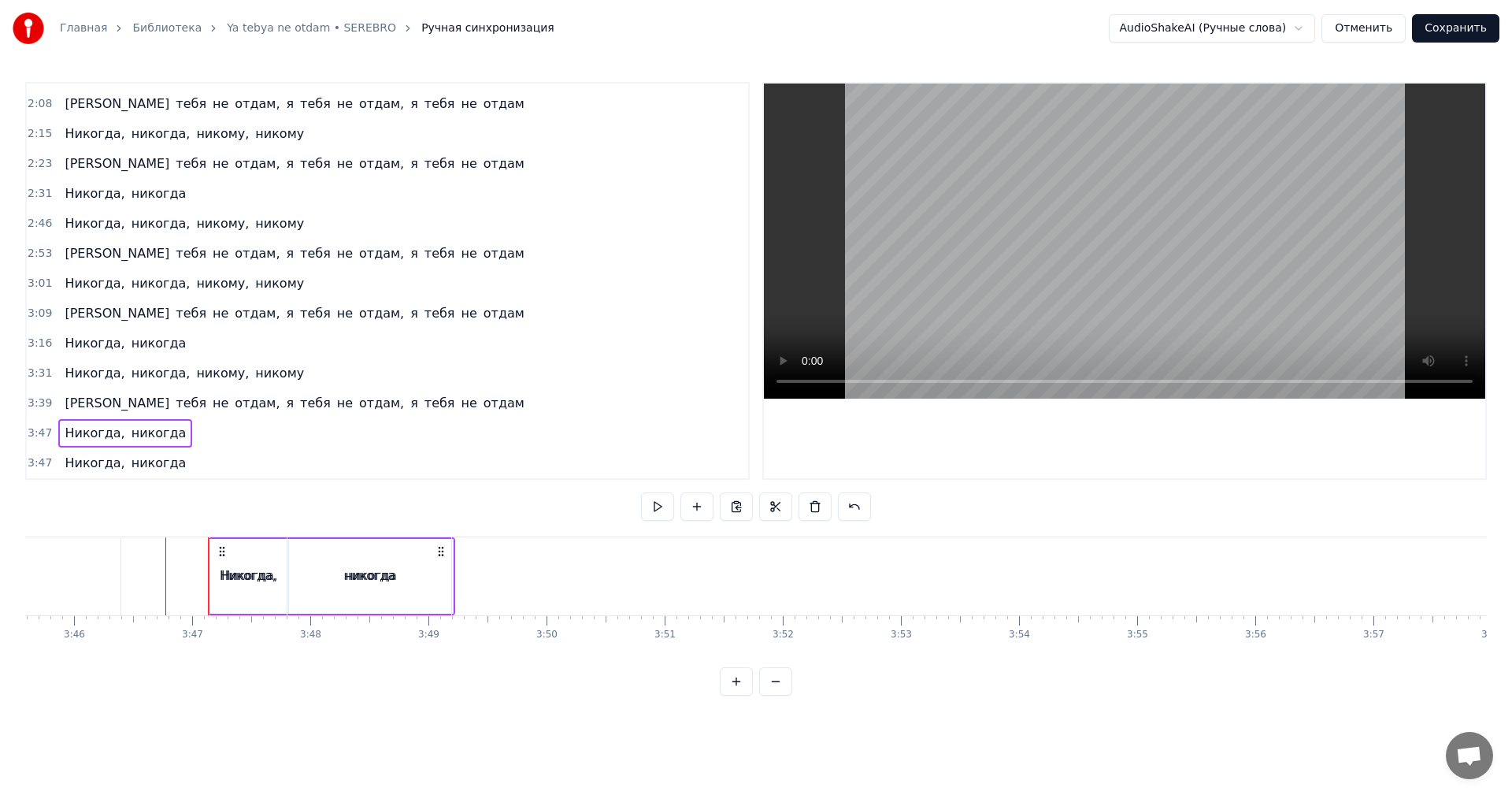
scroll to position [563, 0]
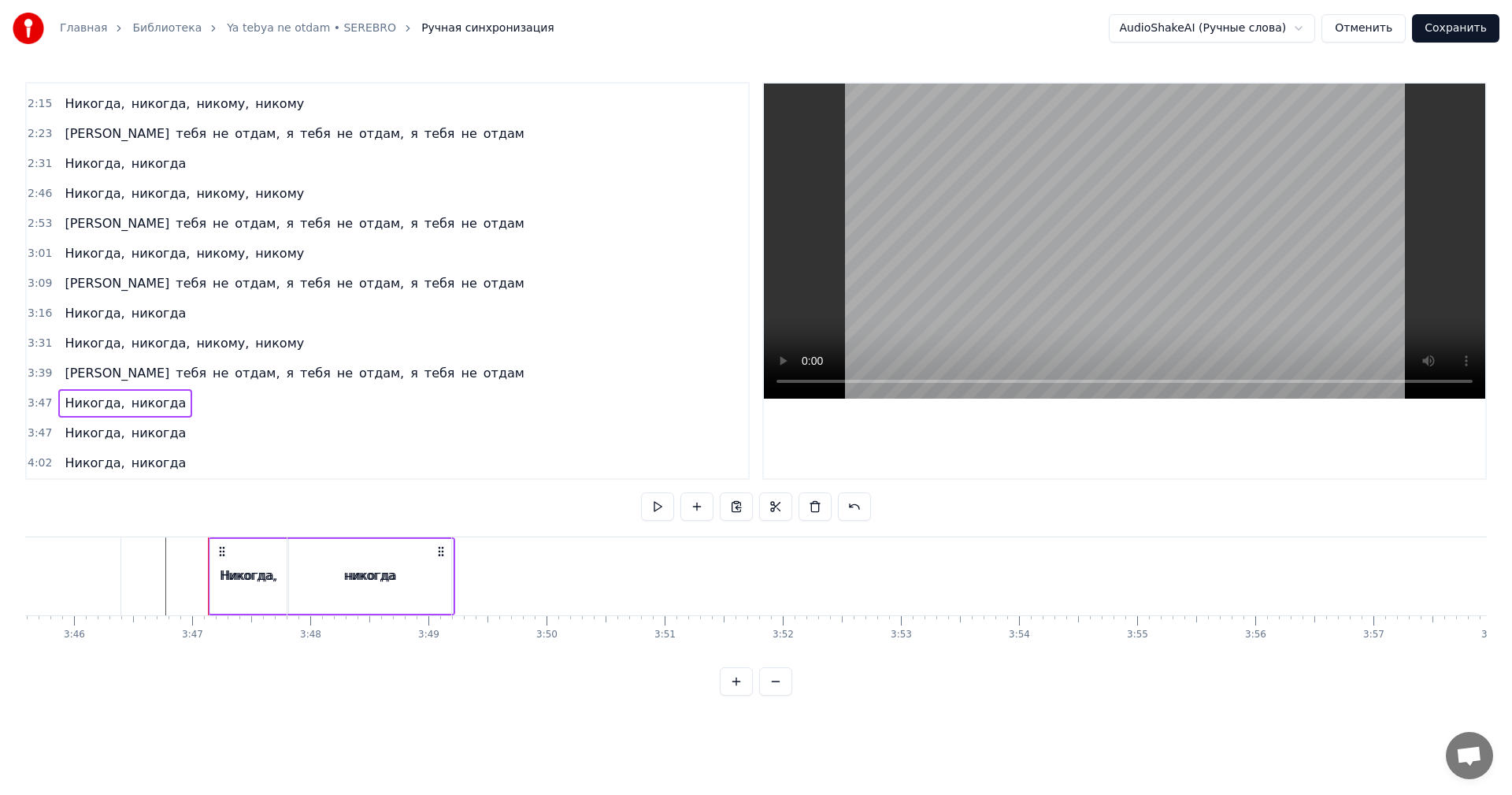
drag, startPoint x: 57, startPoint y: 425, endPoint x: 46, endPoint y: 431, distance: 12.5
click at [59, 427] on div "Никогда, никогда" at bounding box center [125, 433] width 134 height 29
click at [41, 432] on span "3:47" at bounding box center [40, 433] width 24 height 16
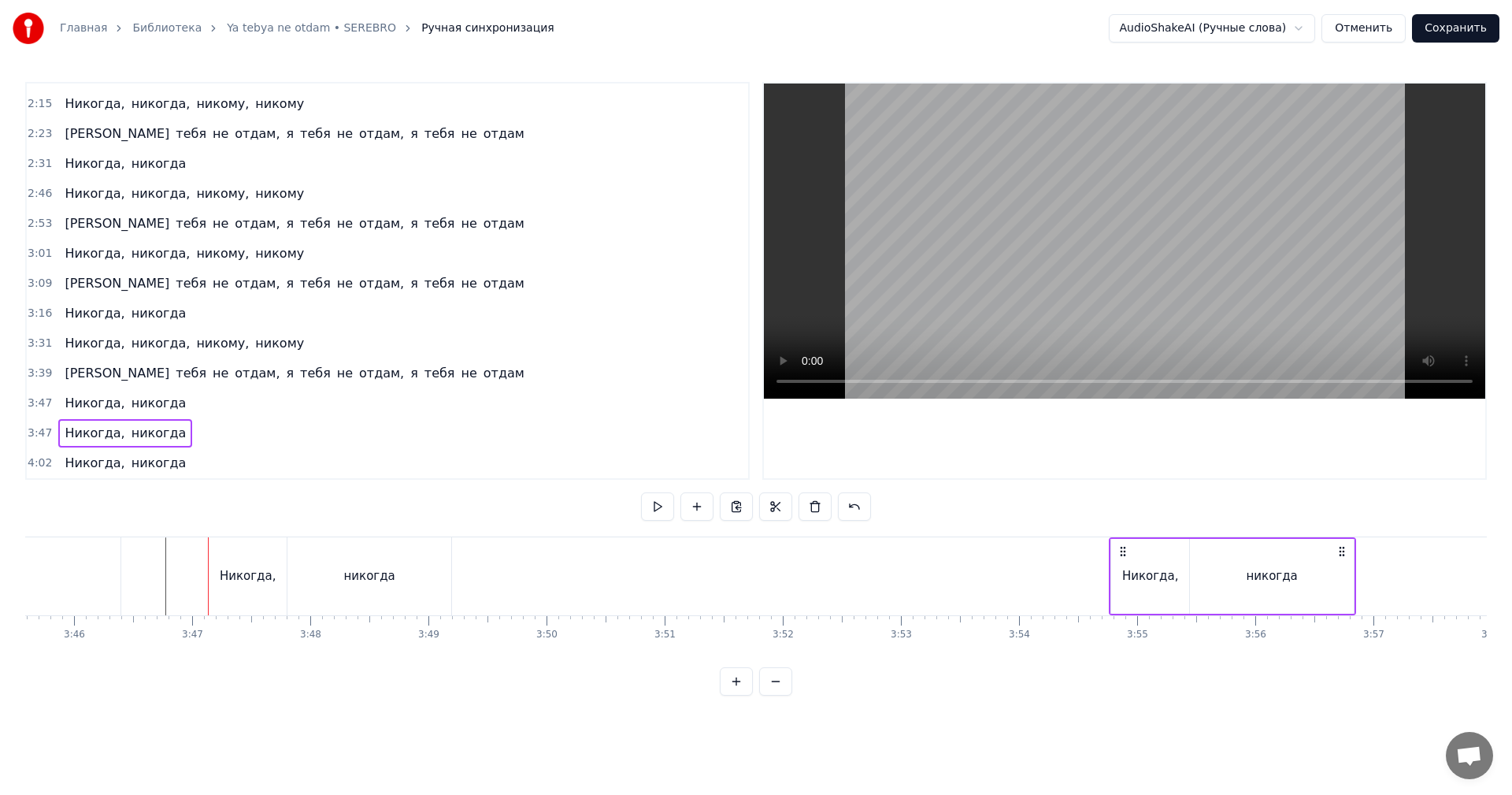
drag, startPoint x: 220, startPoint y: 548, endPoint x: 1122, endPoint y: 576, distance: 902.4
click at [1122, 576] on div "Никогда, никогда" at bounding box center [1232, 576] width 247 height 78
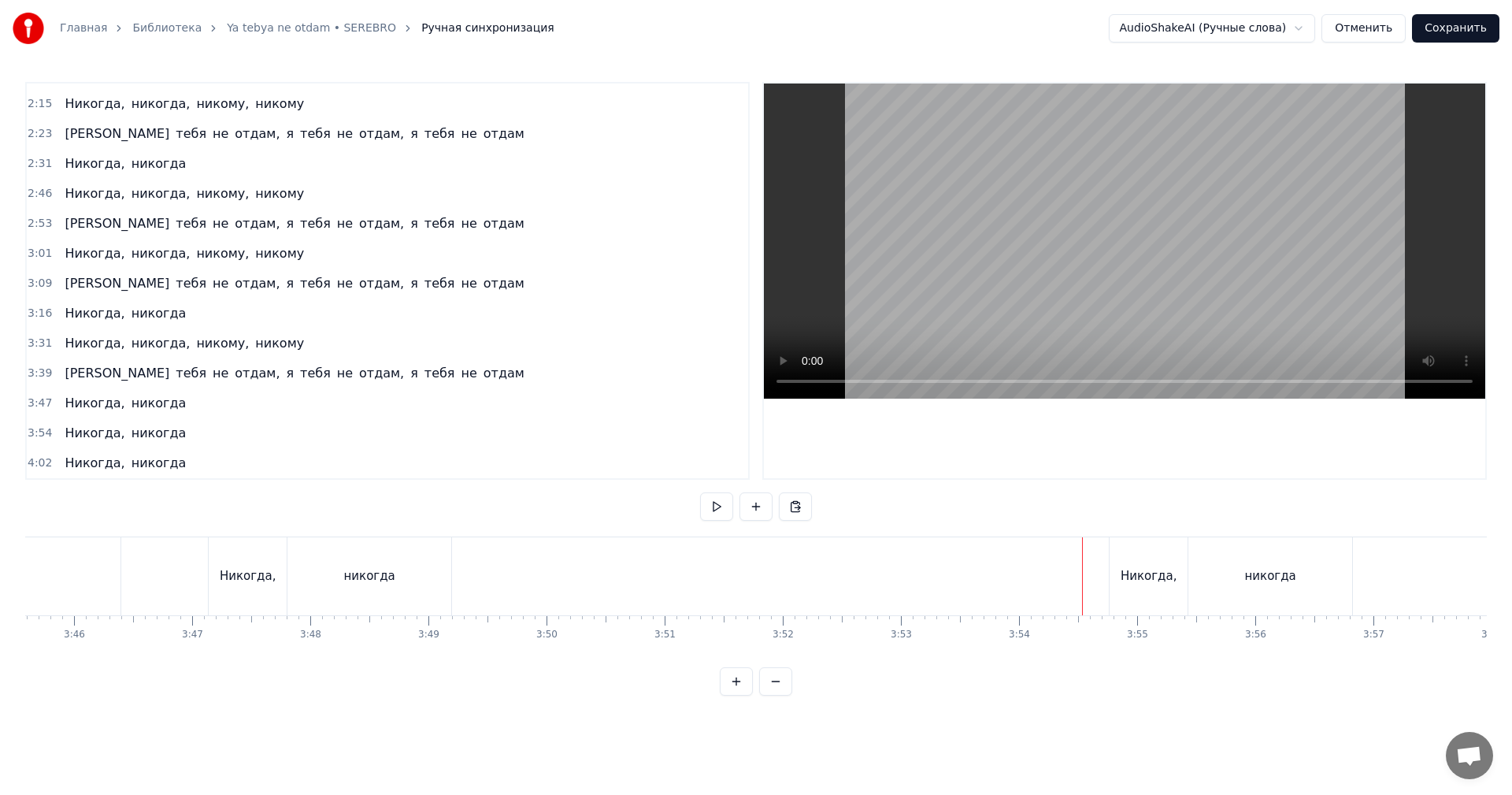
click at [1079, 265] on video at bounding box center [1124, 241] width 721 height 315
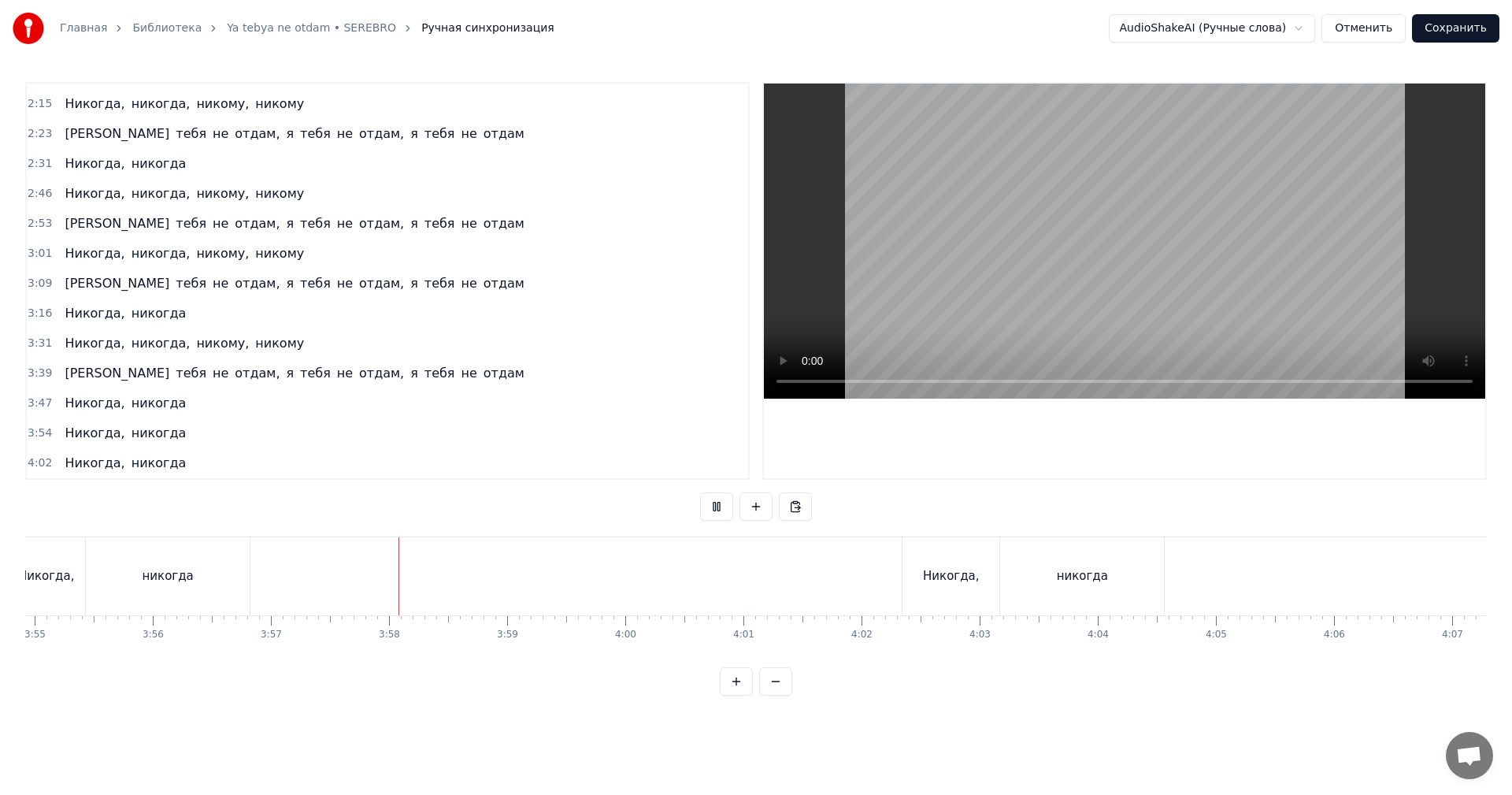
click at [1139, 292] on video at bounding box center [1124, 241] width 721 height 315
click at [1473, 33] on button "Сохранить" at bounding box center [1456, 28] width 87 height 29
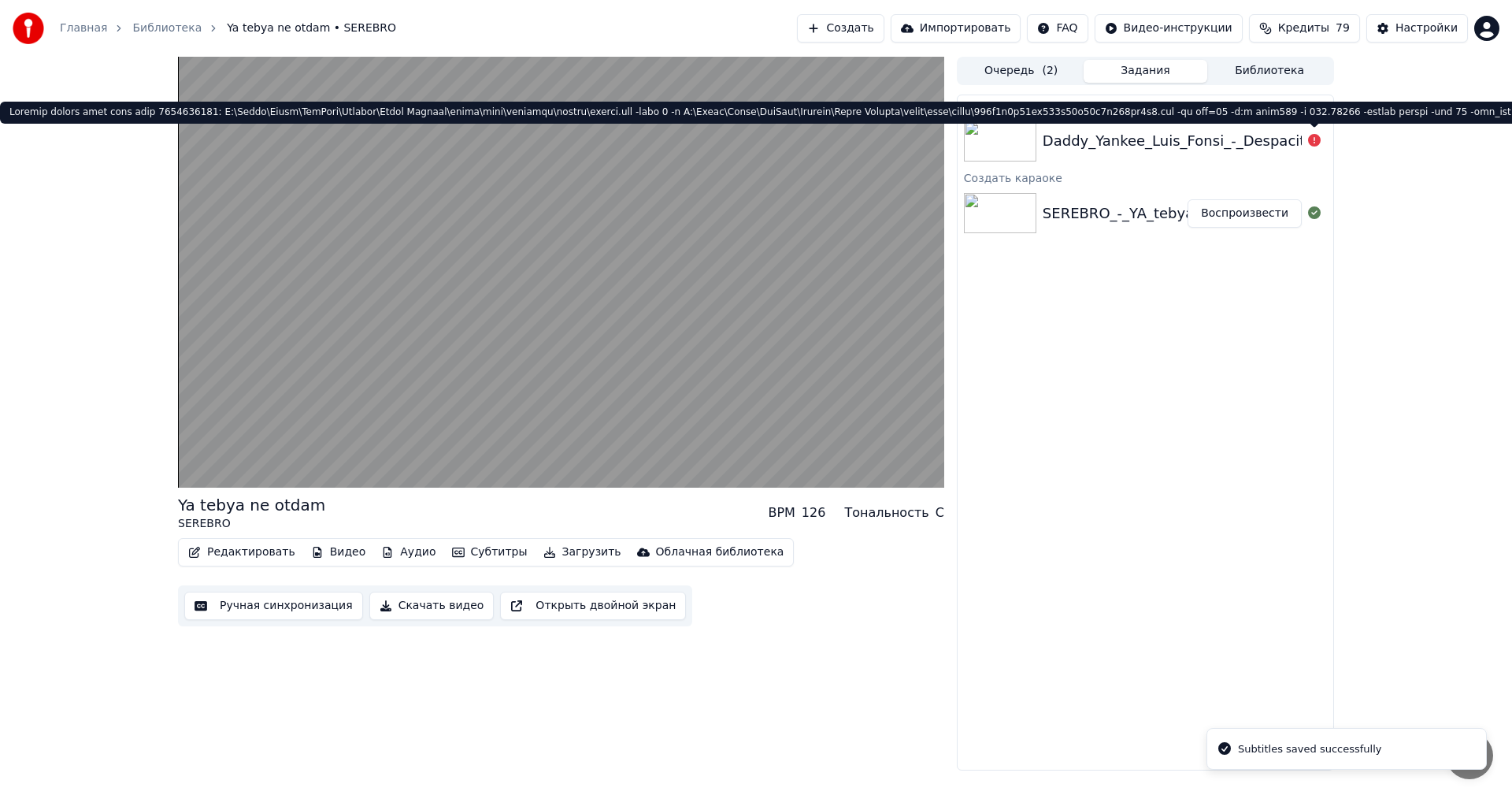
click at [1314, 138] on icon at bounding box center [1315, 140] width 13 height 13
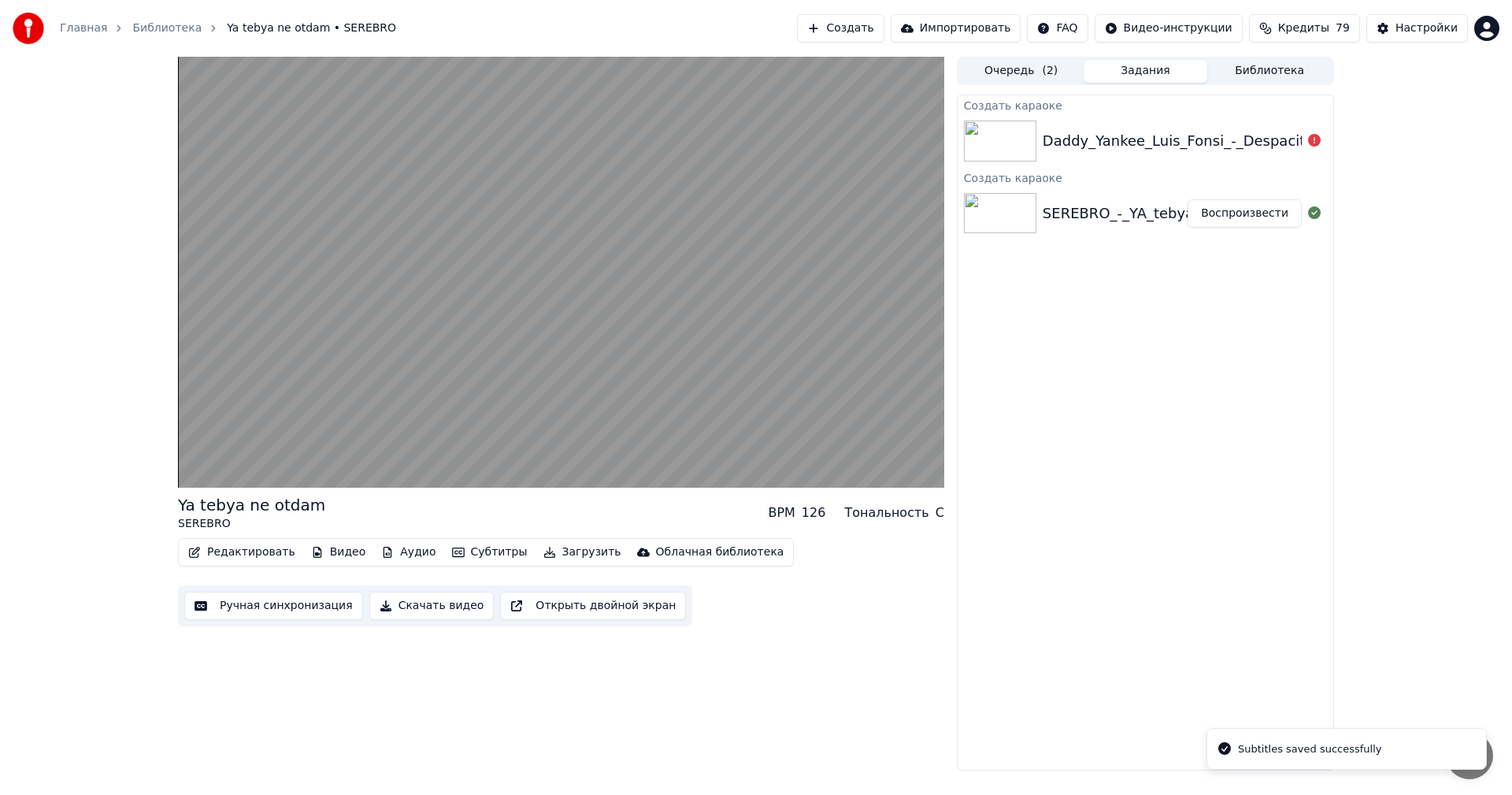
click at [1320, 141] on icon at bounding box center [1315, 140] width 13 height 13
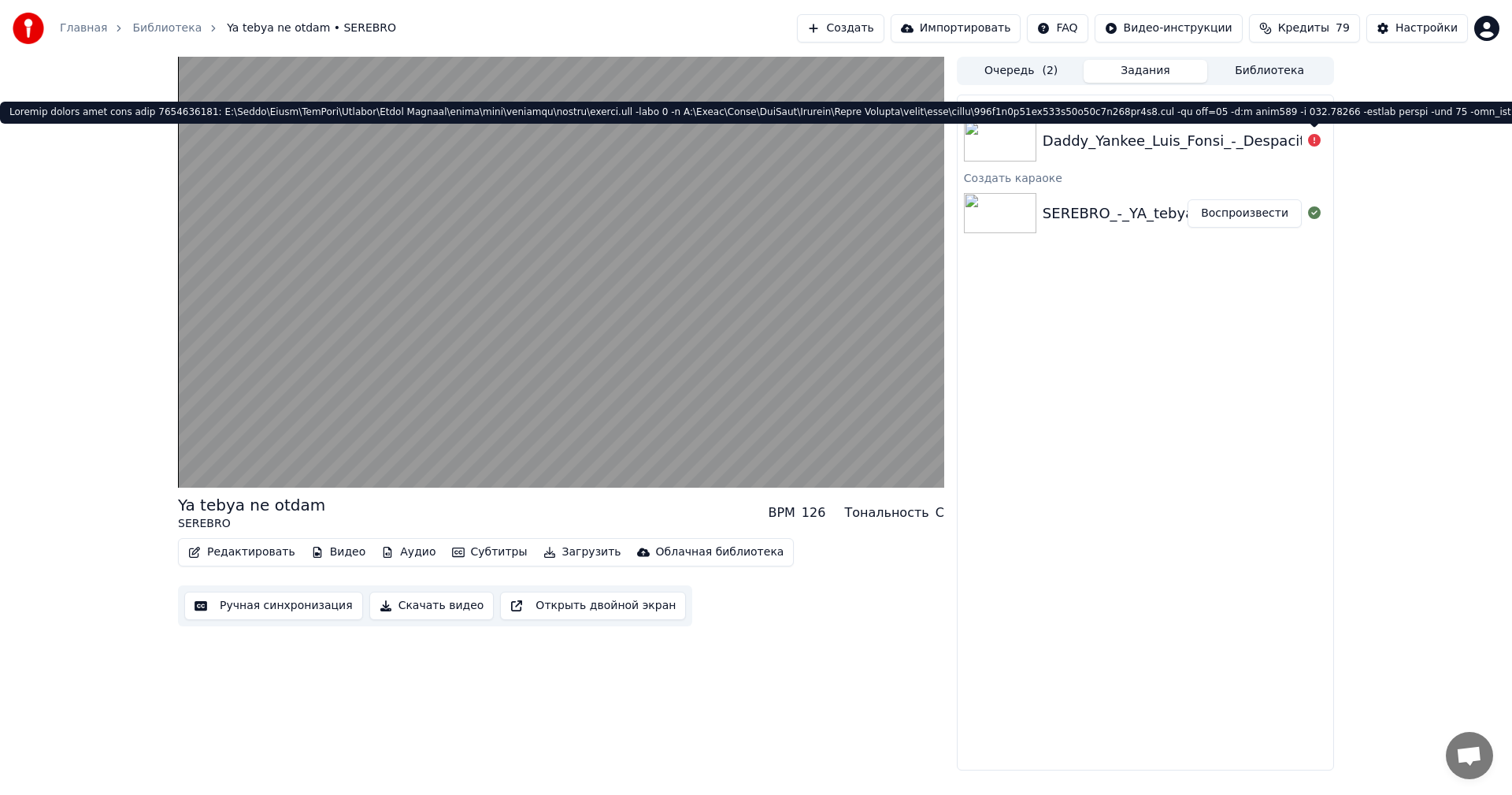
click at [1317, 139] on icon at bounding box center [1315, 140] width 13 height 13
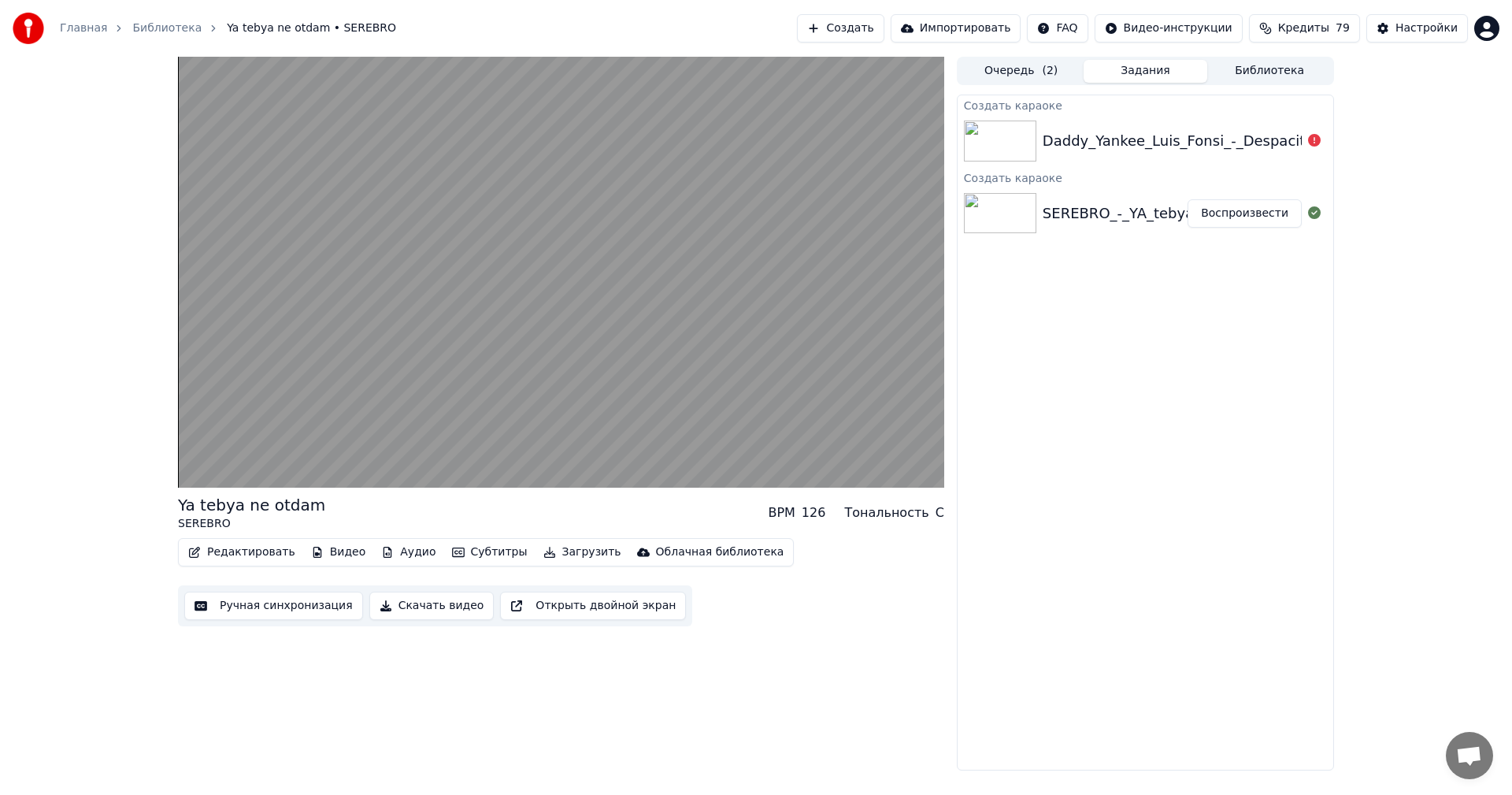
click at [1312, 141] on icon at bounding box center [1315, 140] width 13 height 13
click at [1120, 137] on div "Daddy_Yankee_Luis_Fonsi_-_Despacito_47828386" at bounding box center [1217, 141] width 350 height 22
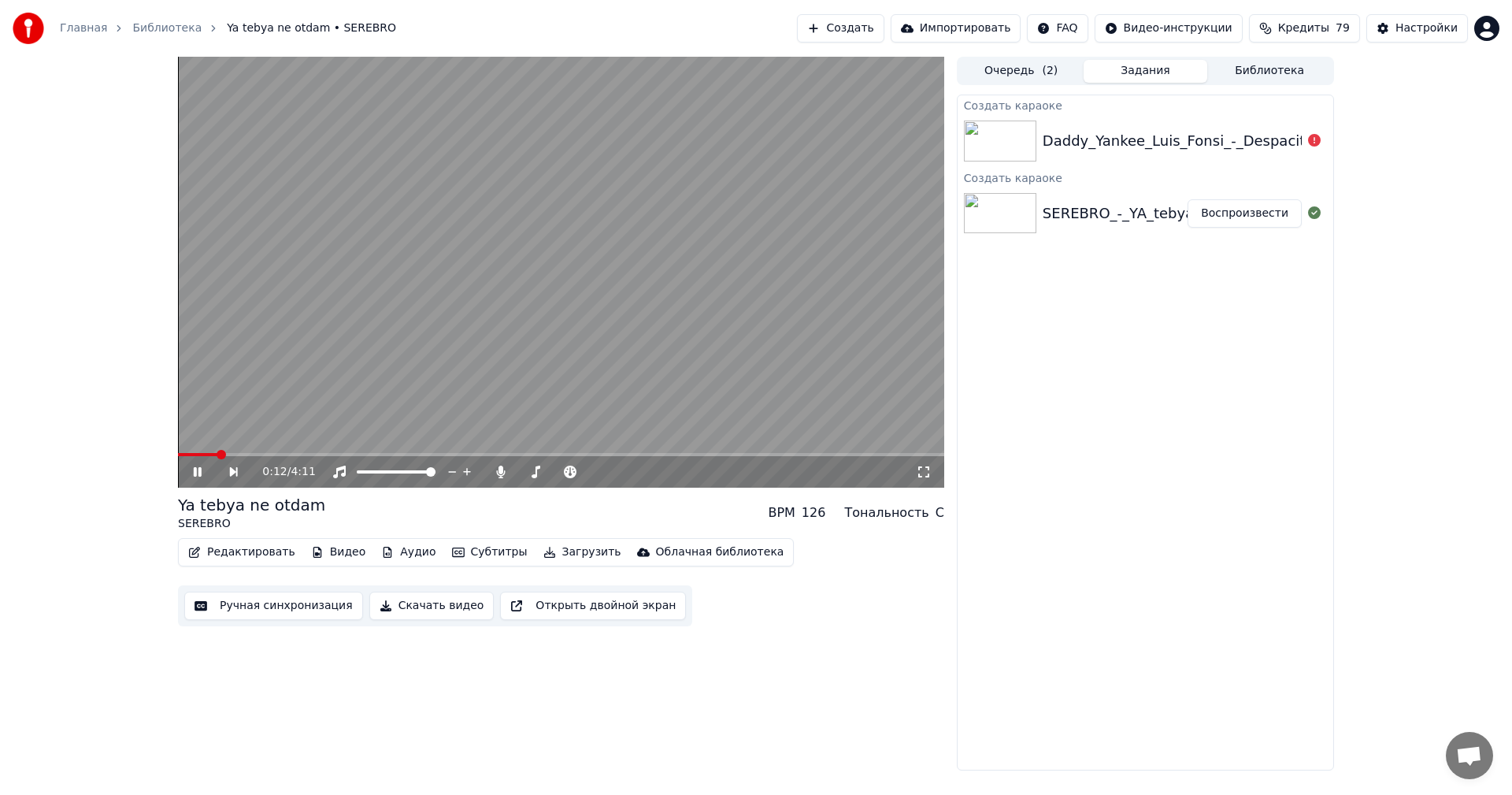
click at [651, 205] on video at bounding box center [561, 272] width 767 height 431
click at [1179, 215] on div "SEREBRO_-_YA_tebya_ne_otdam_47829552" at bounding box center [1197, 214] width 309 height 22
click at [419, 610] on button "Скачать видео" at bounding box center [432, 606] width 125 height 29
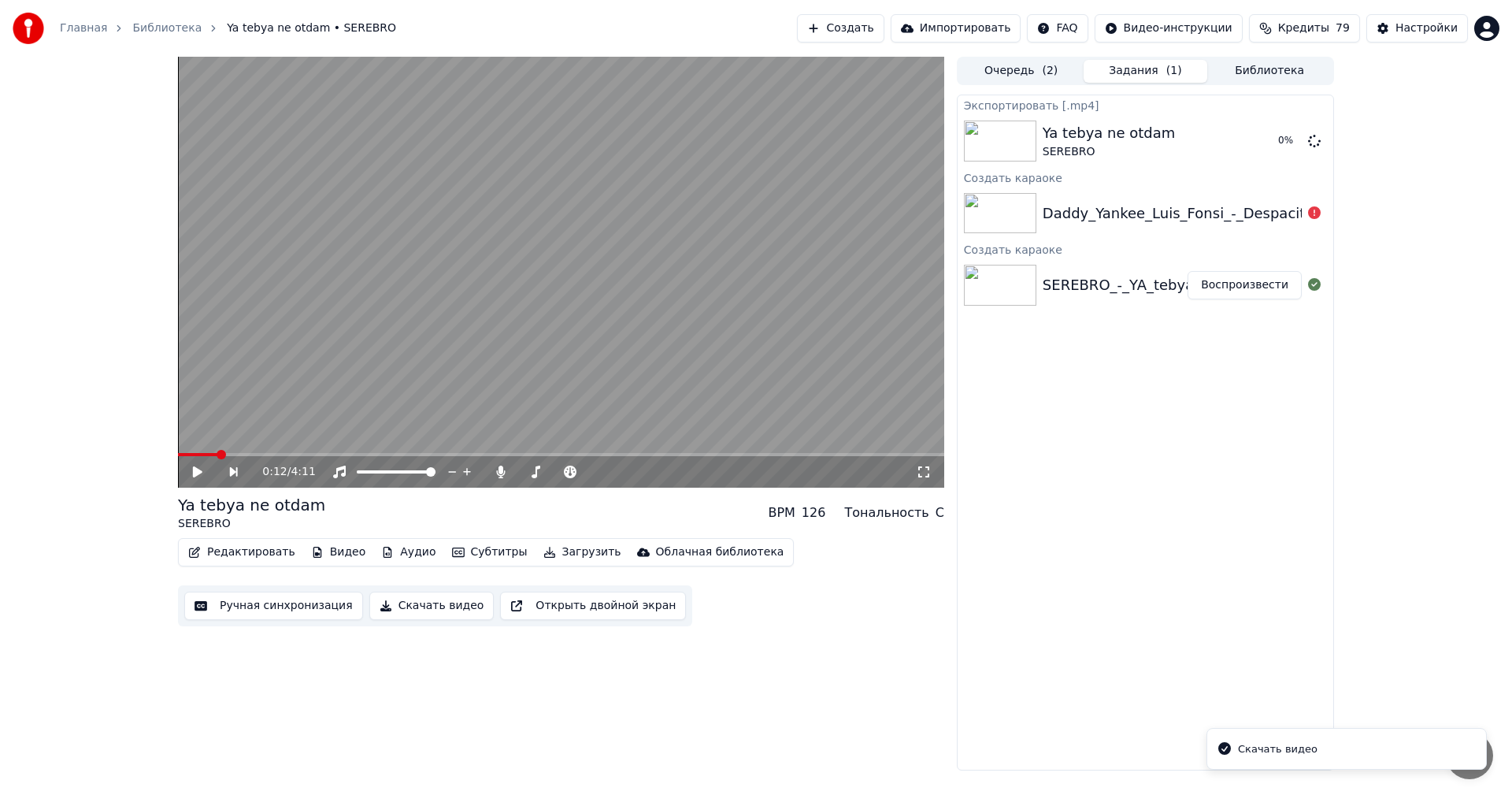
click at [872, 27] on button "Создать" at bounding box center [840, 28] width 86 height 29
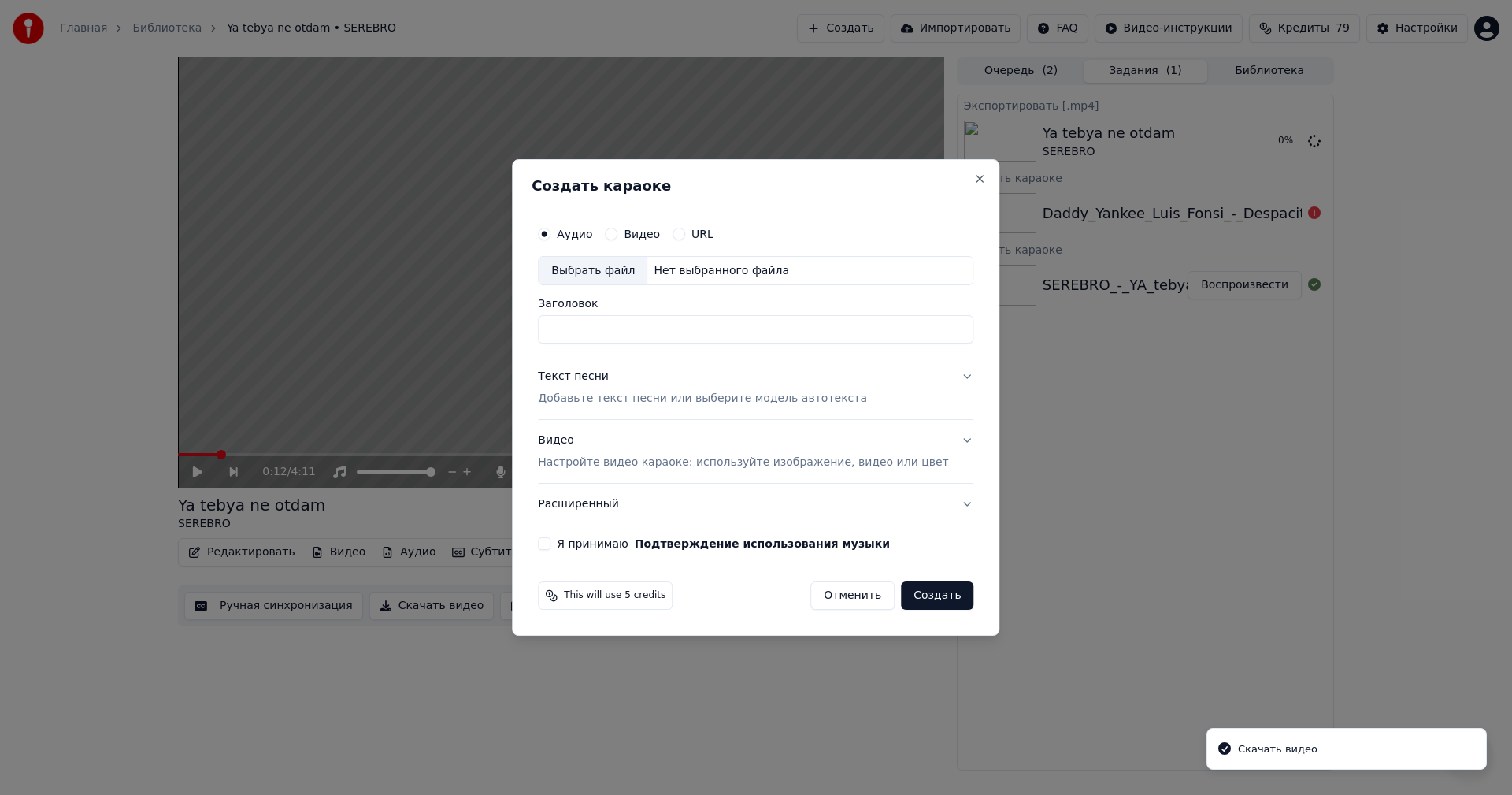
click at [592, 229] on label "Аудио" at bounding box center [574, 234] width 35 height 11
click at [550, 228] on button "Аудио" at bounding box center [545, 234] width 13 height 13
click at [592, 272] on div "Выбрать файл" at bounding box center [593, 271] width 109 height 29
type input "**********"
click at [638, 402] on p "Добавьте текст песни или выберите модель автотекста" at bounding box center [703, 399] width 329 height 16
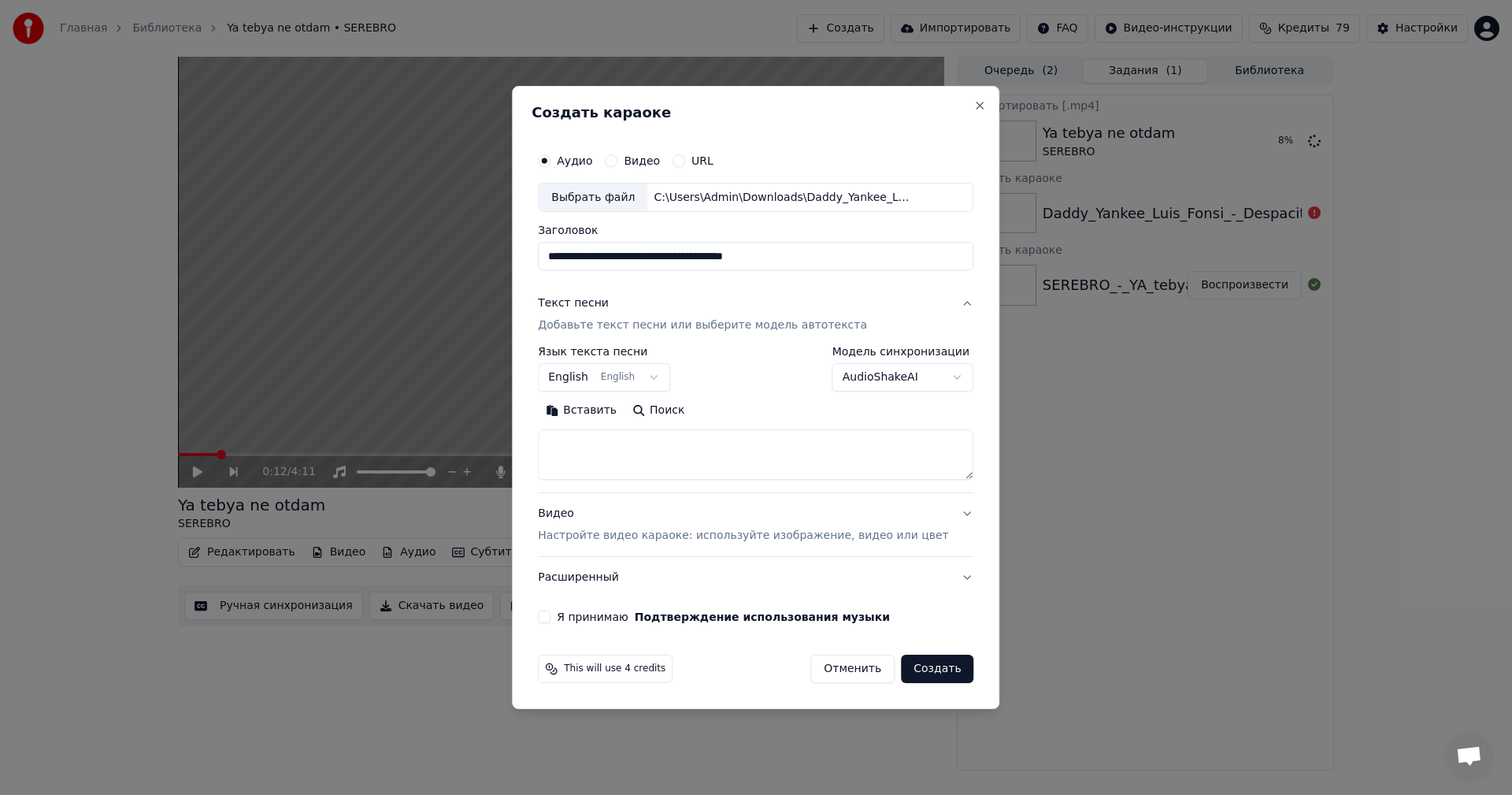
click at [685, 453] on textarea at bounding box center [756, 456] width 436 height 50
paste textarea "**********"
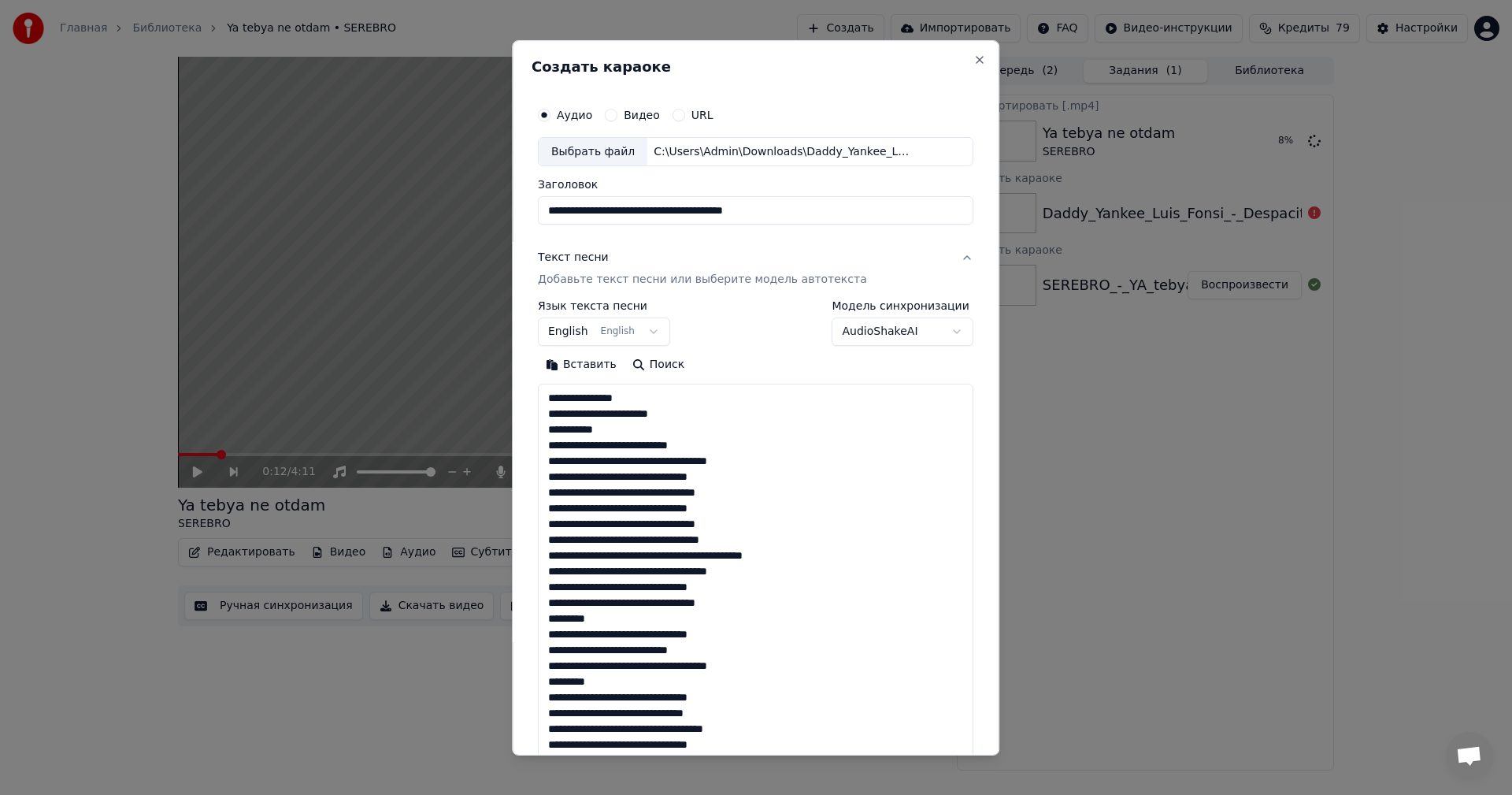
scroll to position [1139, 0]
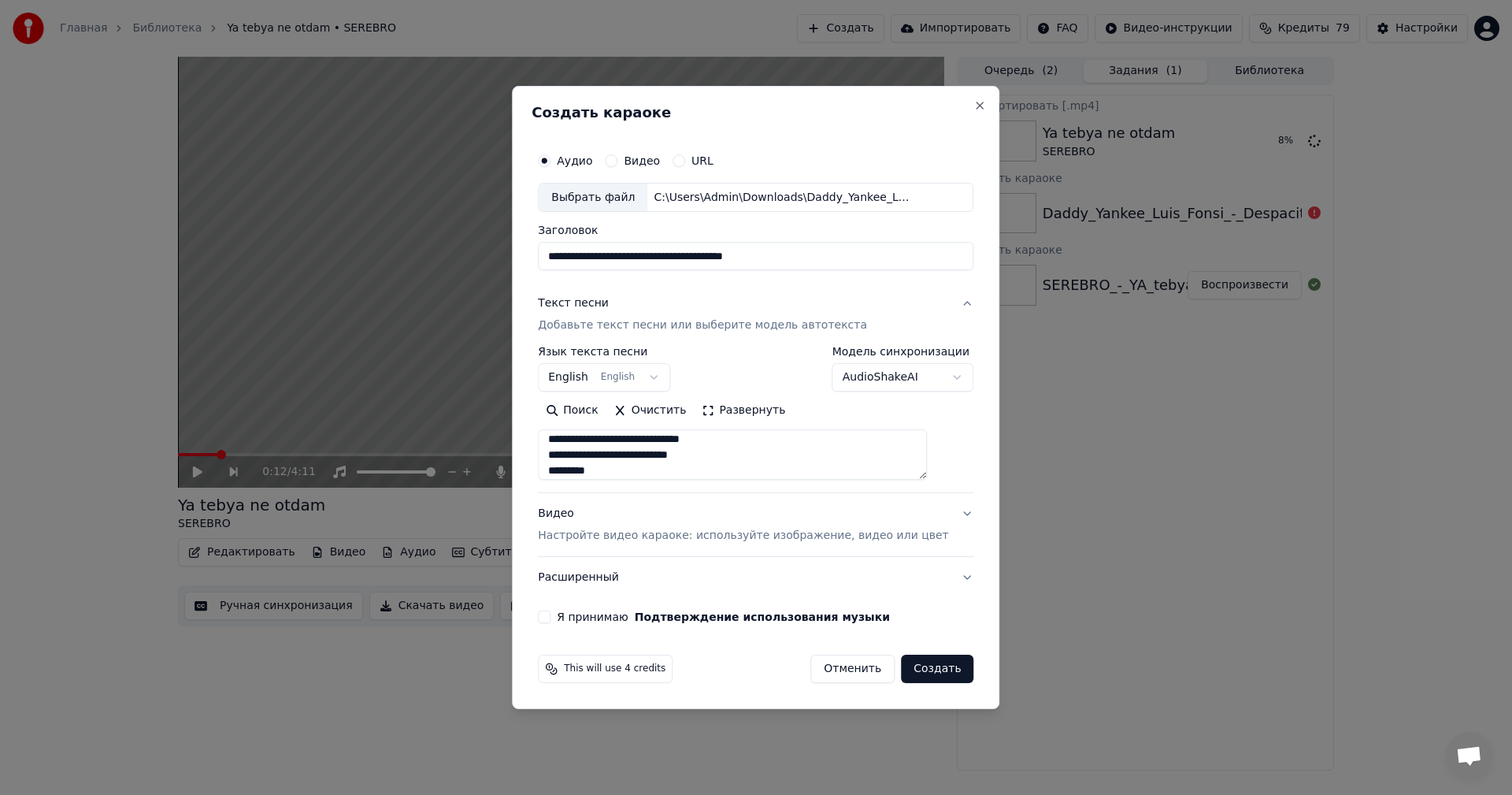
type textarea "**********"
click at [669, 530] on p "Настройте видео караоке: используйте изображение, видео или цвет" at bounding box center [743, 536] width 411 height 16
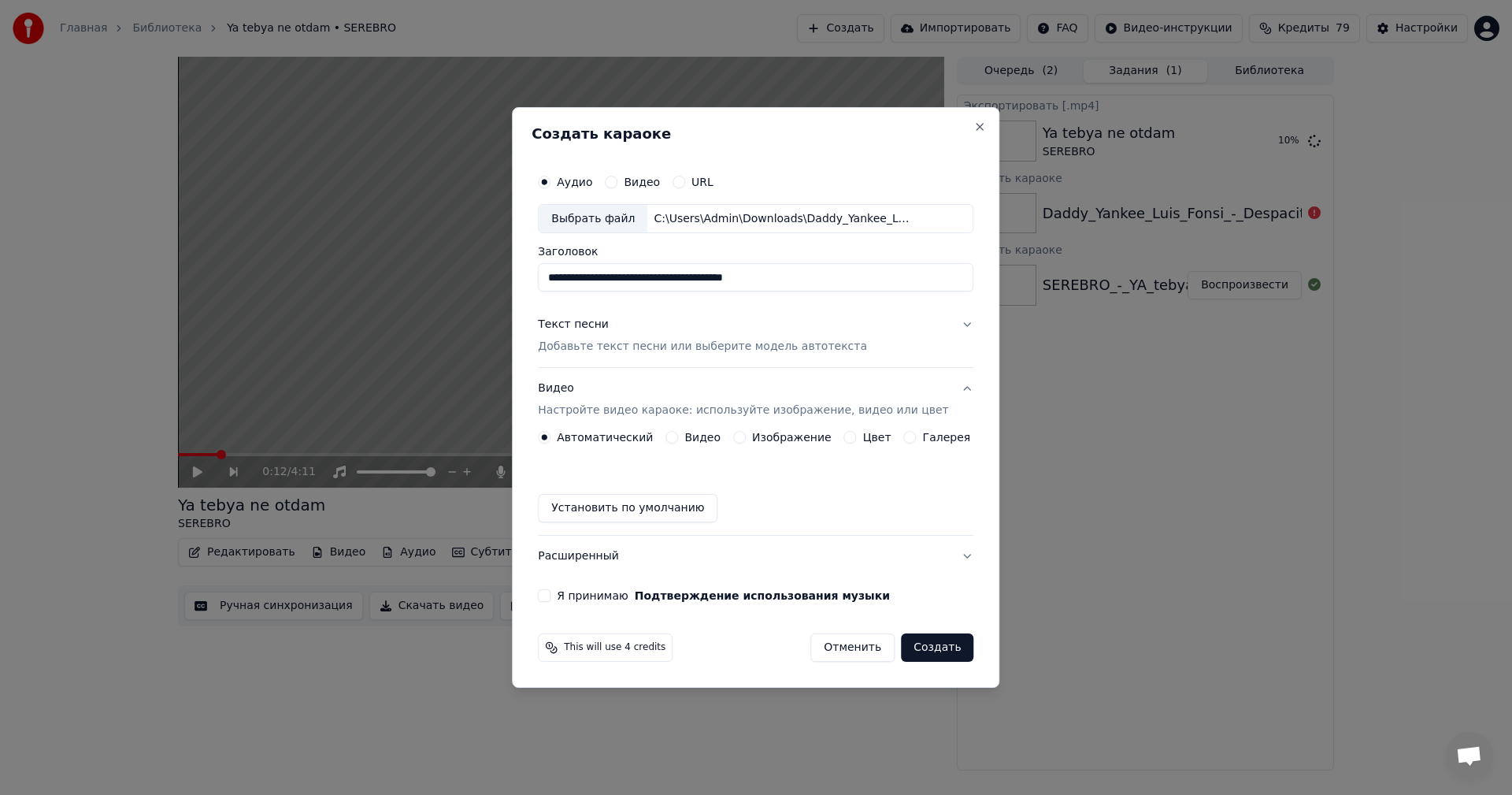
click at [743, 437] on button "Изображение" at bounding box center [740, 438] width 13 height 13
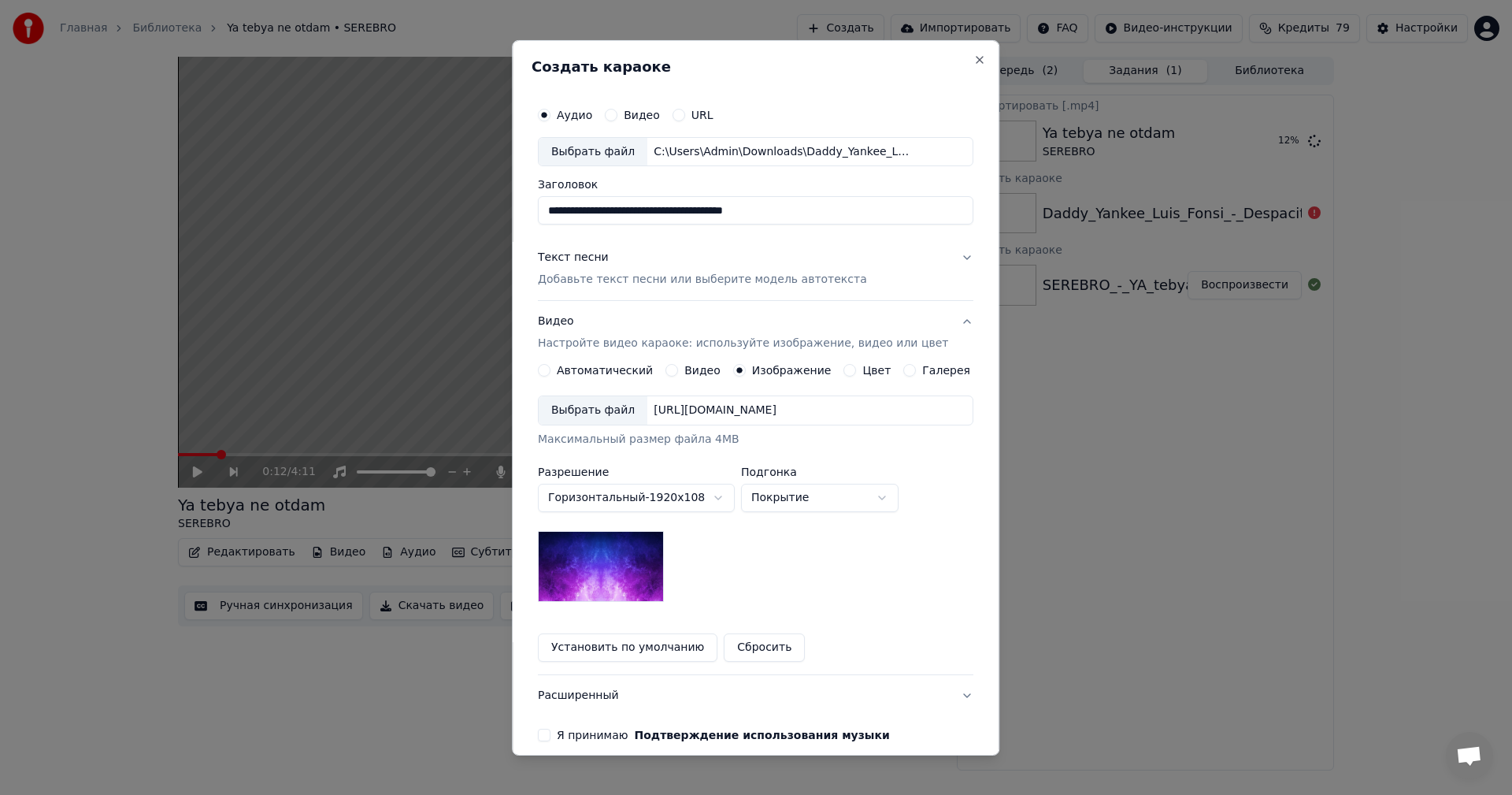
click at [612, 416] on div "Выбрать файл" at bounding box center [593, 410] width 109 height 29
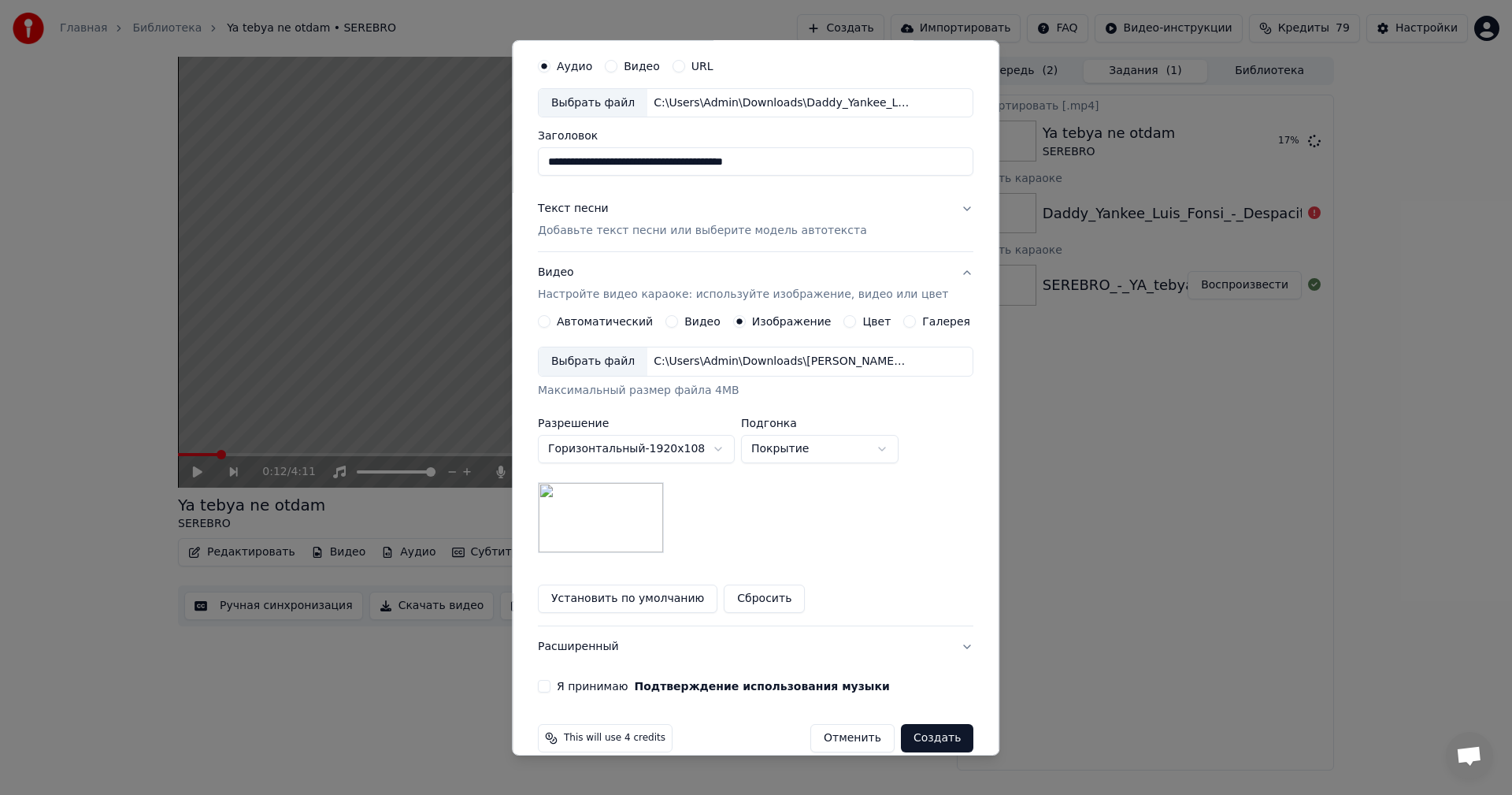
scroll to position [72, 0]
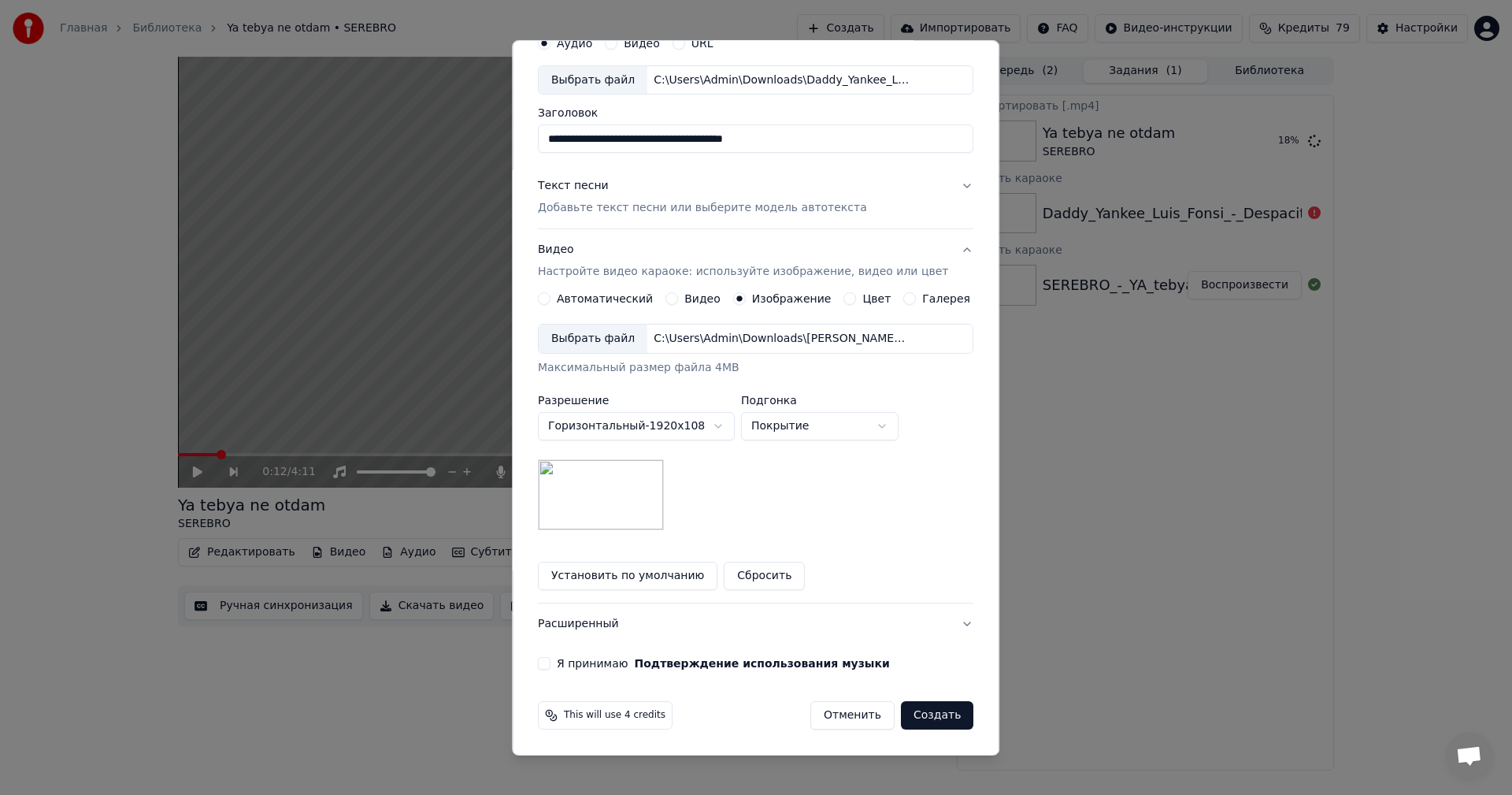
click at [550, 660] on button "Я принимаю Подтверждение использования музыки" at bounding box center [545, 664] width 13 height 13
click at [910, 711] on button "Создать" at bounding box center [938, 715] width 72 height 29
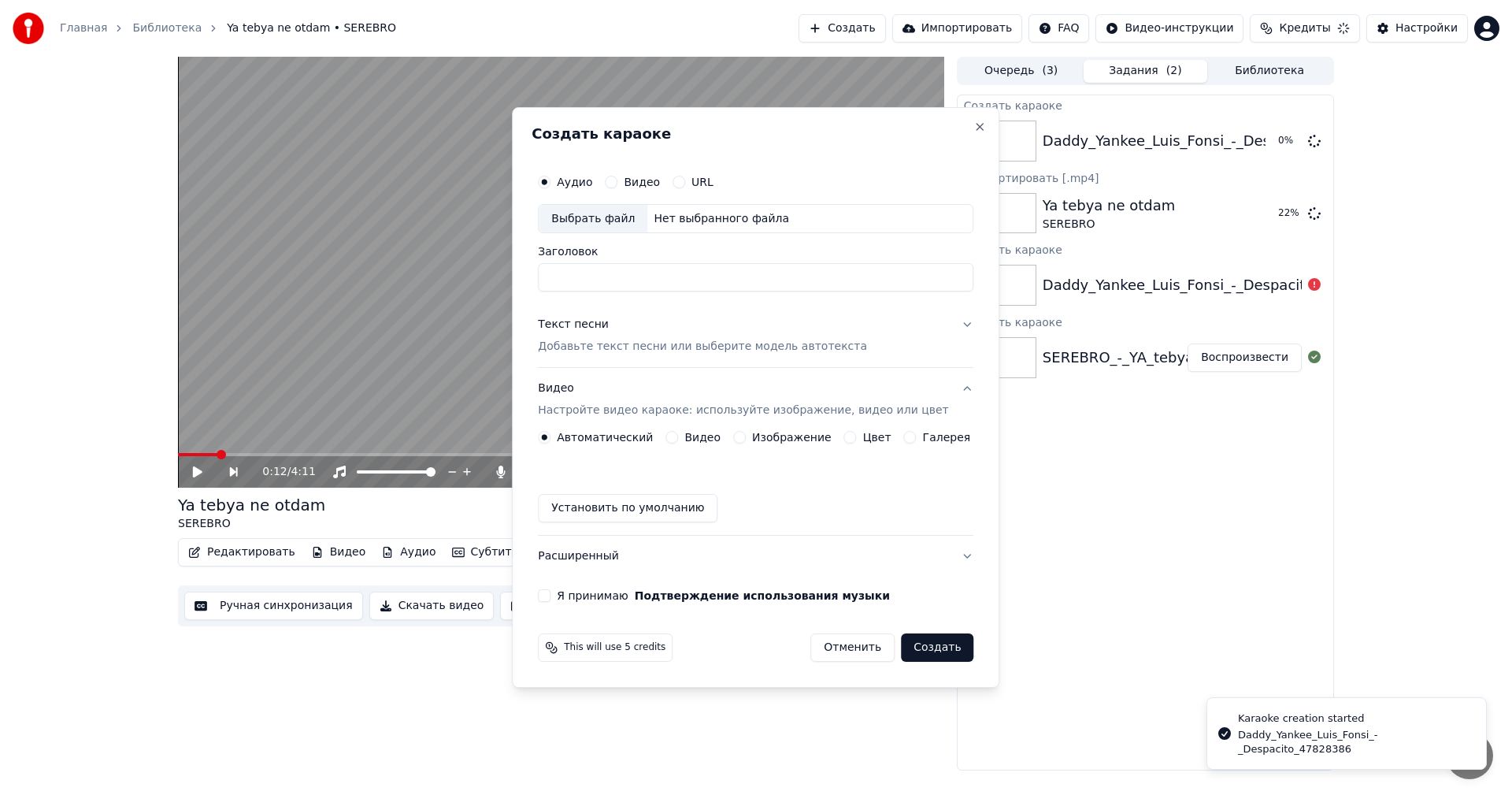
scroll to position [0, 0]
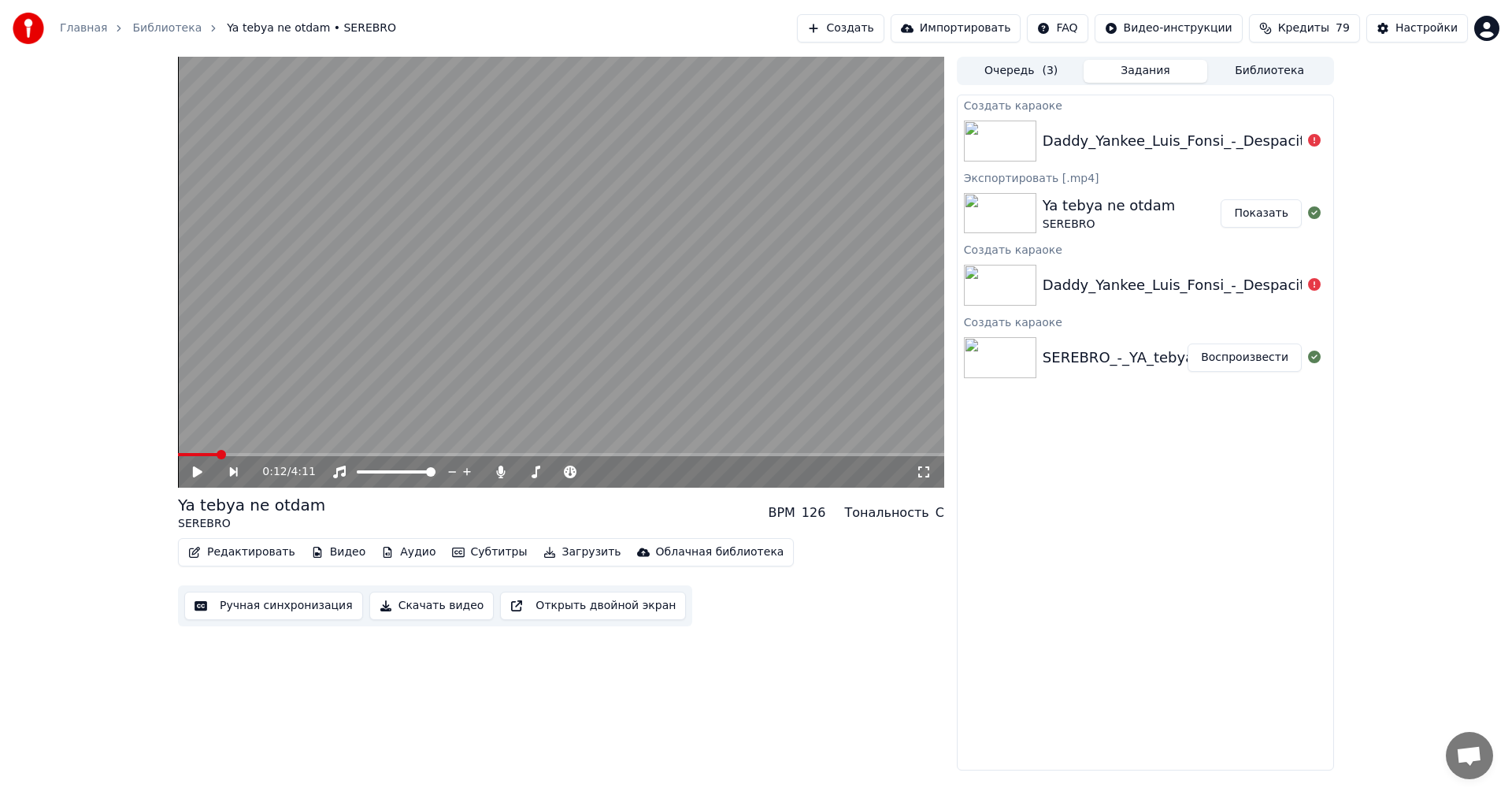
click at [1272, 218] on button "Показать" at bounding box center [1261, 213] width 81 height 29
click at [1125, 496] on div "Создать караоке Daddy_Yankee_Luis_Fonsi_-_Despacito_47828386 Экспортировать [.m…" at bounding box center [1146, 432] width 377 height 676
